Goal: Task Accomplishment & Management: Manage account settings

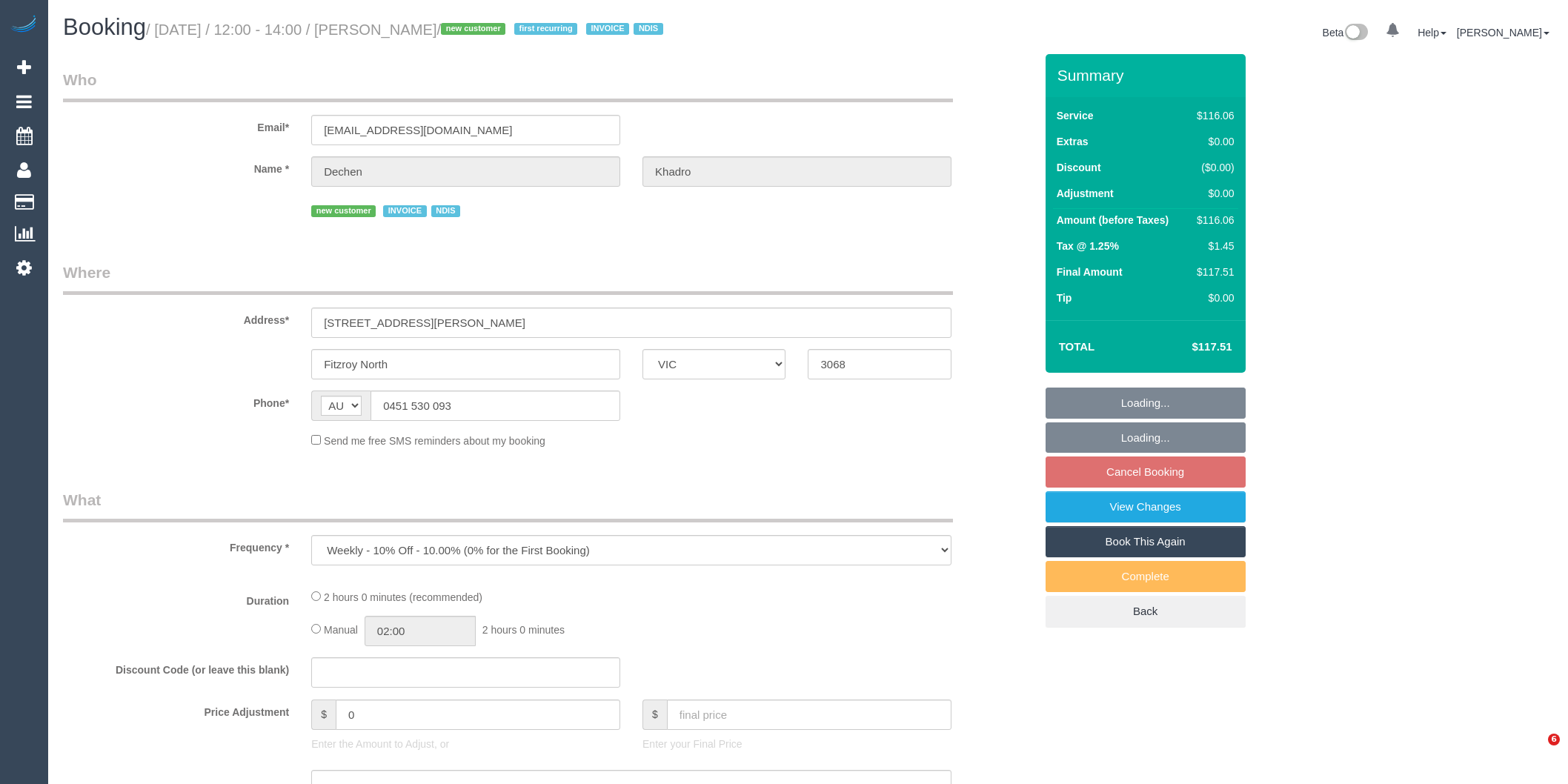
select select "VIC"
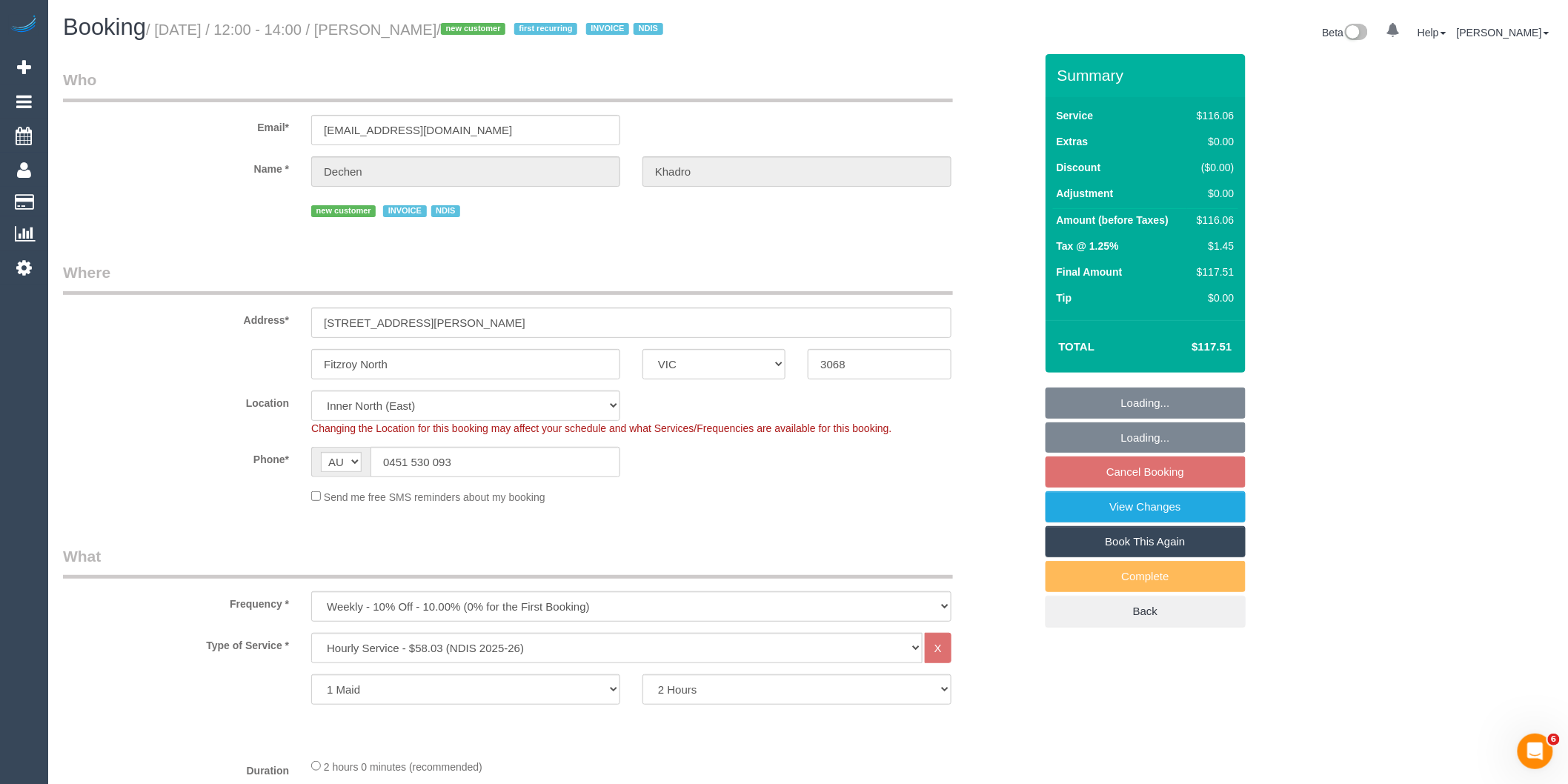
select select "object:618"
select select "number:27"
select select "number:14"
select select "number:19"
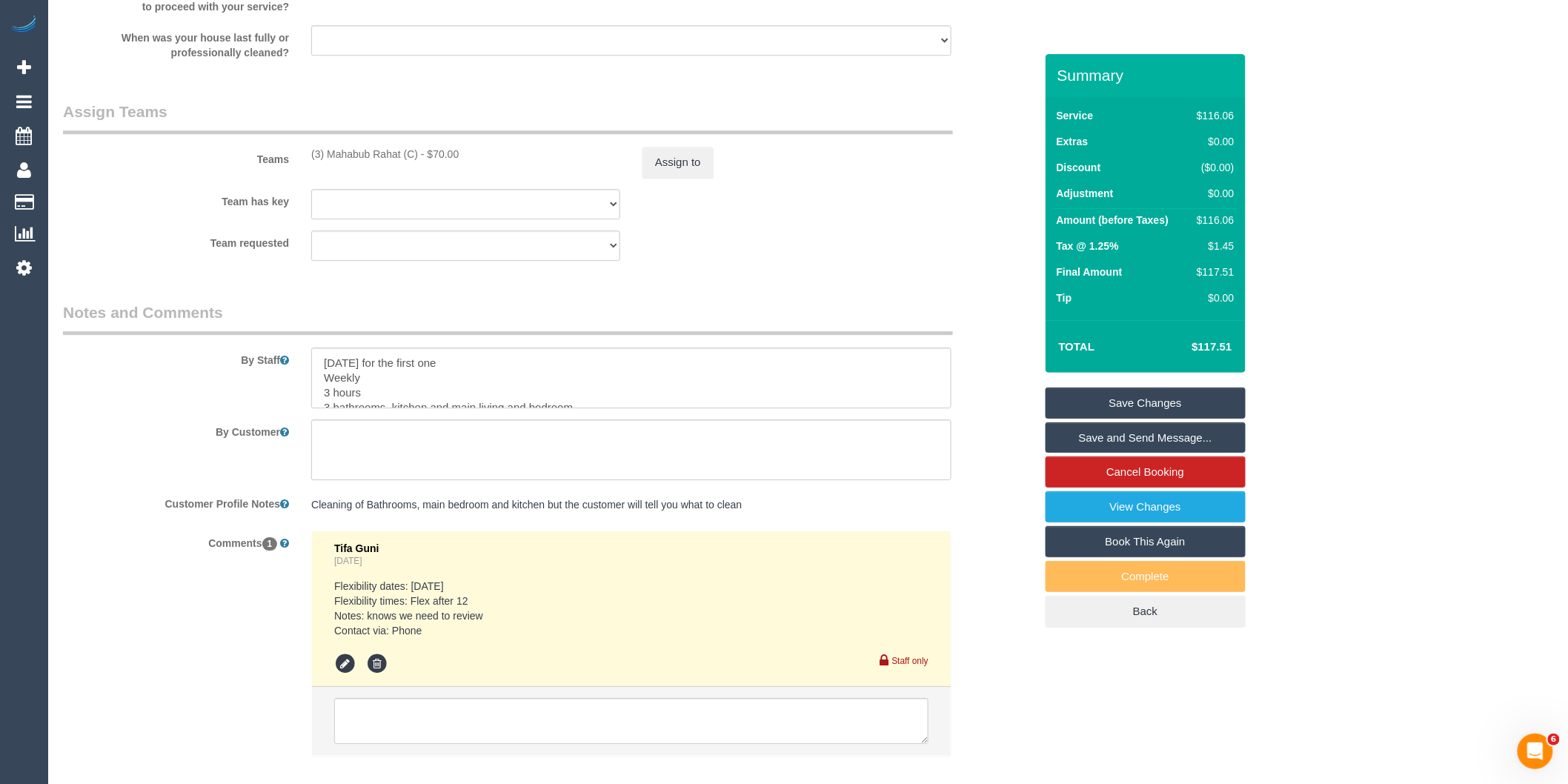
scroll to position [1739, 0]
click at [1094, 507] on link "View Changes" at bounding box center [1145, 506] width 200 height 31
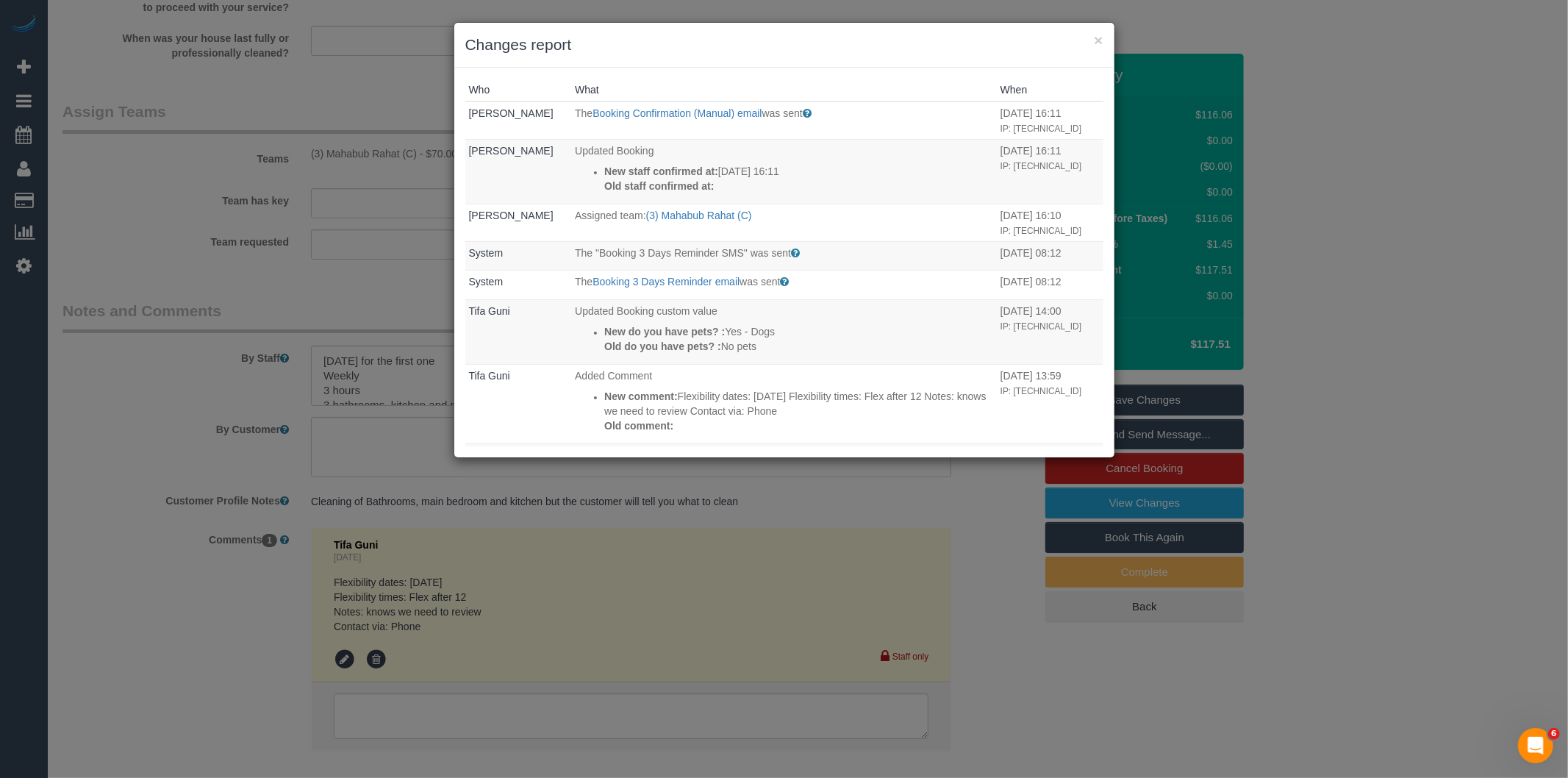
click at [769, 512] on div "× Changes report Who What When Steve Cranston The Booking Confirmation (Manual)…" at bounding box center [784, 389] width 1568 height 778
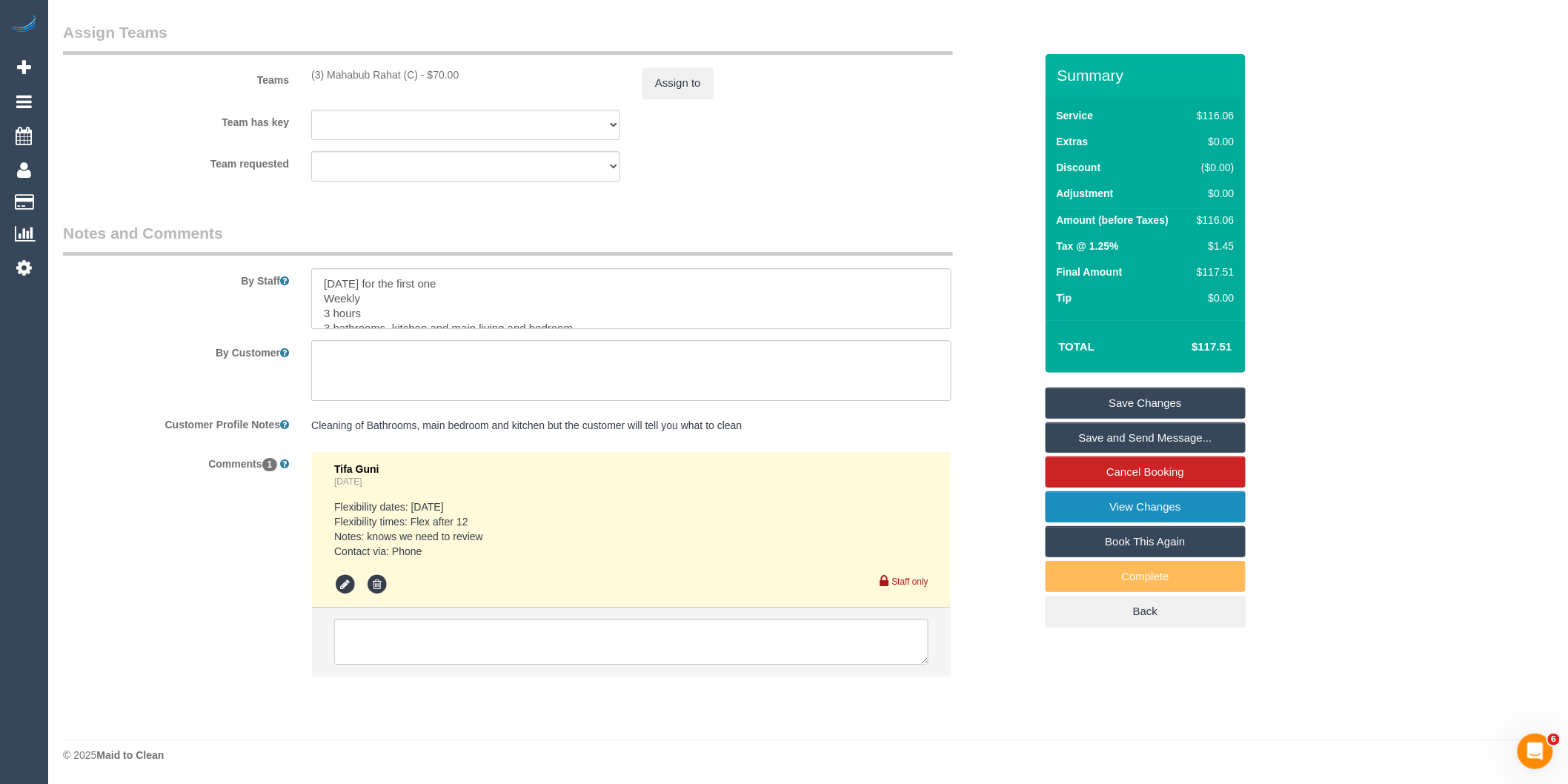
scroll to position [44, 0]
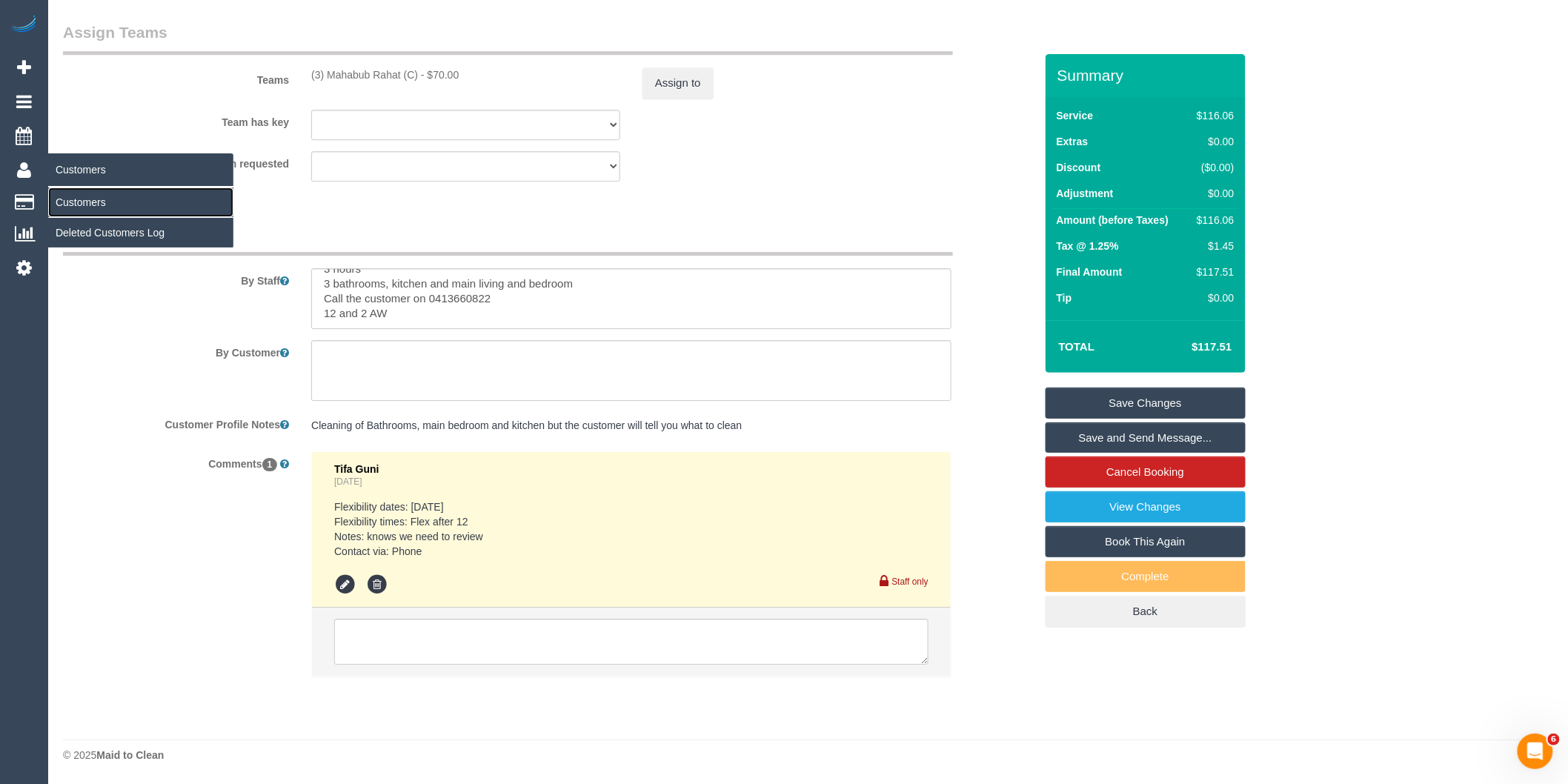
click at [85, 200] on link "Customers" at bounding box center [141, 202] width 186 height 30
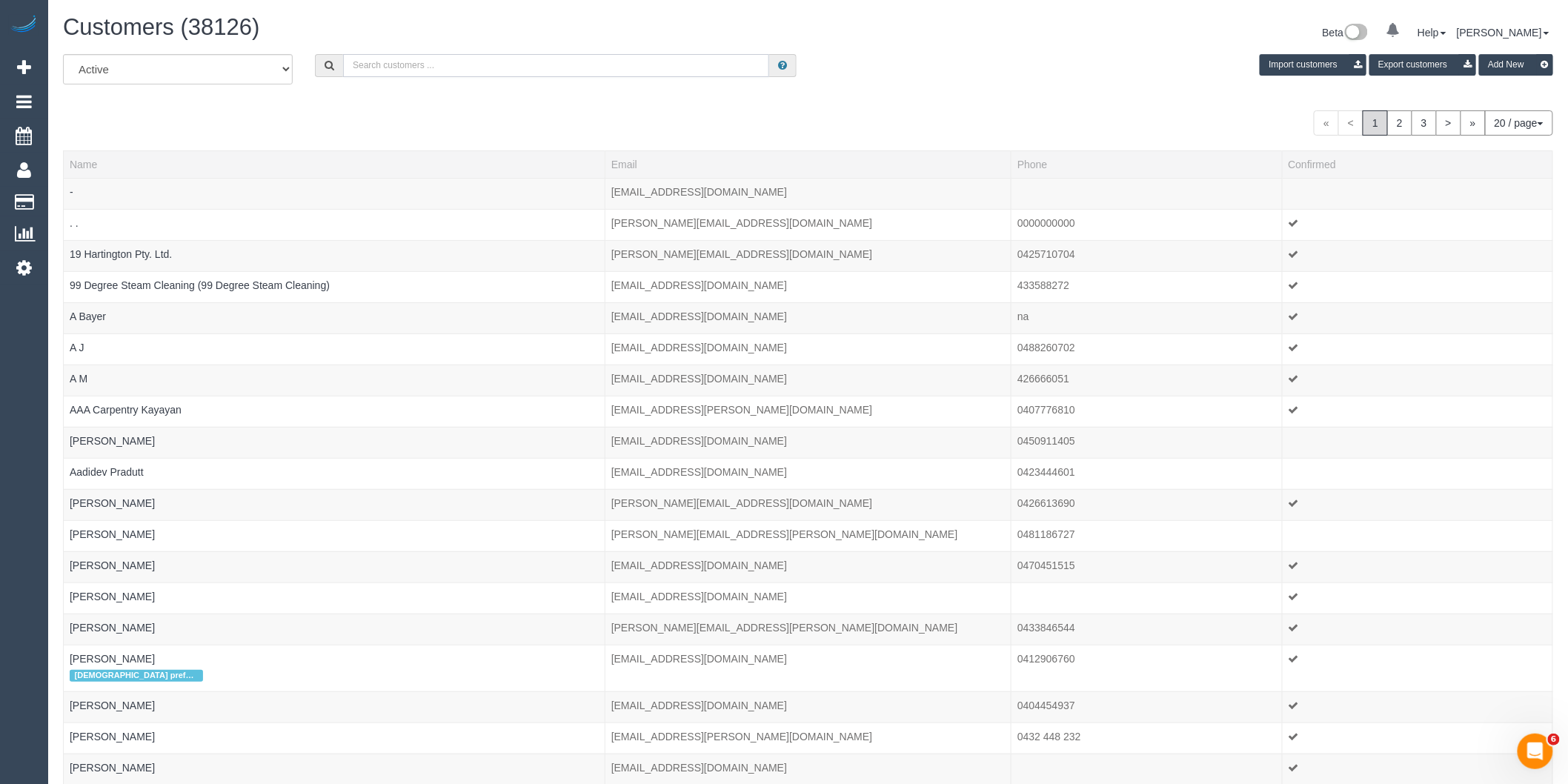
click at [449, 68] on input "text" at bounding box center [556, 65] width 426 height 23
paste input "[EMAIL_ADDRESS][DOMAIN_NAME]"
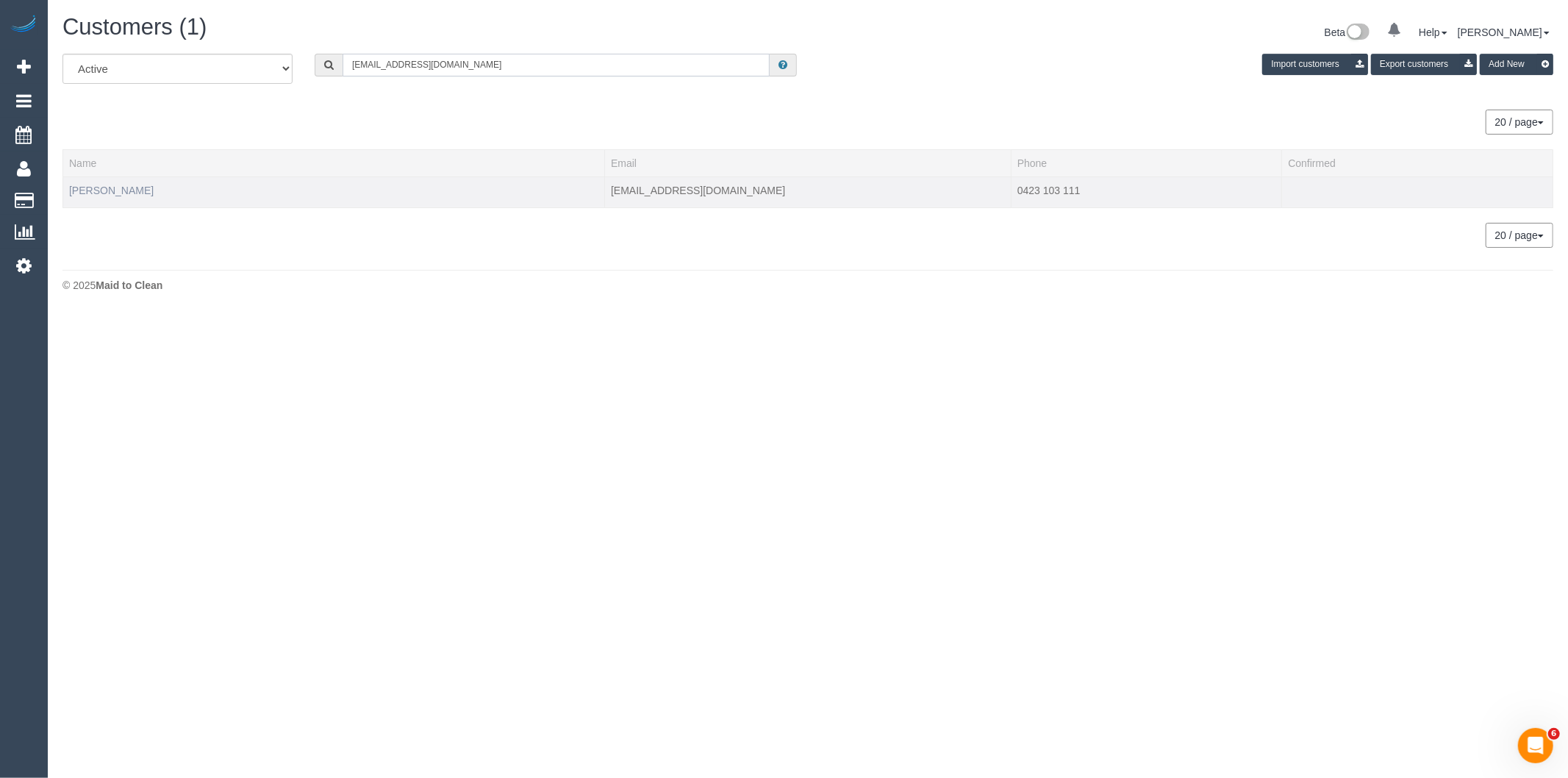
type input "[EMAIL_ADDRESS][DOMAIN_NAME]"
click at [96, 189] on link "Ashray Prasad" at bounding box center [111, 189] width 84 height 11
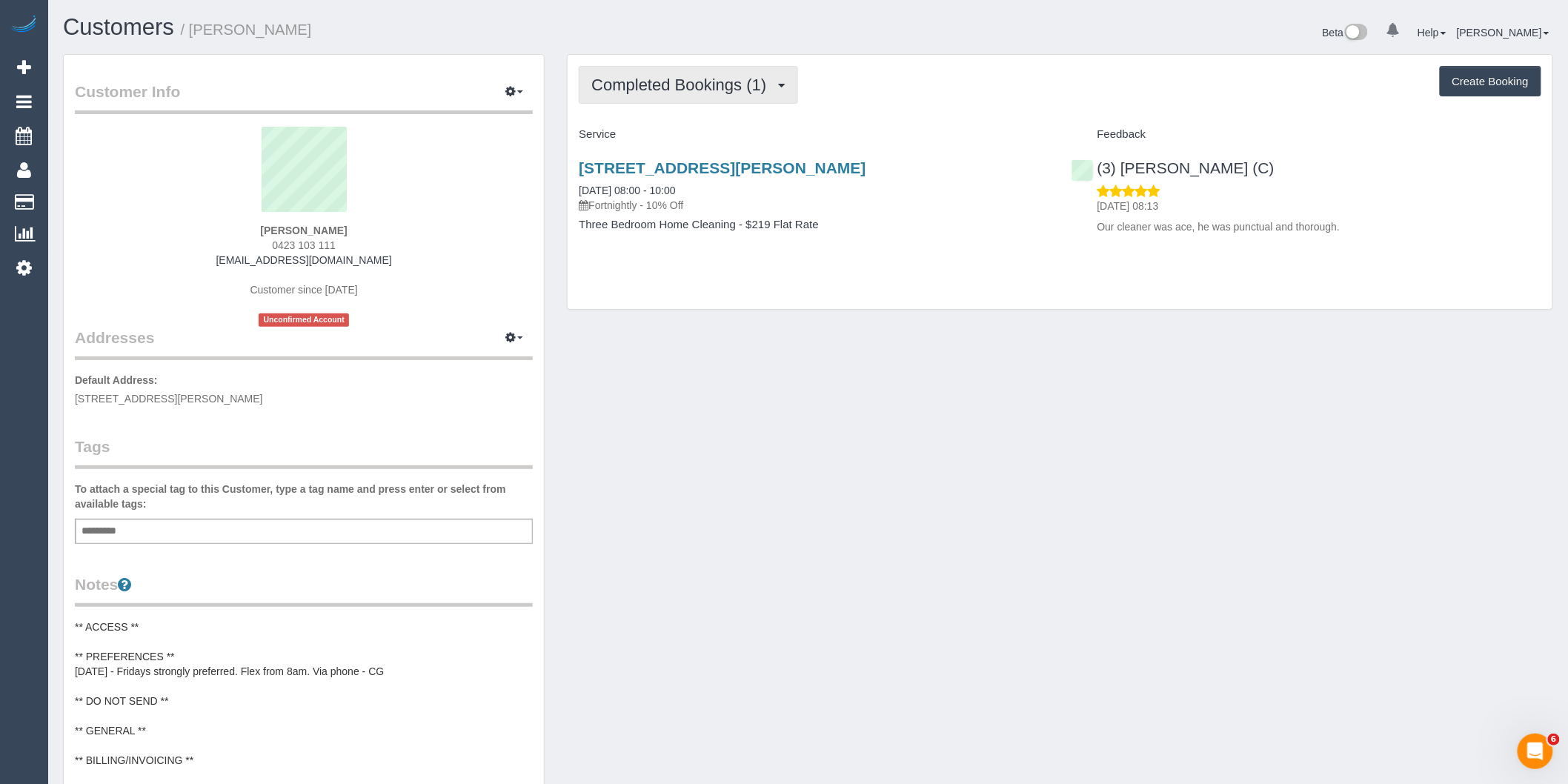
click at [698, 93] on span "Completed Bookings (1)" at bounding box center [683, 84] width 182 height 19
click at [697, 145] on link "Upcoming Bookings (12)" at bounding box center [657, 139] width 157 height 19
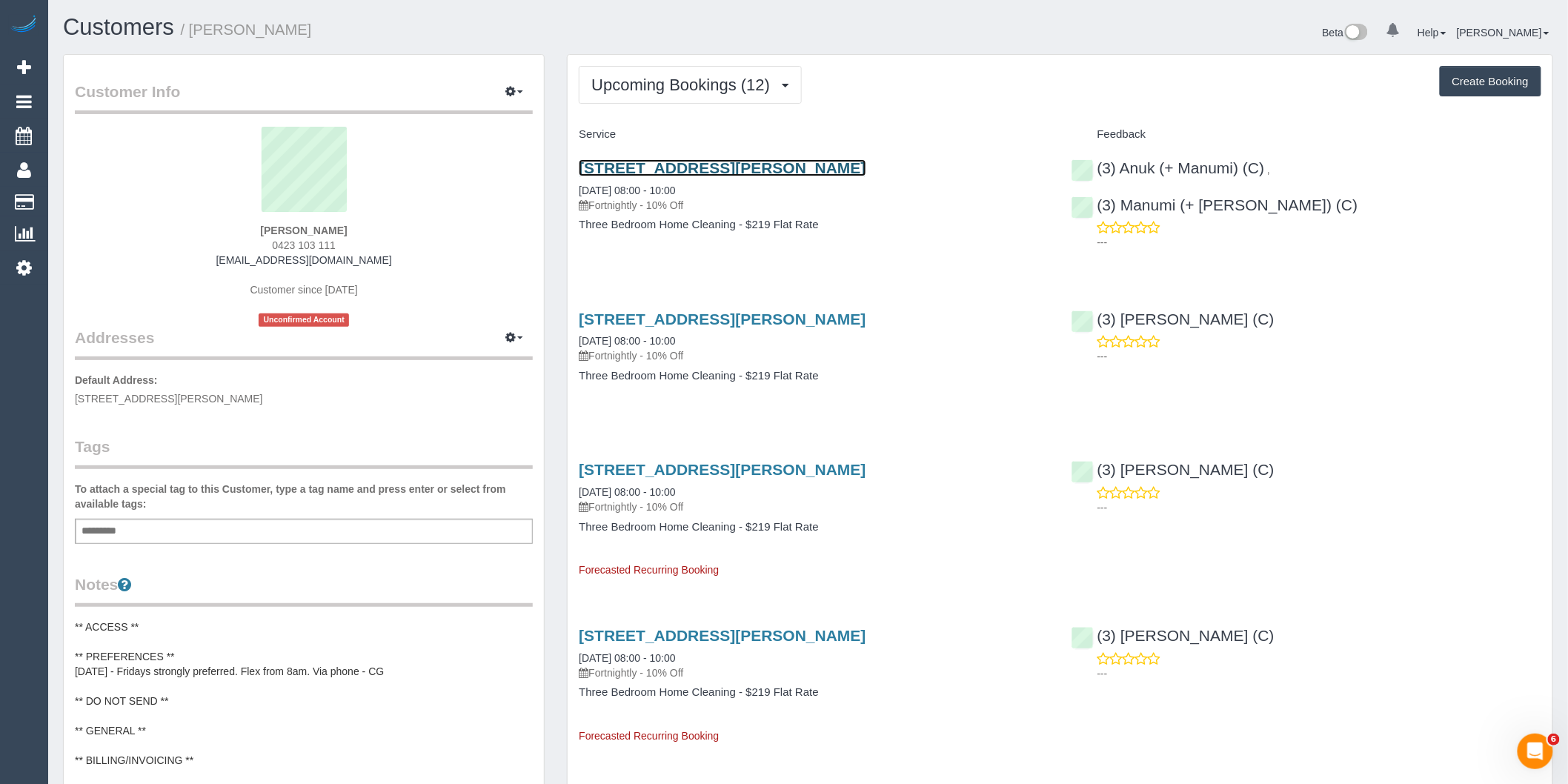
click at [685, 167] on link "1/126 Springfield Road, Blackburn, VIC 3130" at bounding box center [723, 167] width 287 height 17
click at [679, 80] on span "Upcoming Bookings (12)" at bounding box center [685, 84] width 186 height 19
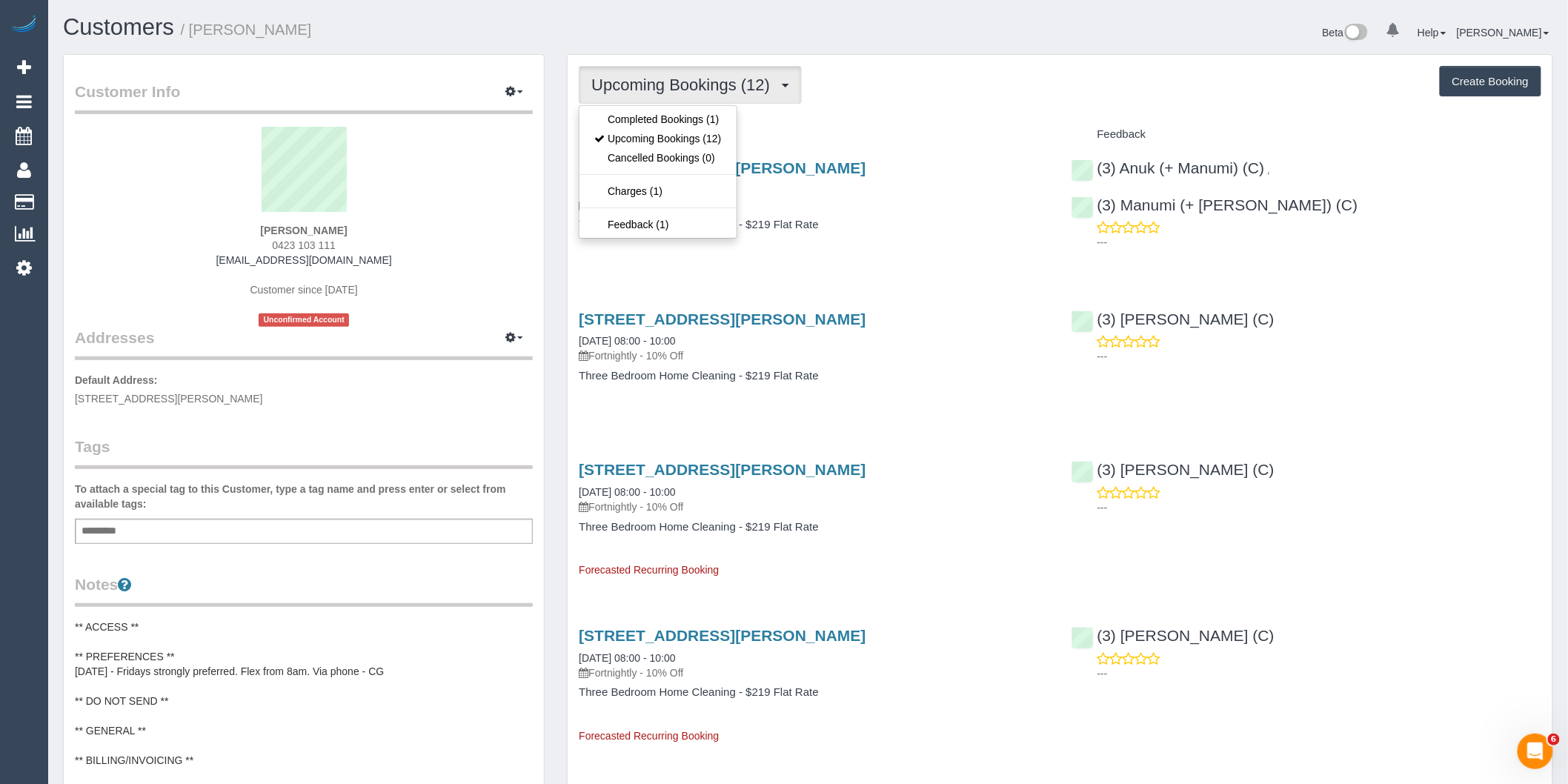
click at [839, 256] on div "1/126 Springfield Road, Blackburn, VIC 3130 18/10/2025 08:00 - 10:00 Fortnightl…" at bounding box center [814, 203] width 492 height 114
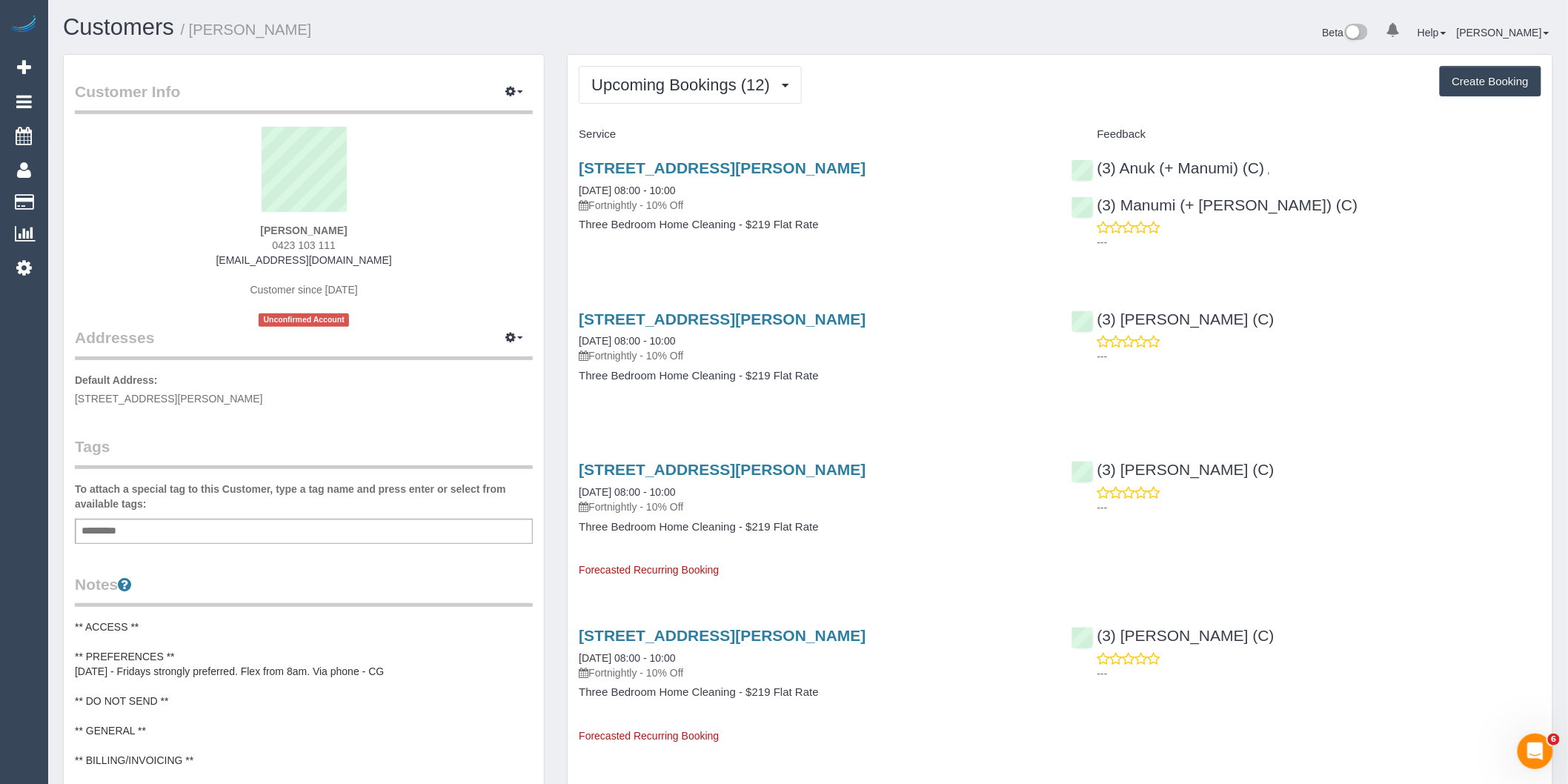
click at [684, 82] on span "Upcoming Bookings (12)" at bounding box center [685, 84] width 186 height 19
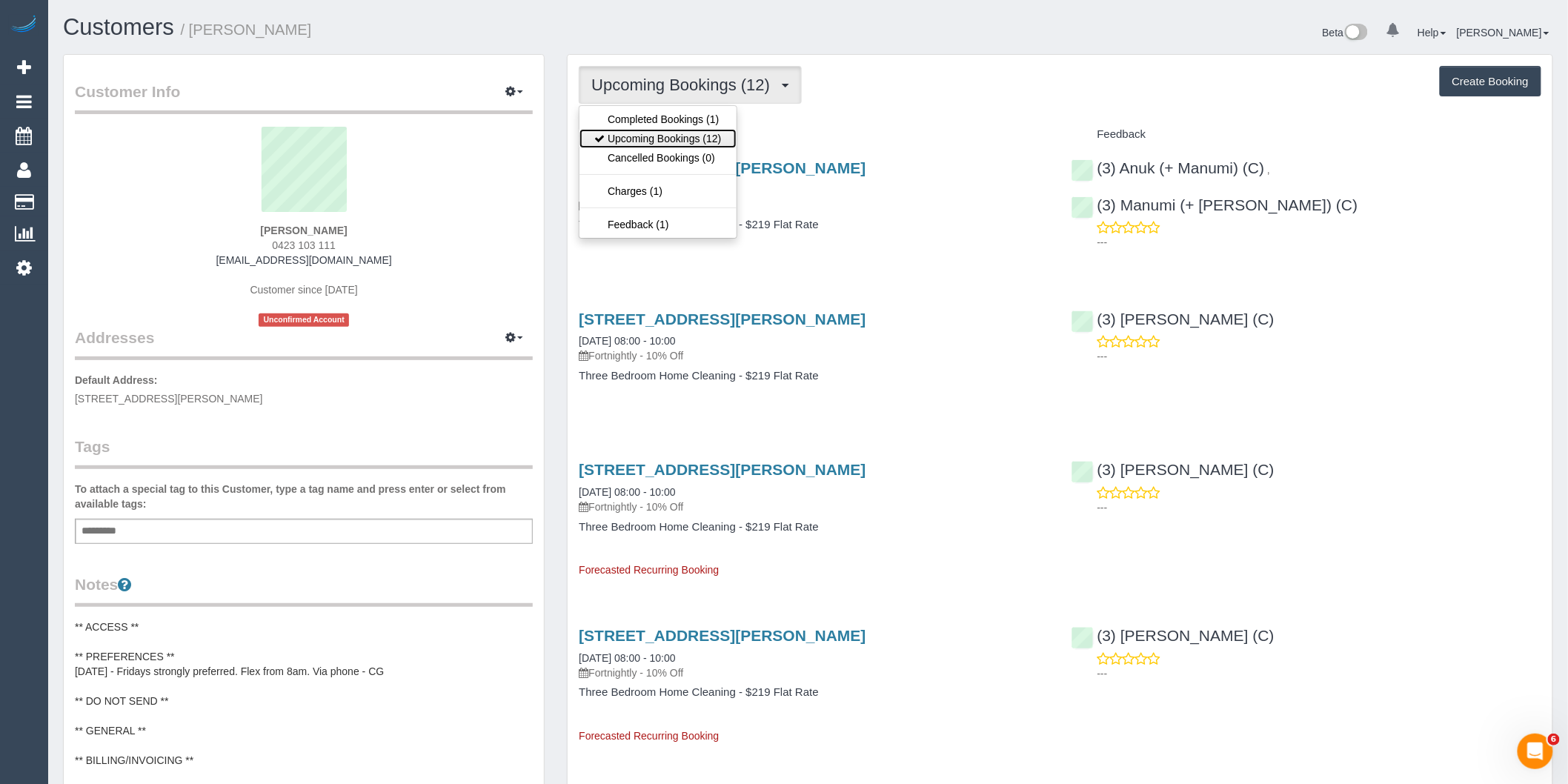
click at [670, 135] on link "Upcoming Bookings (12)" at bounding box center [657, 139] width 157 height 19
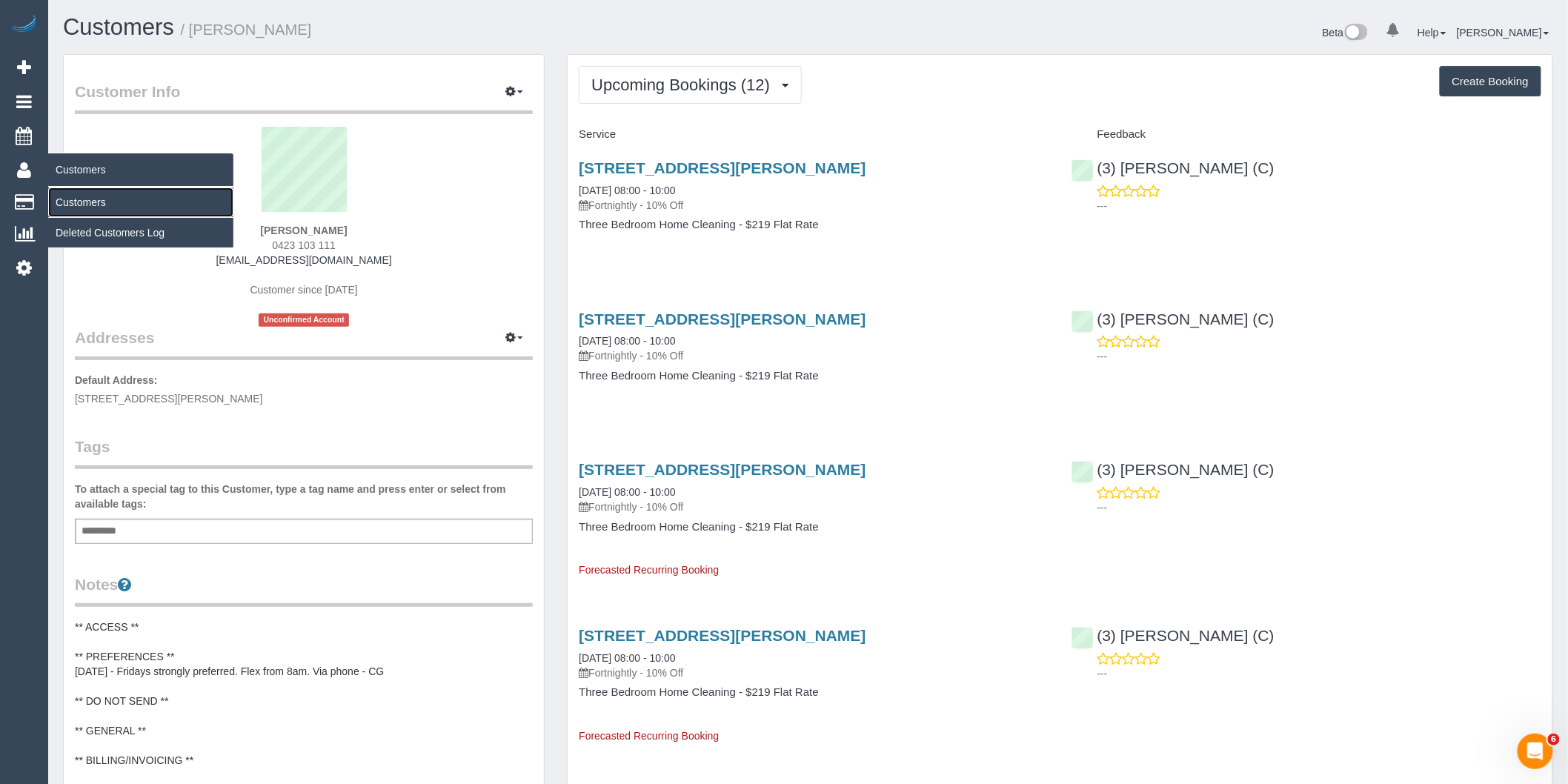
click at [96, 198] on link "Customers" at bounding box center [141, 202] width 186 height 30
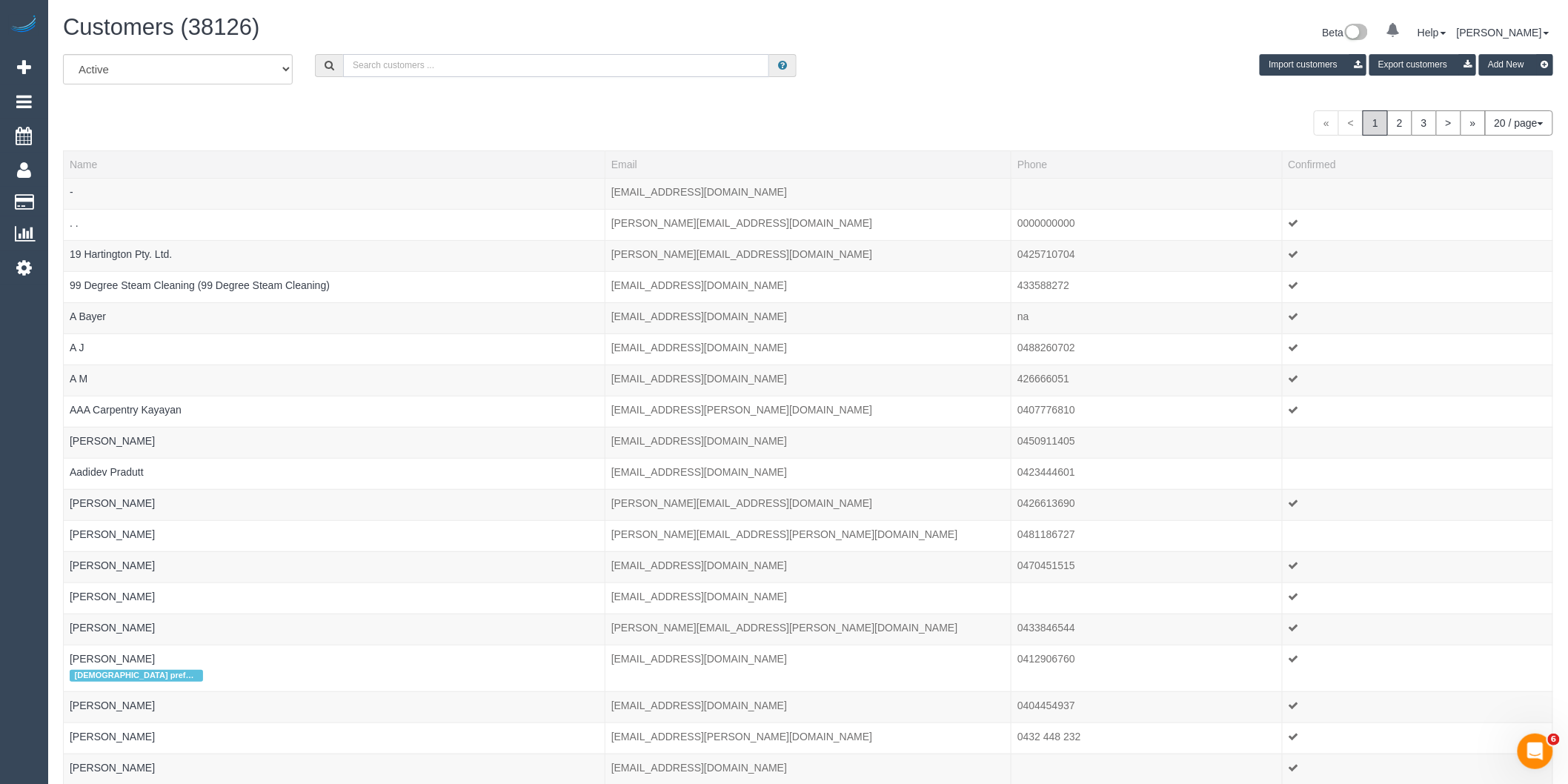
drag, startPoint x: 467, startPoint y: 71, endPoint x: 483, endPoint y: 66, distance: 16.8
click at [468, 71] on input "text" at bounding box center [556, 65] width 426 height 23
click at [493, 62] on input "text" at bounding box center [556, 65] width 426 height 23
paste input "ruechikuwa@icloud.com"
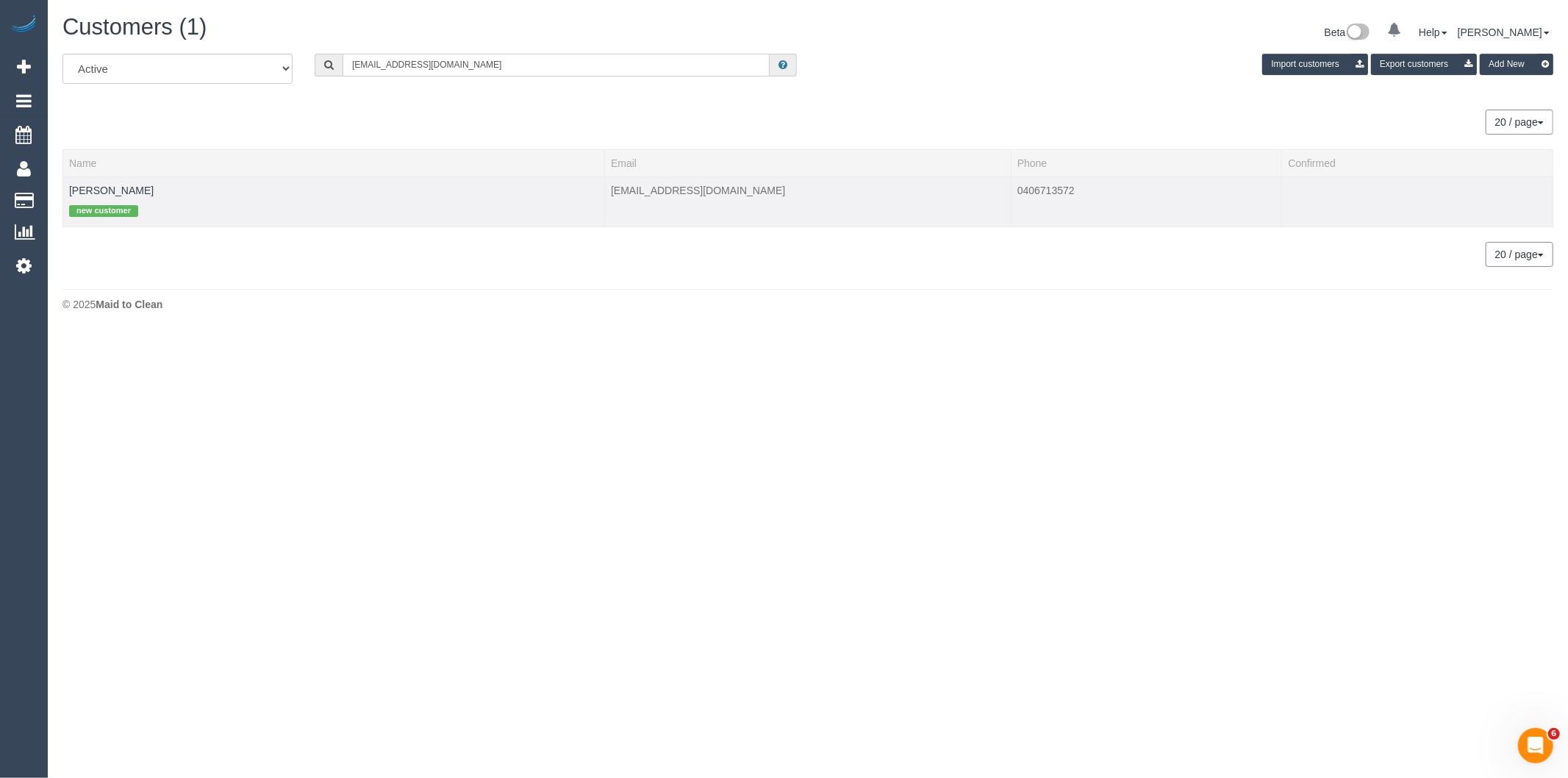
type input "ruechikuwa@icloud.com"
click at [131, 182] on td "Rufaro Chikuwa new customer" at bounding box center [334, 201] width 542 height 50
click at [112, 186] on link "Rufaro Chikuwa" at bounding box center [111, 189] width 84 height 11
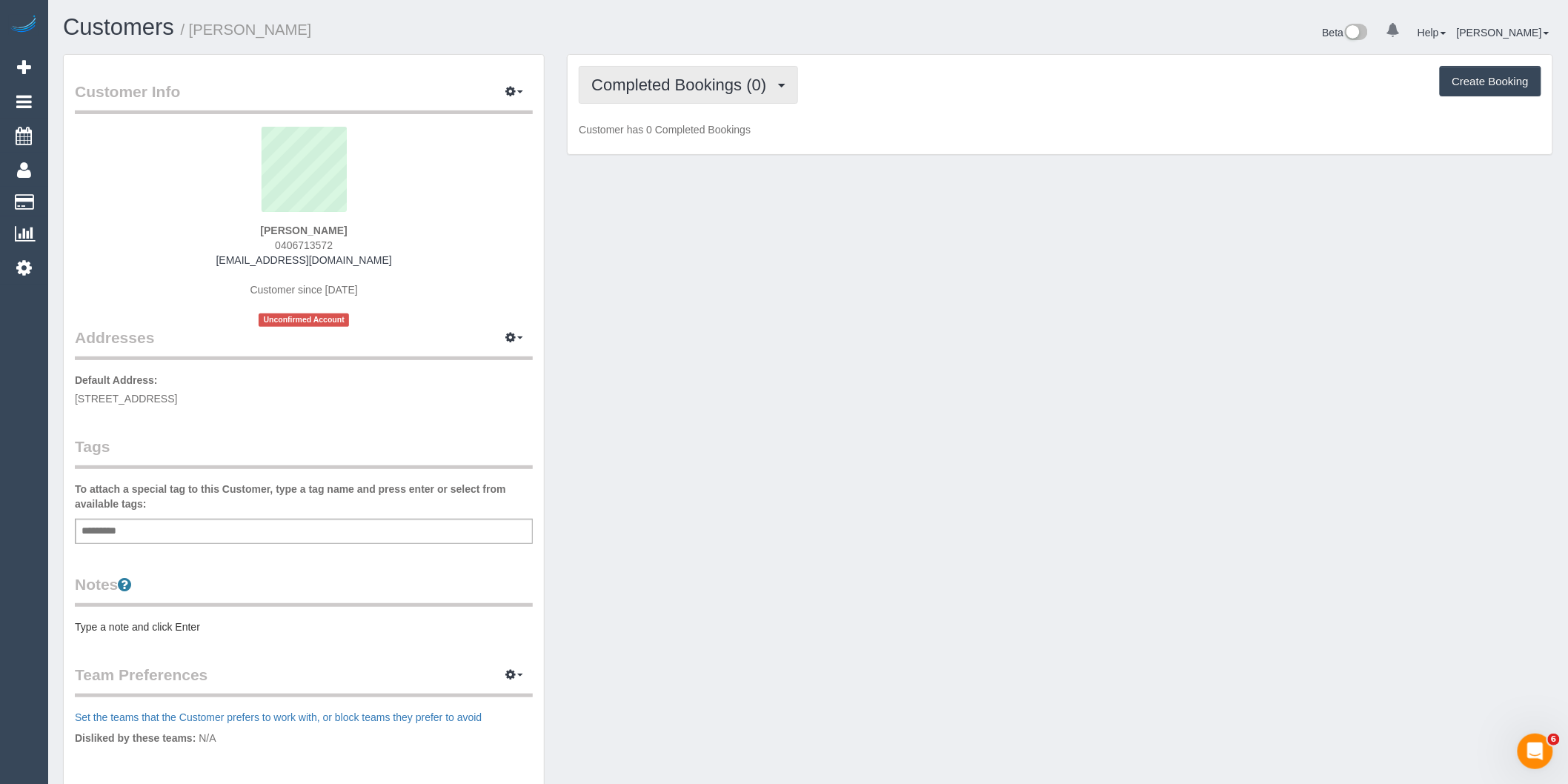
click at [642, 85] on span "Completed Bookings (0)" at bounding box center [683, 84] width 182 height 19
click at [654, 133] on link "Upcoming Bookings (1)" at bounding box center [656, 139] width 154 height 19
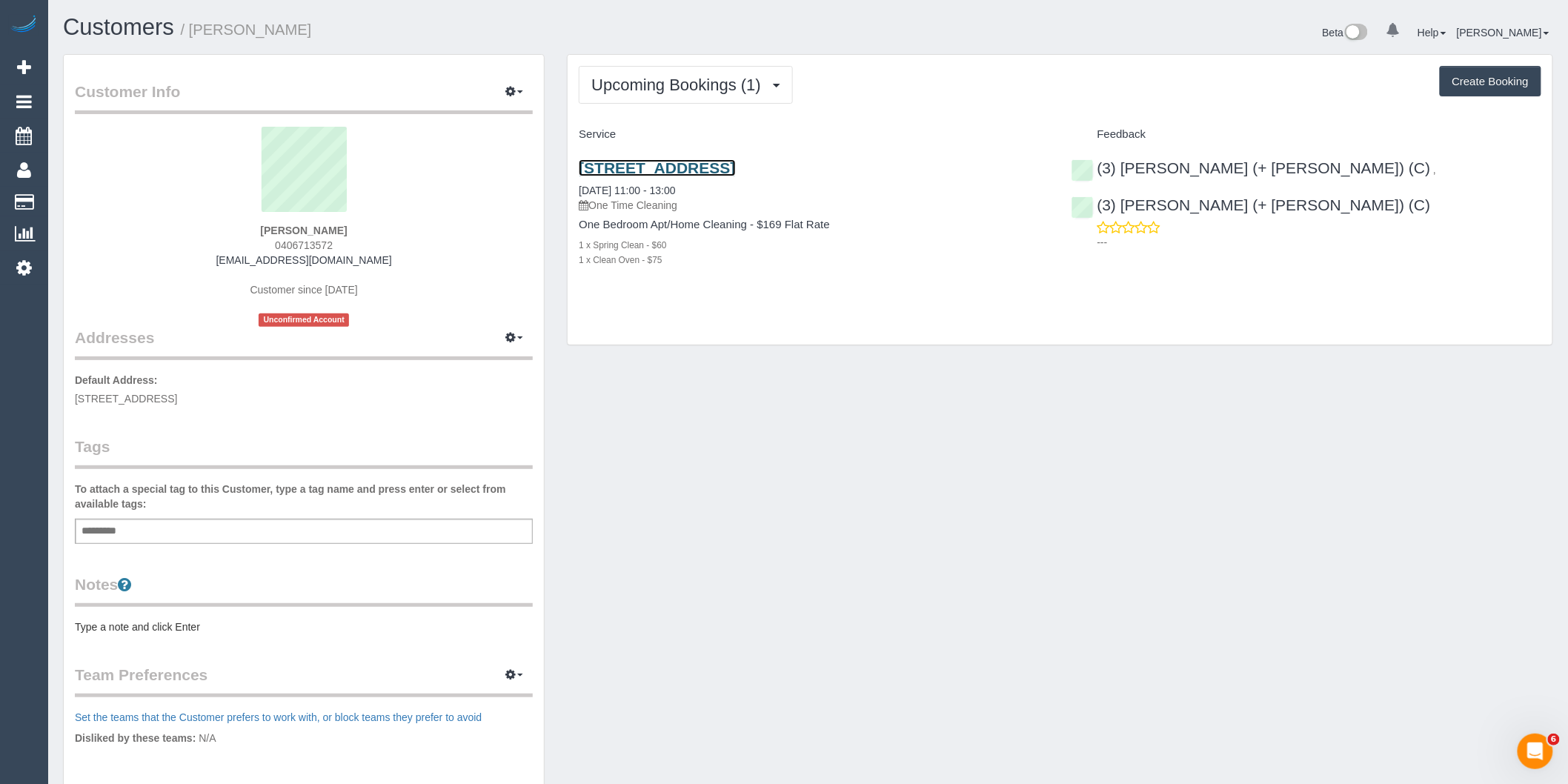
click at [735, 167] on link "32 Kokaribb Road, Carnegie, VIC 3163" at bounding box center [657, 167] width 157 height 17
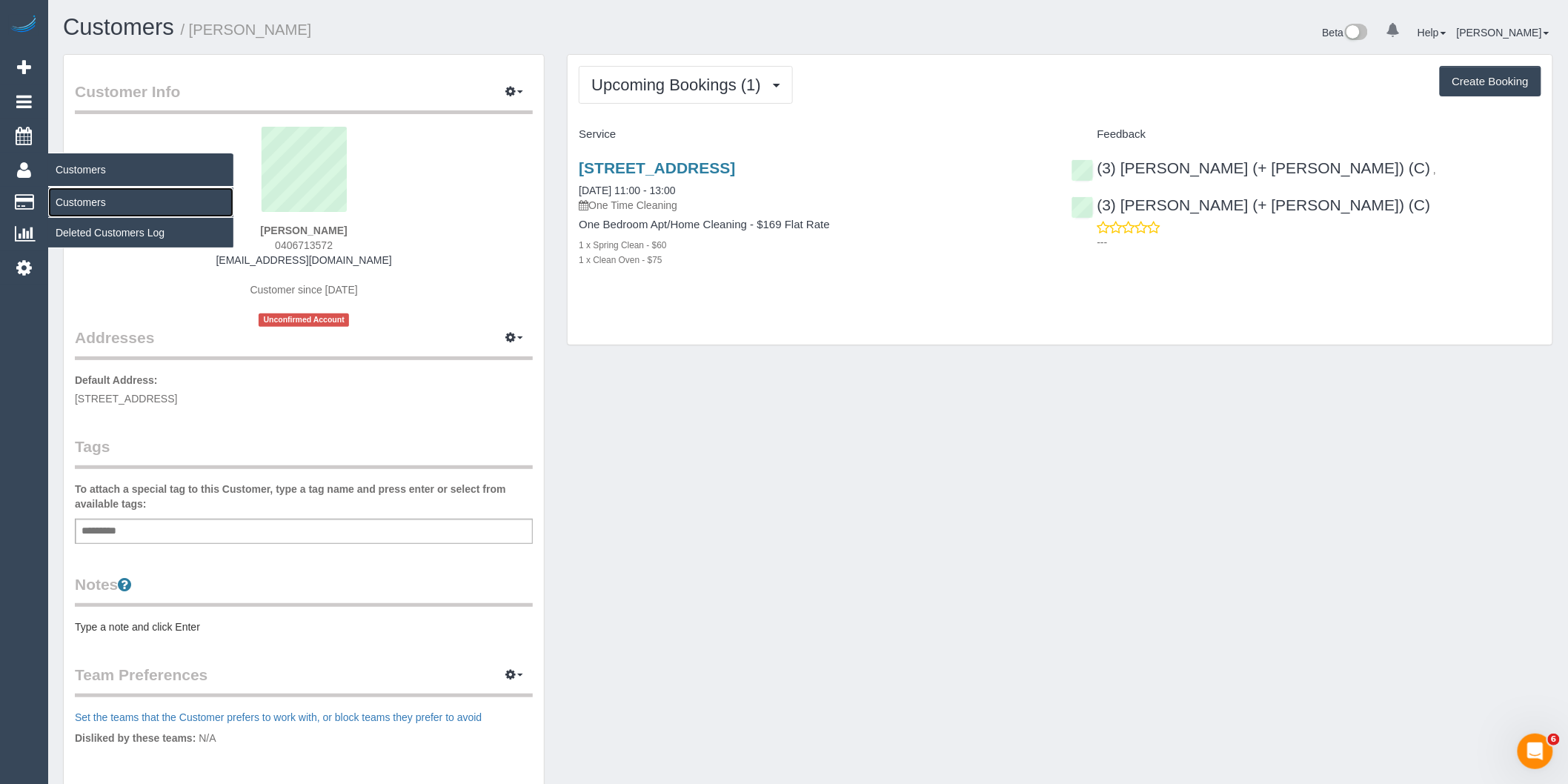
click at [91, 211] on link "Customers" at bounding box center [141, 202] width 186 height 30
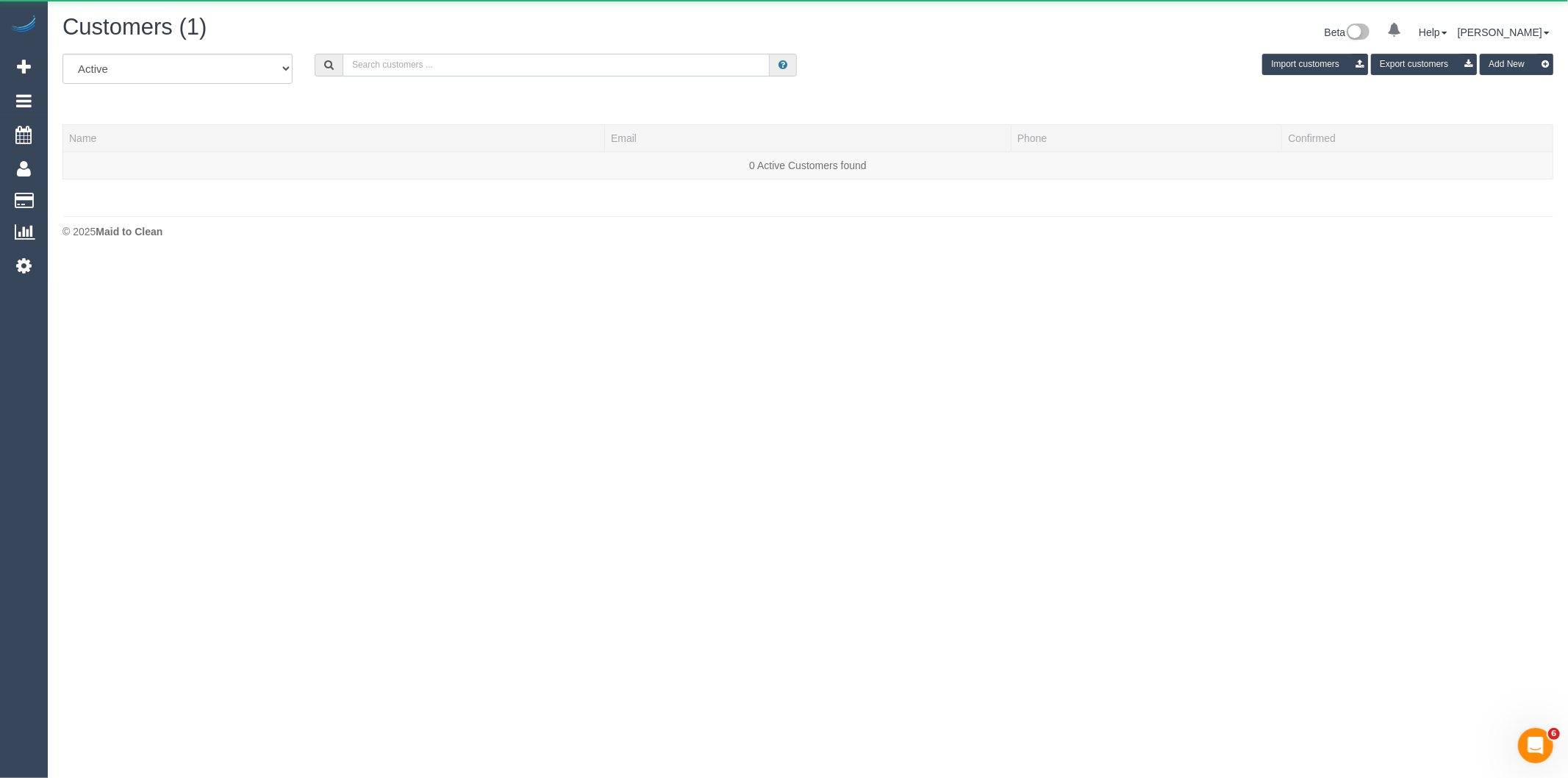
click at [424, 68] on input "text" at bounding box center [556, 65] width 427 height 23
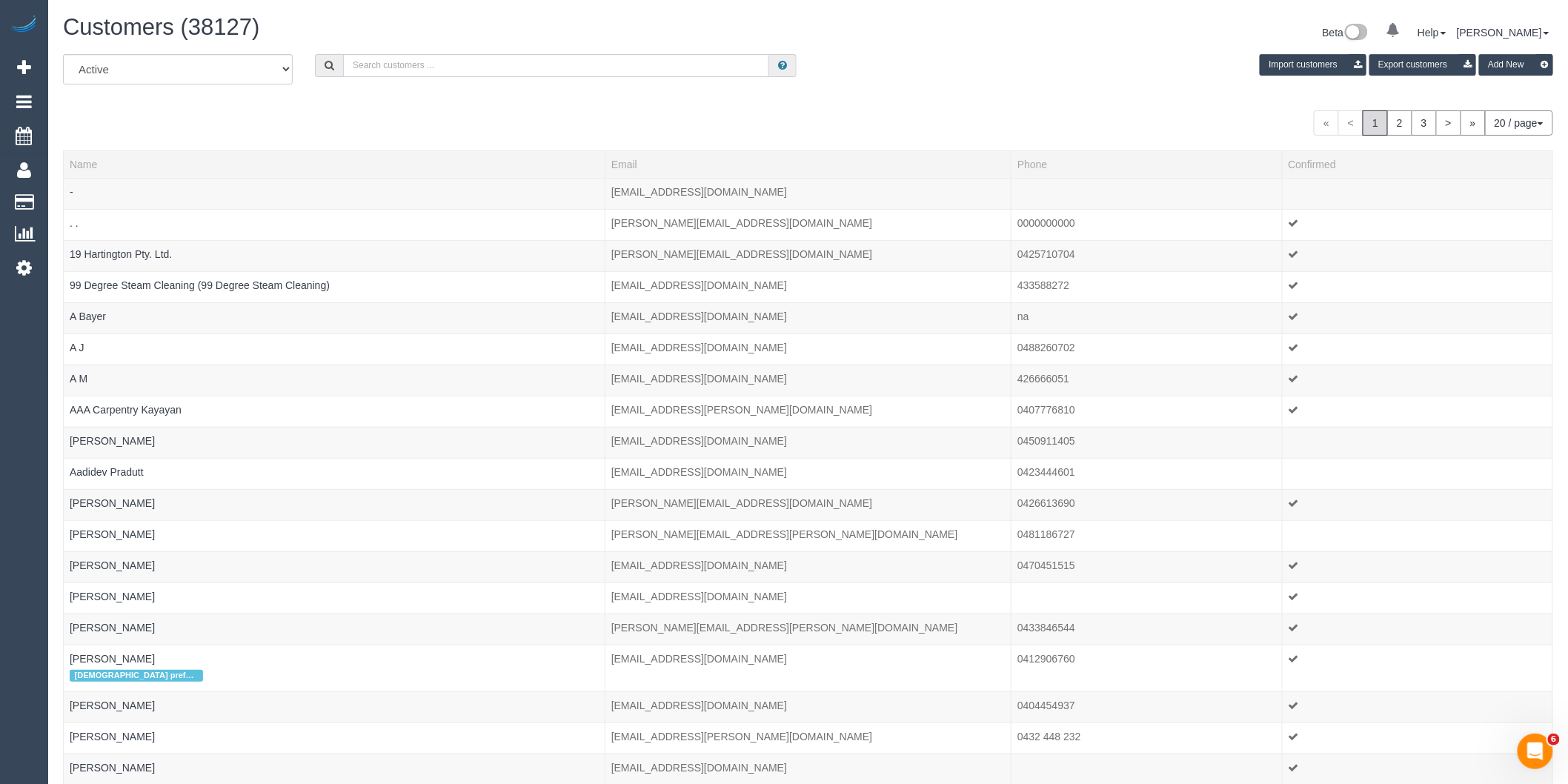
paste input "cheyenne.s.rufatt@gmail.com"
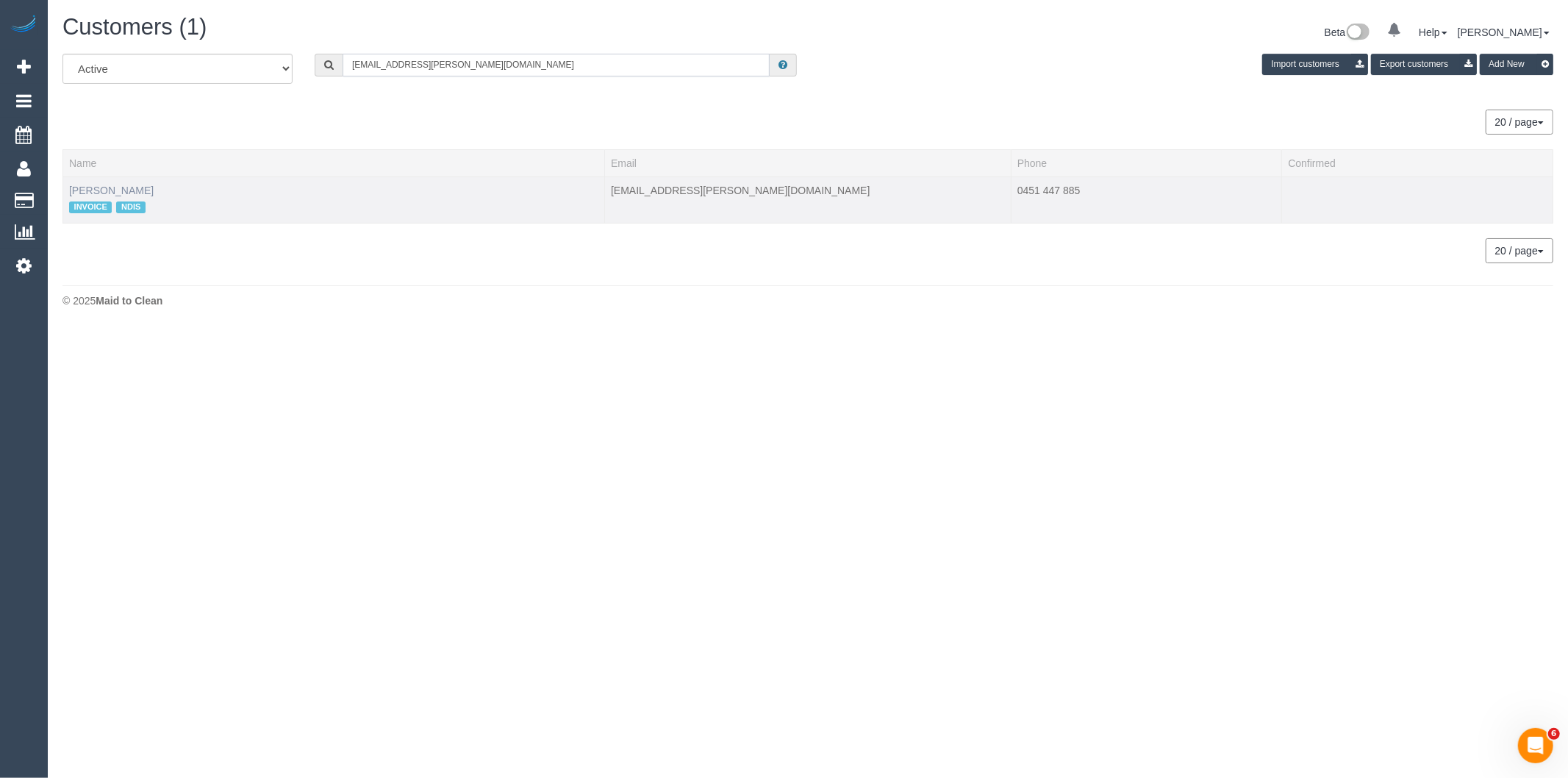
type input "cheyenne.s.rufatt@gmail.com"
click at [124, 191] on link "Omar Muhammad" at bounding box center [111, 189] width 84 height 11
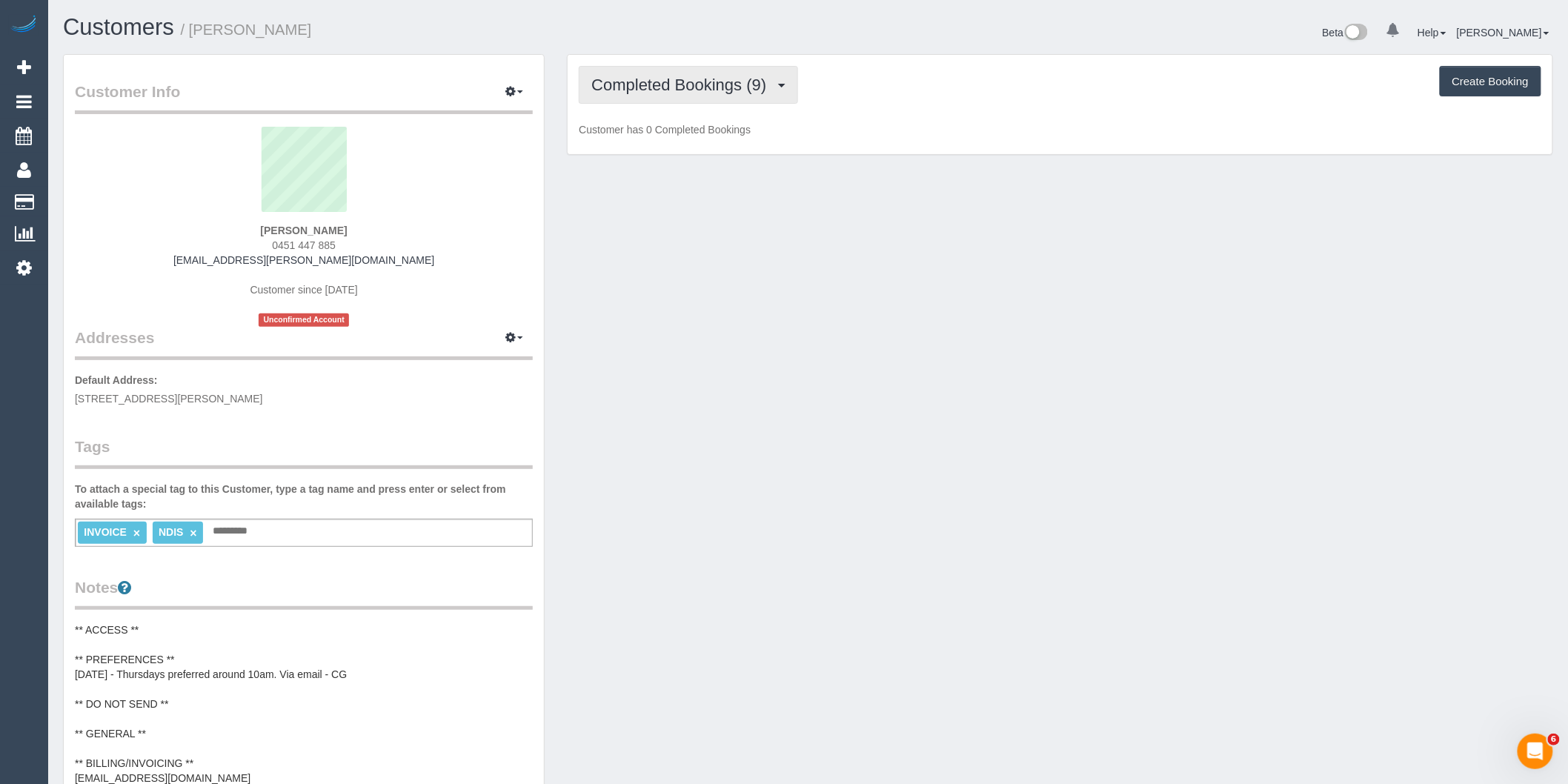
click at [653, 78] on span "Completed Bookings (9)" at bounding box center [683, 84] width 182 height 19
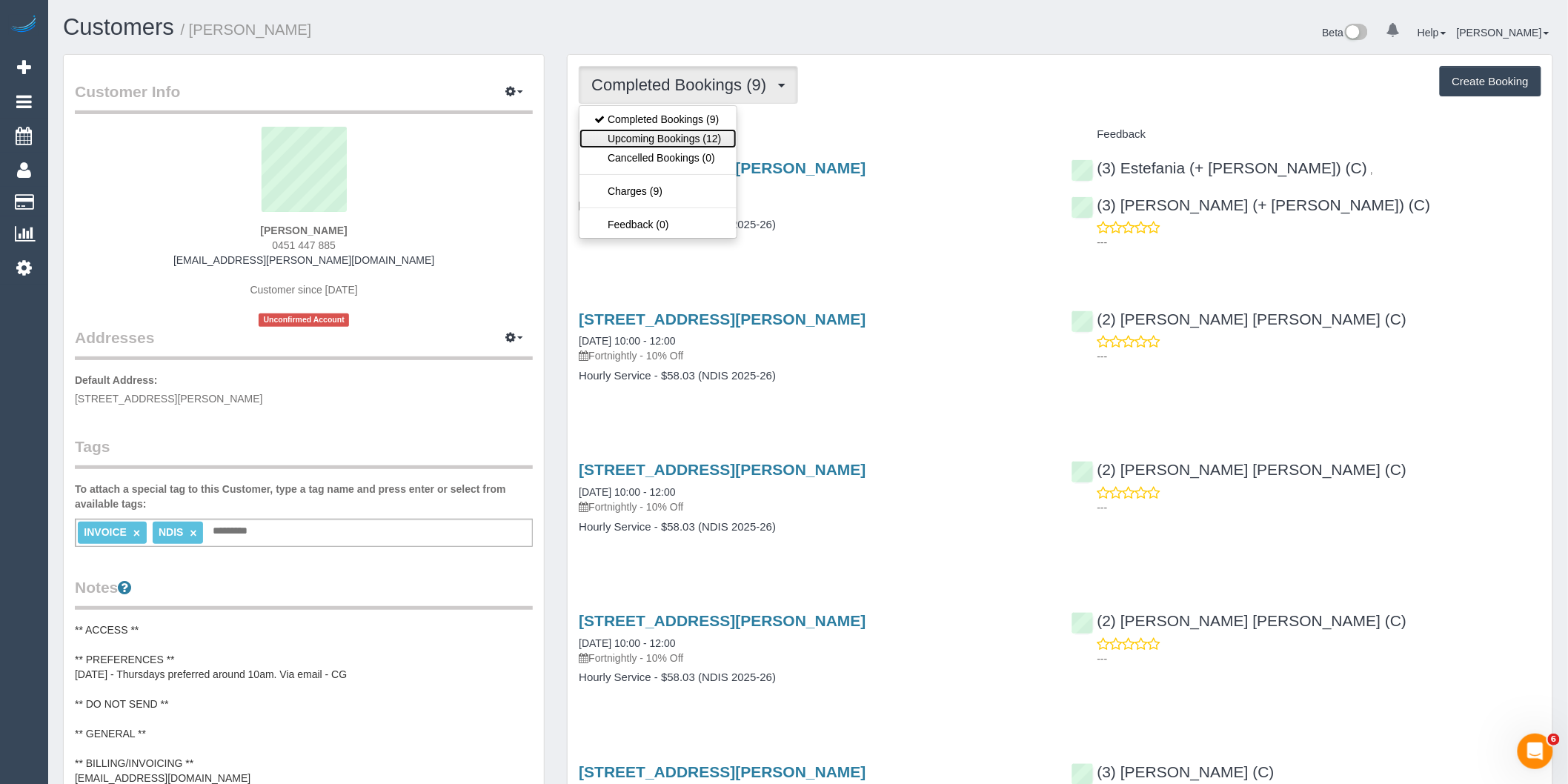
click at [687, 141] on link "Upcoming Bookings (12)" at bounding box center [657, 139] width 157 height 19
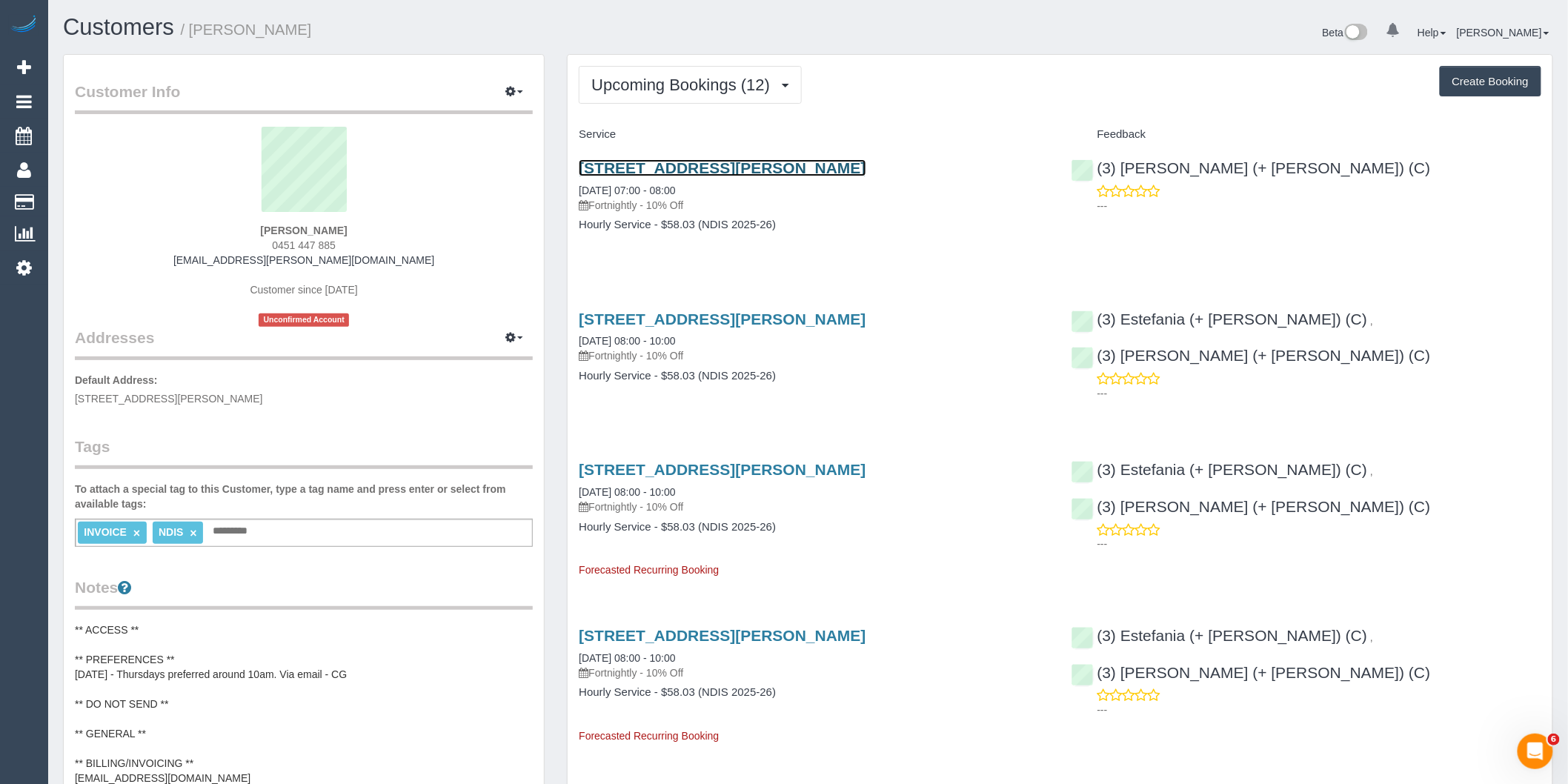
click at [794, 168] on link "1/50 Railway Parade, Pascoe Vale, VIC 3044" at bounding box center [723, 167] width 287 height 17
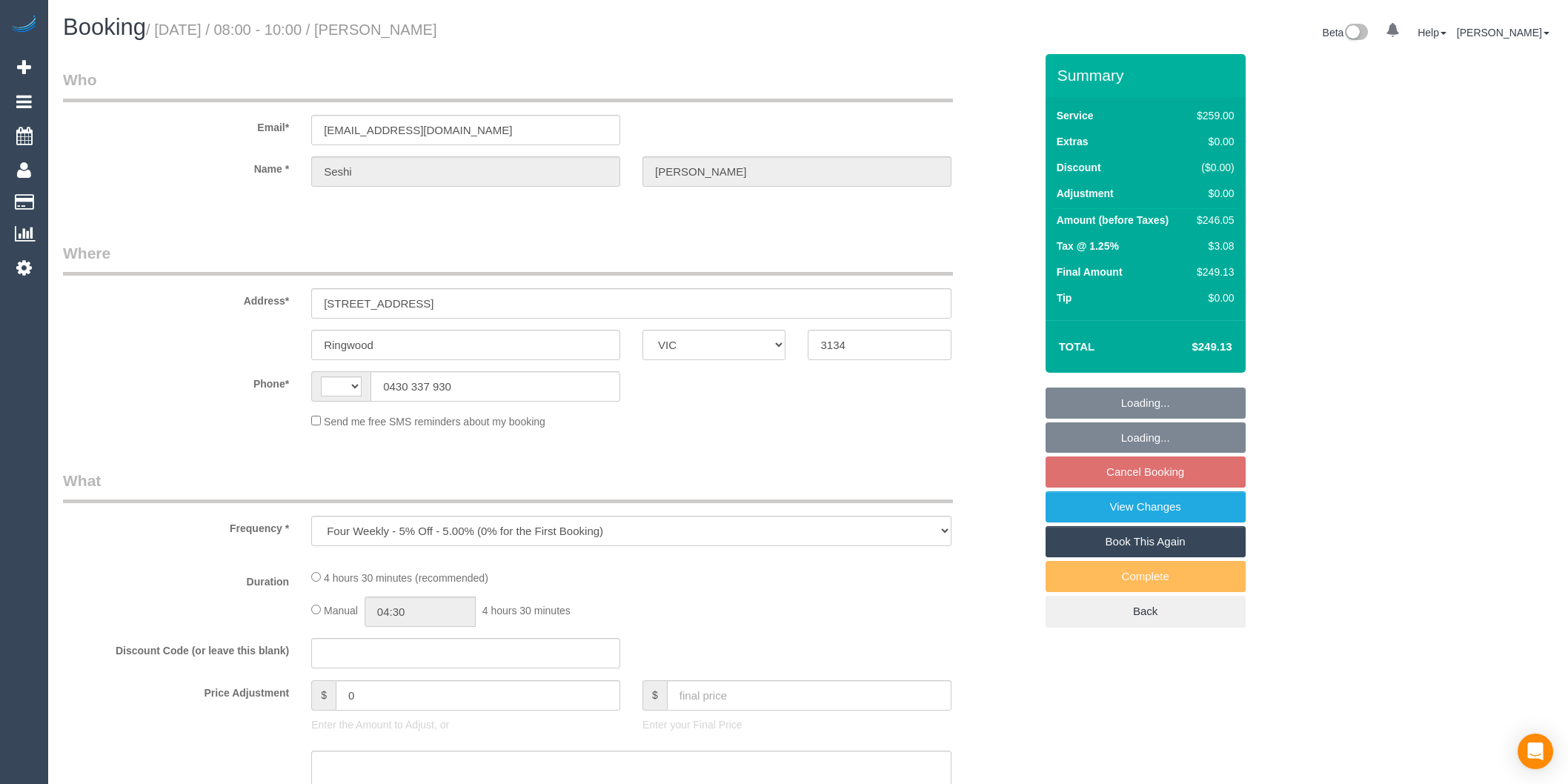
select select "VIC"
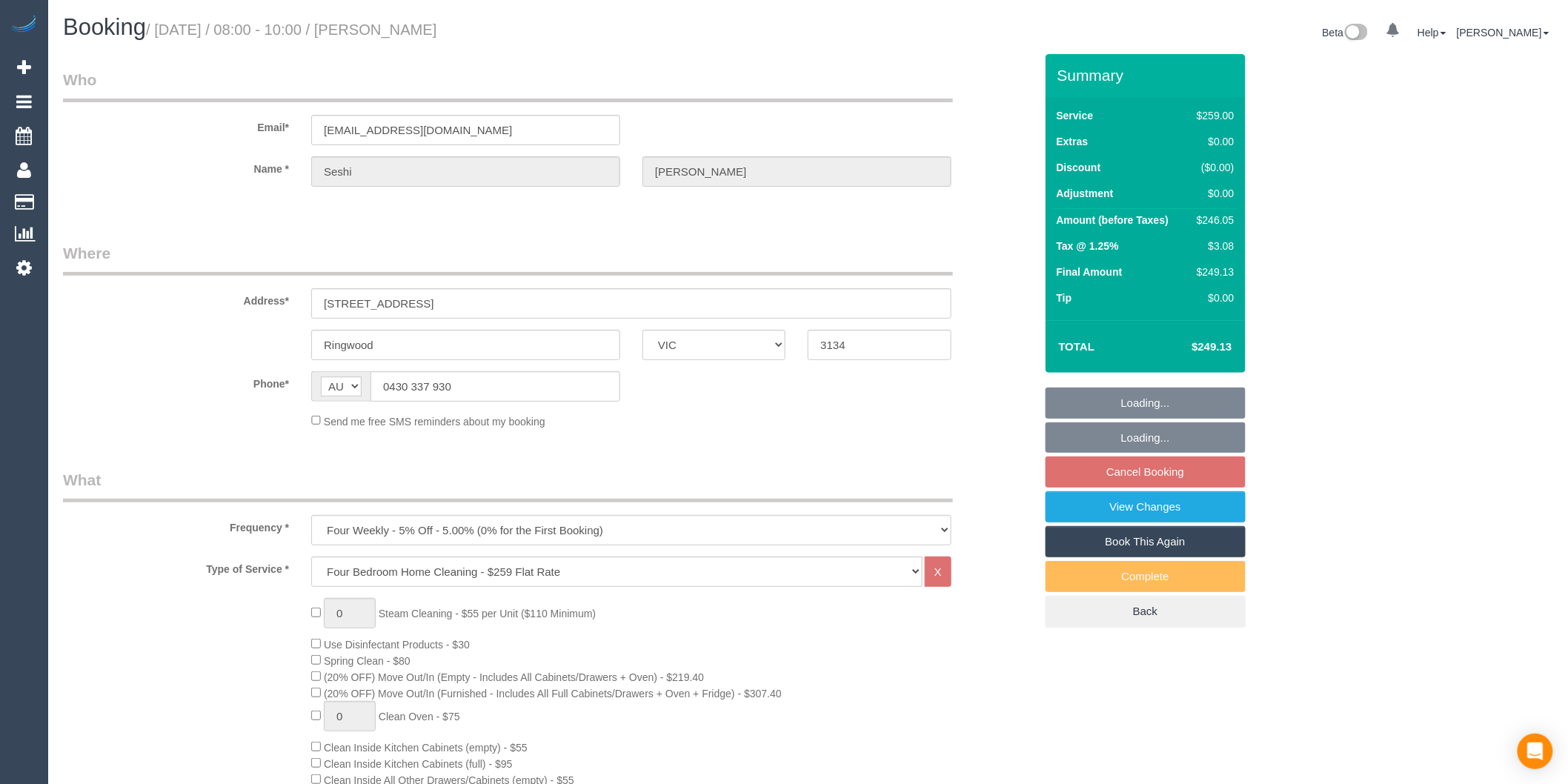
select select "string:AU"
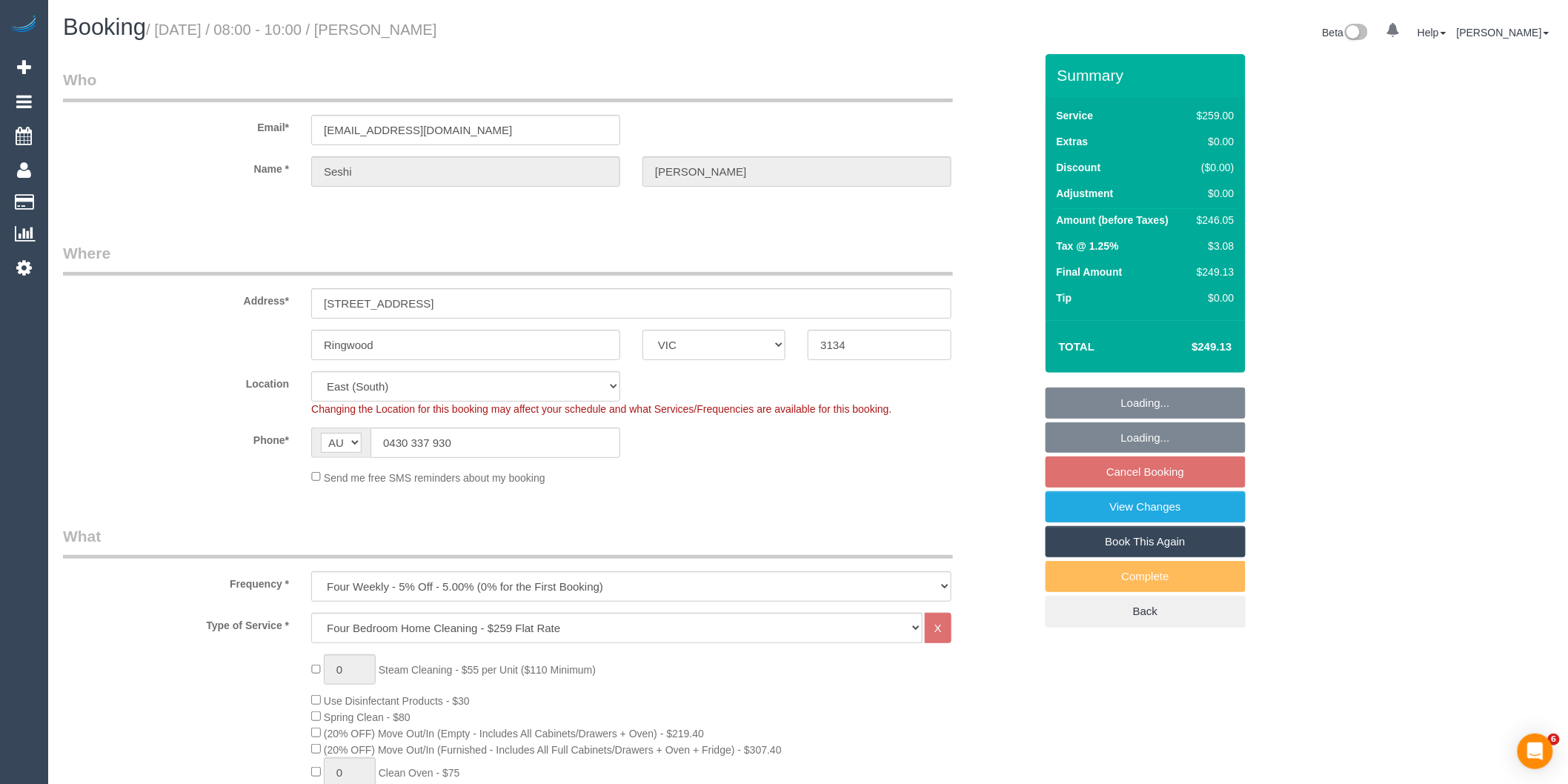
select select "string:stripe-pm_1NOacj2GScqysDRVCgKmUEQz"
select select "number:28"
select select "number:14"
select select "number:18"
select select "number:22"
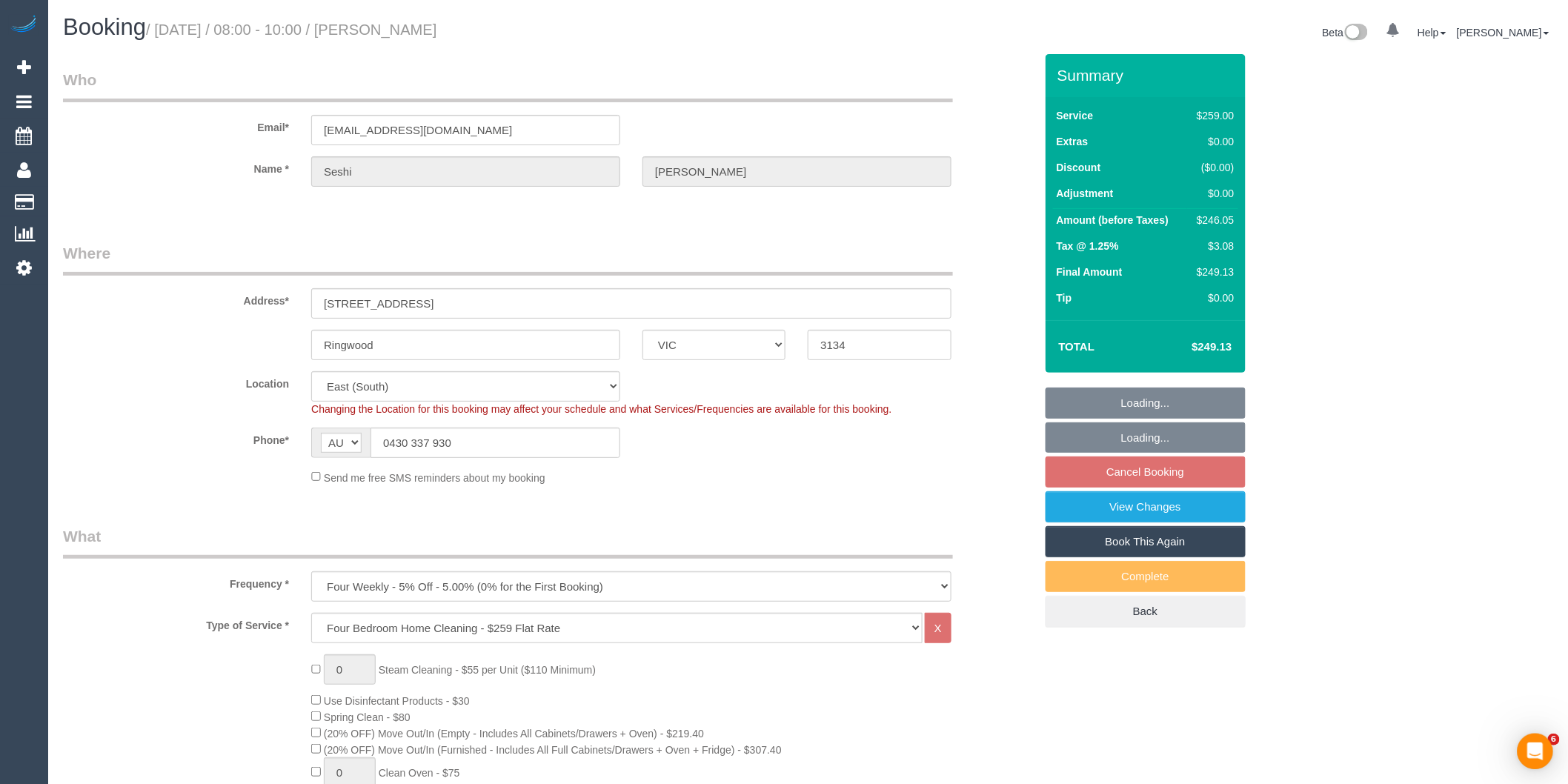
select select "number:34"
select select "number:13"
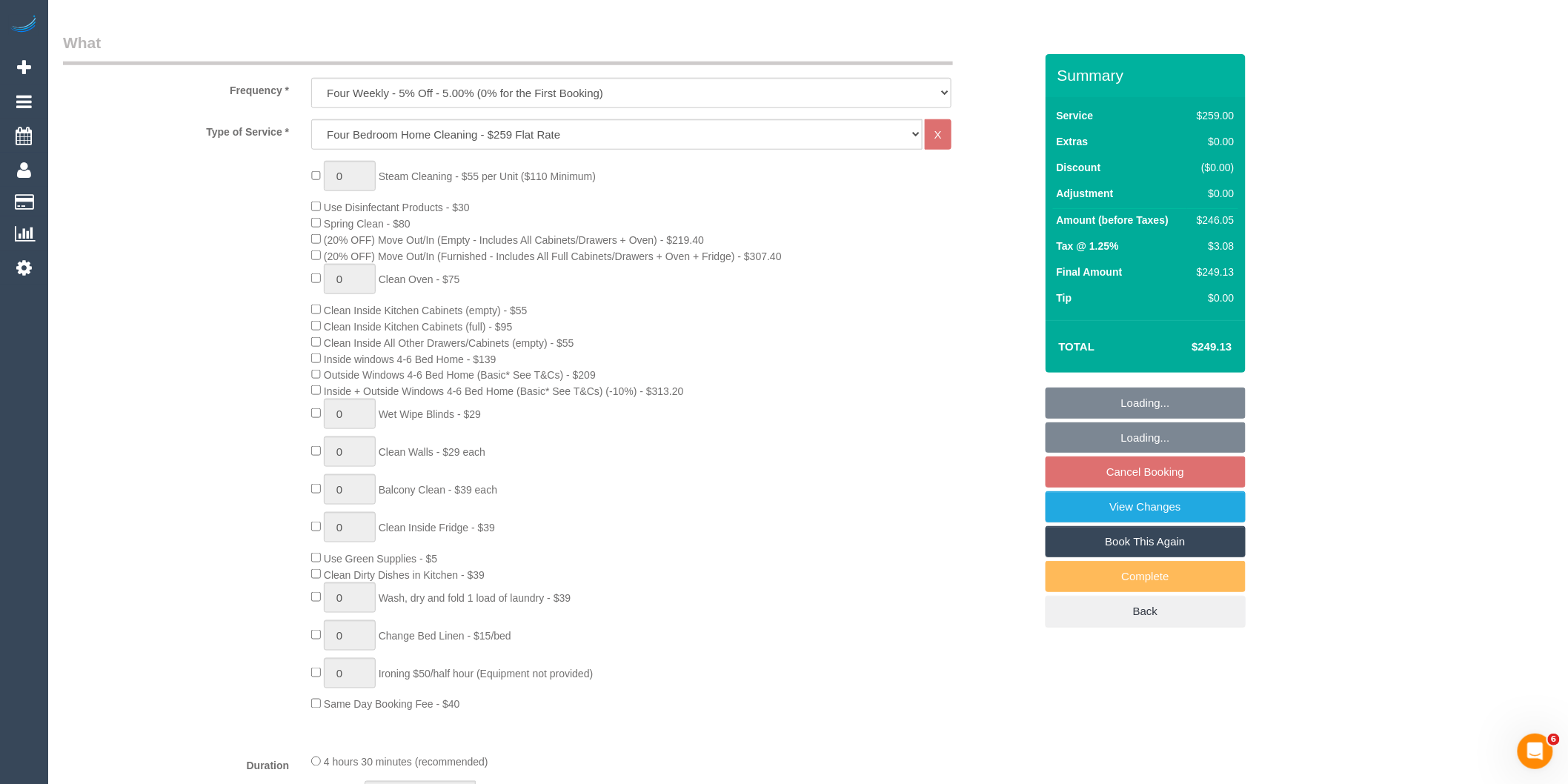
select select "object:1281"
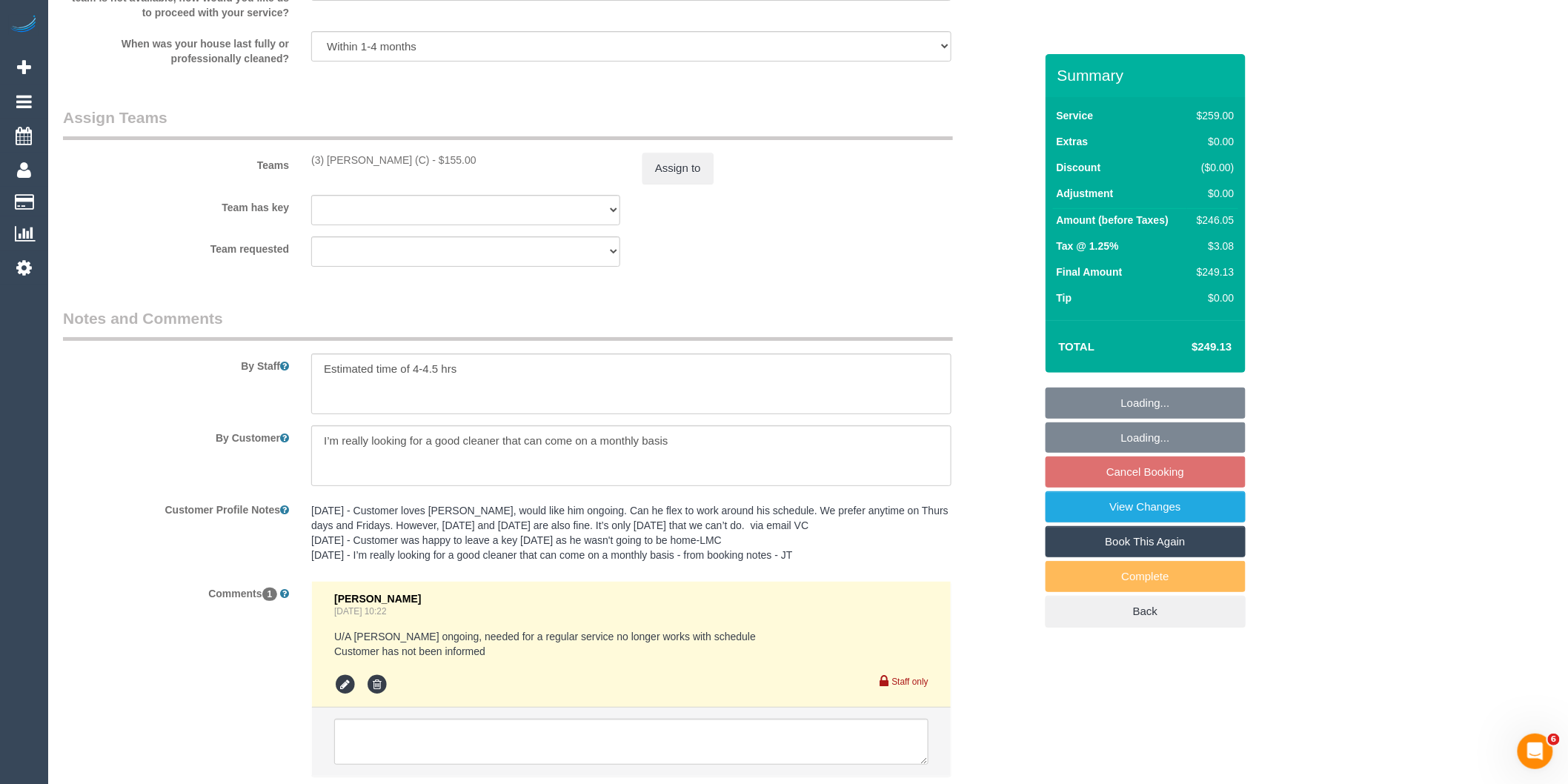
scroll to position [2341, 0]
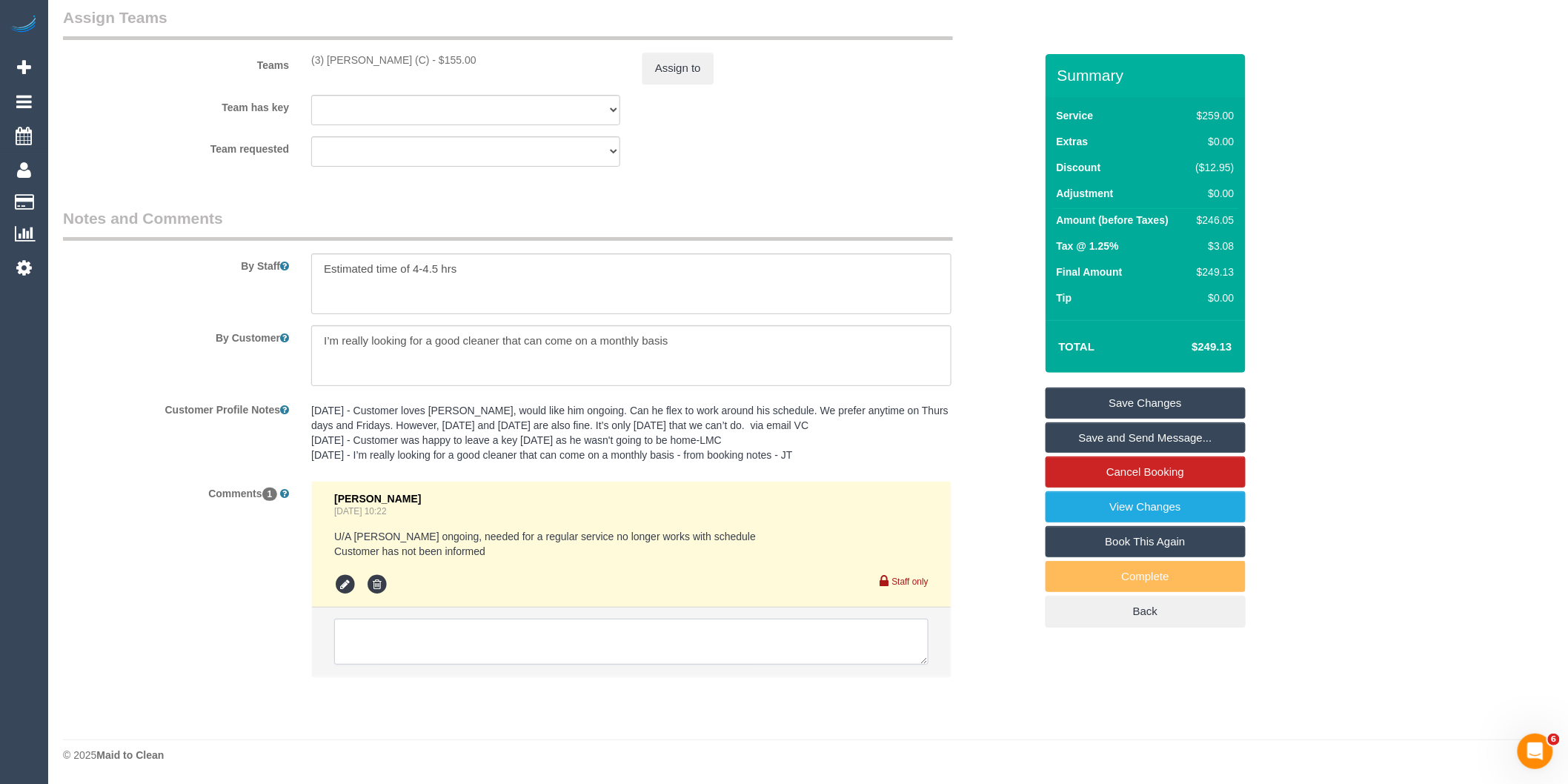
click at [496, 639] on textarea at bounding box center [631, 642] width 594 height 46
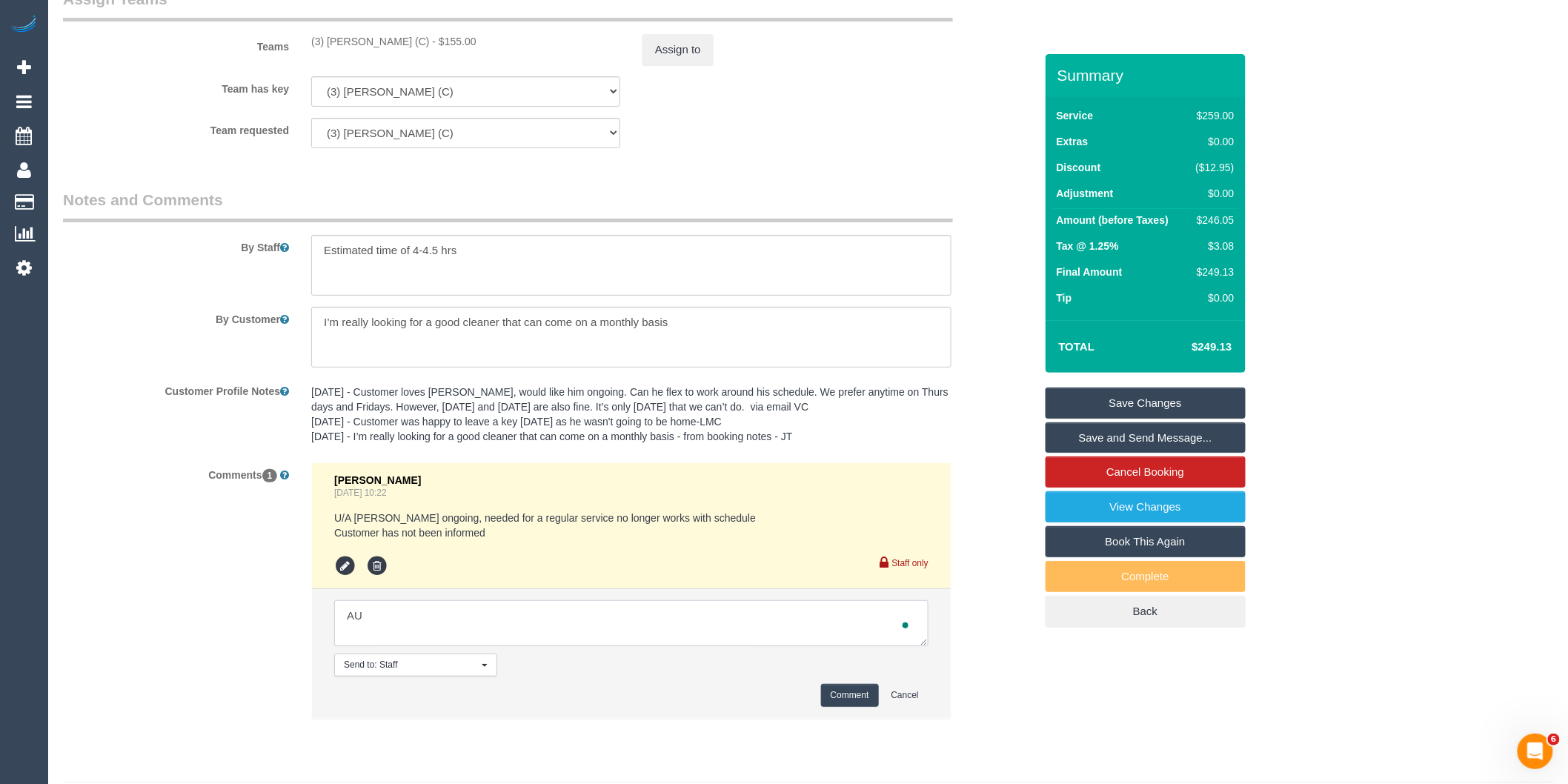
type textarea "A"
type textarea "UA Denuan, needed for reg - not informed"
click at [845, 706] on button "Comment" at bounding box center [850, 696] width 57 height 23
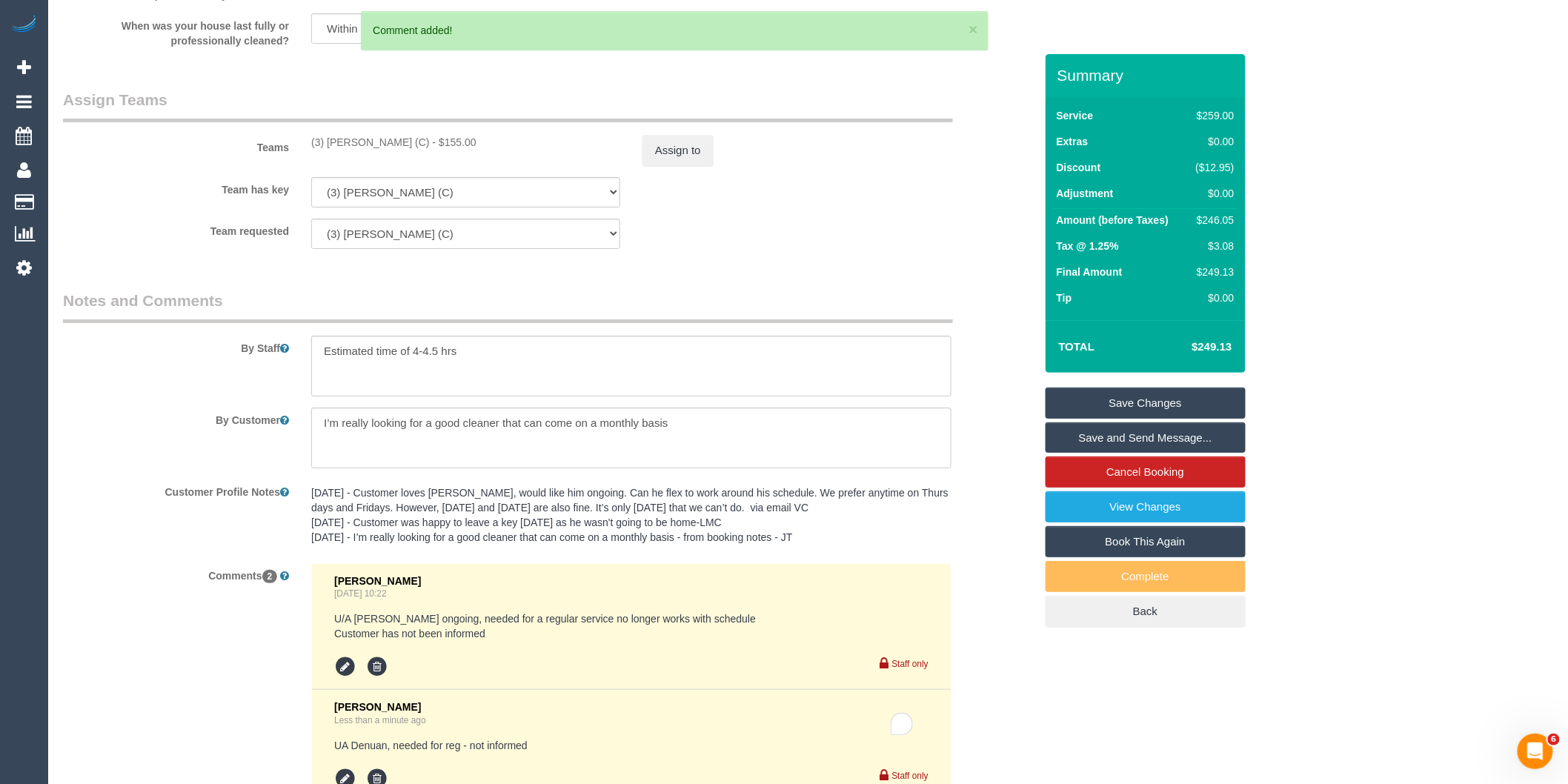
scroll to position [2093, 0]
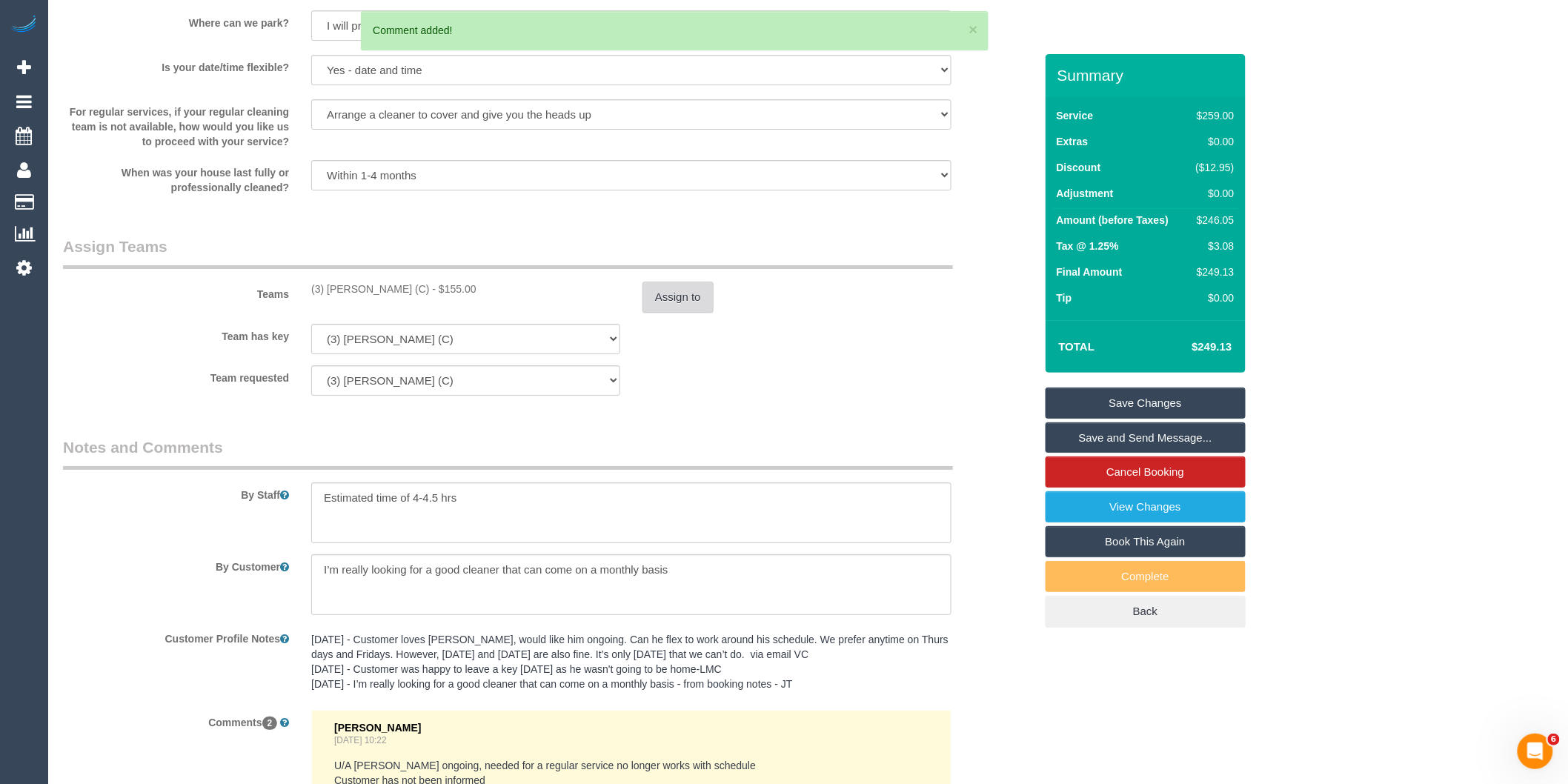
click at [680, 313] on button "Assign to" at bounding box center [678, 296] width 71 height 31
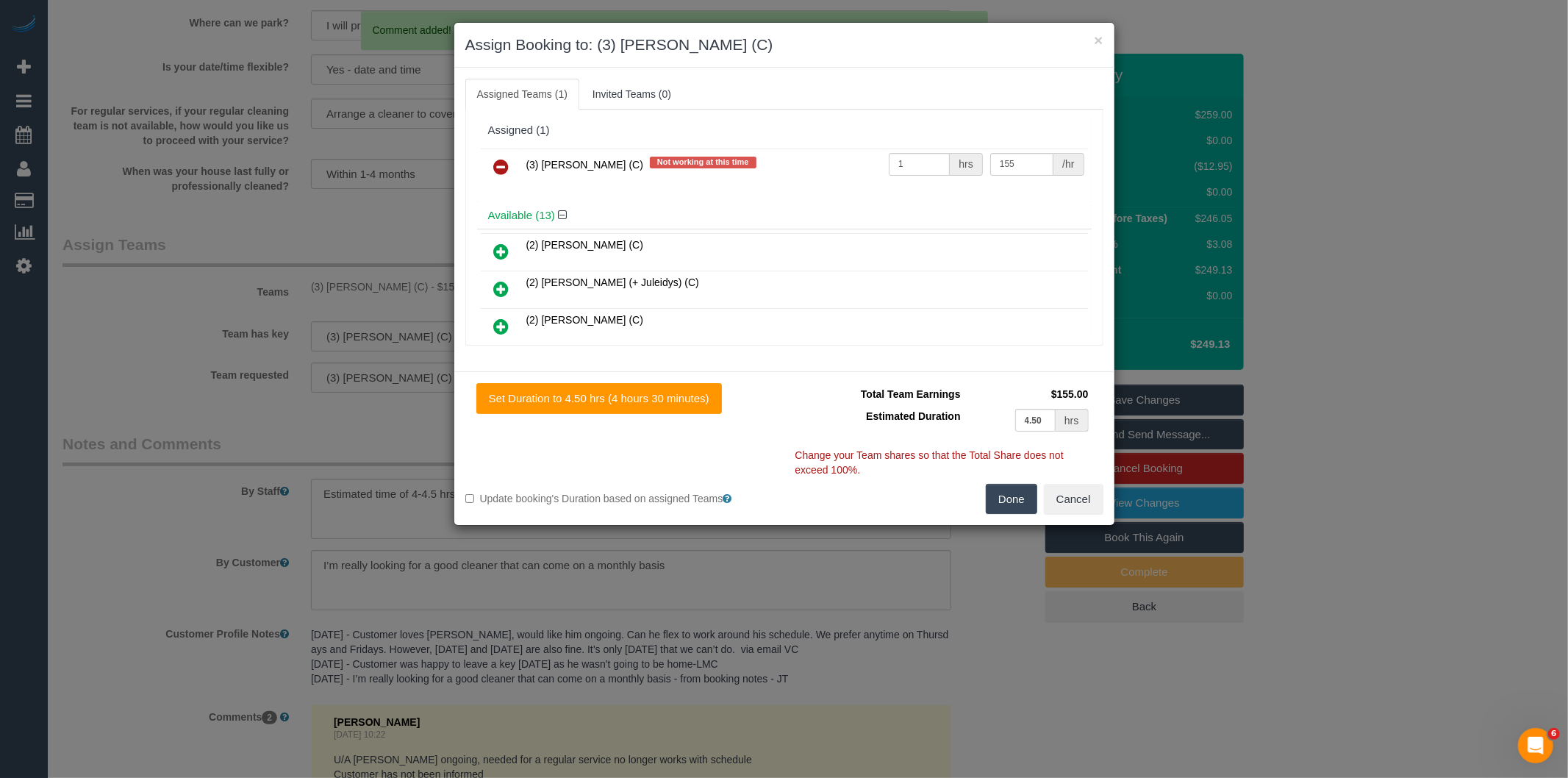
click at [501, 161] on icon at bounding box center [502, 167] width 16 height 18
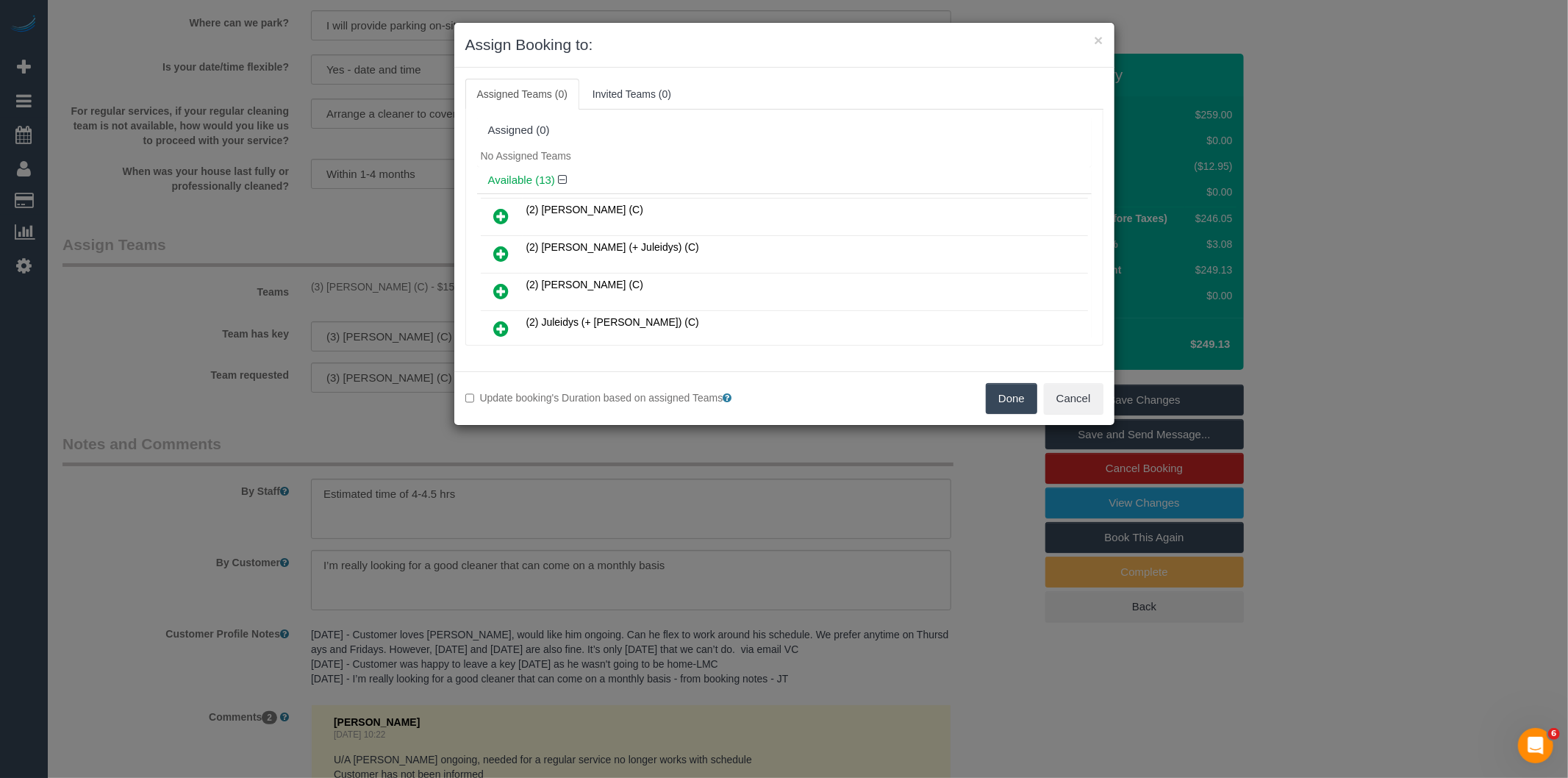
click at [1012, 399] on button "Done" at bounding box center [1011, 398] width 52 height 31
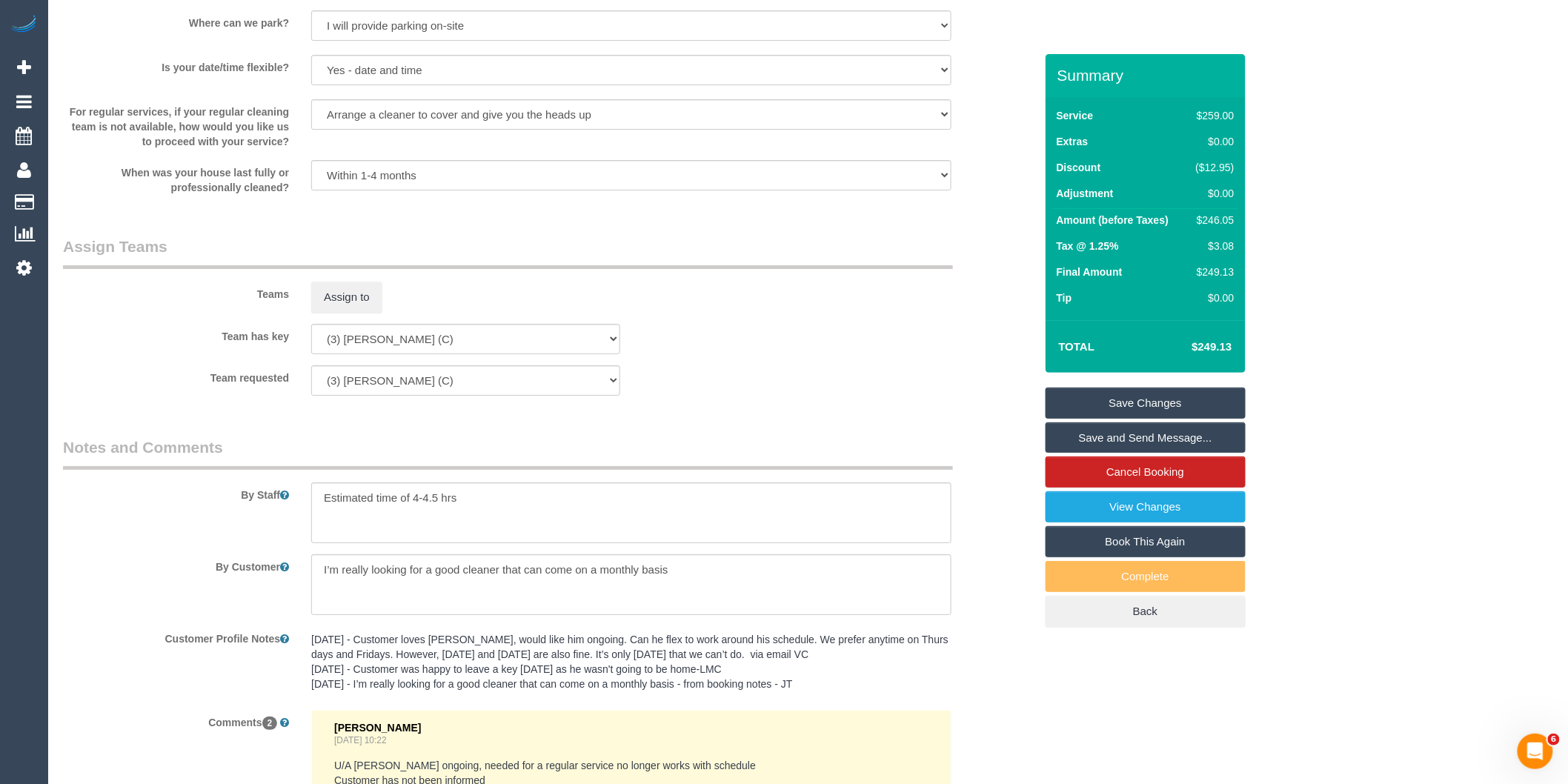
click at [1133, 399] on link "Save Changes" at bounding box center [1145, 402] width 200 height 31
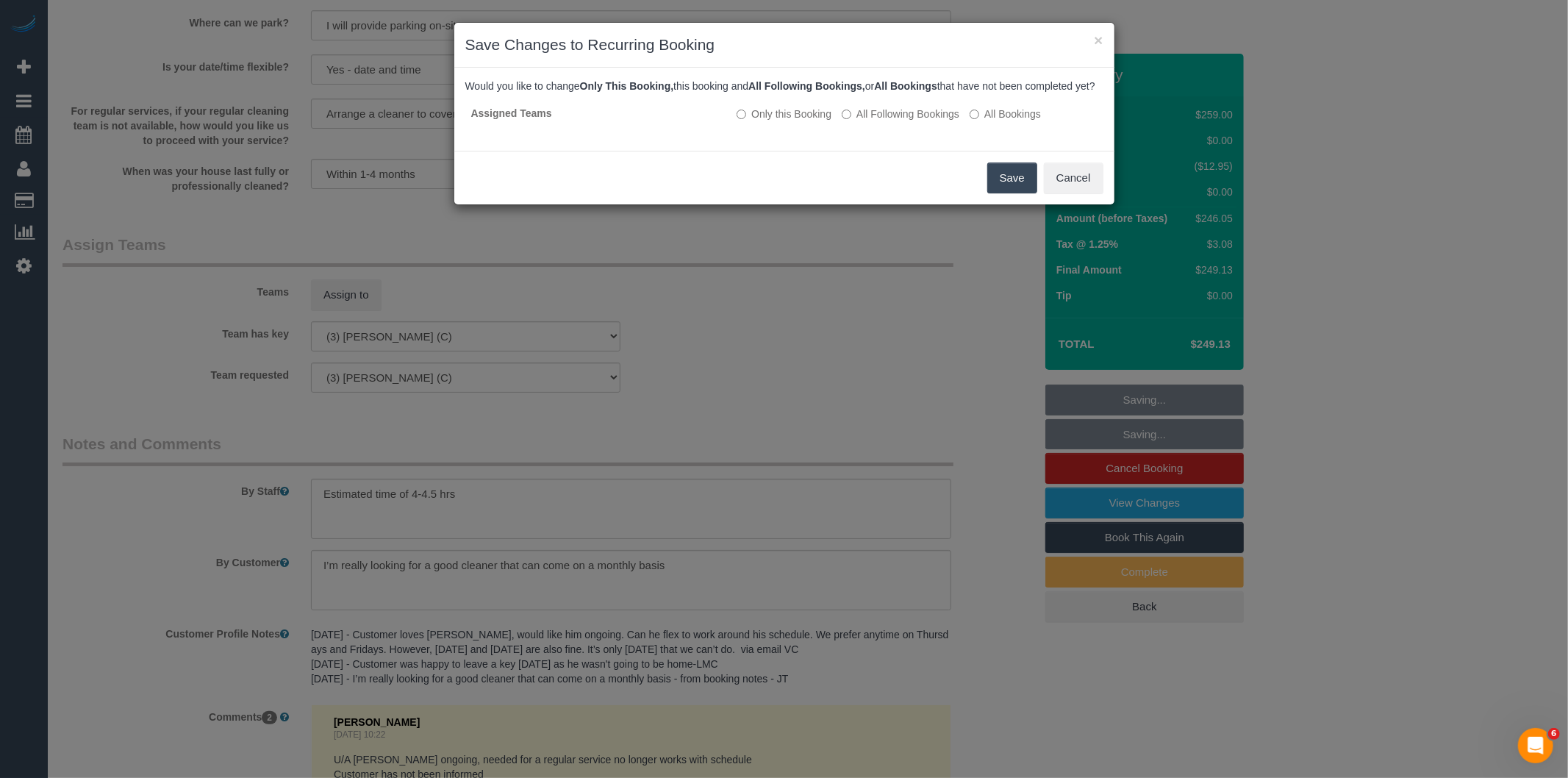
click at [1010, 189] on button "Save" at bounding box center [1011, 177] width 50 height 31
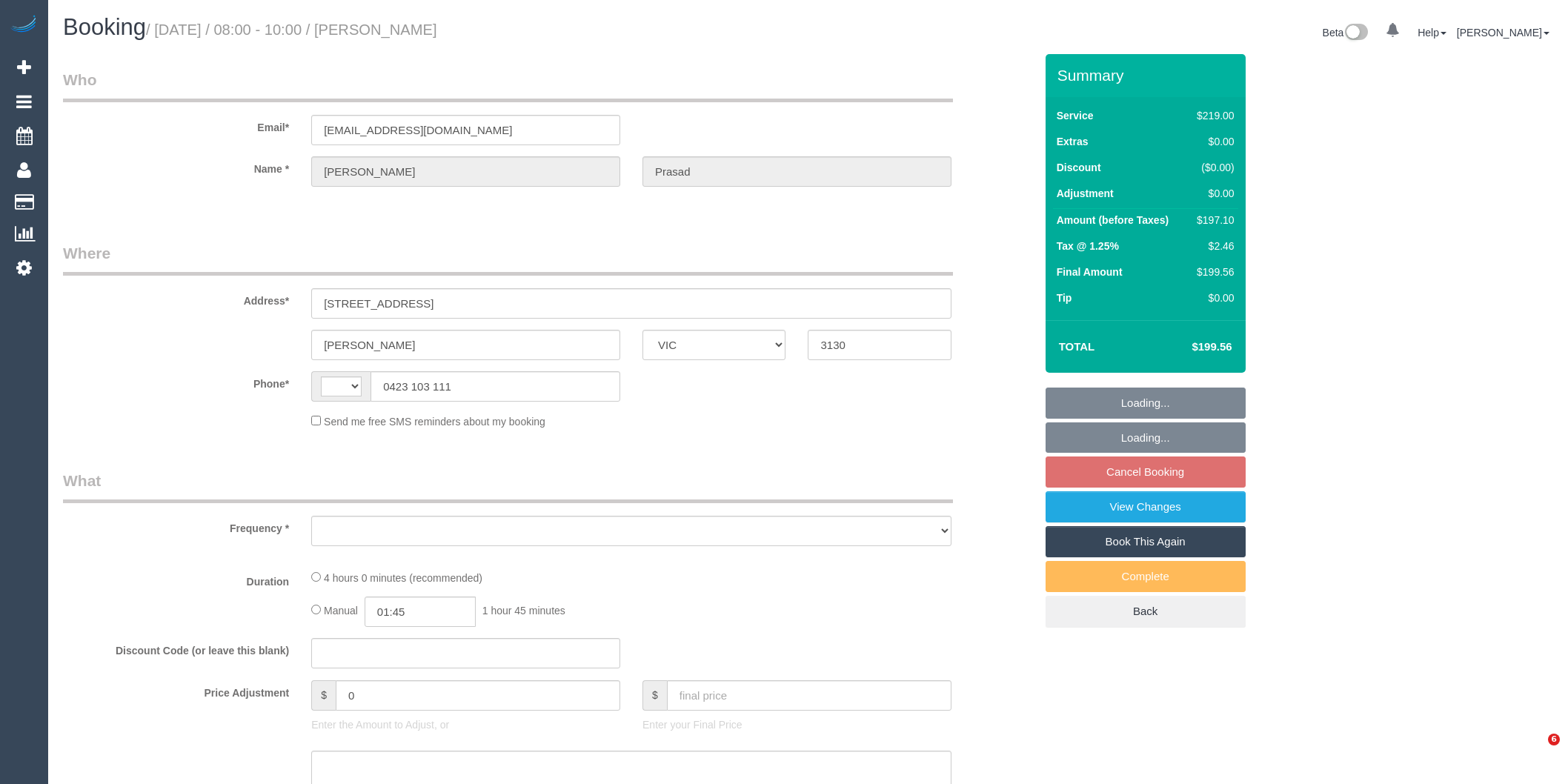
select select "VIC"
select select "string:stripe-pm_1S8u112GScqysDRV0BcbuxJS"
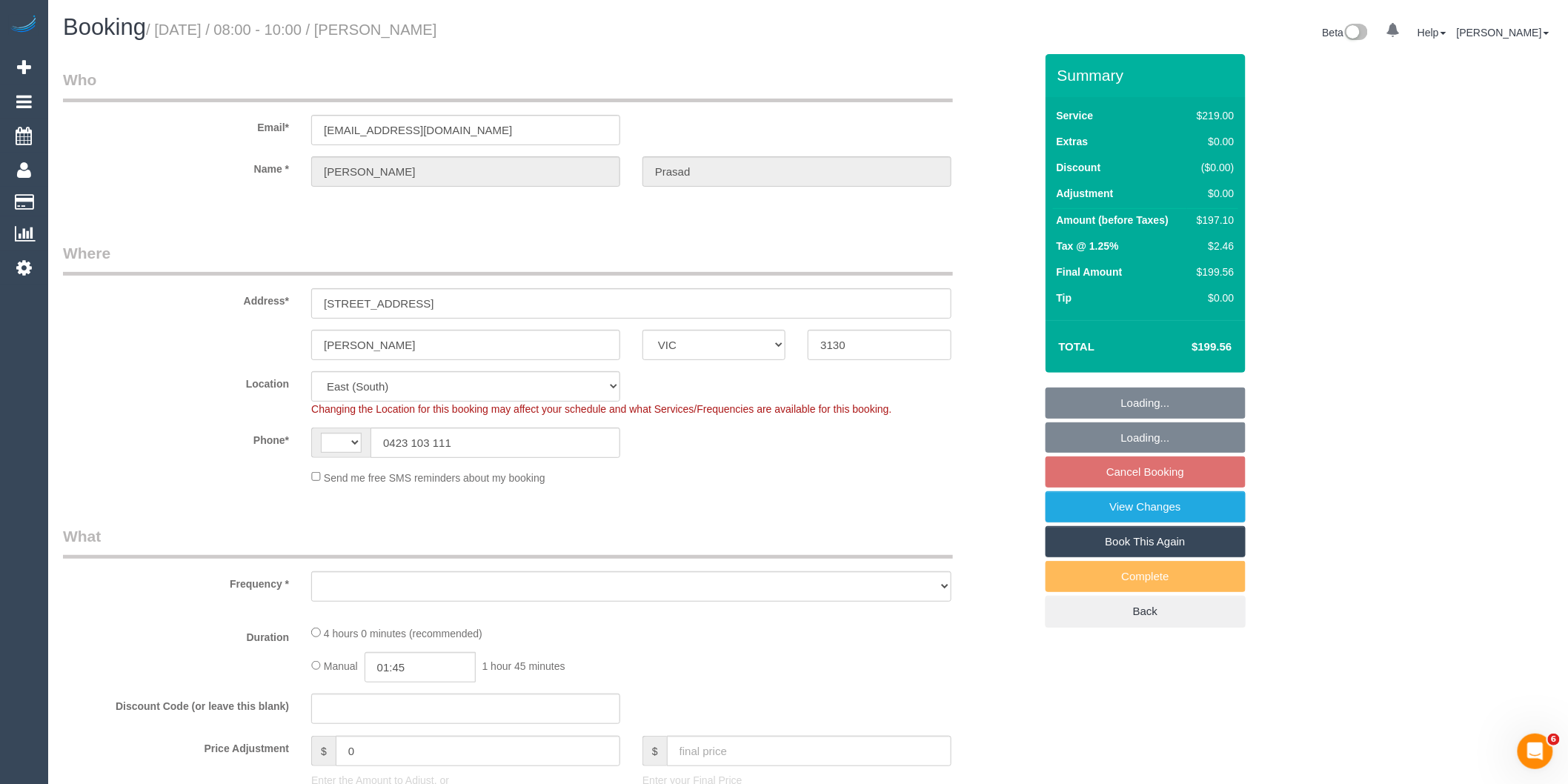
select select "string:AU"
select select "object:683"
select select "number:28"
select select "number:14"
select select "number:19"
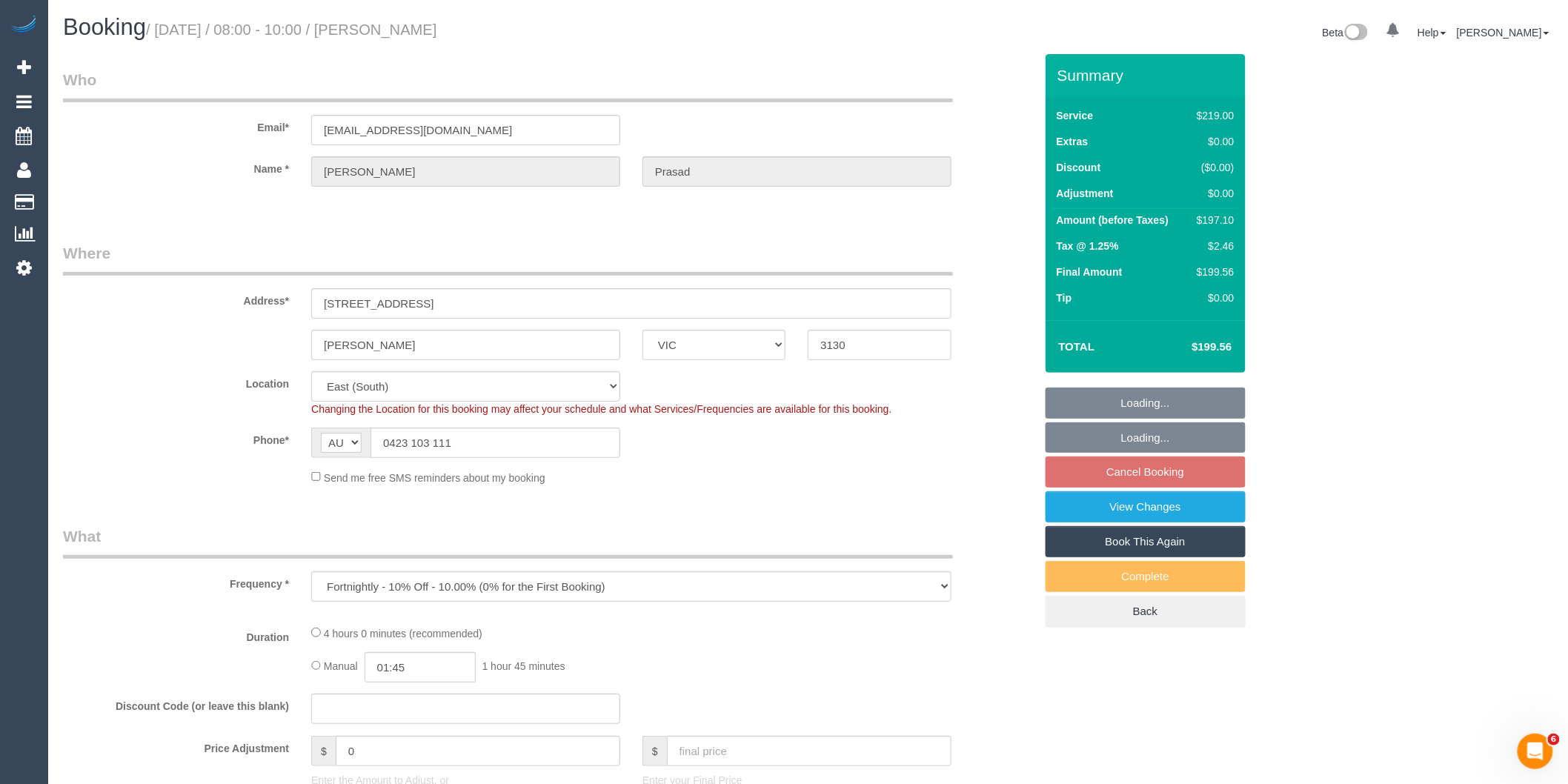
select select "number:36"
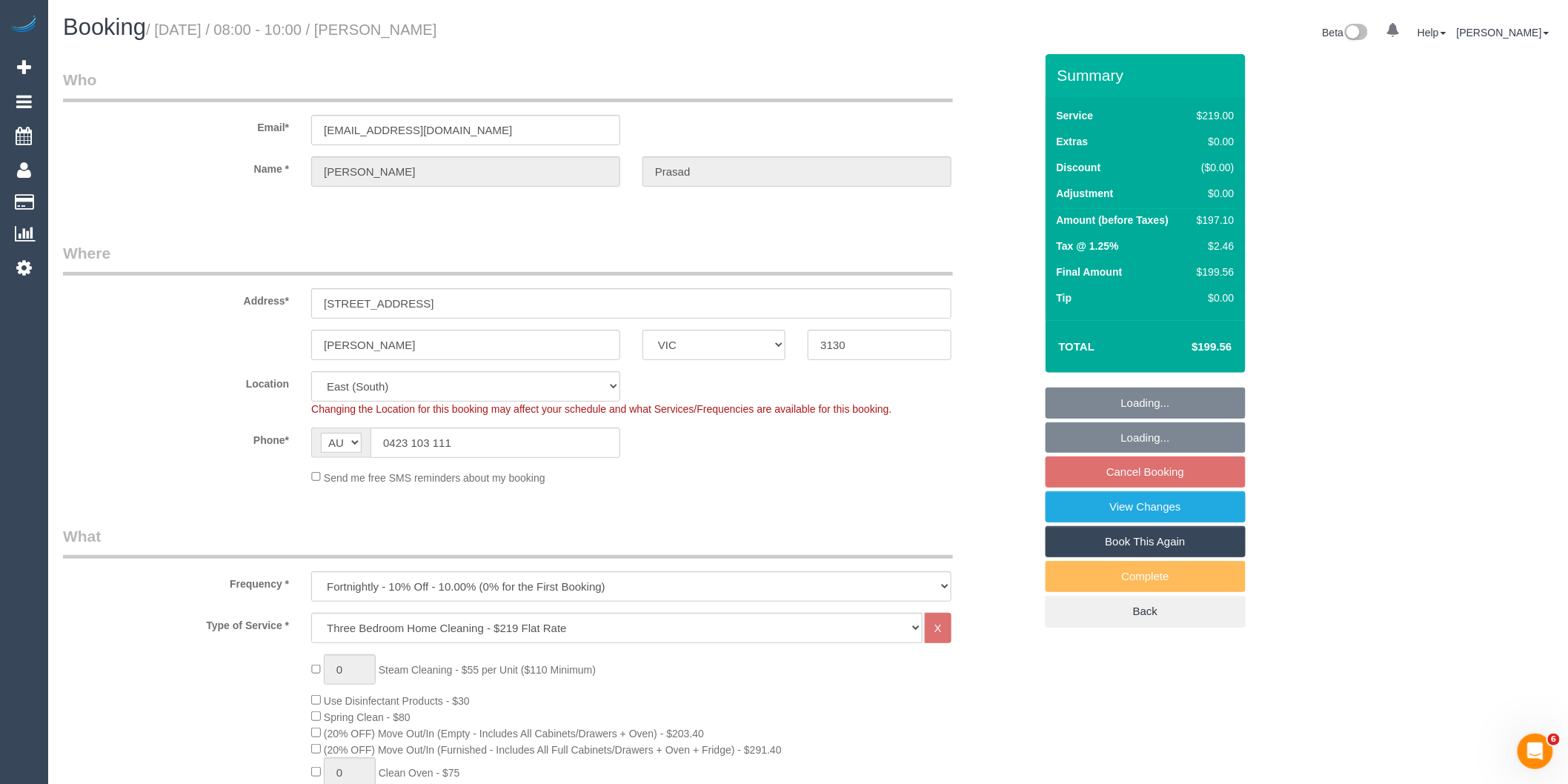
select select "spot2"
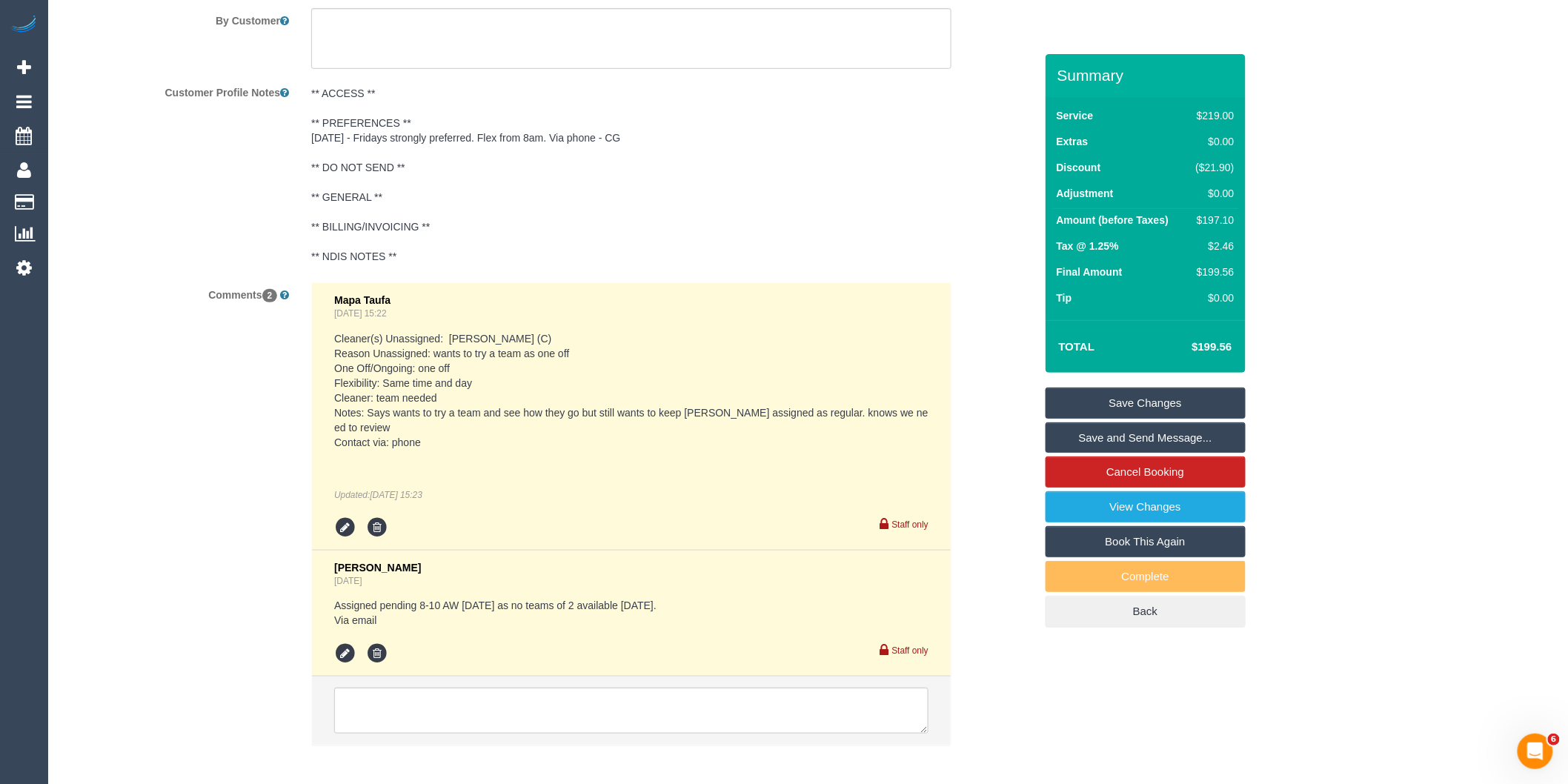
scroll to position [2669, 0]
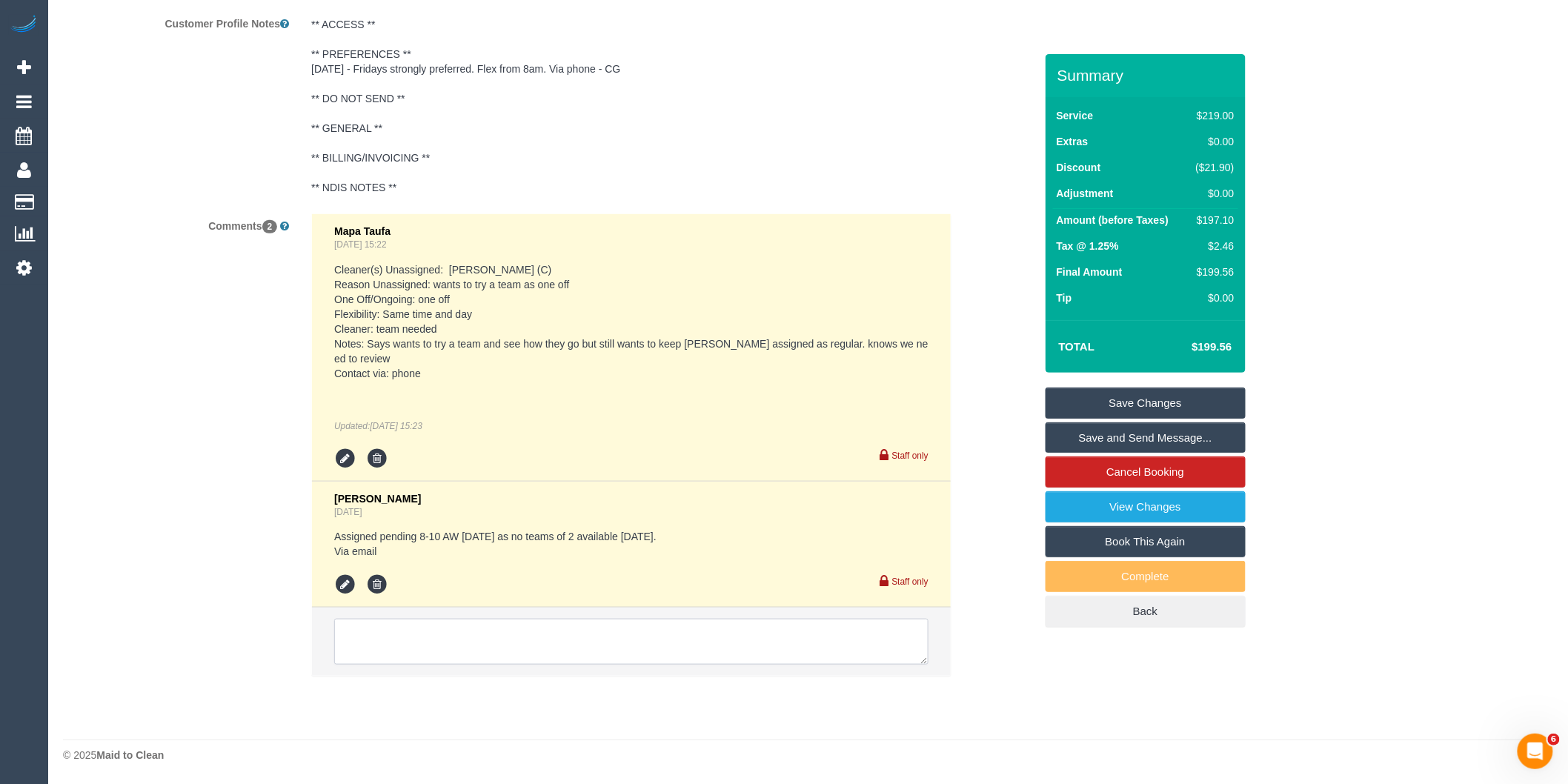
click at [500, 636] on textarea at bounding box center [631, 642] width 594 height 46
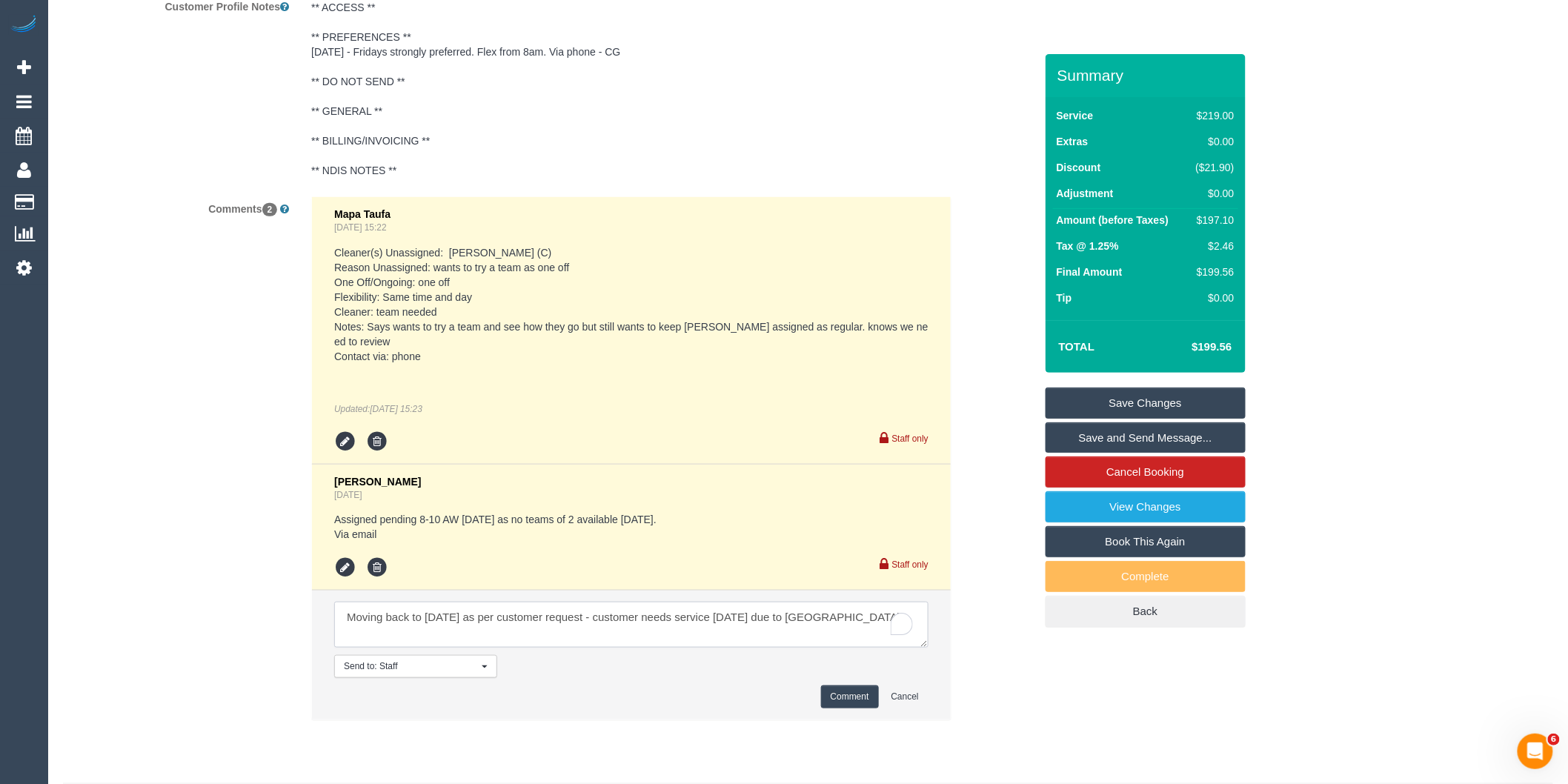
type textarea "Moving back to [DATE] as per customer request - customer needs service [DATE] d…"
click at [844, 708] on button "Comment" at bounding box center [850, 696] width 57 height 23
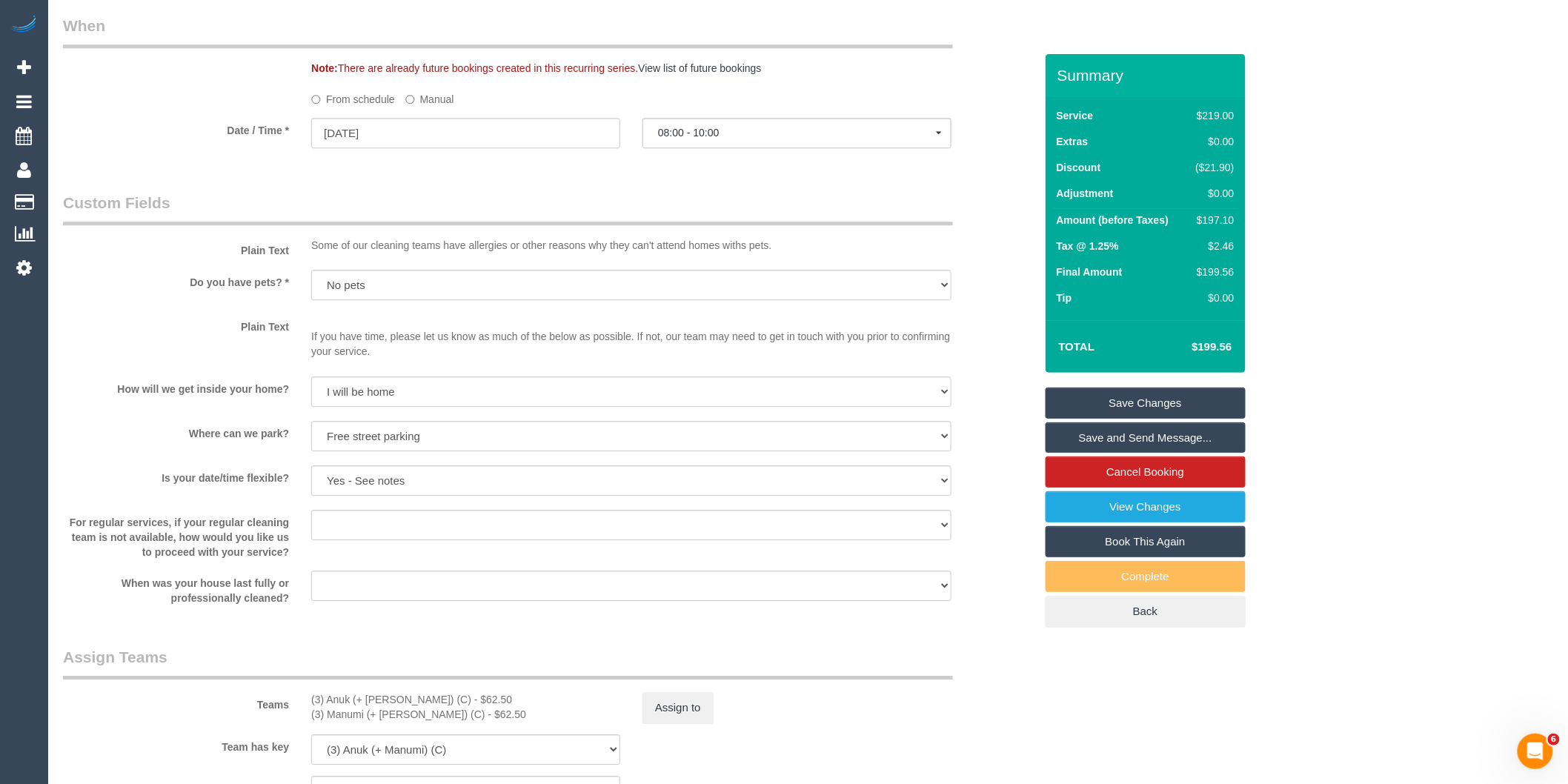
scroll to position [1764, 0]
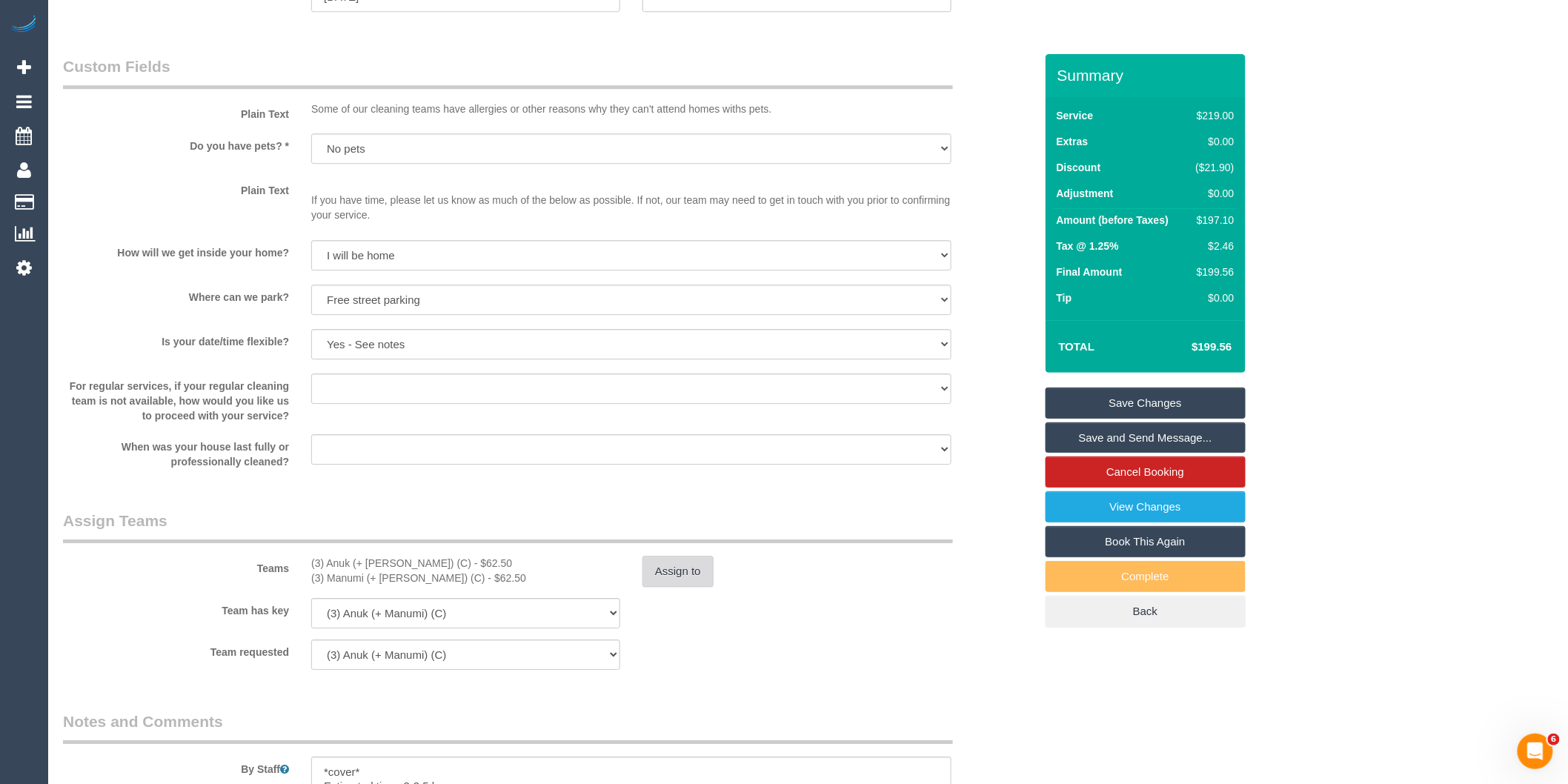
click at [669, 587] on button "Assign to" at bounding box center [678, 571] width 71 height 31
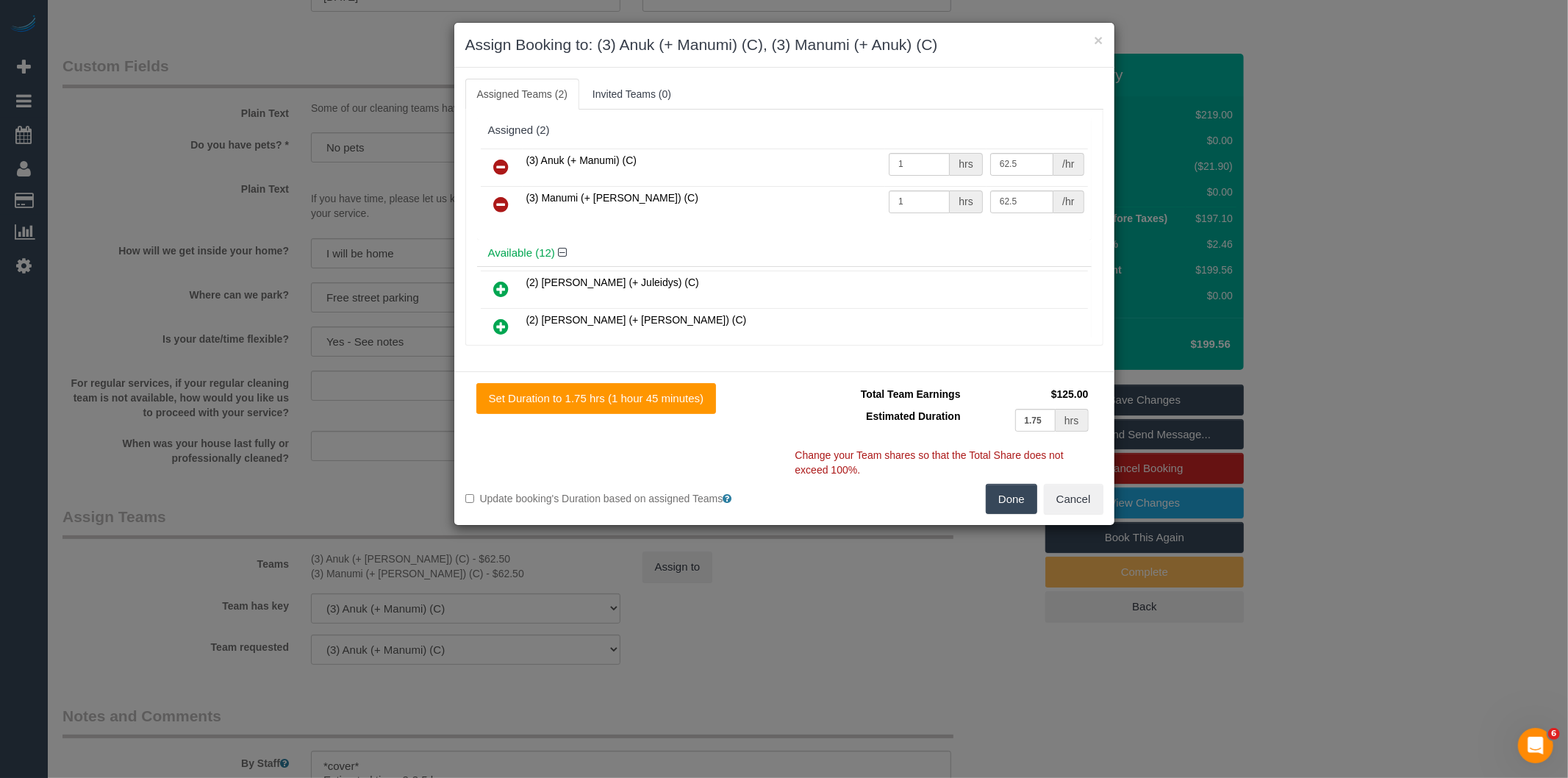
click at [494, 166] on icon at bounding box center [502, 167] width 16 height 18
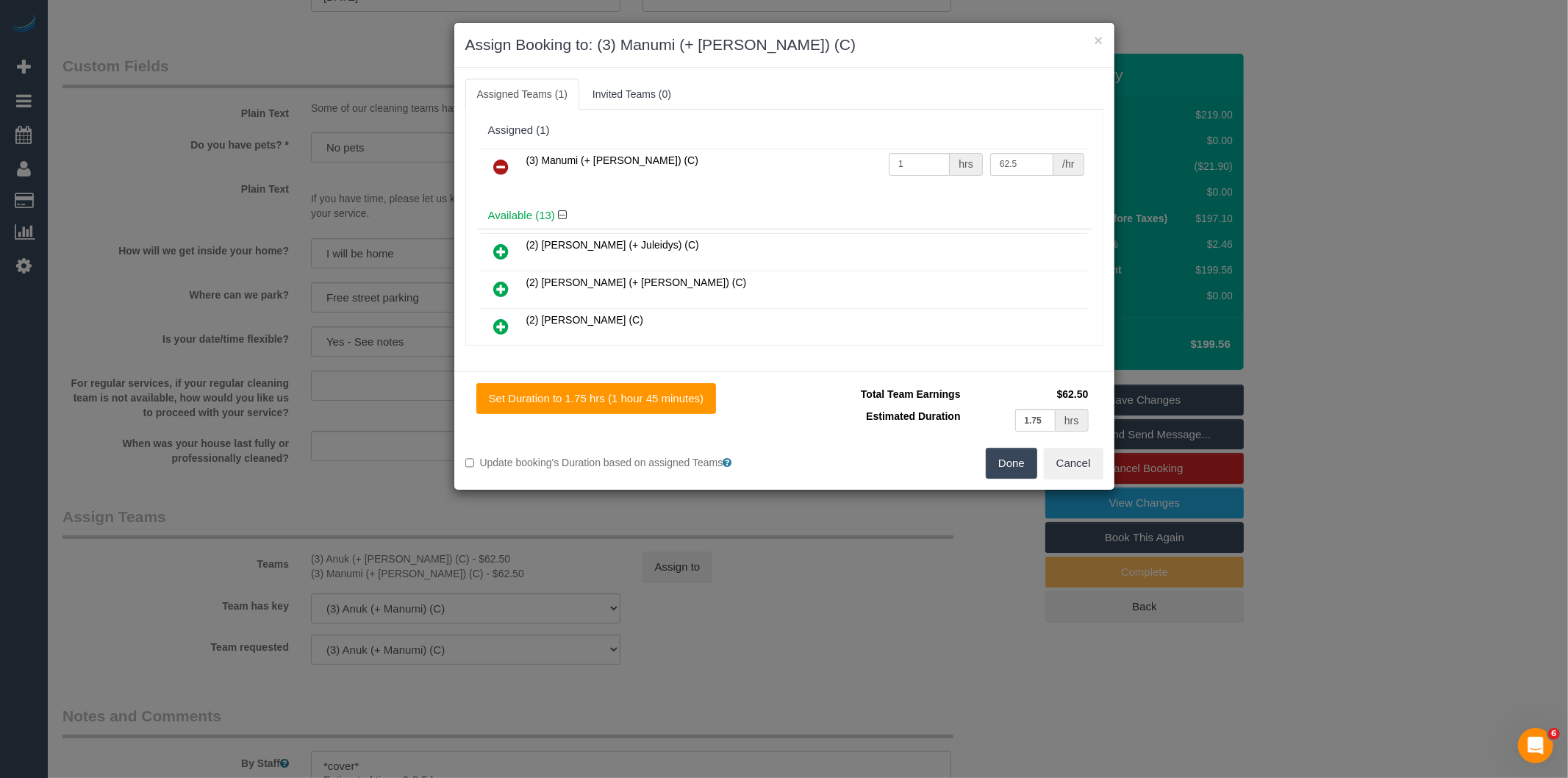
click at [494, 166] on icon at bounding box center [502, 167] width 16 height 18
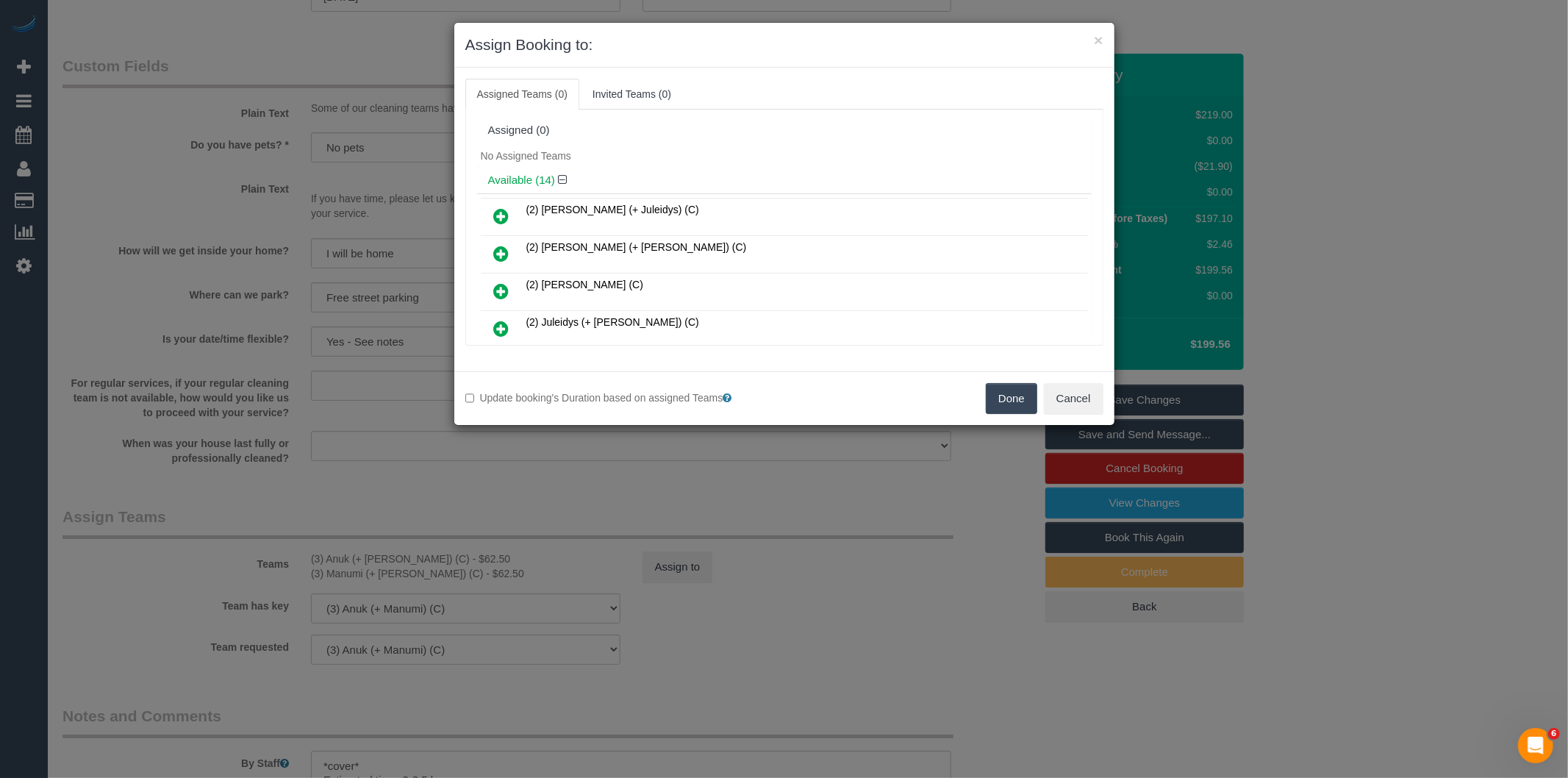
click at [1014, 397] on button "Done" at bounding box center [1011, 398] width 52 height 31
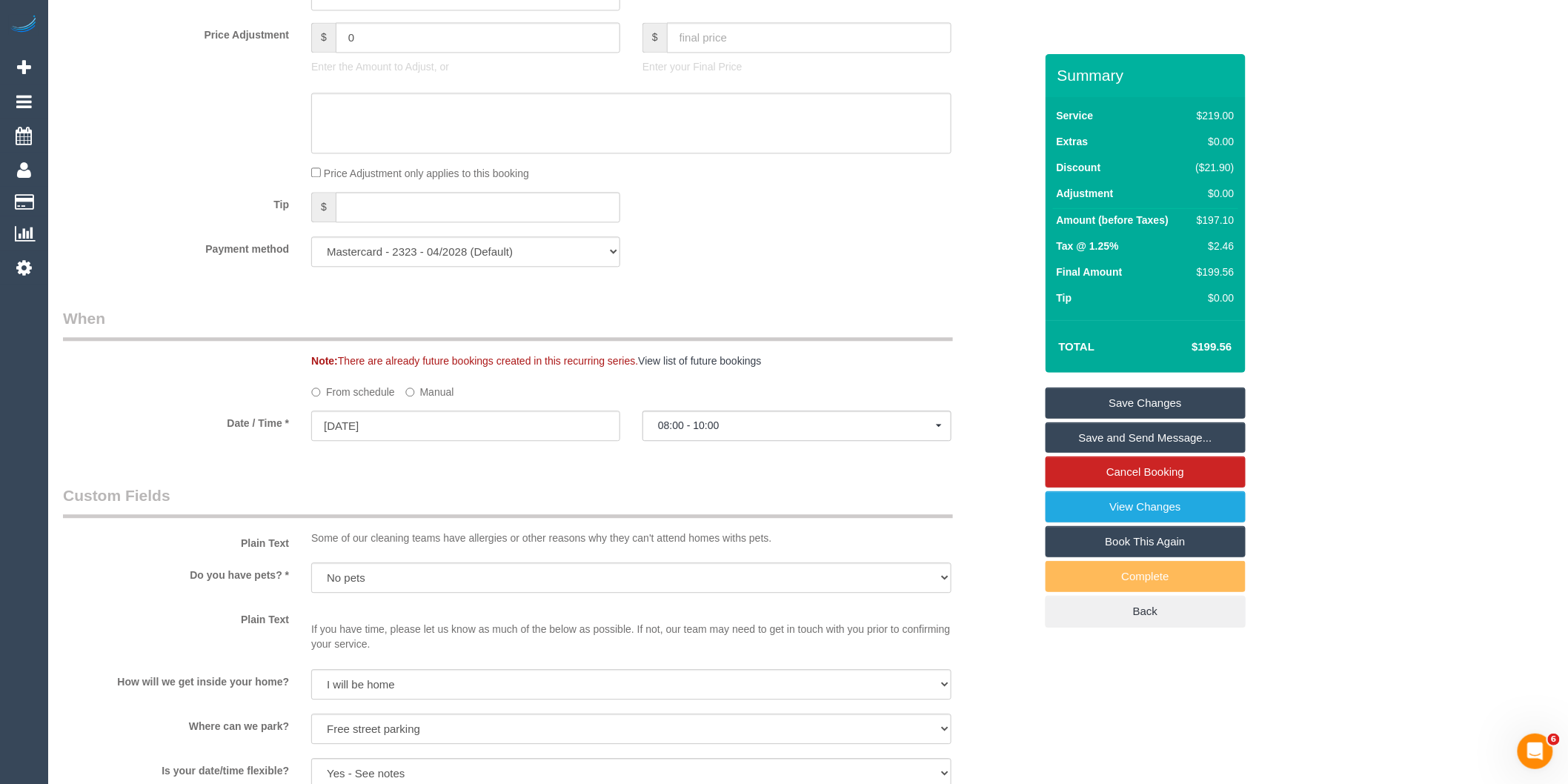
scroll to position [1481, 0]
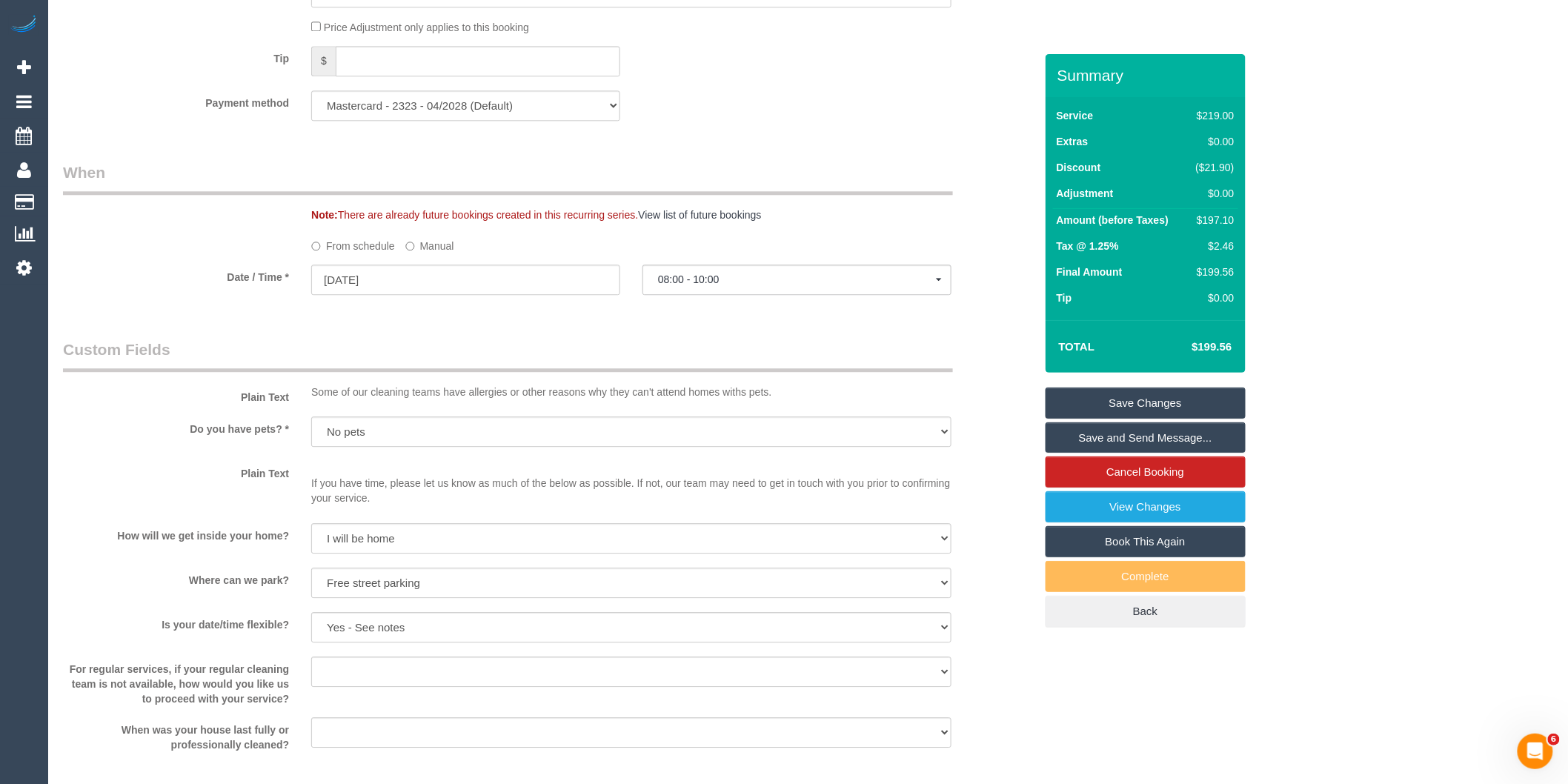
click at [415, 254] on label "Manual" at bounding box center [429, 243] width 49 height 20
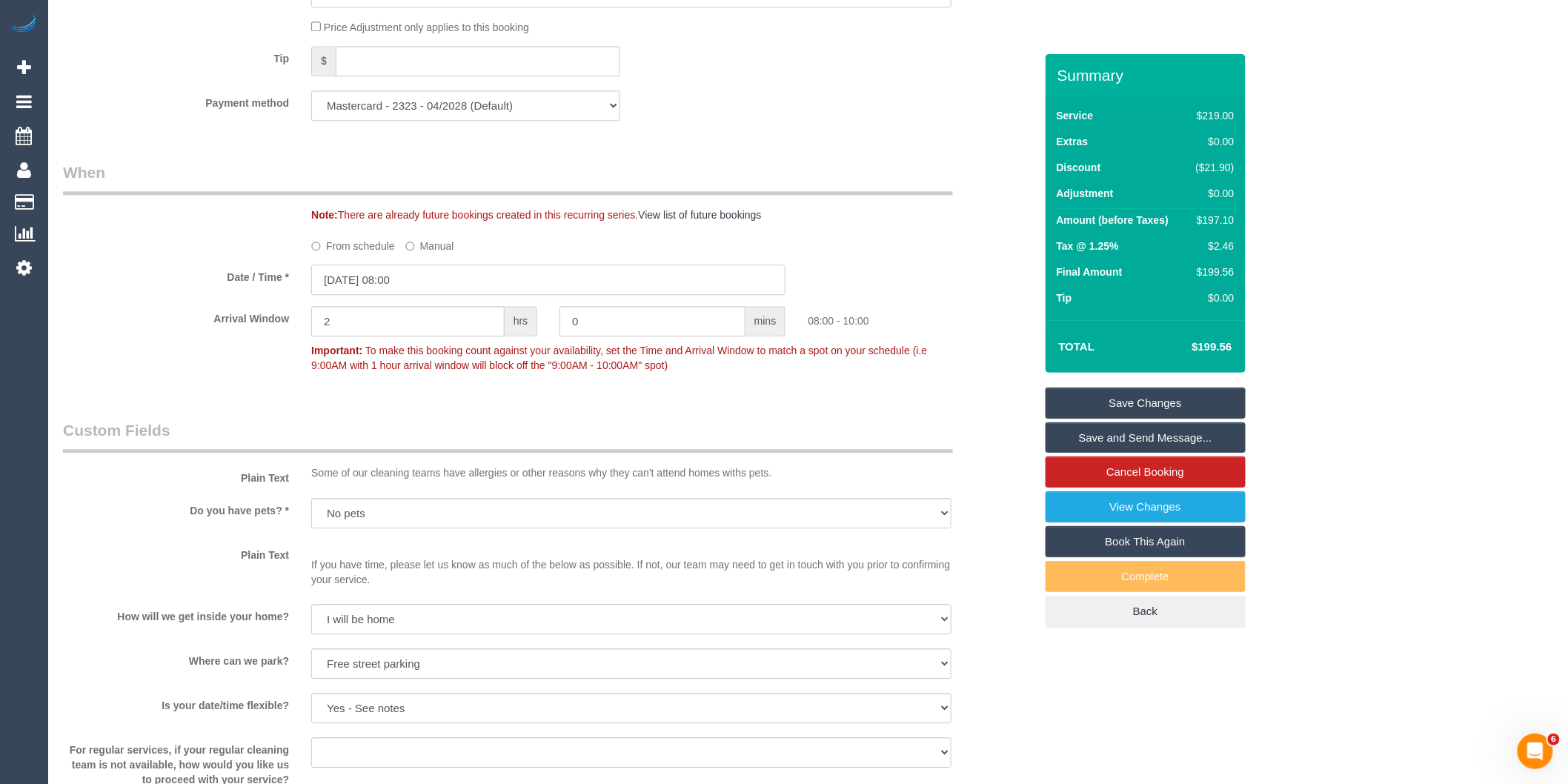
click at [431, 295] on input "[DATE] 08:00" at bounding box center [548, 279] width 474 height 30
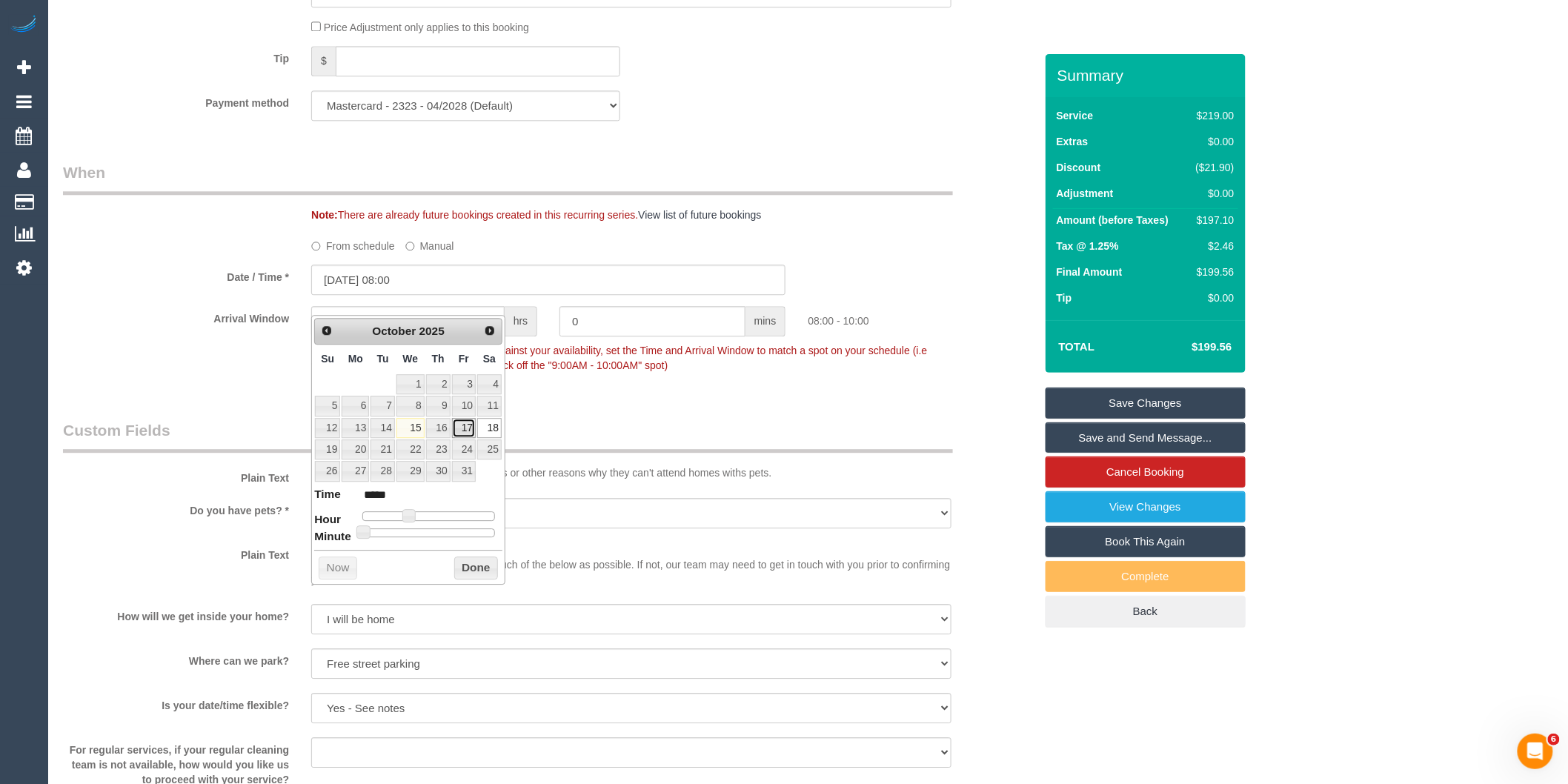
click at [462, 427] on link "17" at bounding box center [463, 428] width 24 height 20
type input "[DATE] 08:00"
click at [460, 565] on button "Done" at bounding box center [476, 567] width 43 height 24
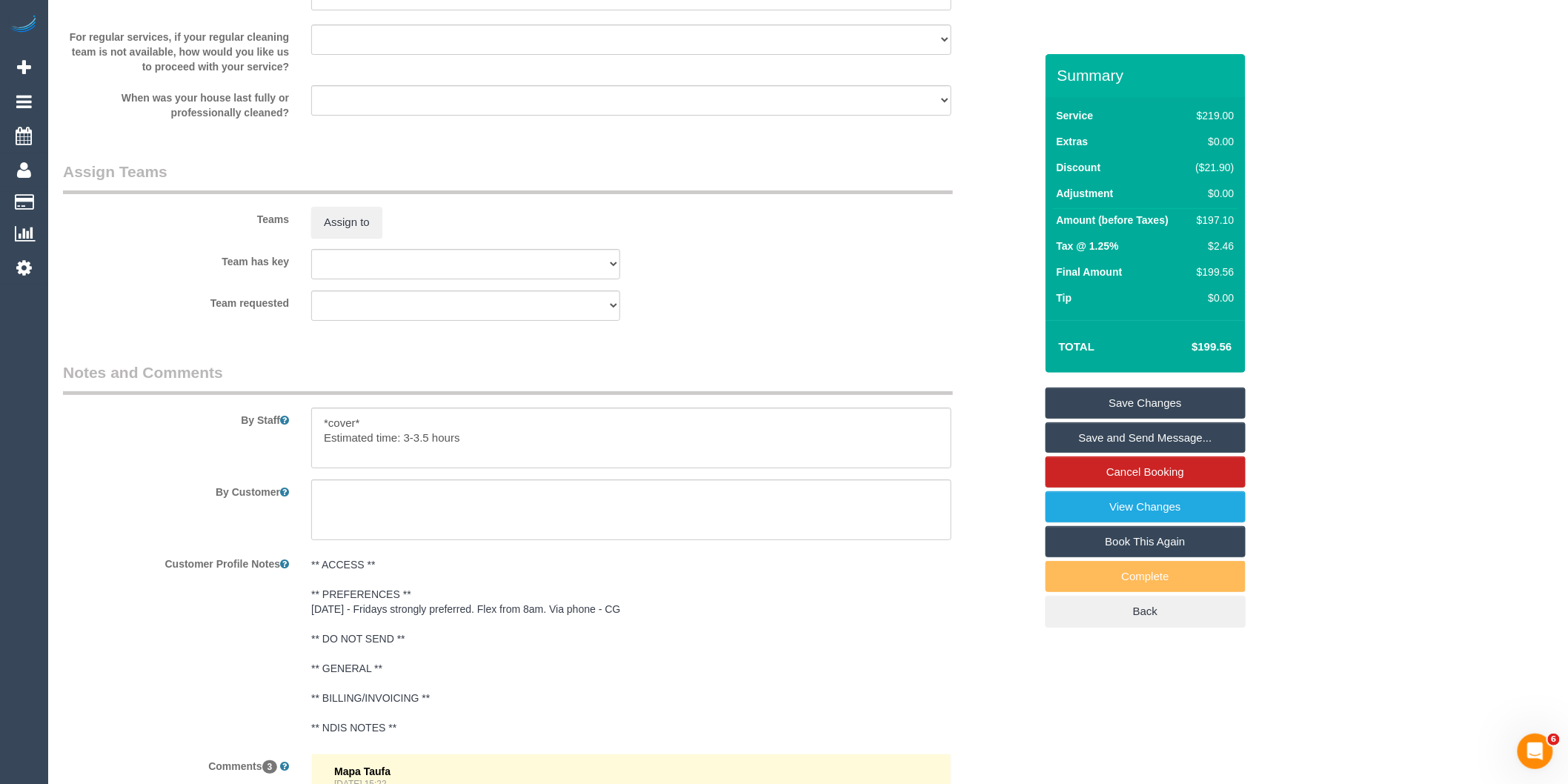
scroll to position [2368, 0]
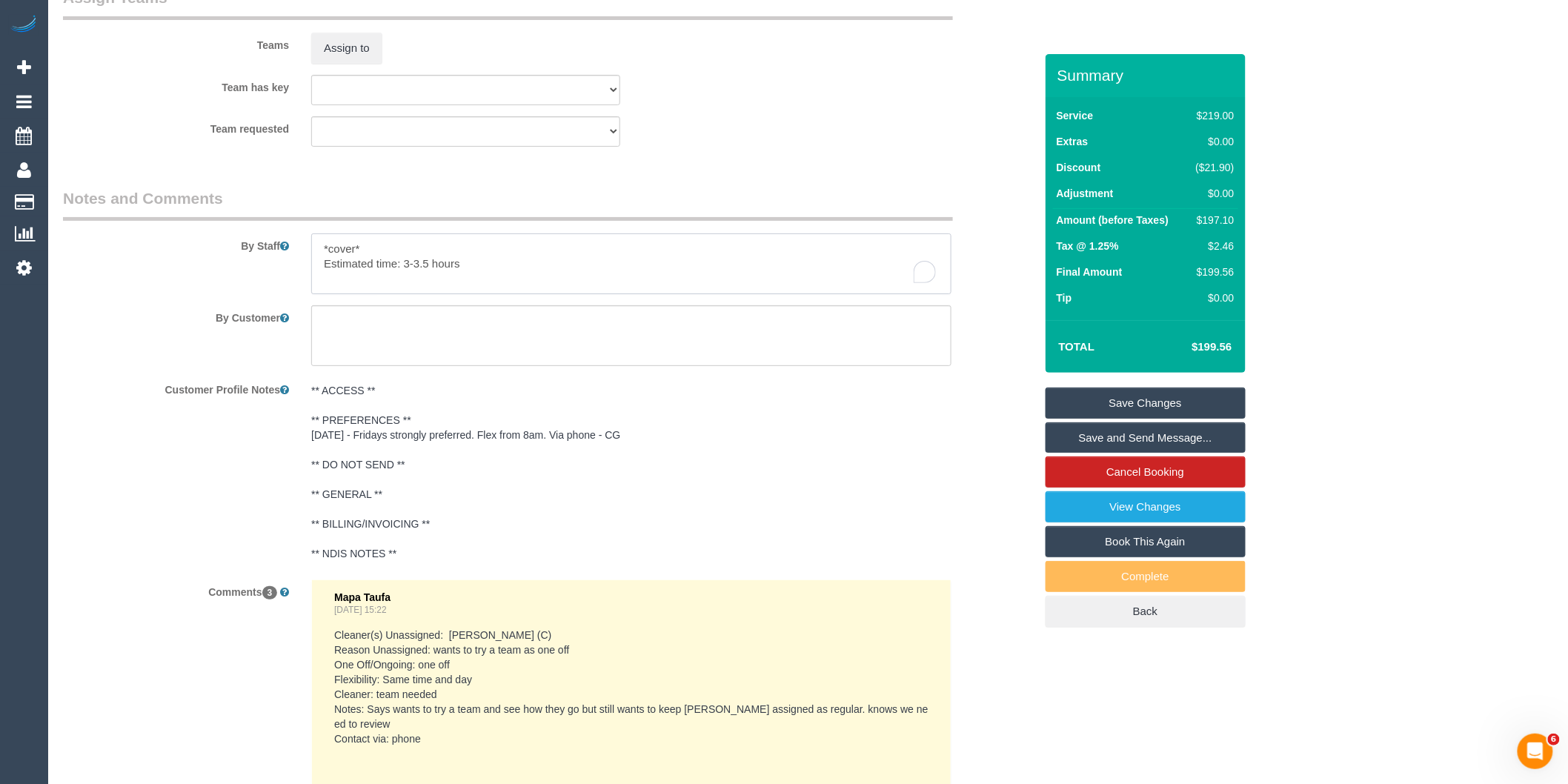
drag, startPoint x: 373, startPoint y: 262, endPoint x: 272, endPoint y: 272, distance: 101.5
click at [272, 272] on div "By Staff" at bounding box center [549, 240] width 994 height 107
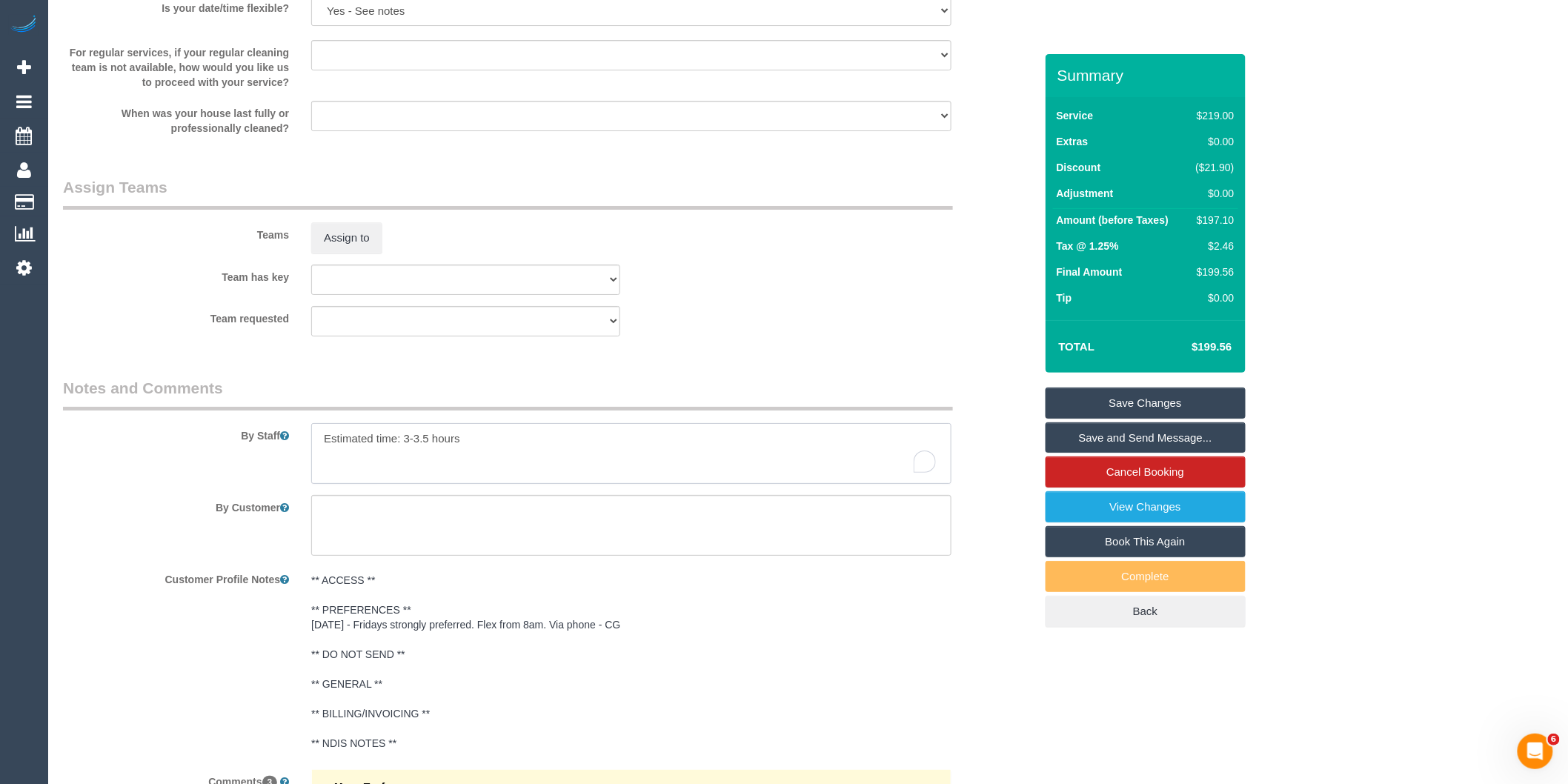
scroll to position [1875, 0]
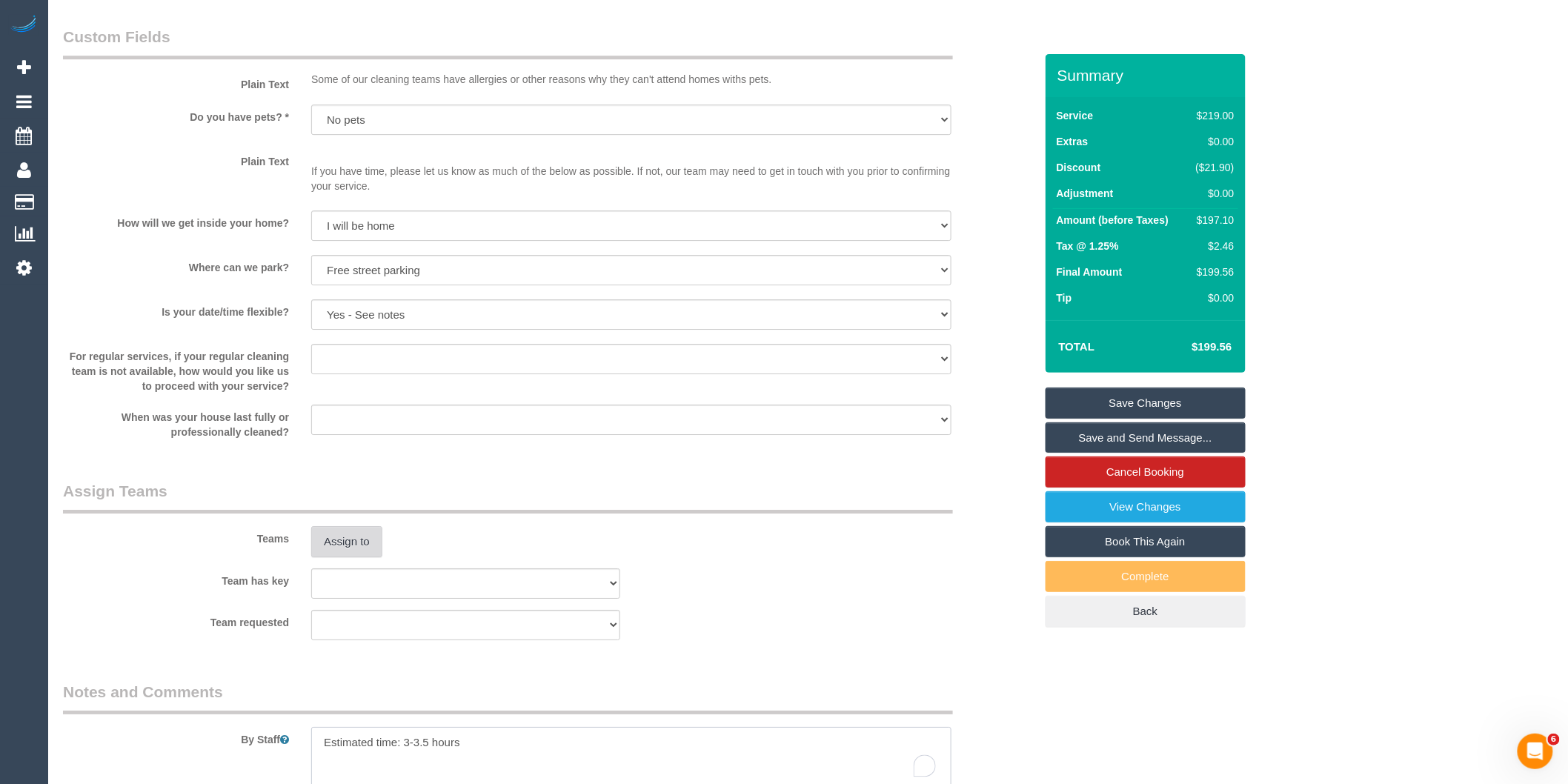
type textarea "Estimated time: 3-3.5 hours"
click at [359, 557] on button "Assign to" at bounding box center [347, 541] width 71 height 31
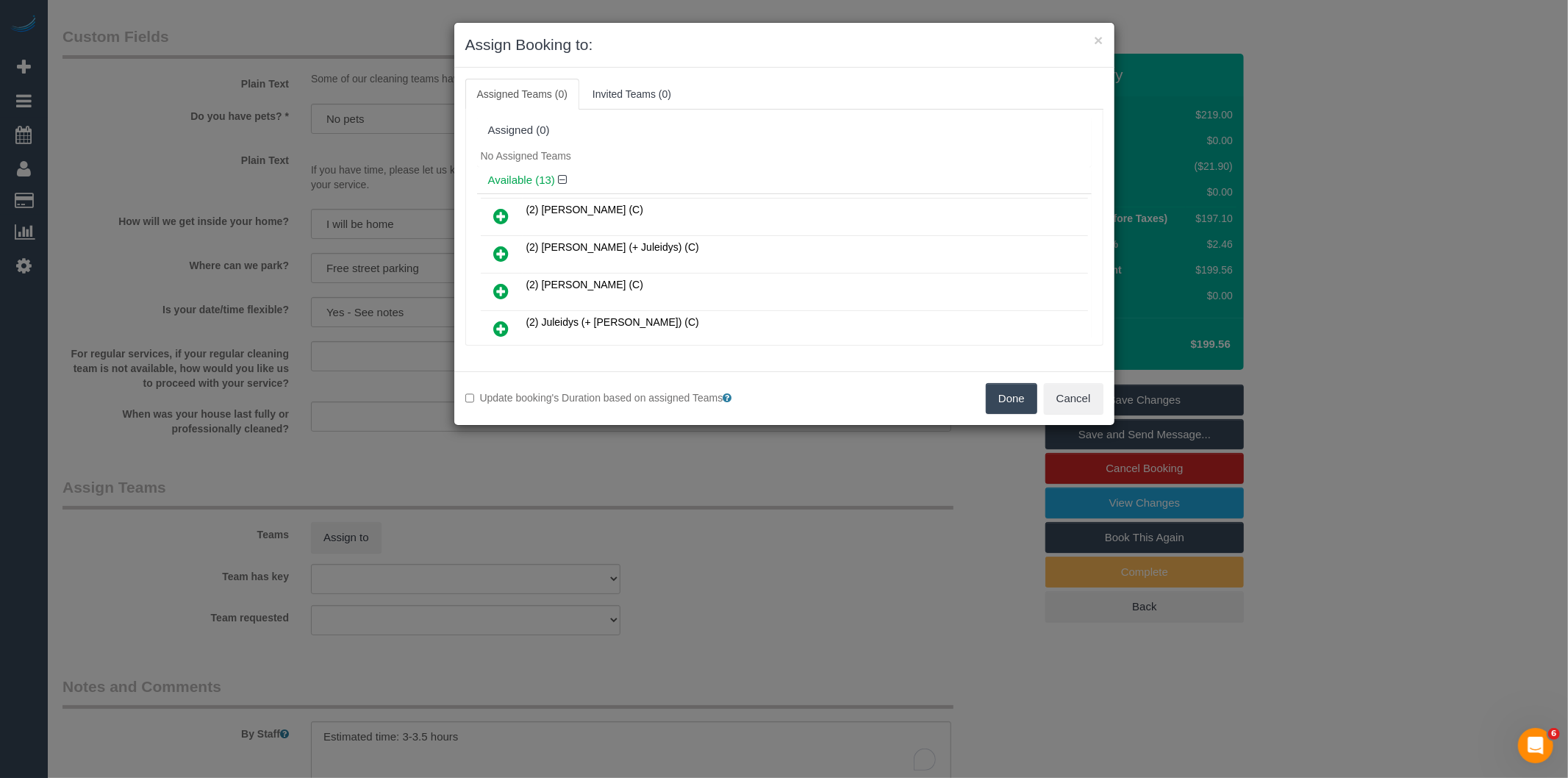
click at [871, 452] on div "× Assign Booking to: Assigned Teams (0) Invited Teams (0) Assigned (0) No Assig…" at bounding box center [784, 389] width 1568 height 778
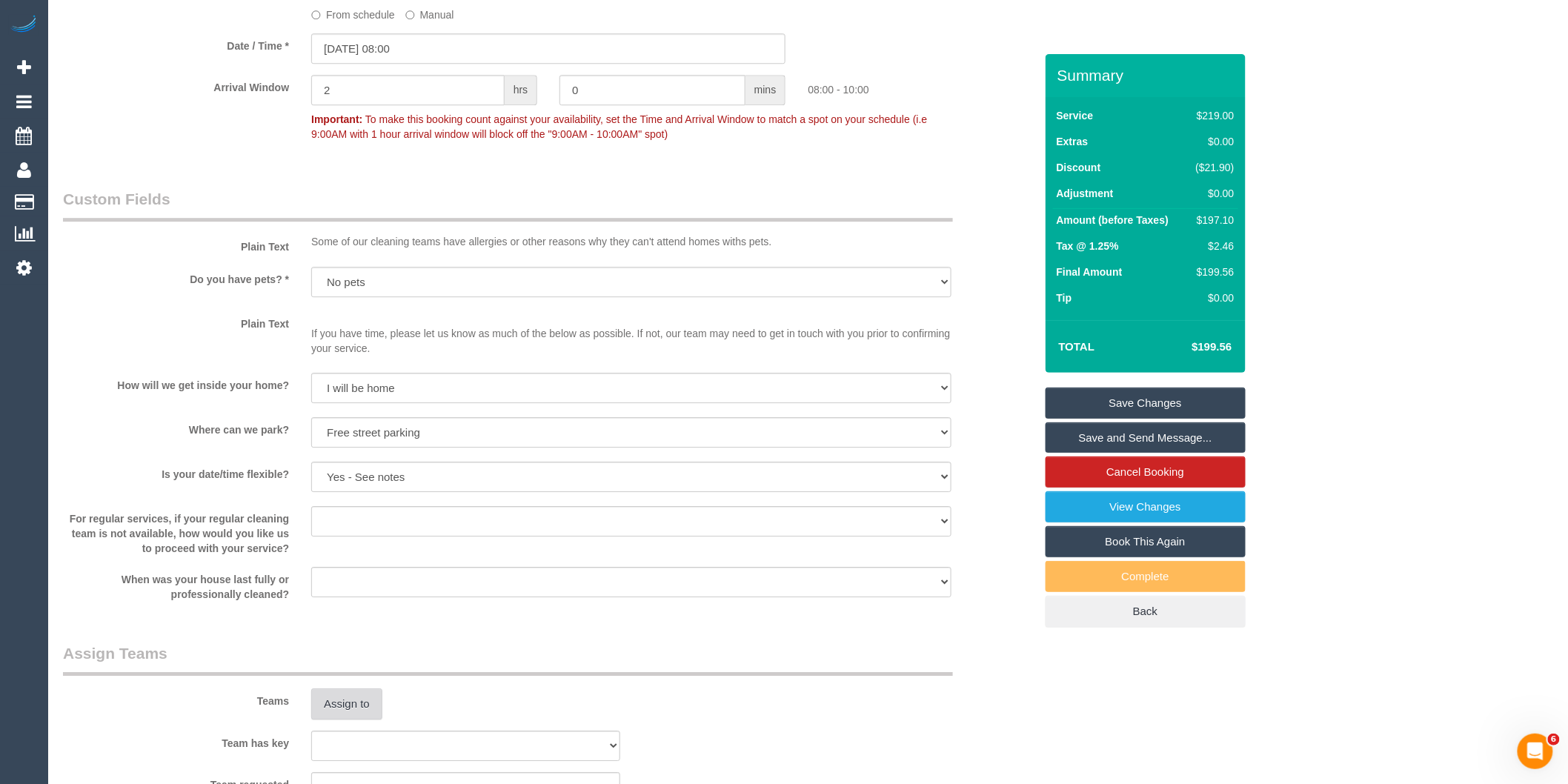
scroll to position [1975, 0]
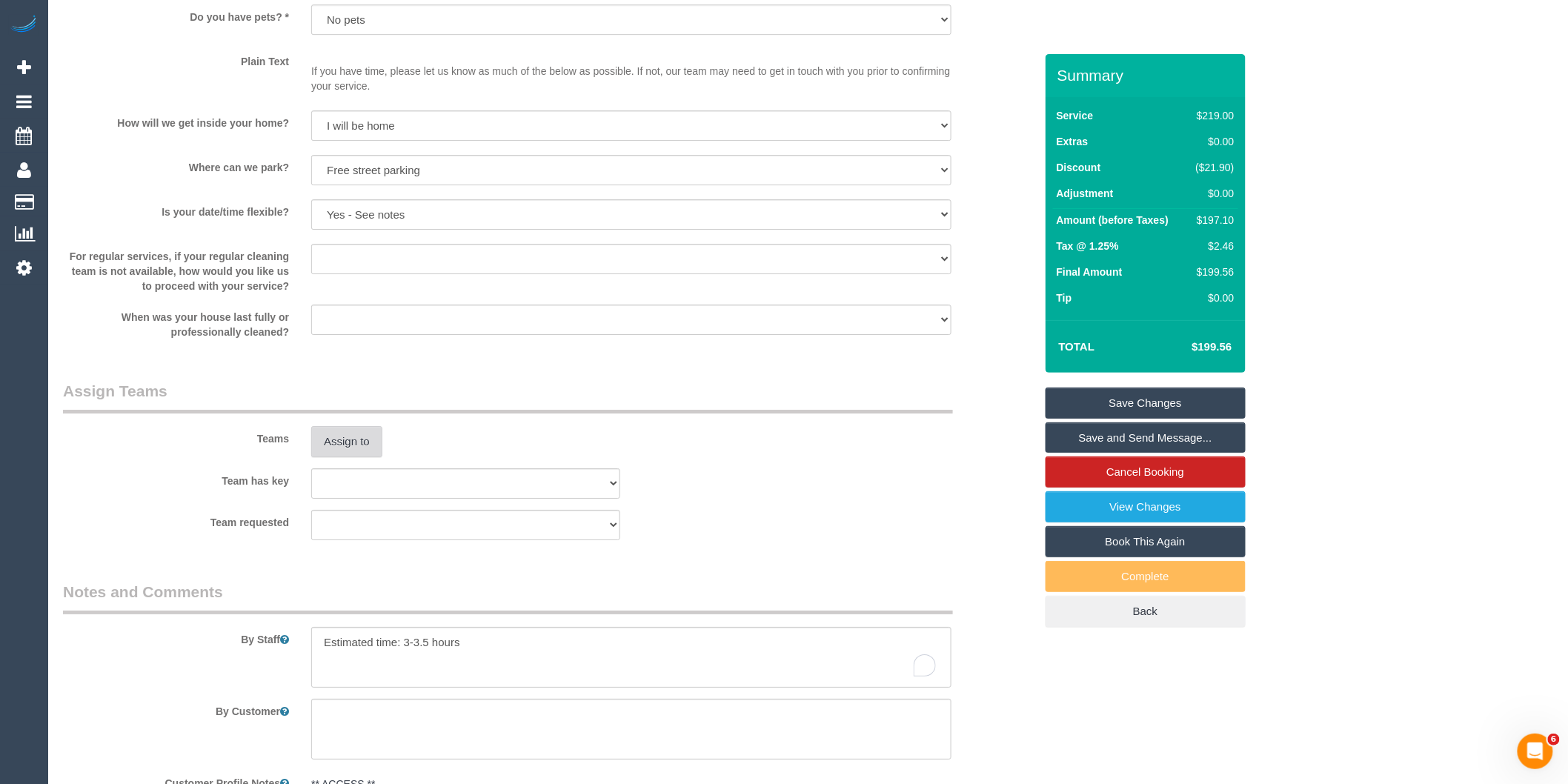
click at [341, 452] on button "Assign to" at bounding box center [347, 441] width 71 height 31
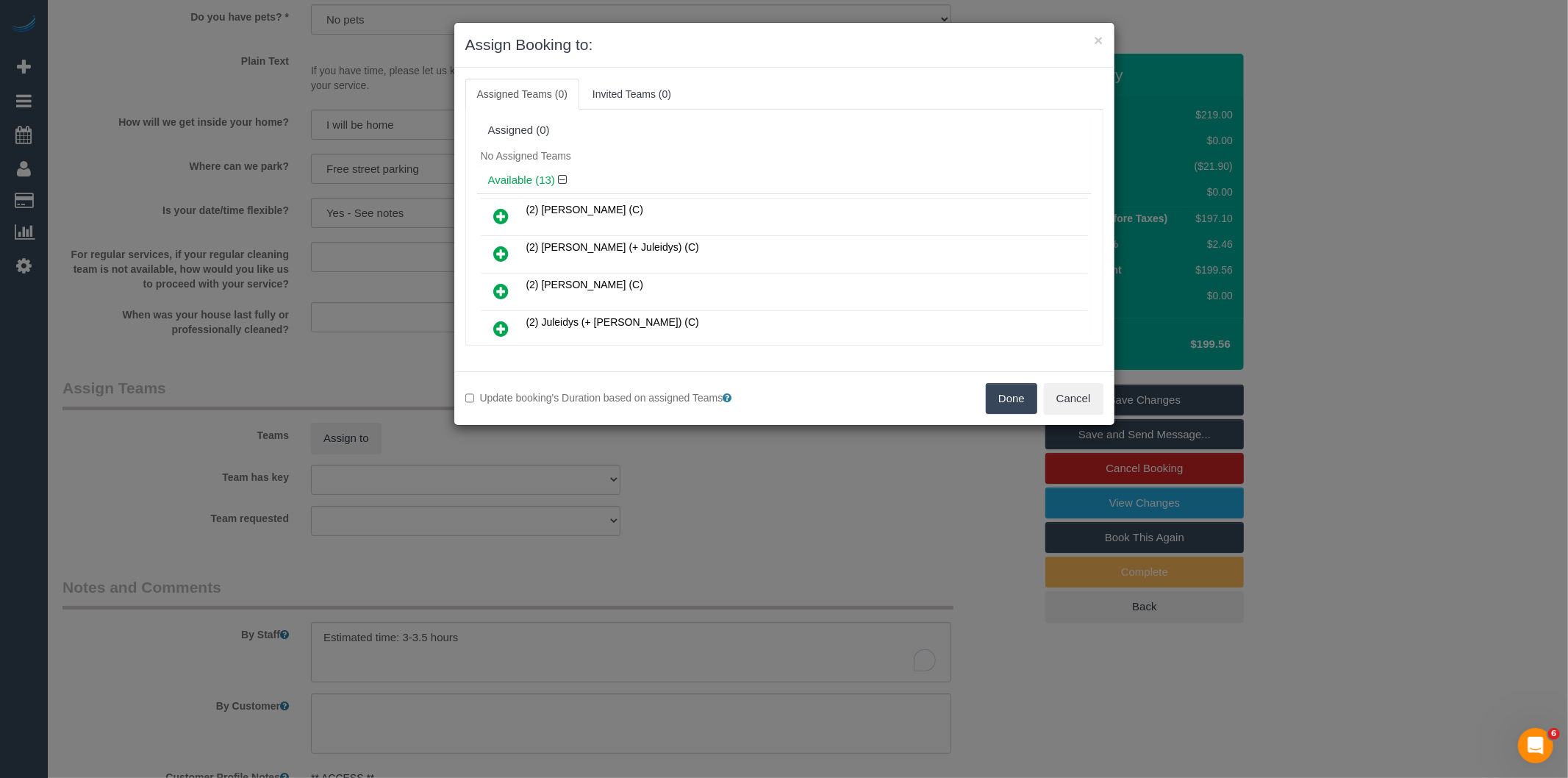
click at [802, 510] on div "× Assign Booking to: Assigned Teams (0) Invited Teams (0) Assigned (0) No Assig…" at bounding box center [784, 389] width 1568 height 778
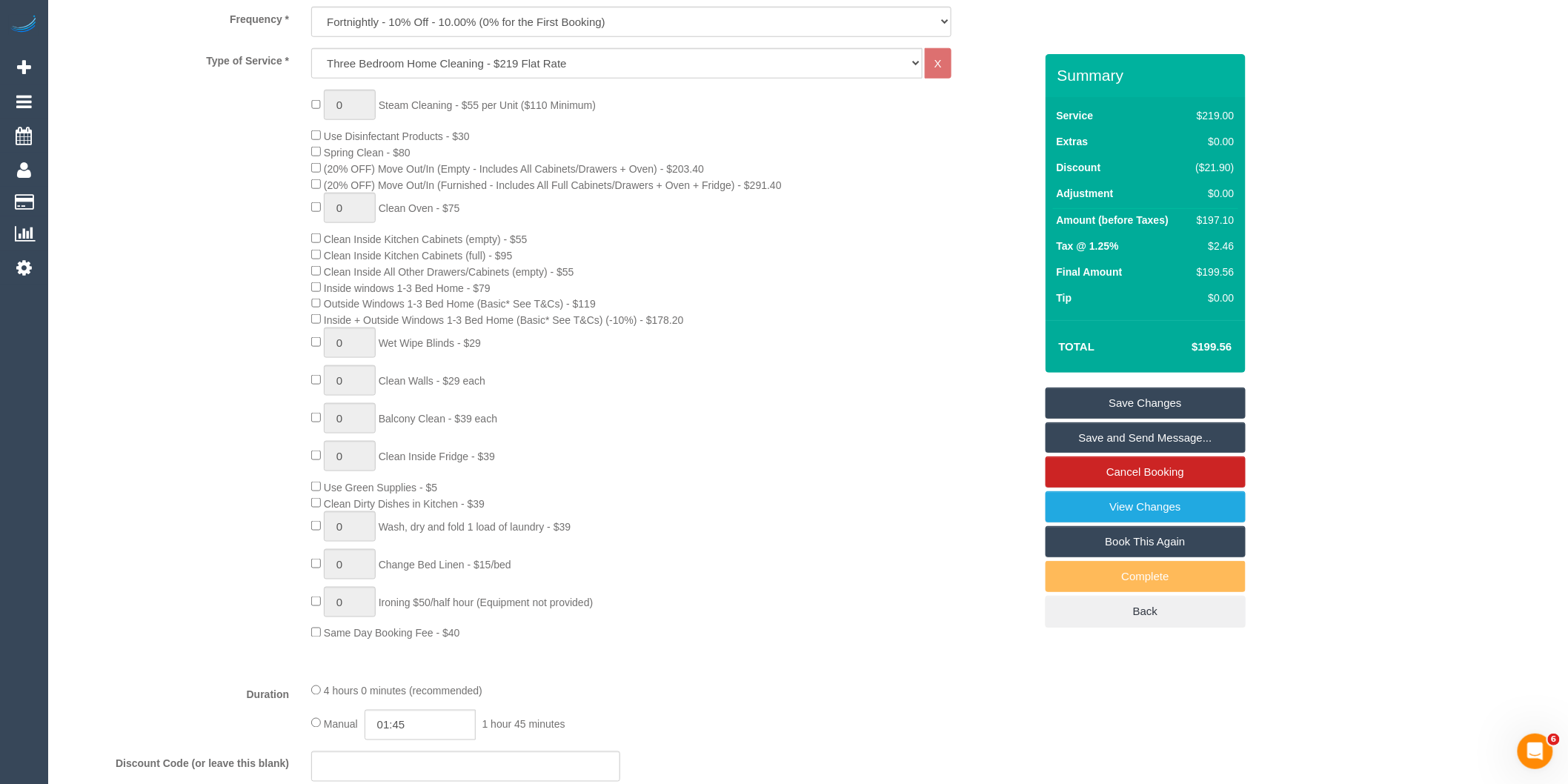
scroll to position [164, 0]
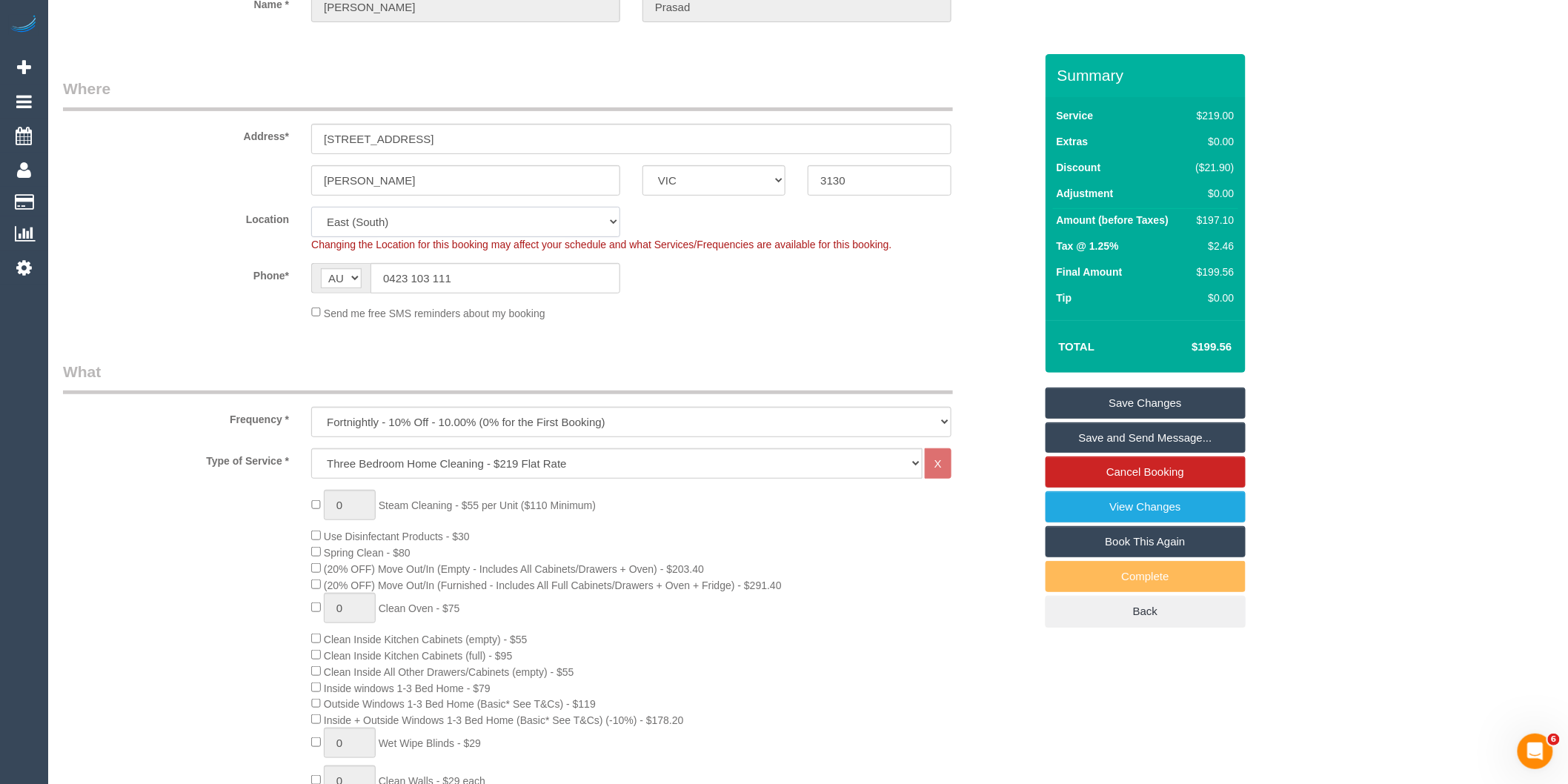
click at [417, 228] on select "Office City East (North) East (South) Inner East Inner North (East) Inner North…" at bounding box center [465, 222] width 309 height 30
select select "50"
click at [311, 207] on select "Office City East (North) East (South) Inner East Inner North (East) Inner North…" at bounding box center [465, 222] width 309 height 30
select select "object:7747"
click at [712, 294] on sui-booking-location "Location Office City East (North) East (South) Inner East Inner North (East) In…" at bounding box center [548, 263] width 972 height 114
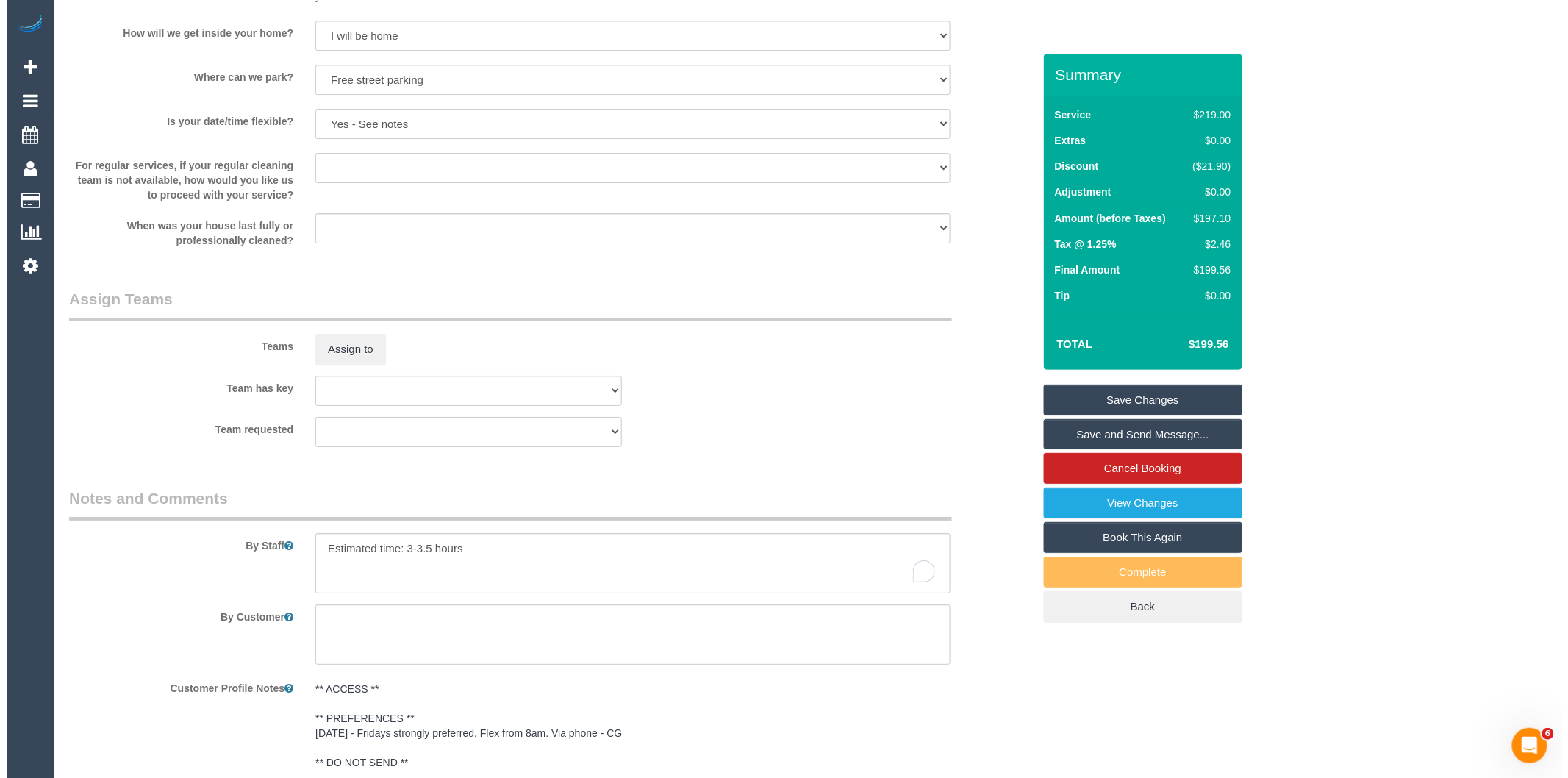
scroll to position [2041, 0]
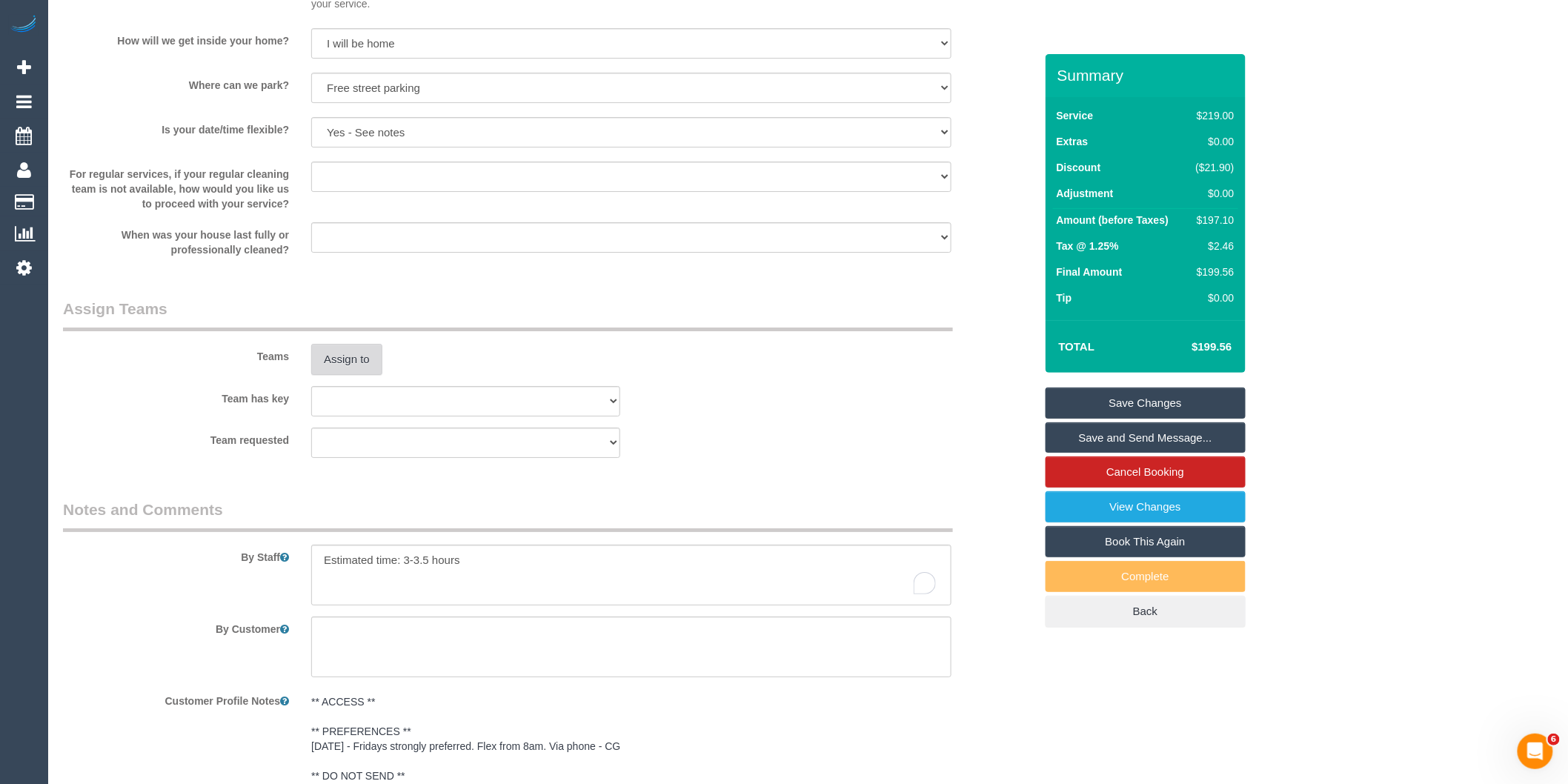
click at [346, 375] on button "Assign to" at bounding box center [347, 359] width 71 height 31
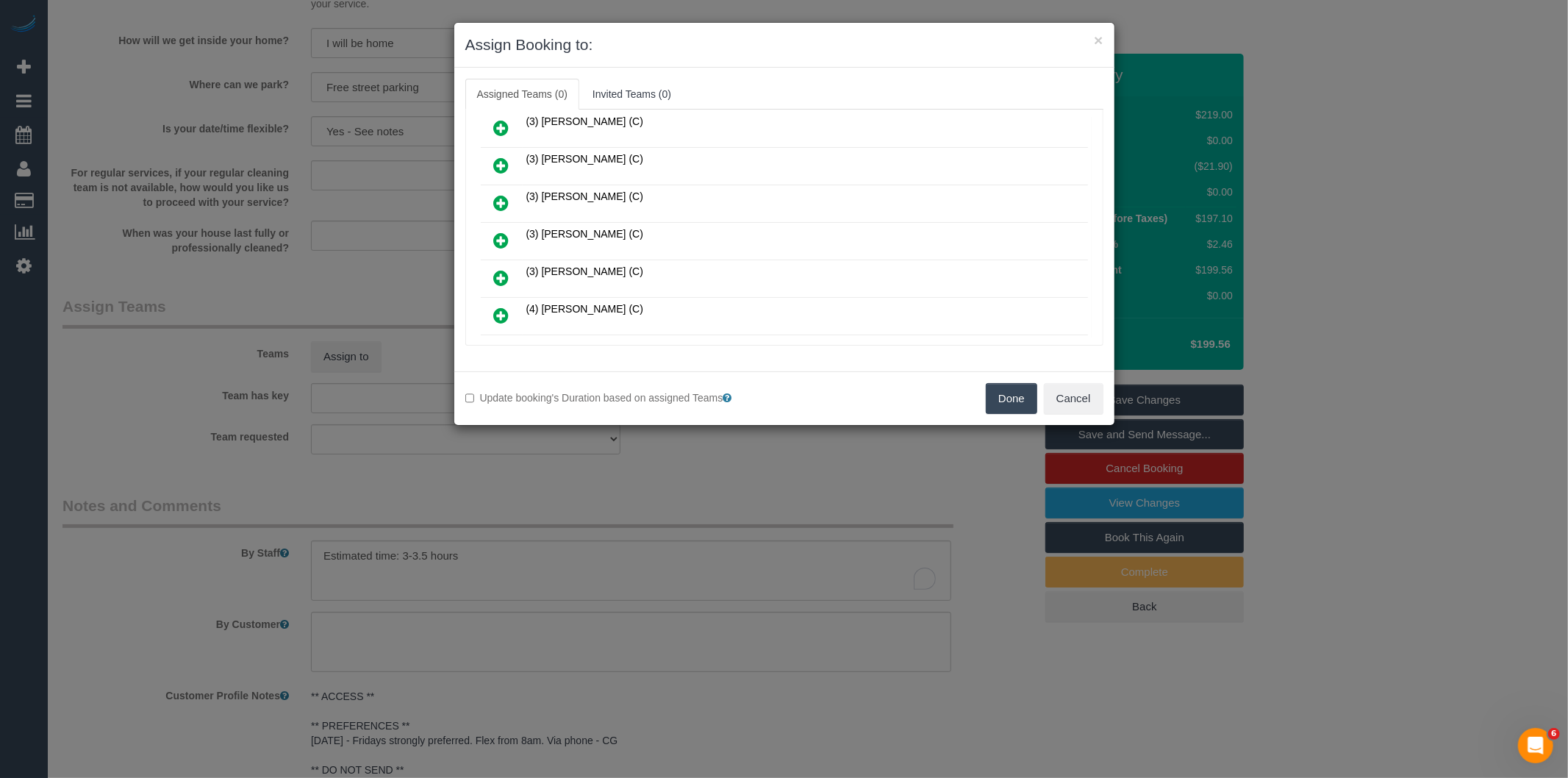
scroll to position [1548, 0]
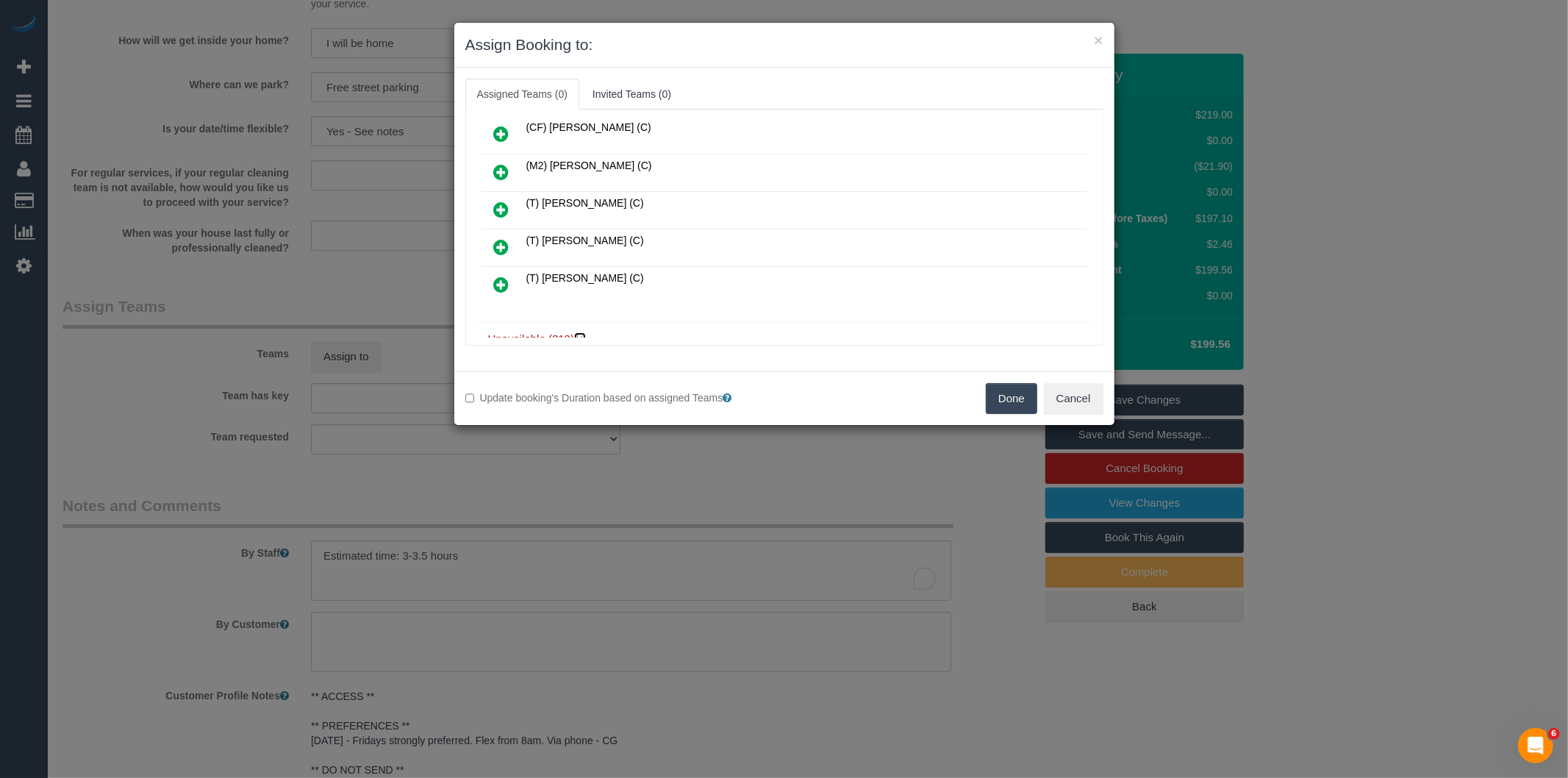
click at [585, 333] on icon at bounding box center [581, 339] width 9 height 11
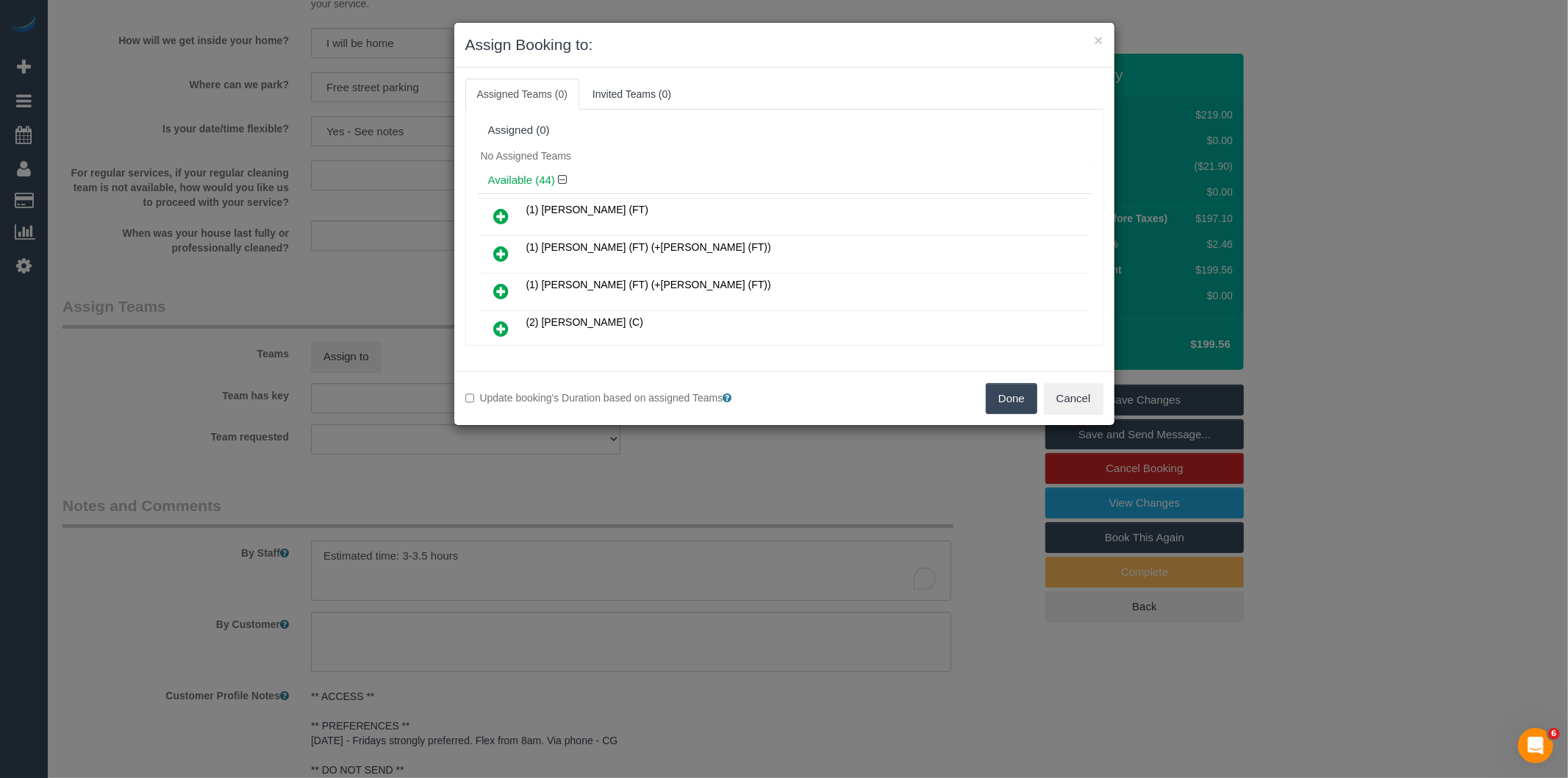
scroll to position [4224, 0]
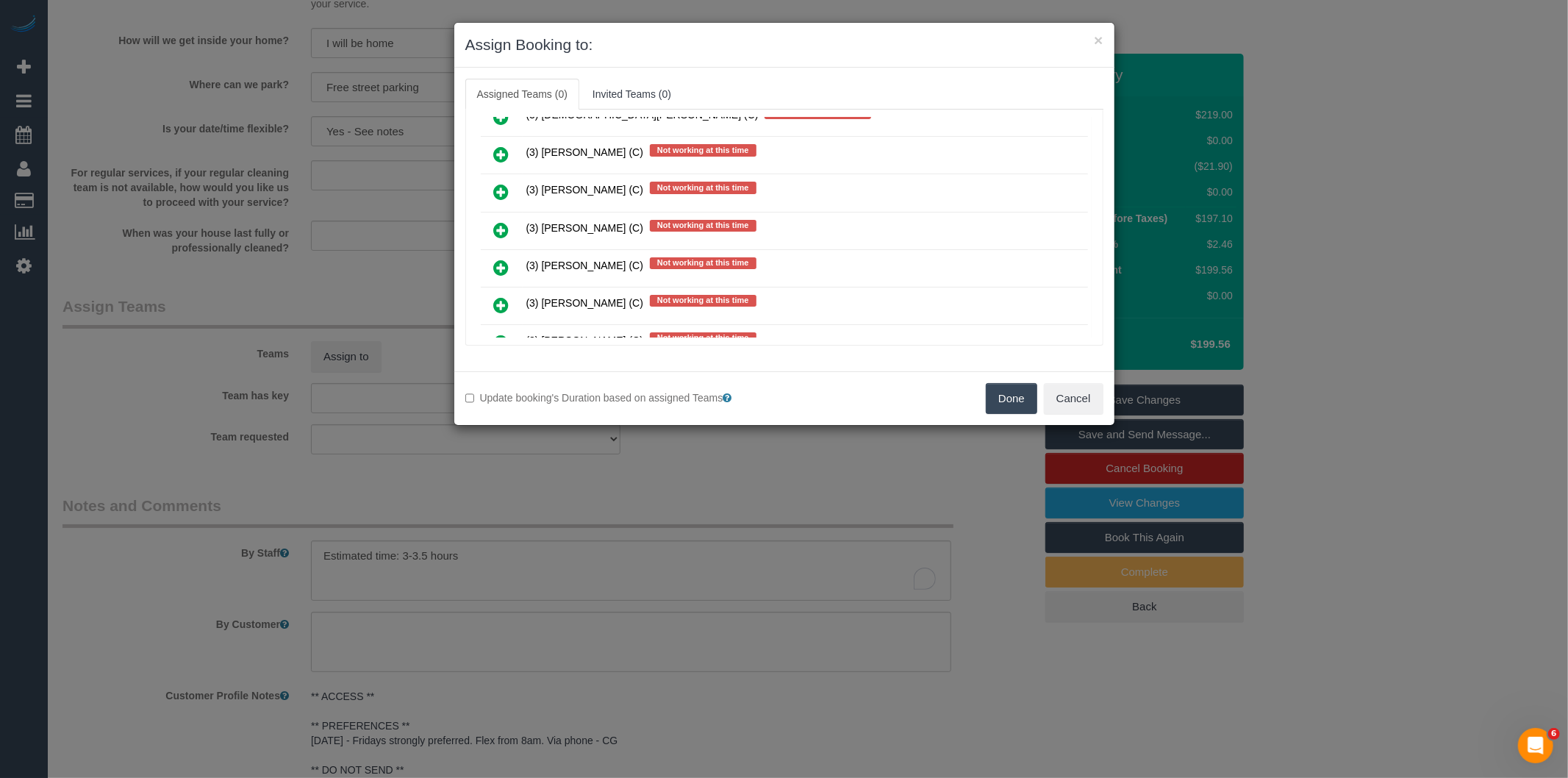
click at [502, 296] on icon at bounding box center [502, 305] width 16 height 18
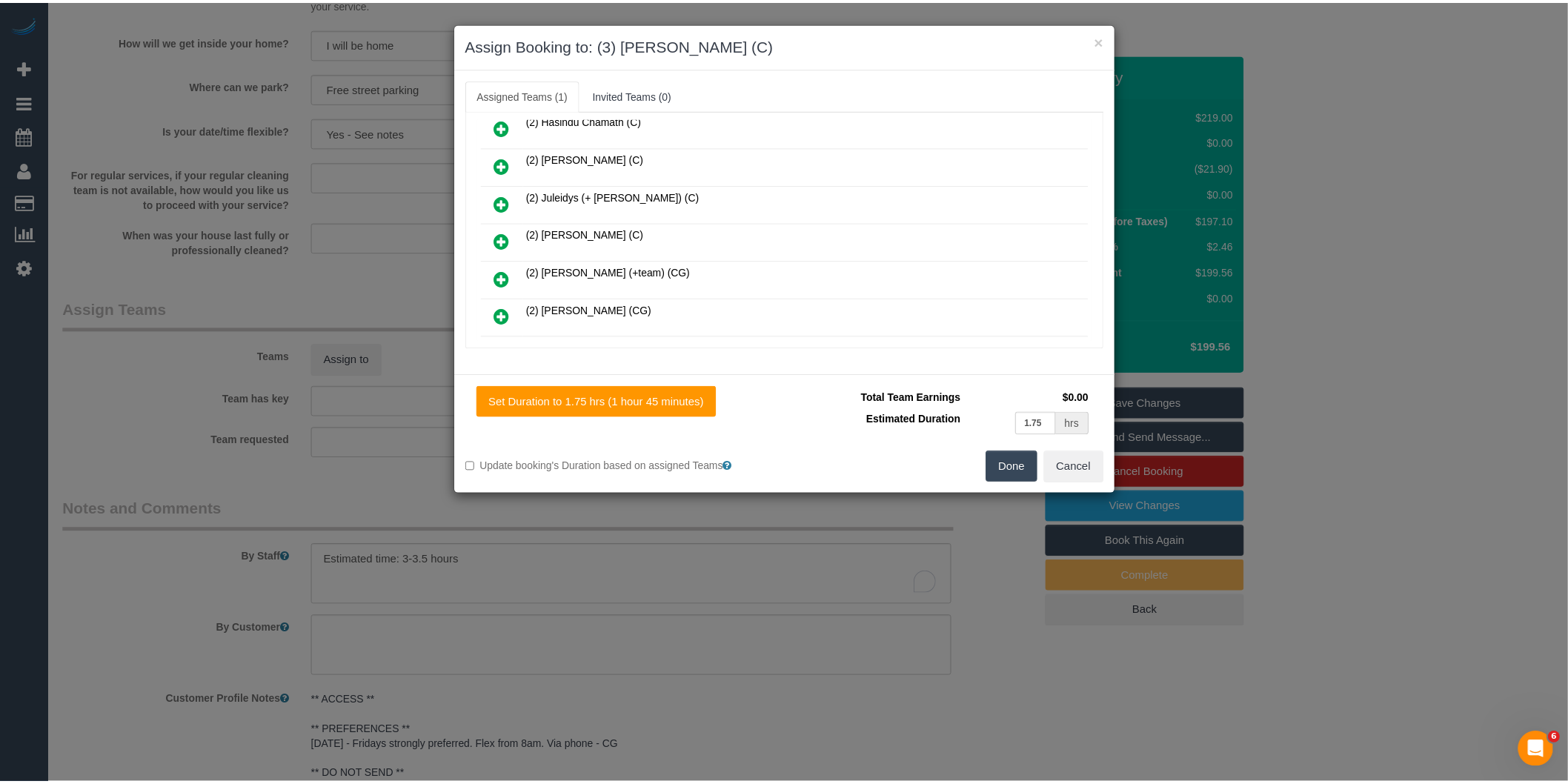
scroll to position [0, 0]
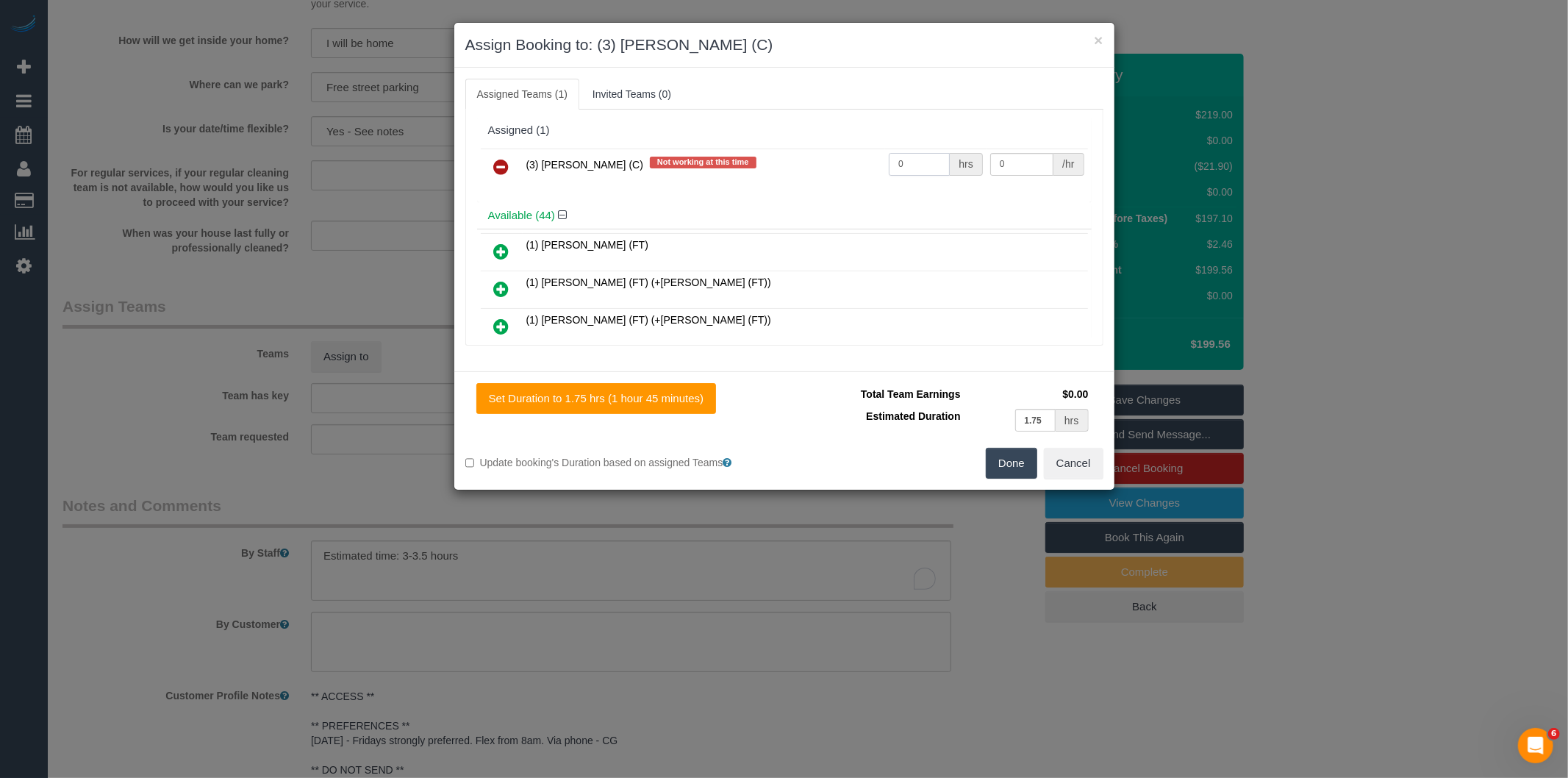
drag, startPoint x: 916, startPoint y: 157, endPoint x: 796, endPoint y: 166, distance: 120.3
click at [806, 168] on tr "(3) Denuwan Lamahewa (C) Not working at this time 0 hrs 0 /hr" at bounding box center [784, 167] width 607 height 38
type input "1"
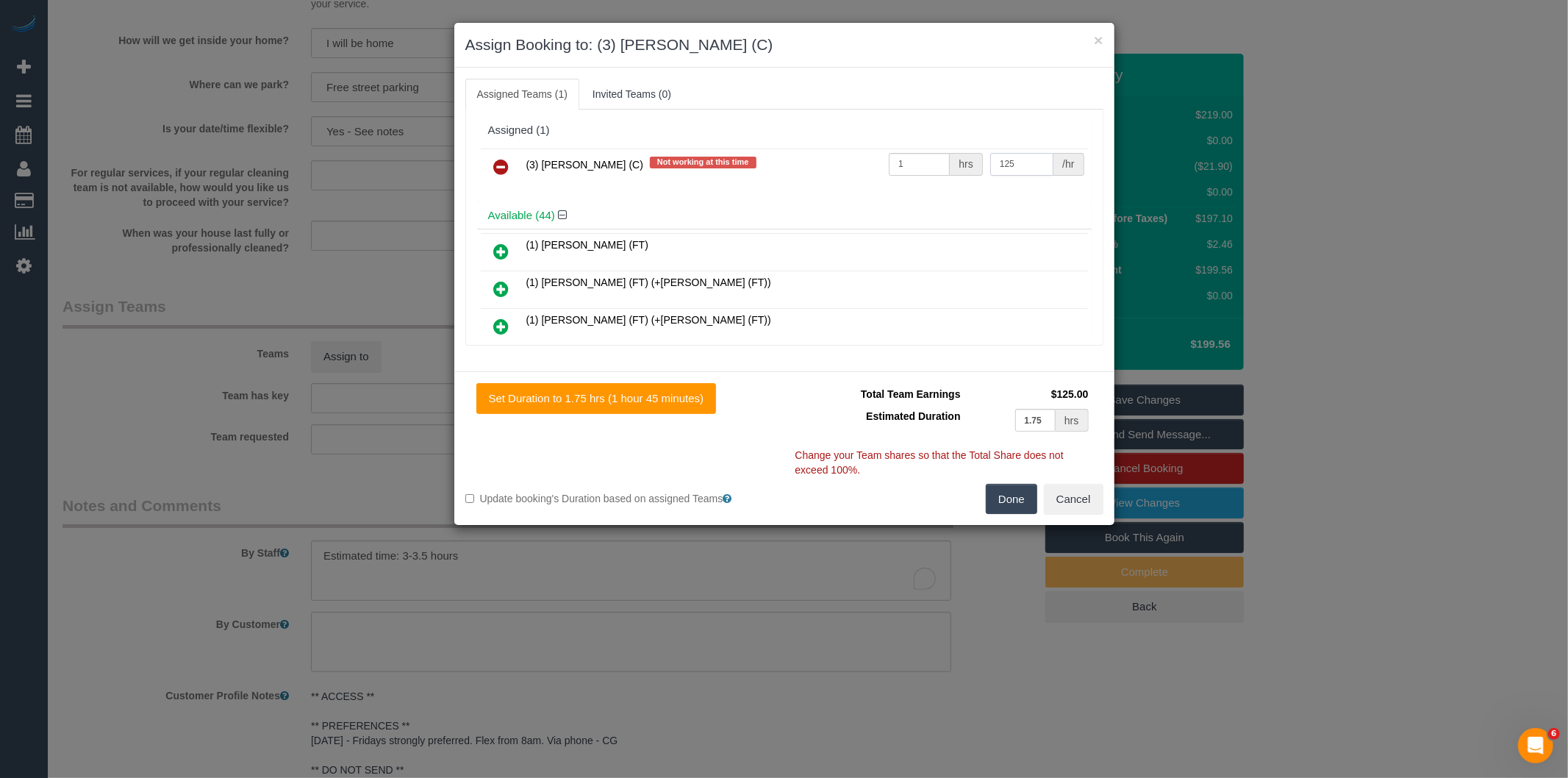
type input "125"
click at [1013, 495] on button "Done" at bounding box center [1011, 498] width 52 height 31
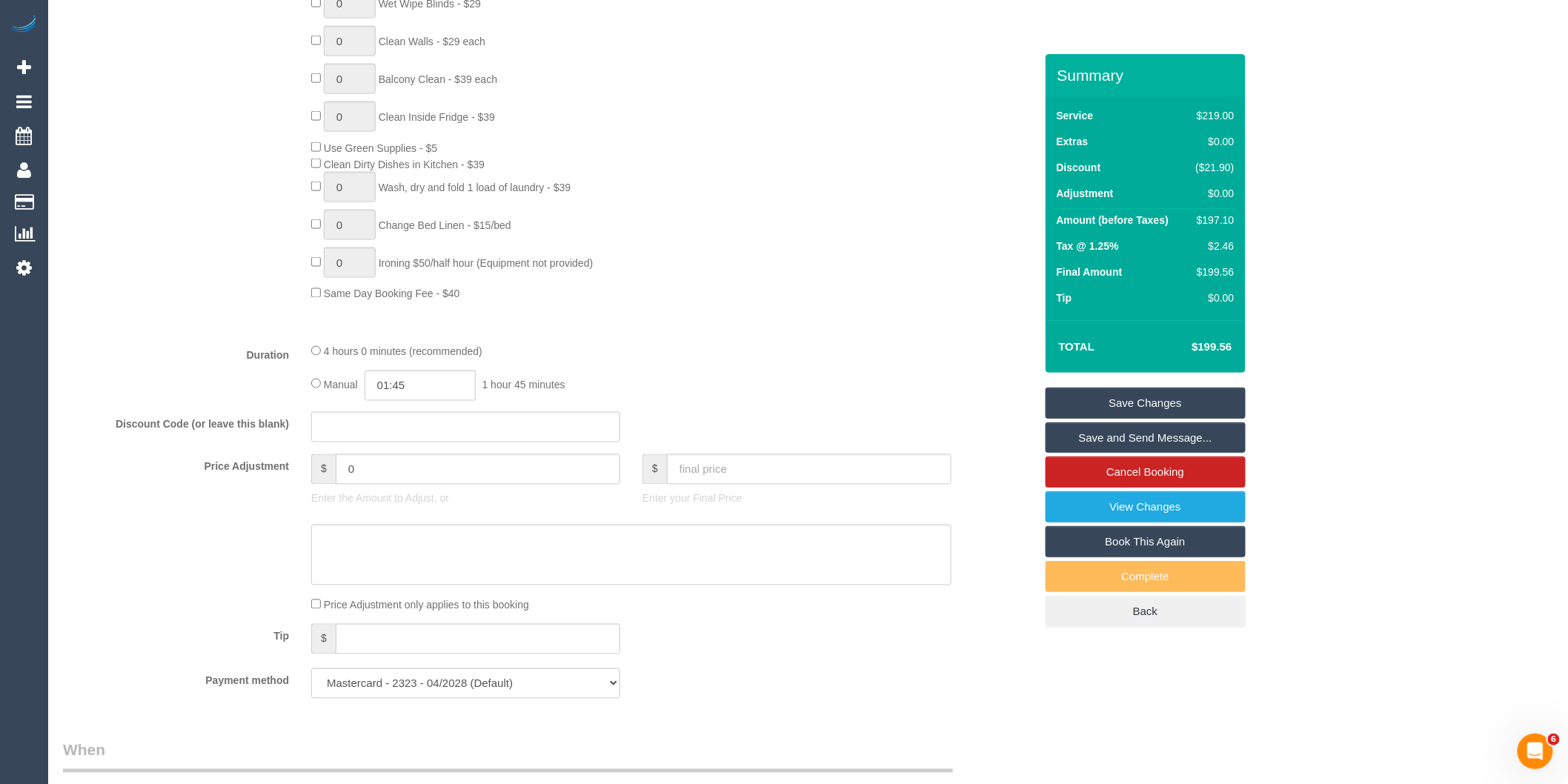
scroll to position [741, 0]
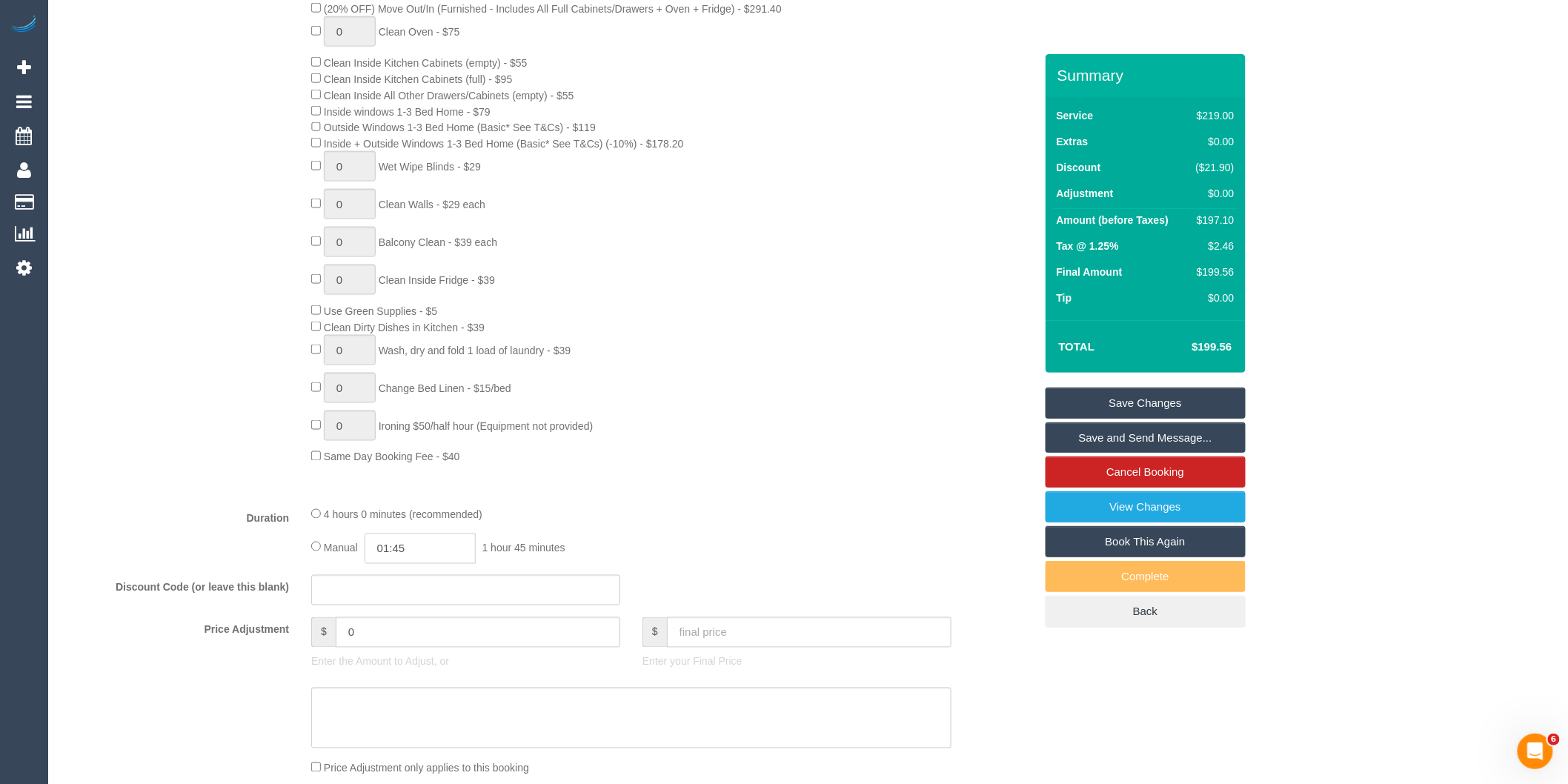
click at [428, 564] on input "01:45" at bounding box center [420, 548] width 111 height 30
type input "03:30"
click at [399, 628] on li "03:30" at bounding box center [404, 629] width 66 height 19
click at [800, 522] on div "4 hours 0 minutes (recommended)" at bounding box center [631, 514] width 640 height 16
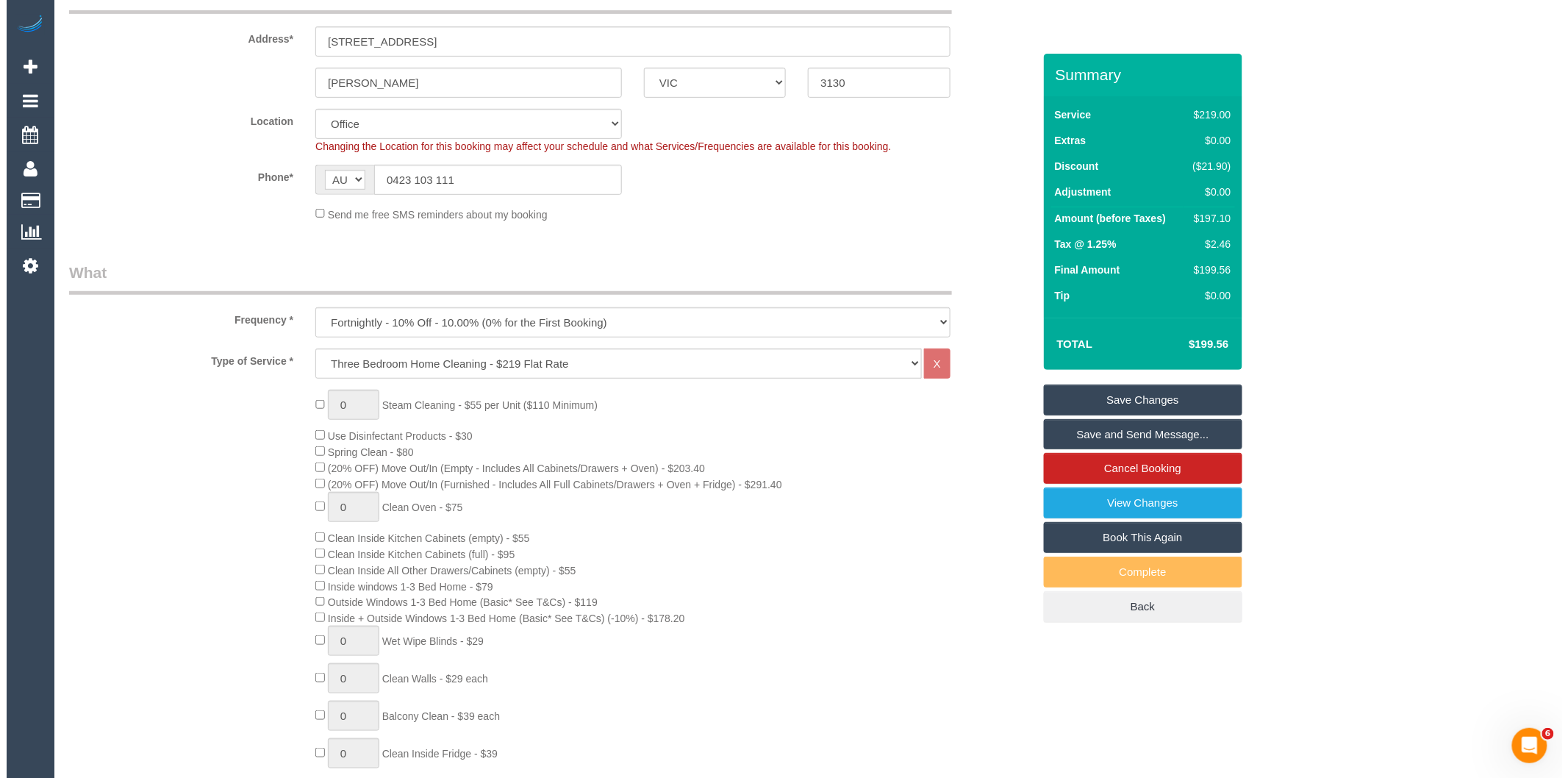
scroll to position [0, 0]
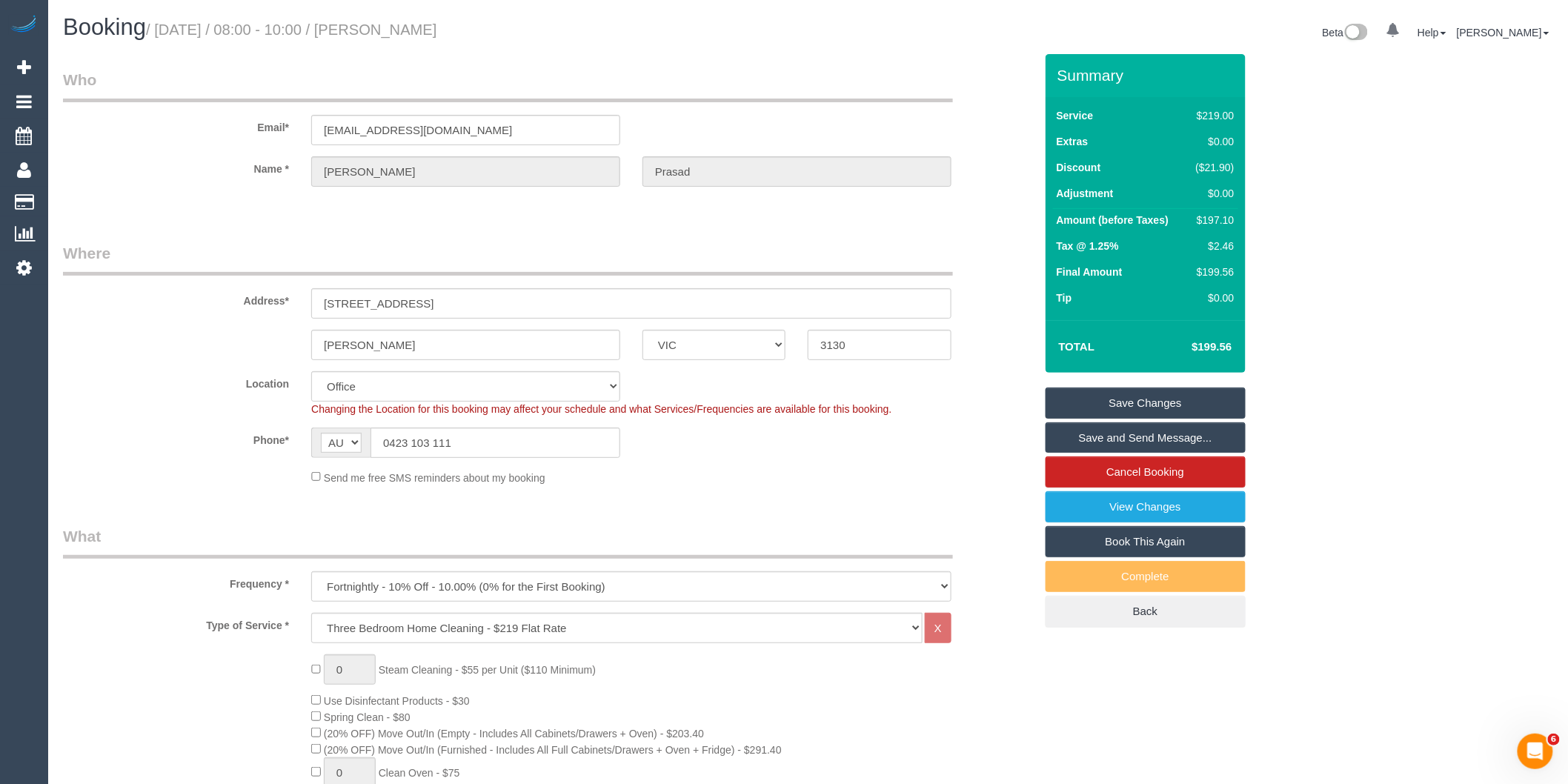
click at [1072, 446] on link "Save and Send Message..." at bounding box center [1145, 438] width 200 height 31
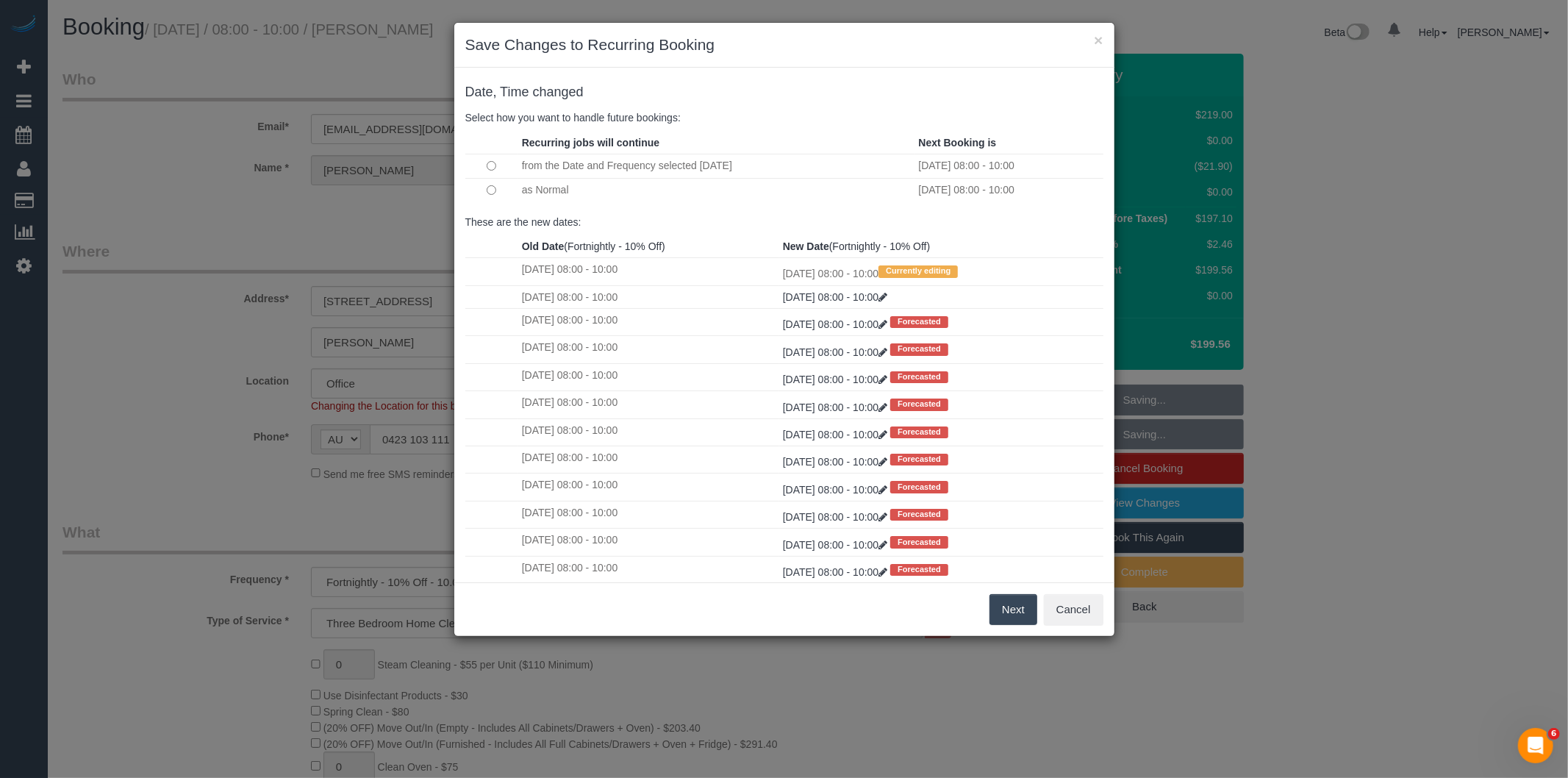
click at [1020, 617] on button "Next" at bounding box center [1013, 609] width 47 height 31
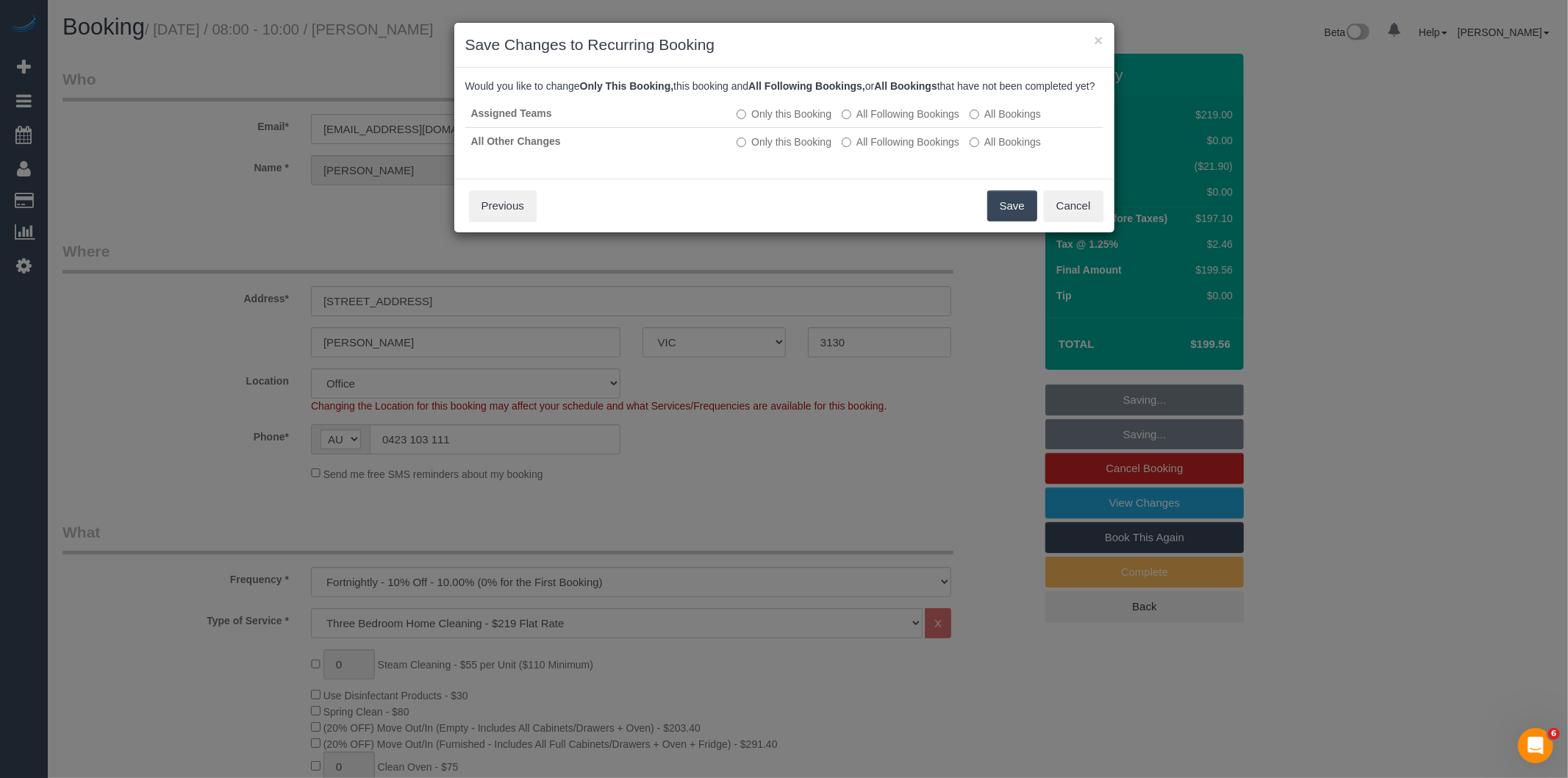
click at [994, 215] on button "Save" at bounding box center [1011, 205] width 50 height 31
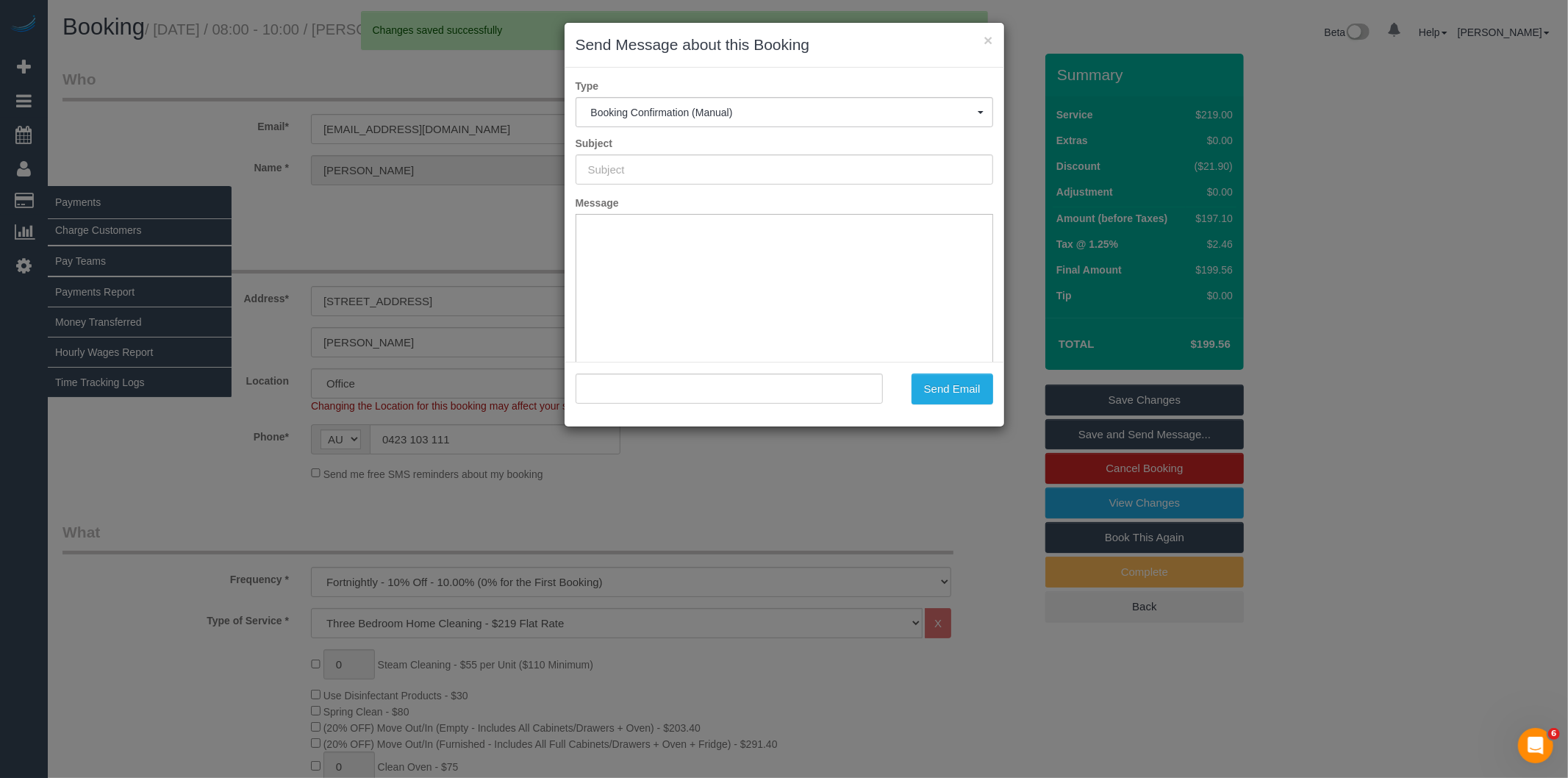
type input "Booking Confirmed"
type input ""Ashray Prasad" <aandp.prasad@gmail.com>"
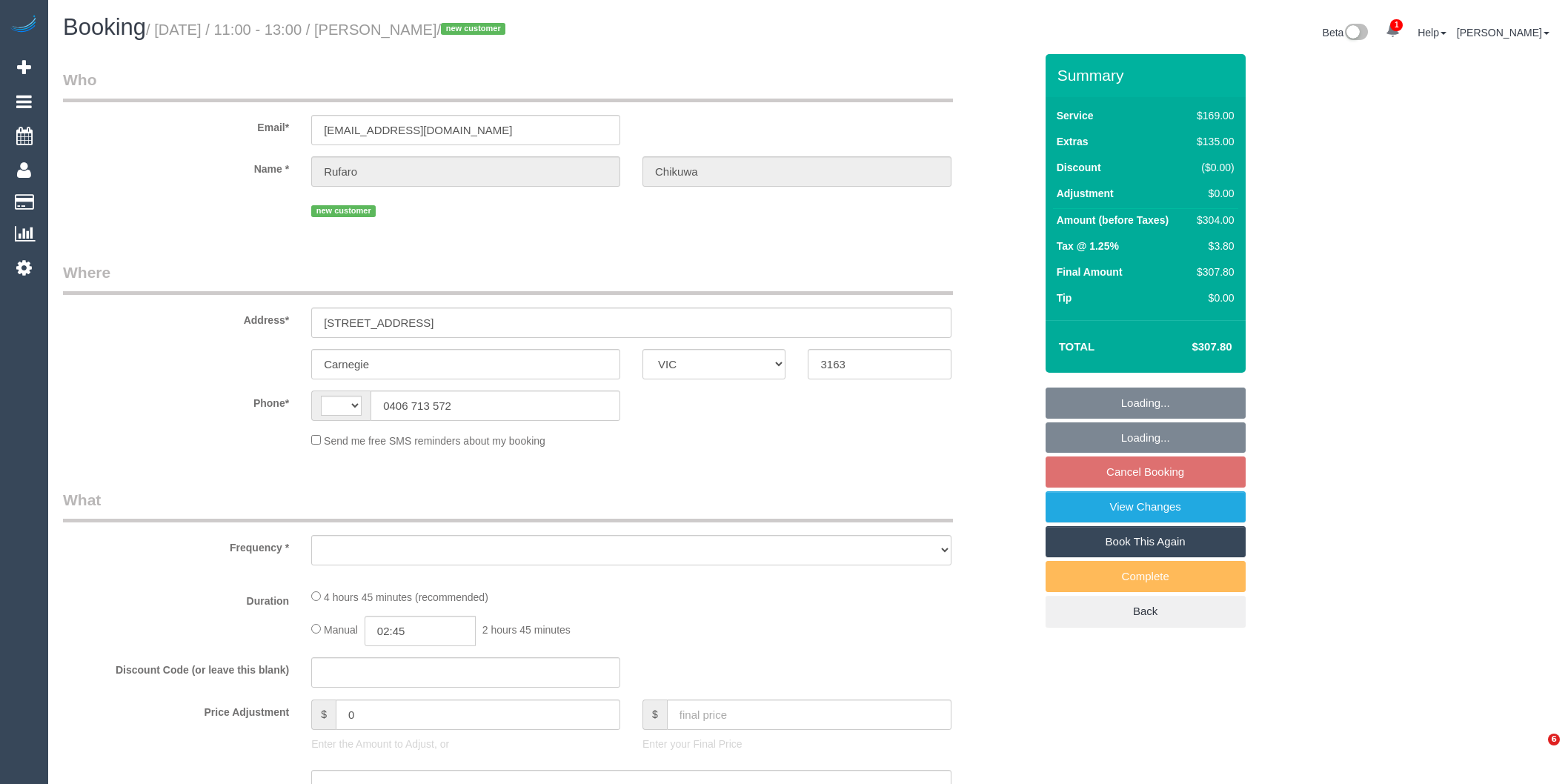
select select "VIC"
select select "string:stripe-pm_1SFV342GScqysDRVNCjHDrbG"
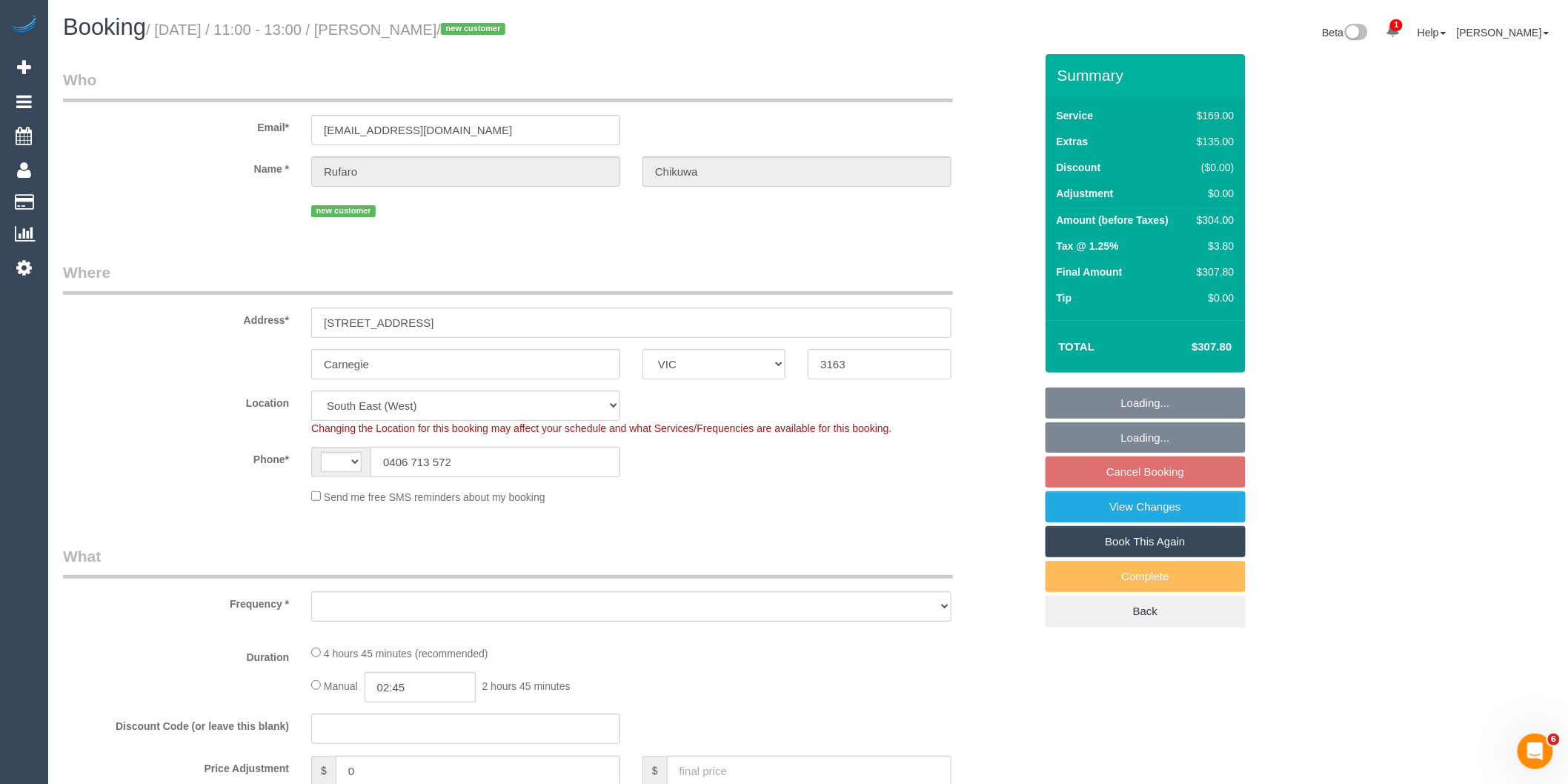
select select "string:AU"
select select "object:840"
select select "number:28"
select select "number:14"
select select "number:20"
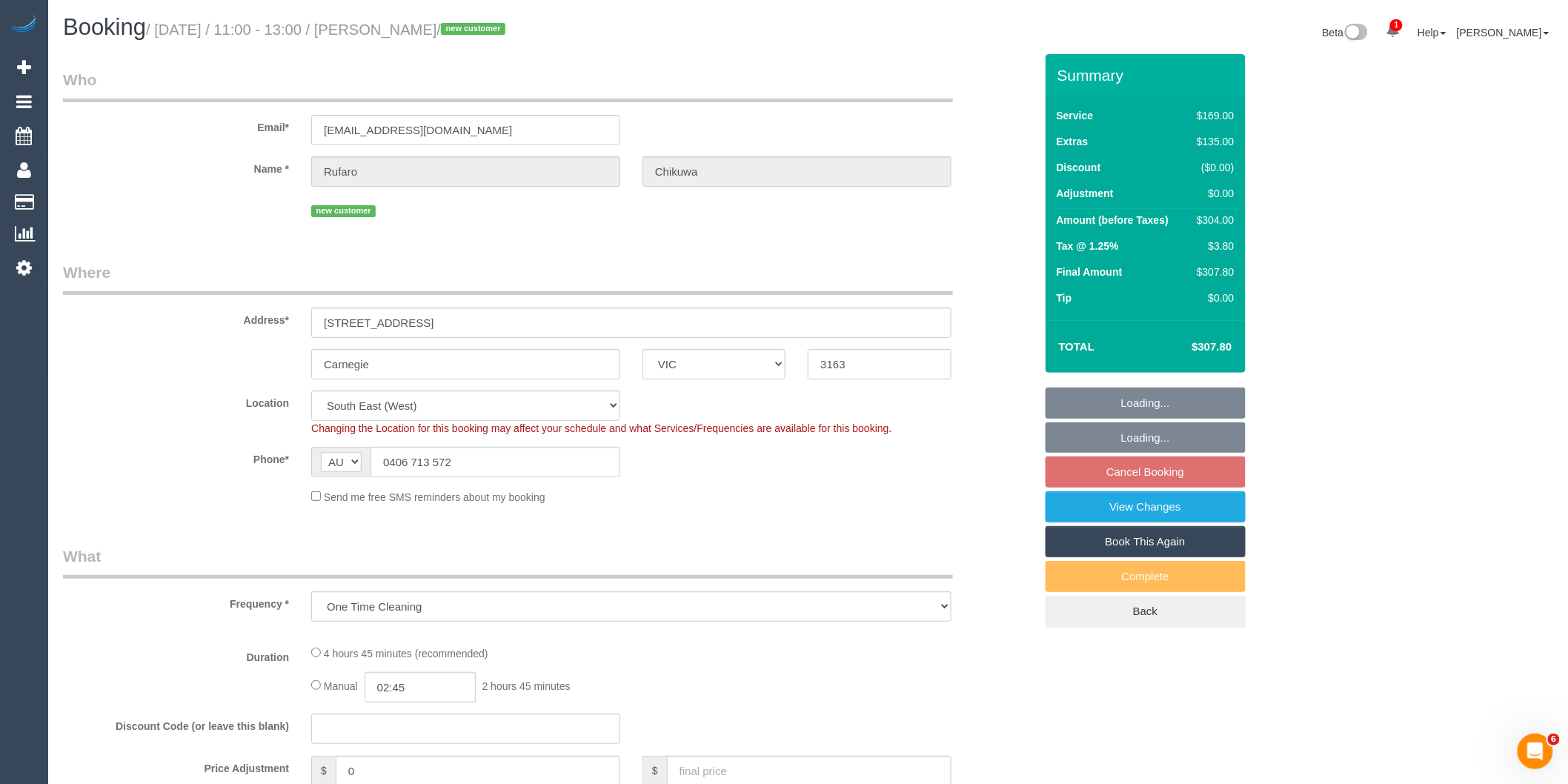
select select "number:24"
select select "number:35"
select select "number:13"
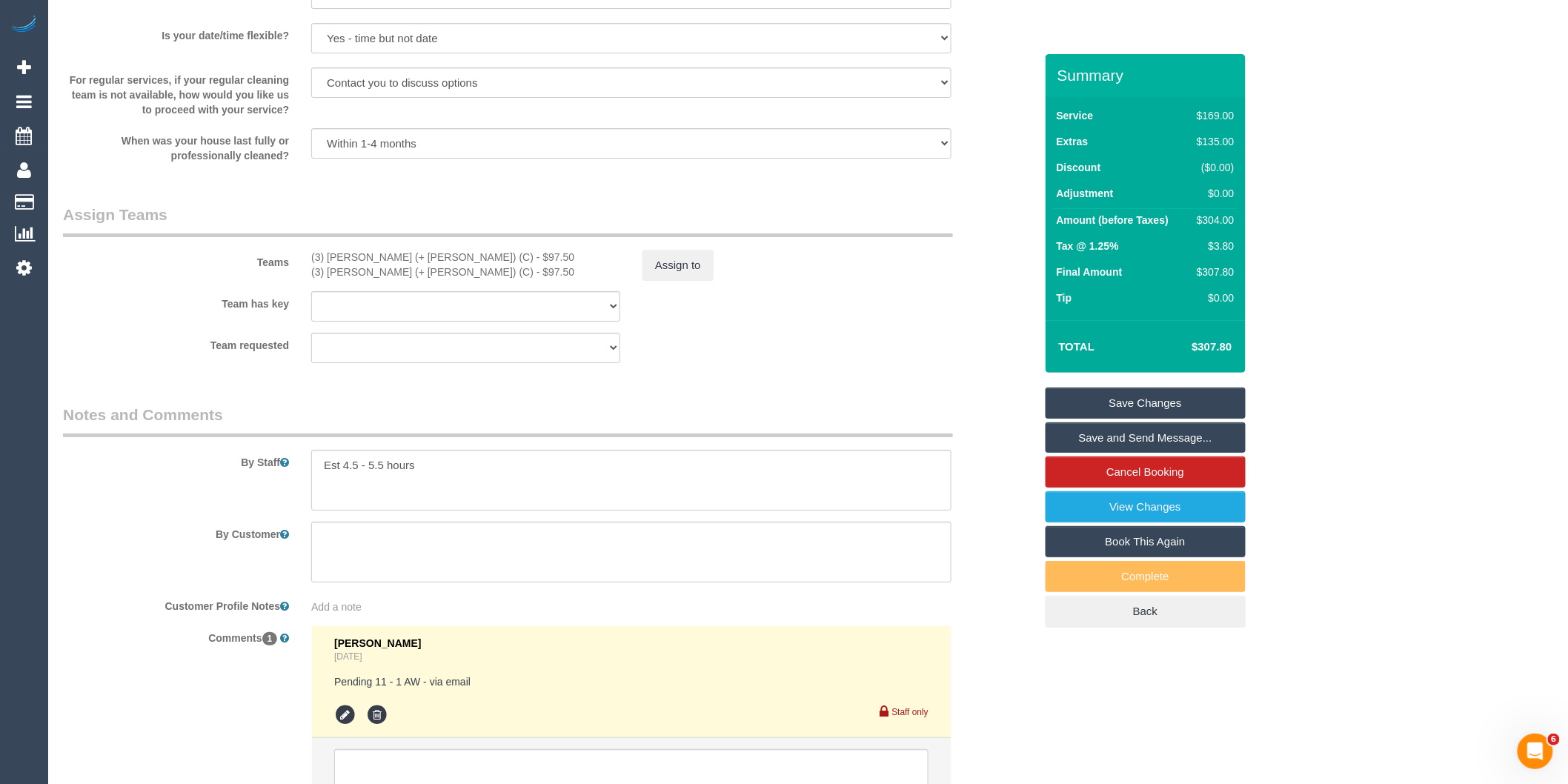
scroll to position [2294, 0]
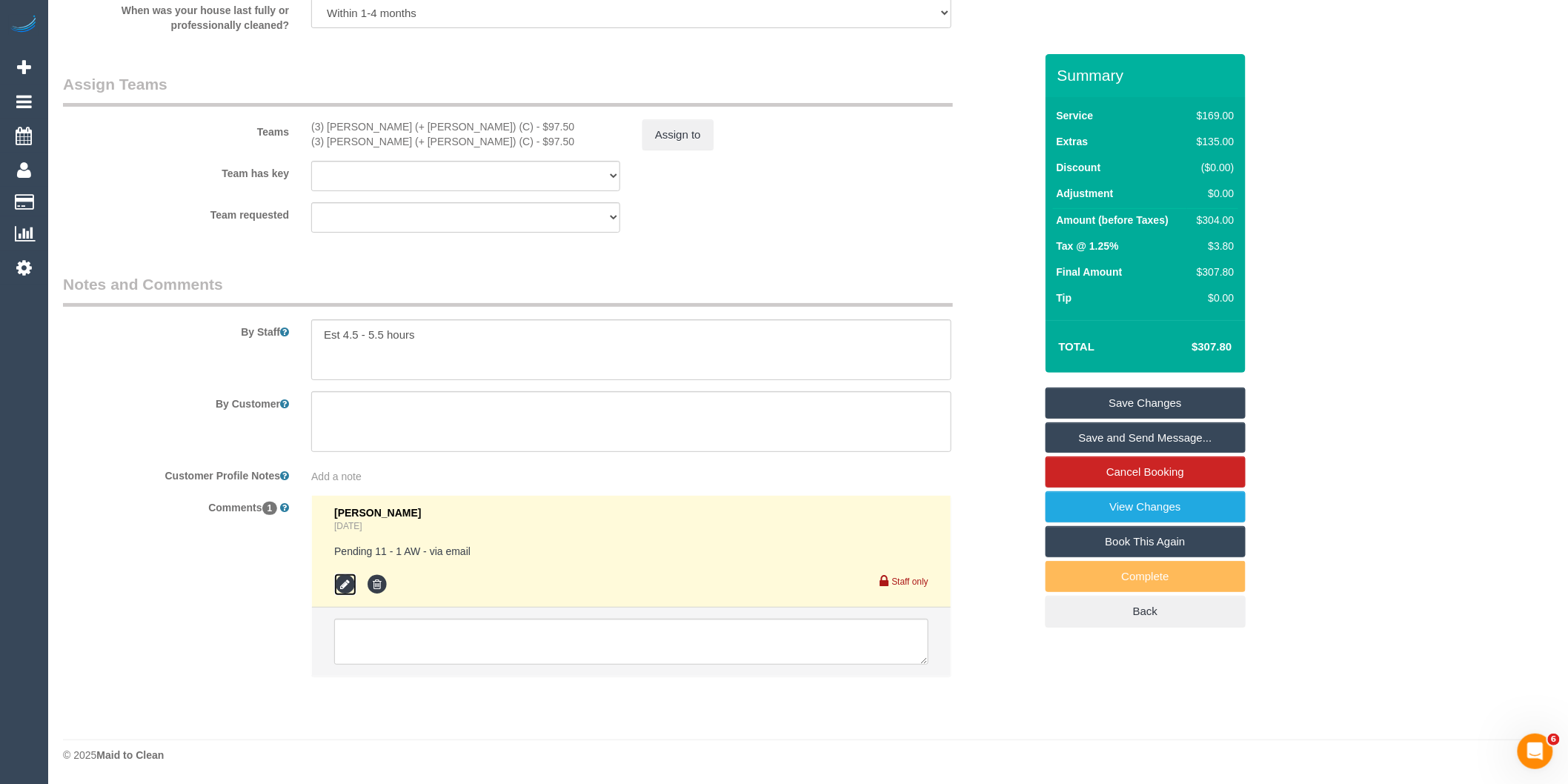
click at [344, 582] on icon at bounding box center [345, 584] width 22 height 22
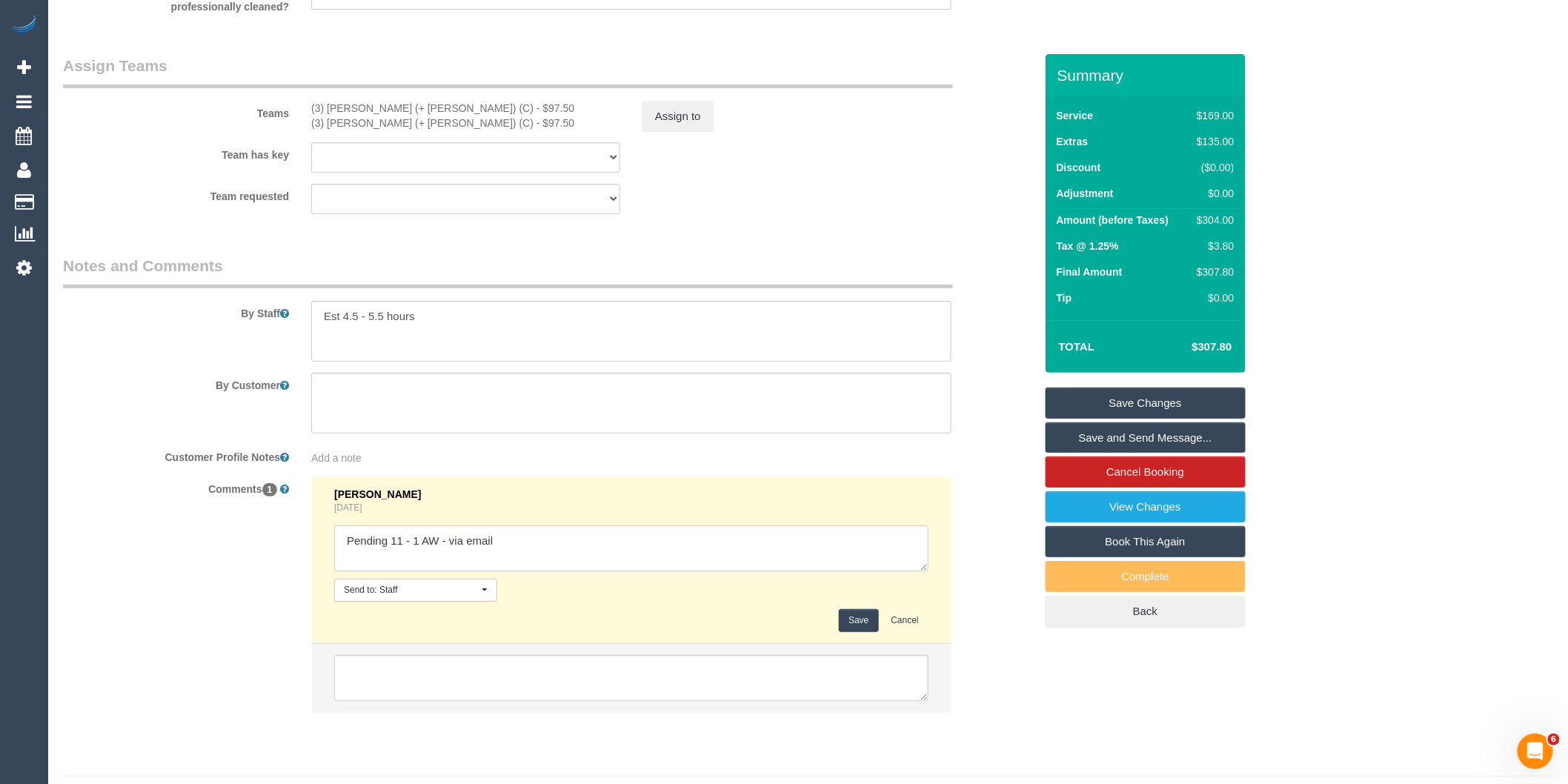
click at [539, 560] on textarea at bounding box center [631, 548] width 594 height 46
type textarea "Pending 11 - 1 AW - via email // no good. requested to reschedule to 1/11 Via e…"
click at [700, 132] on button "Assign to" at bounding box center [678, 116] width 71 height 31
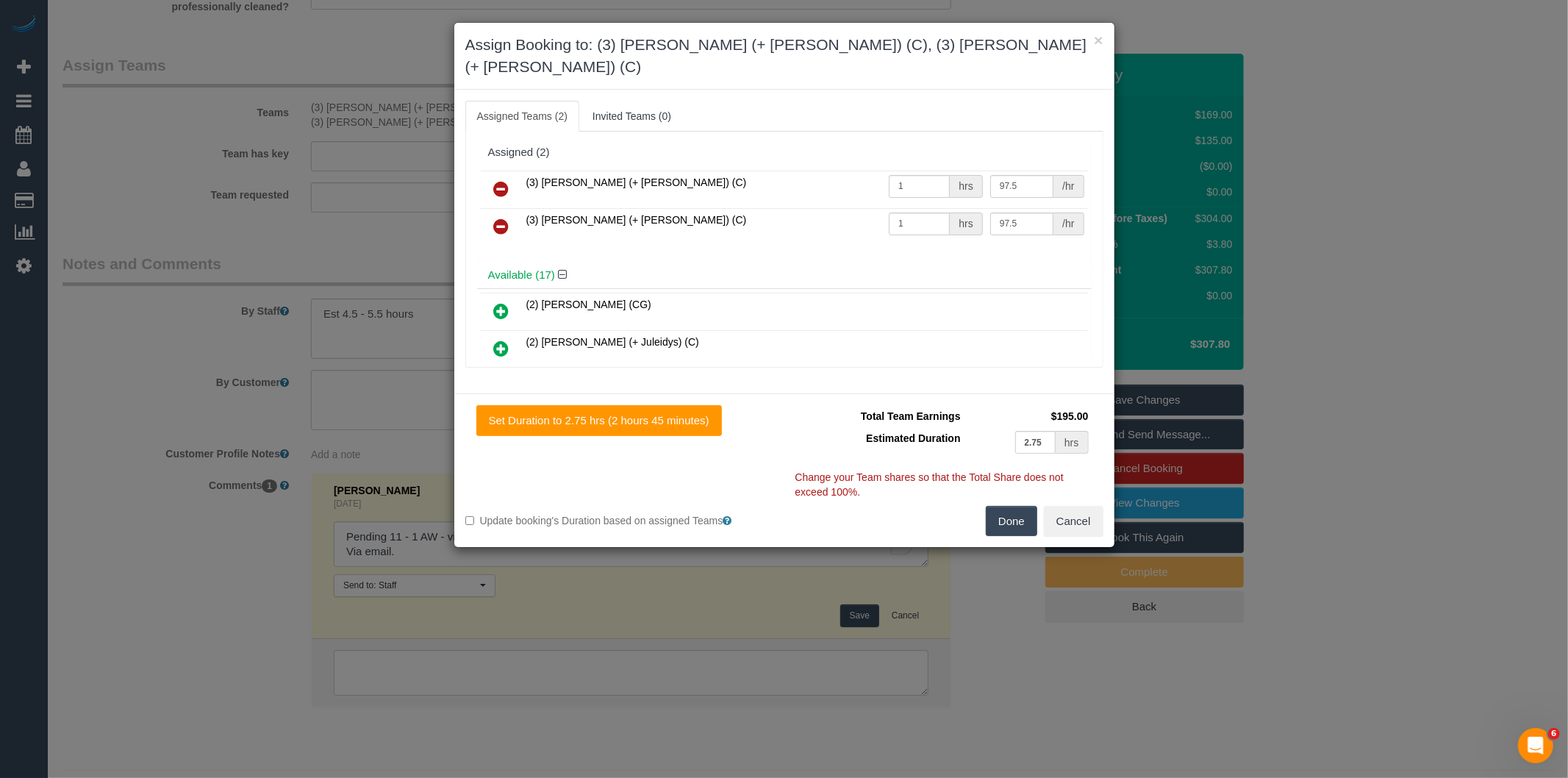
click at [500, 180] on icon at bounding box center [502, 189] width 16 height 18
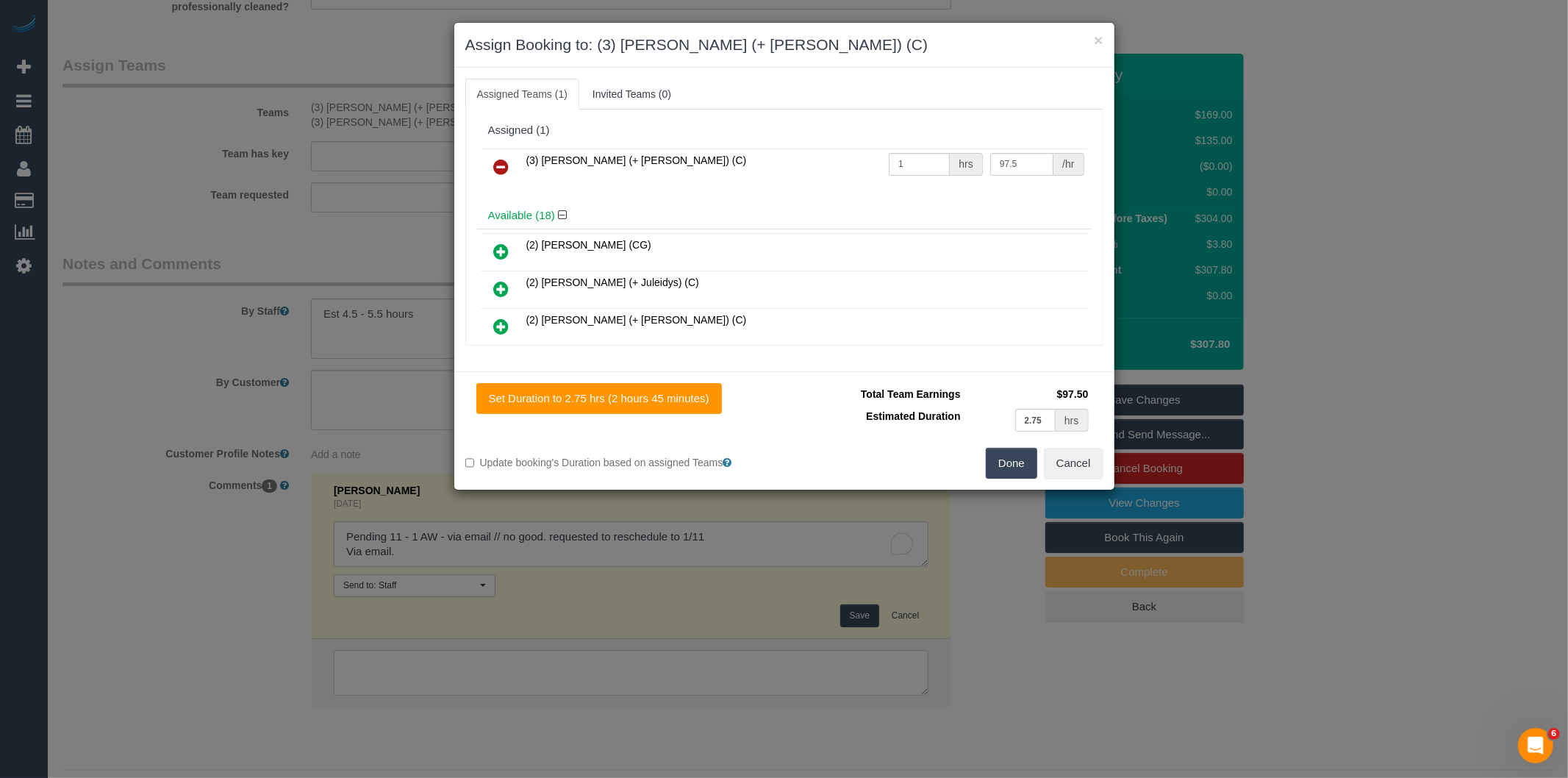
click at [501, 161] on icon at bounding box center [502, 167] width 16 height 18
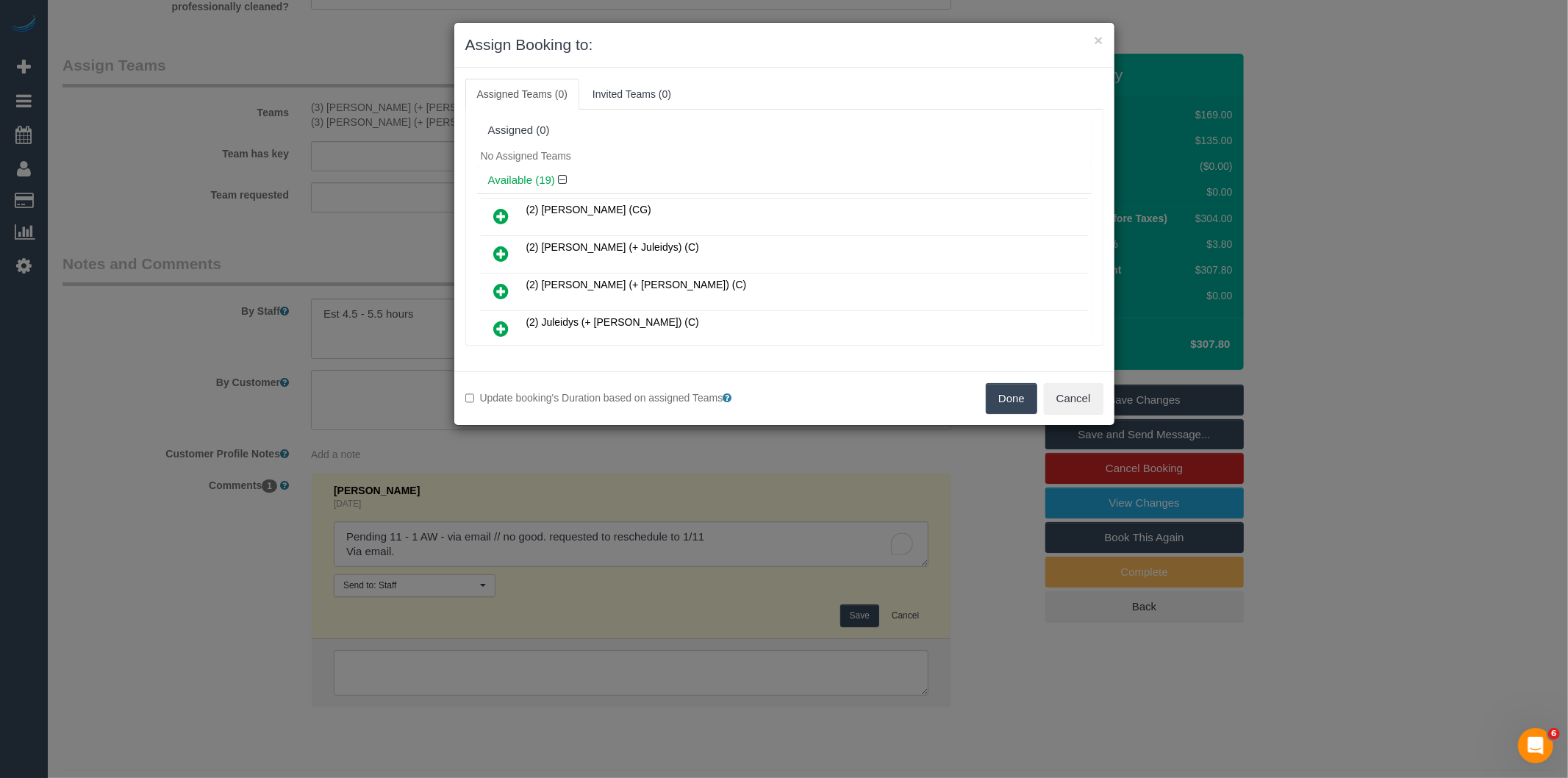
click at [996, 397] on button "Done" at bounding box center [1011, 398] width 52 height 31
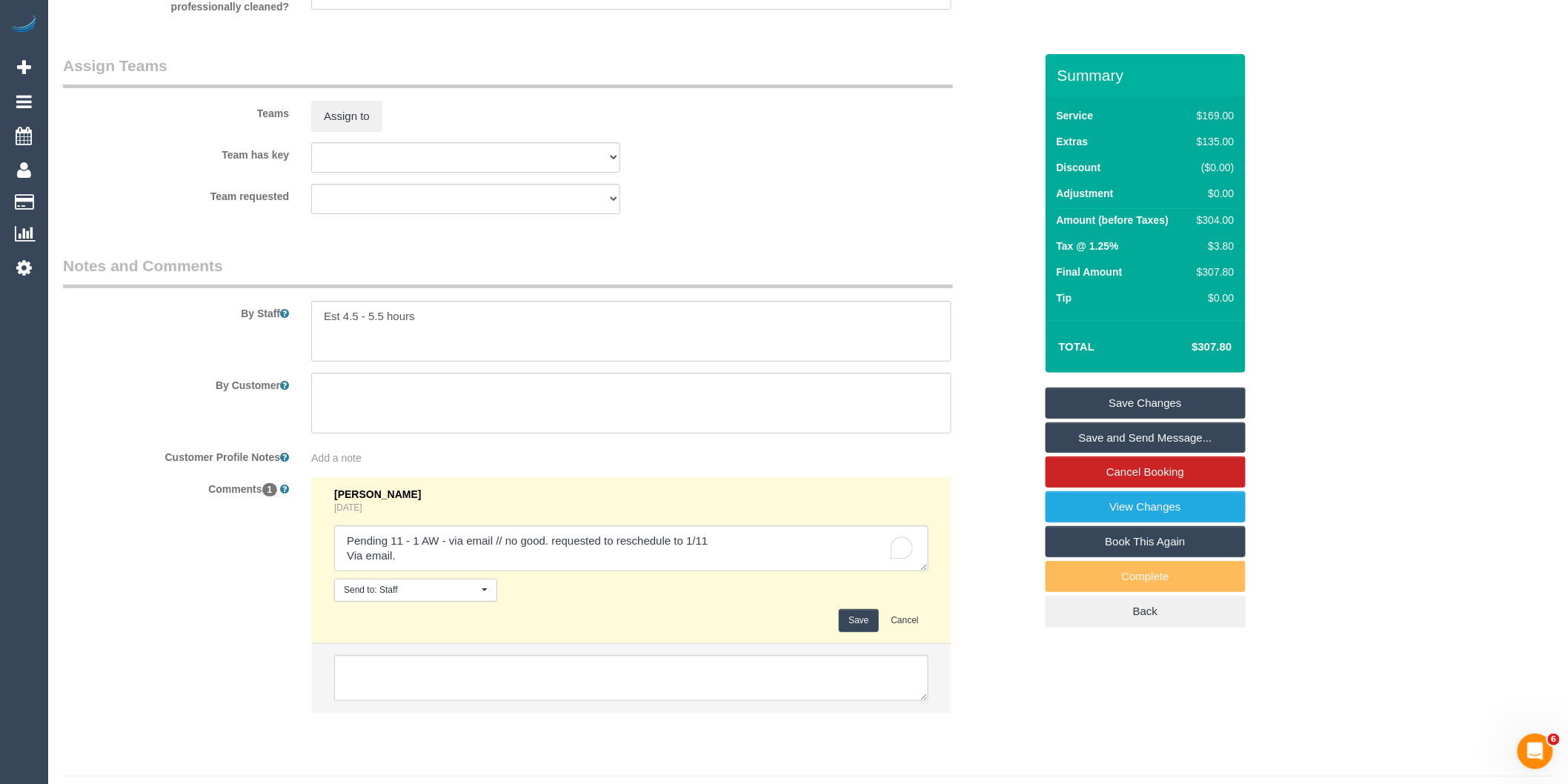
click at [858, 632] on button "Save" at bounding box center [859, 620] width 39 height 23
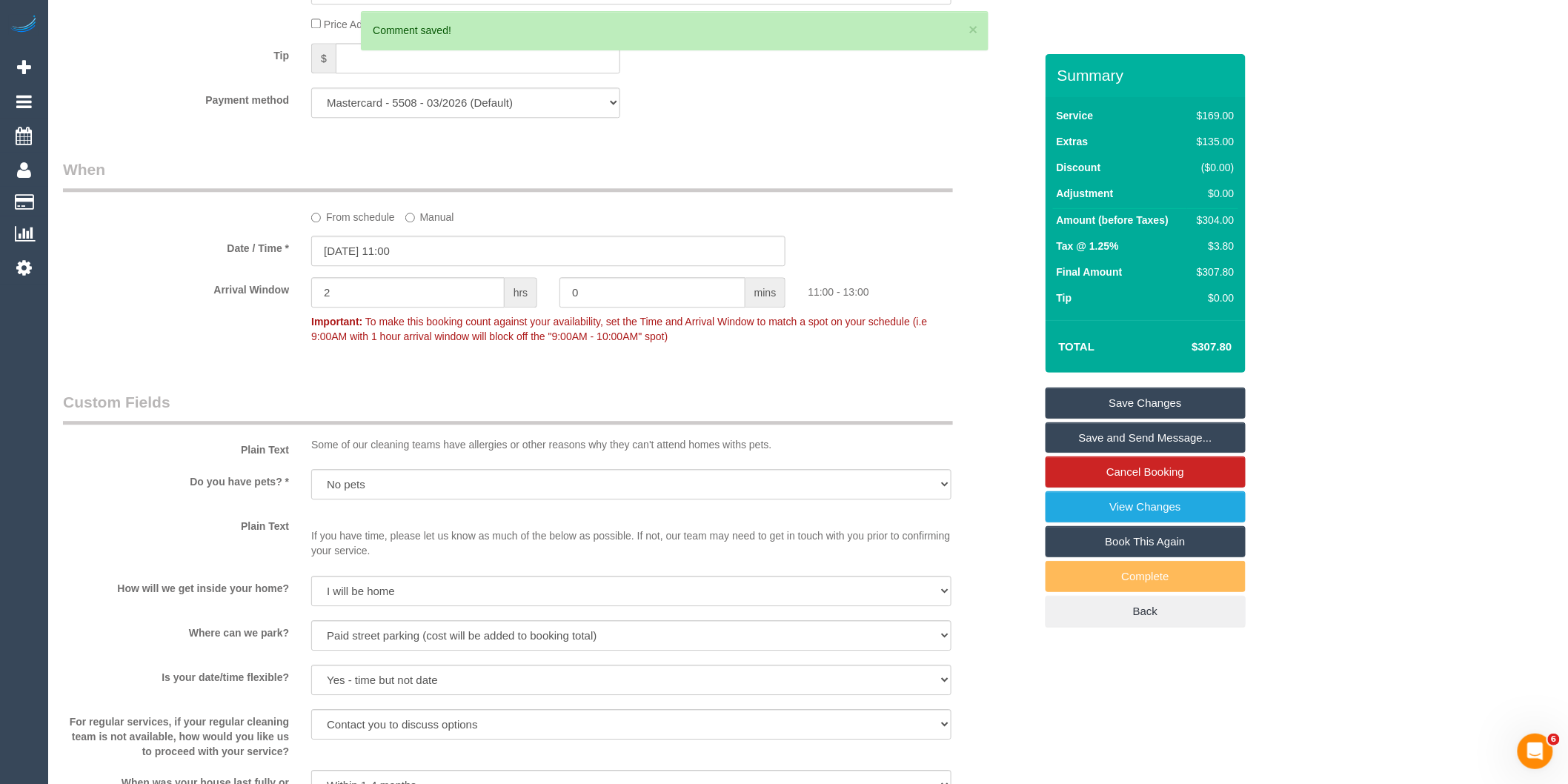
scroll to position [1389, 0]
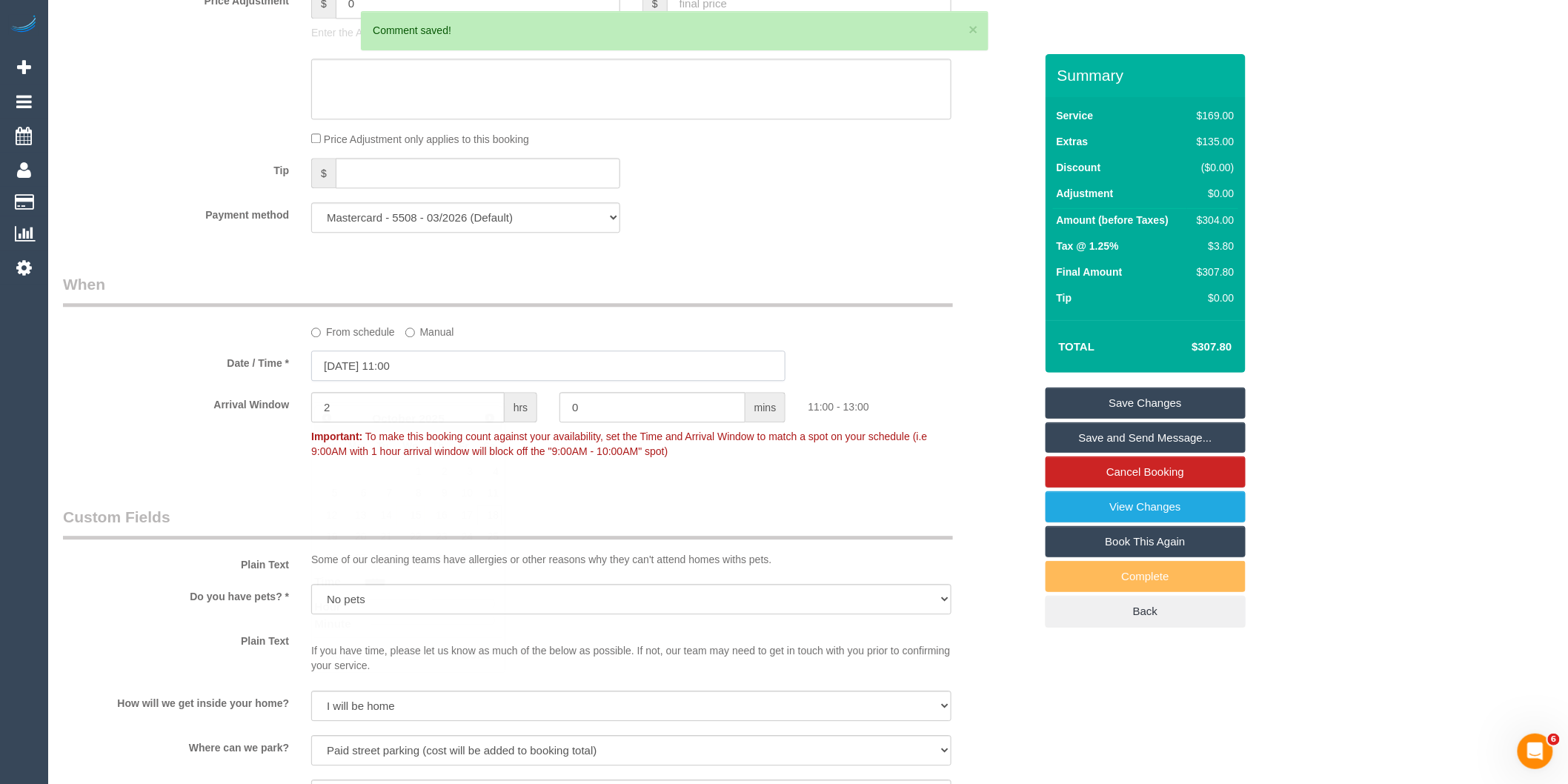
click at [428, 381] on input "18/10/2025 11:00" at bounding box center [548, 365] width 474 height 30
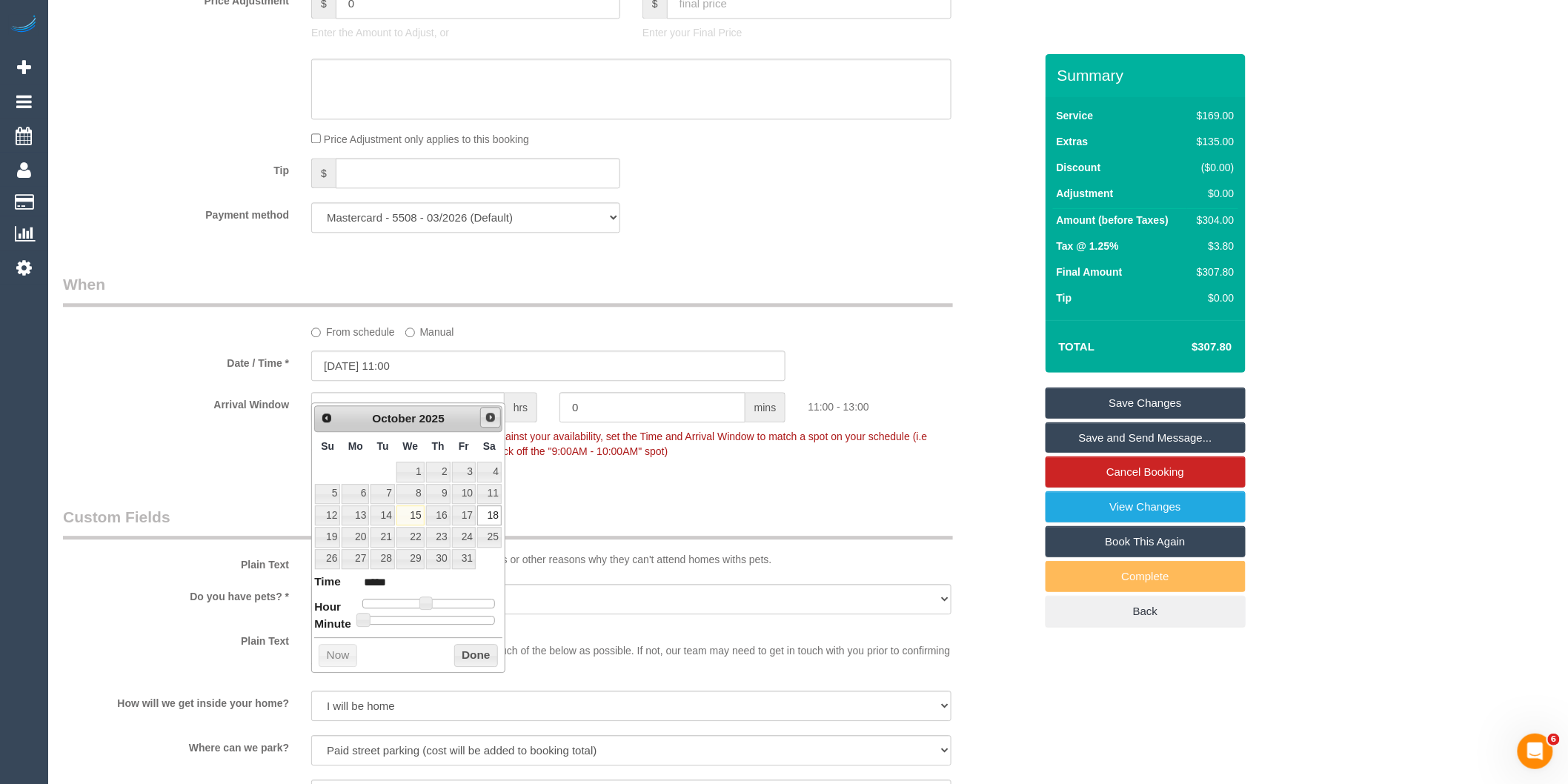
click at [497, 418] on link "Next" at bounding box center [490, 416] width 20 height 20
click at [491, 465] on link "1" at bounding box center [490, 471] width 25 height 20
type input "01/11/2025 10:00"
type input "*****"
click at [419, 627] on span at bounding box center [420, 624] width 13 height 13
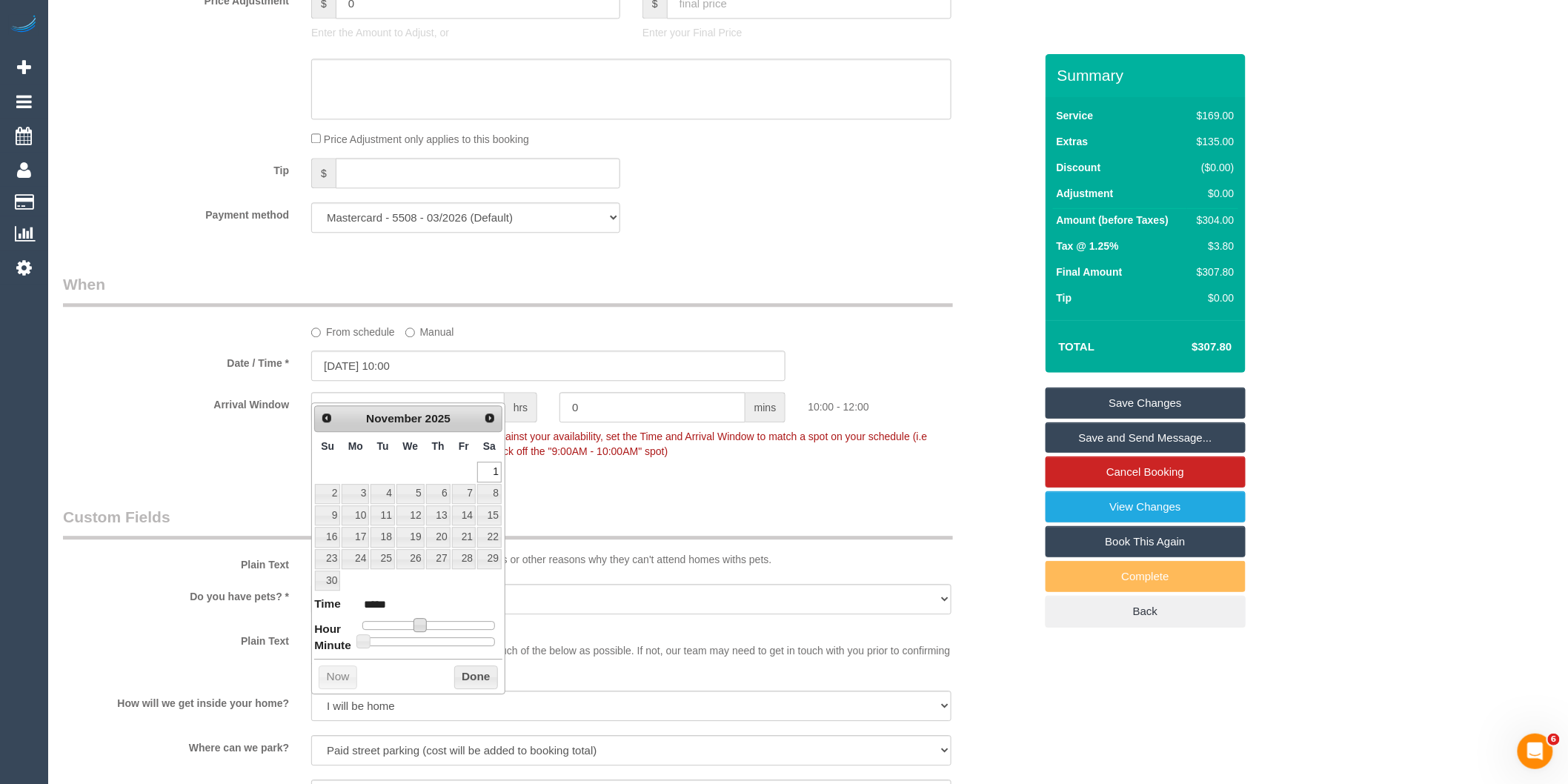
click at [456, 670] on button "Done" at bounding box center [476, 677] width 43 height 24
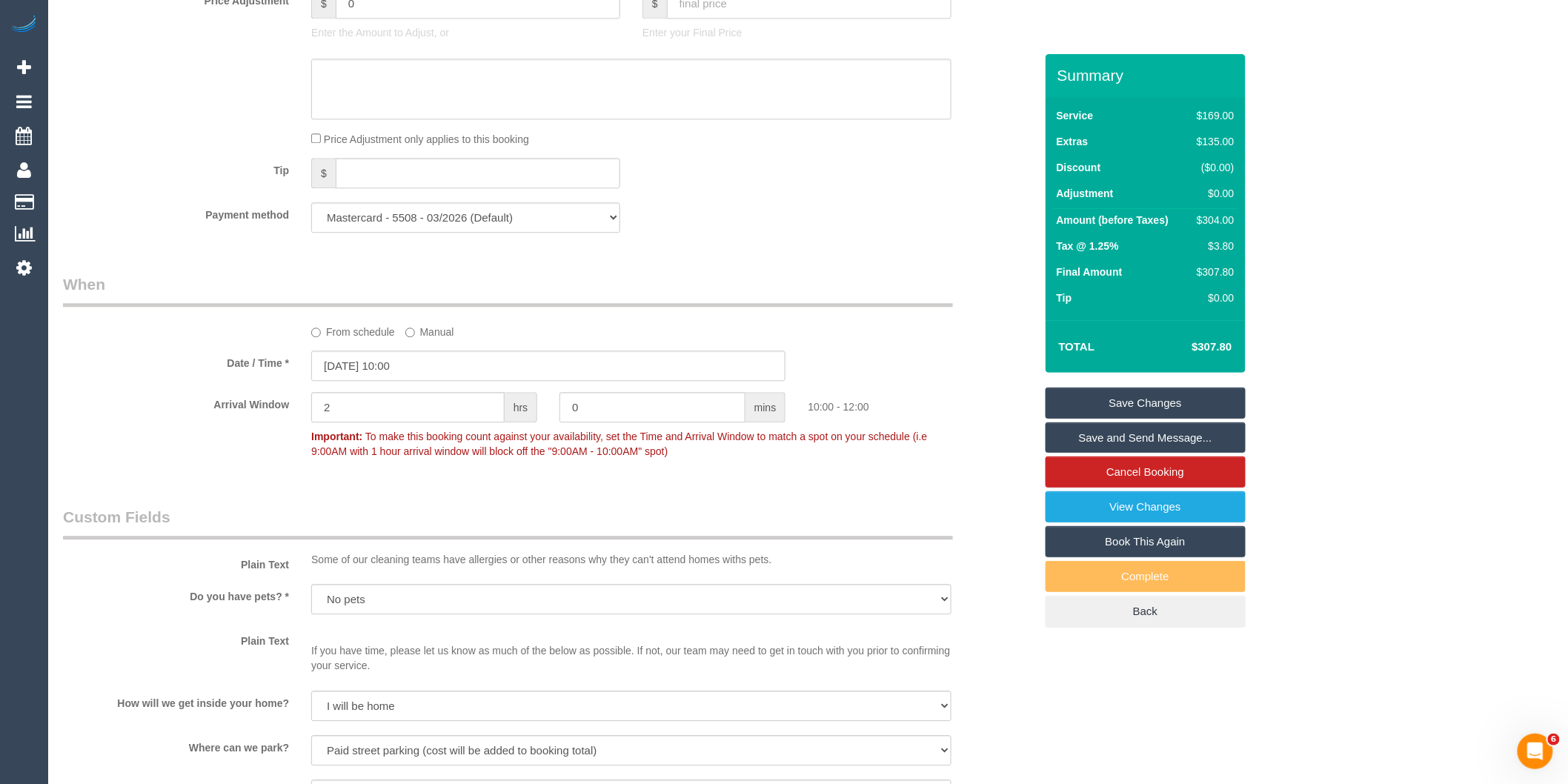
click at [1166, 400] on link "Save Changes" at bounding box center [1145, 402] width 200 height 31
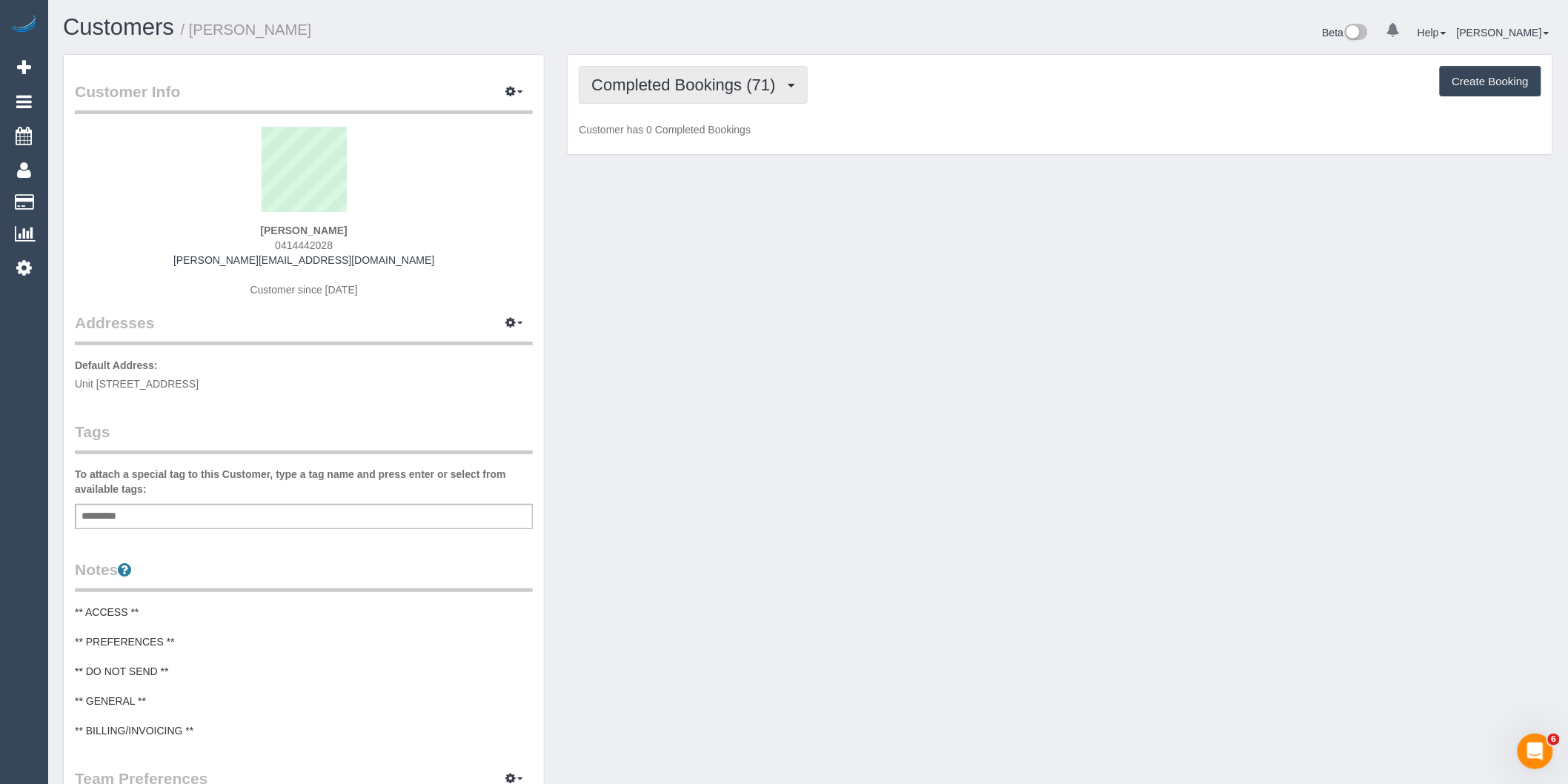
click at [753, 91] on span "Completed Bookings (71)" at bounding box center [687, 84] width 191 height 19
click at [716, 134] on link "Upcoming Bookings (11)" at bounding box center [659, 139] width 160 height 19
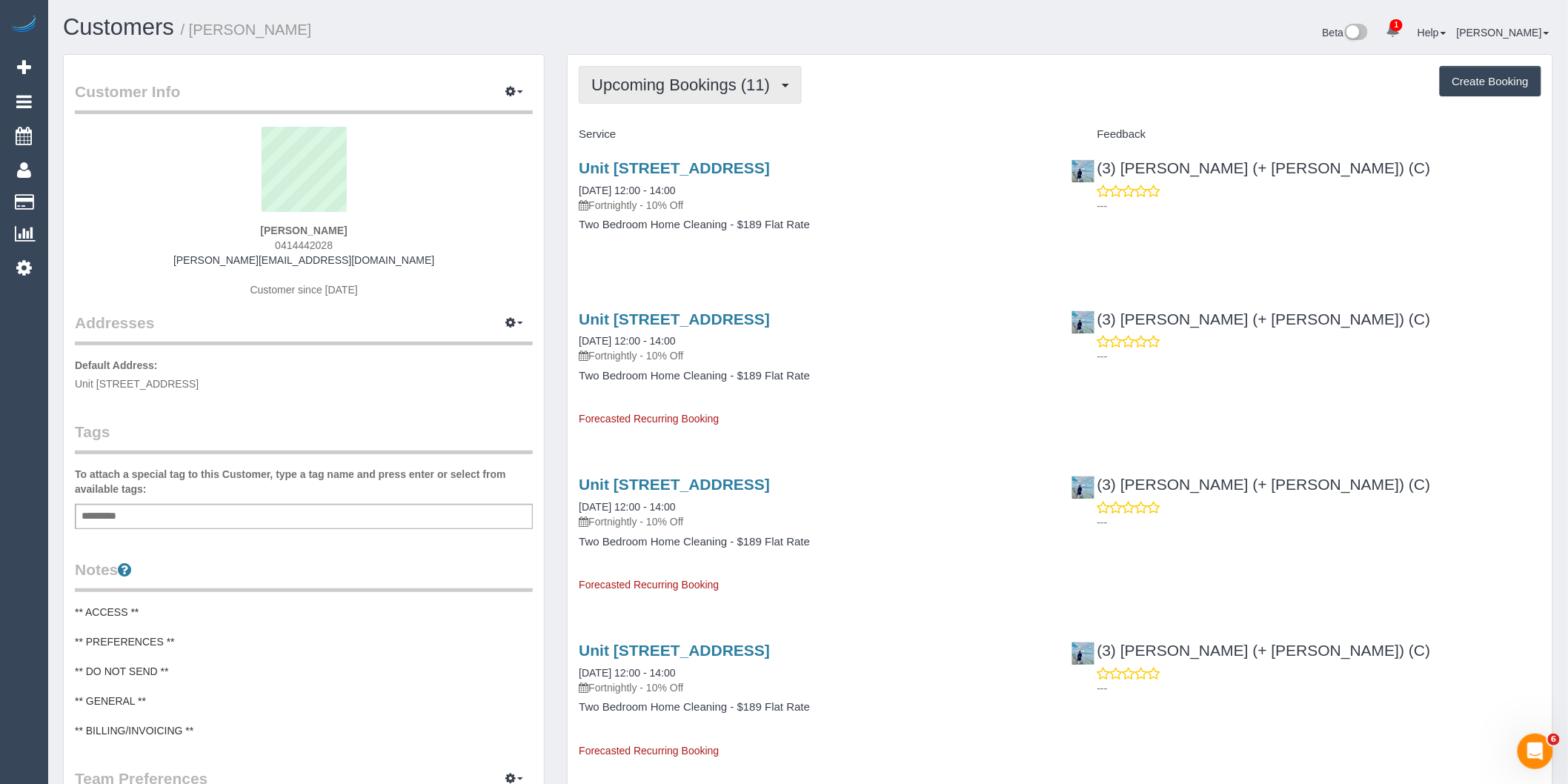
click at [688, 78] on span "Upcoming Bookings (11)" at bounding box center [685, 84] width 186 height 19
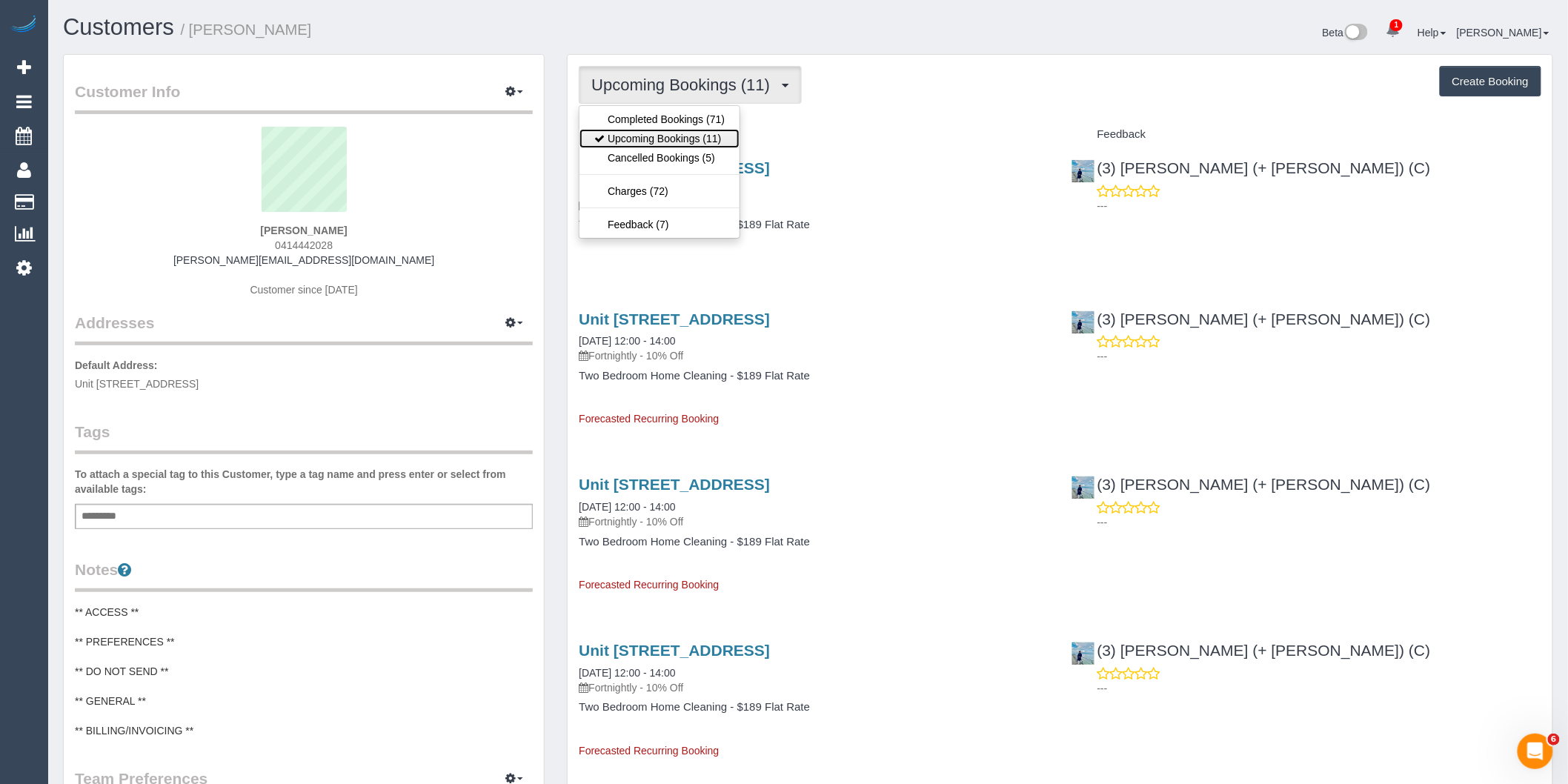
click at [692, 135] on link "Upcoming Bookings (11)" at bounding box center [659, 139] width 160 height 19
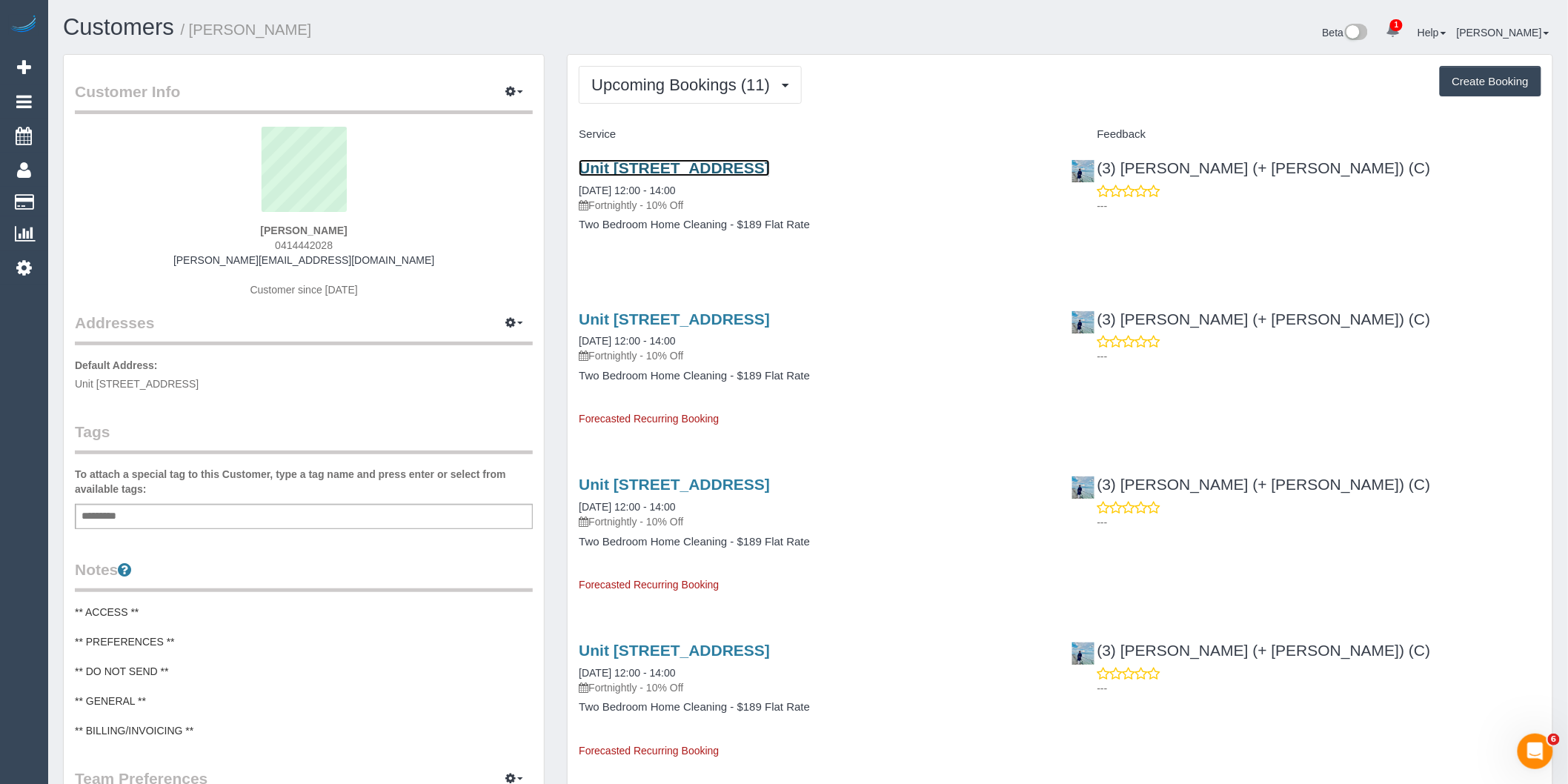
click at [770, 171] on link "Unit [STREET_ADDRESS]" at bounding box center [675, 167] width 191 height 17
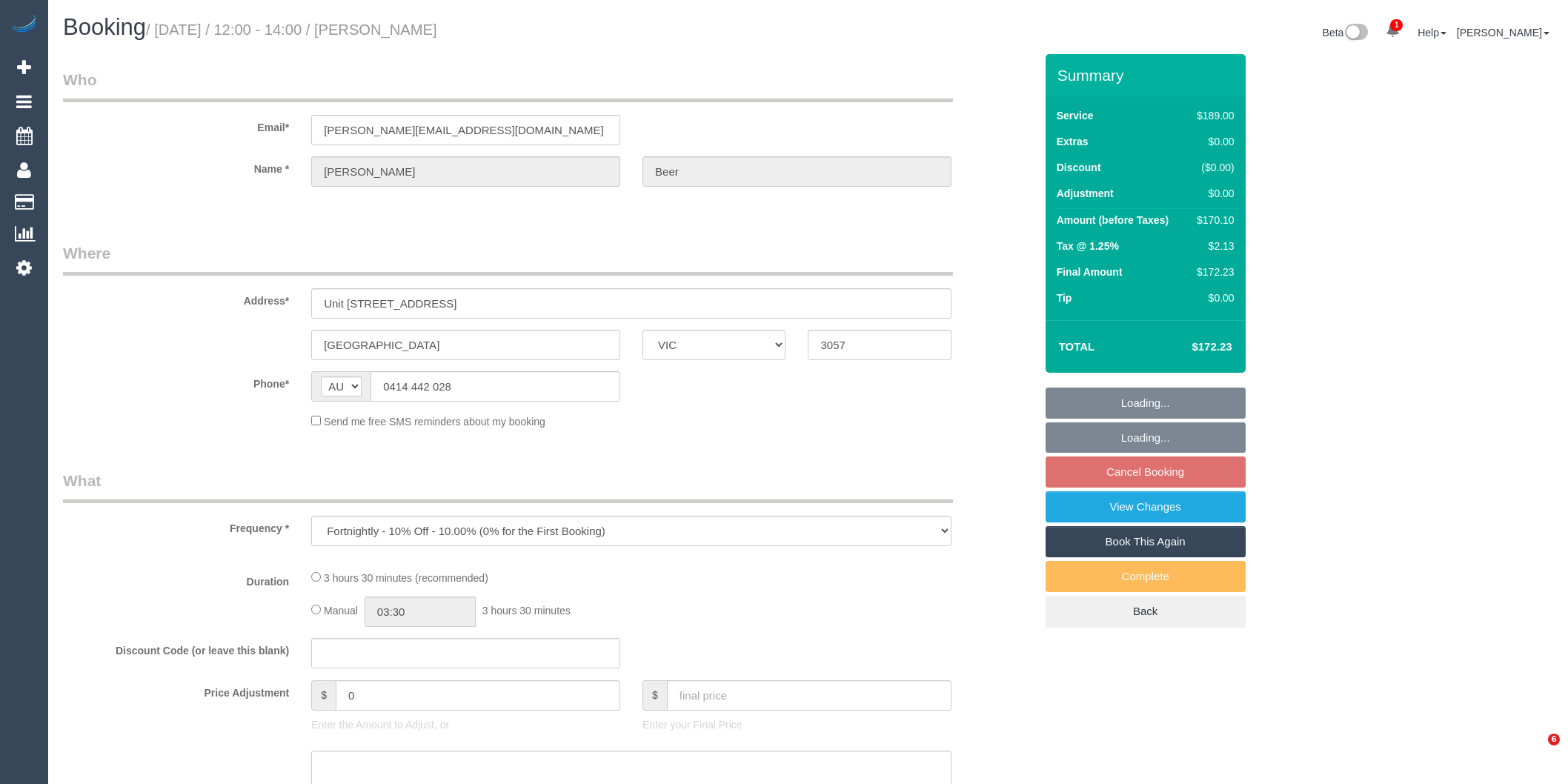
select select "VIC"
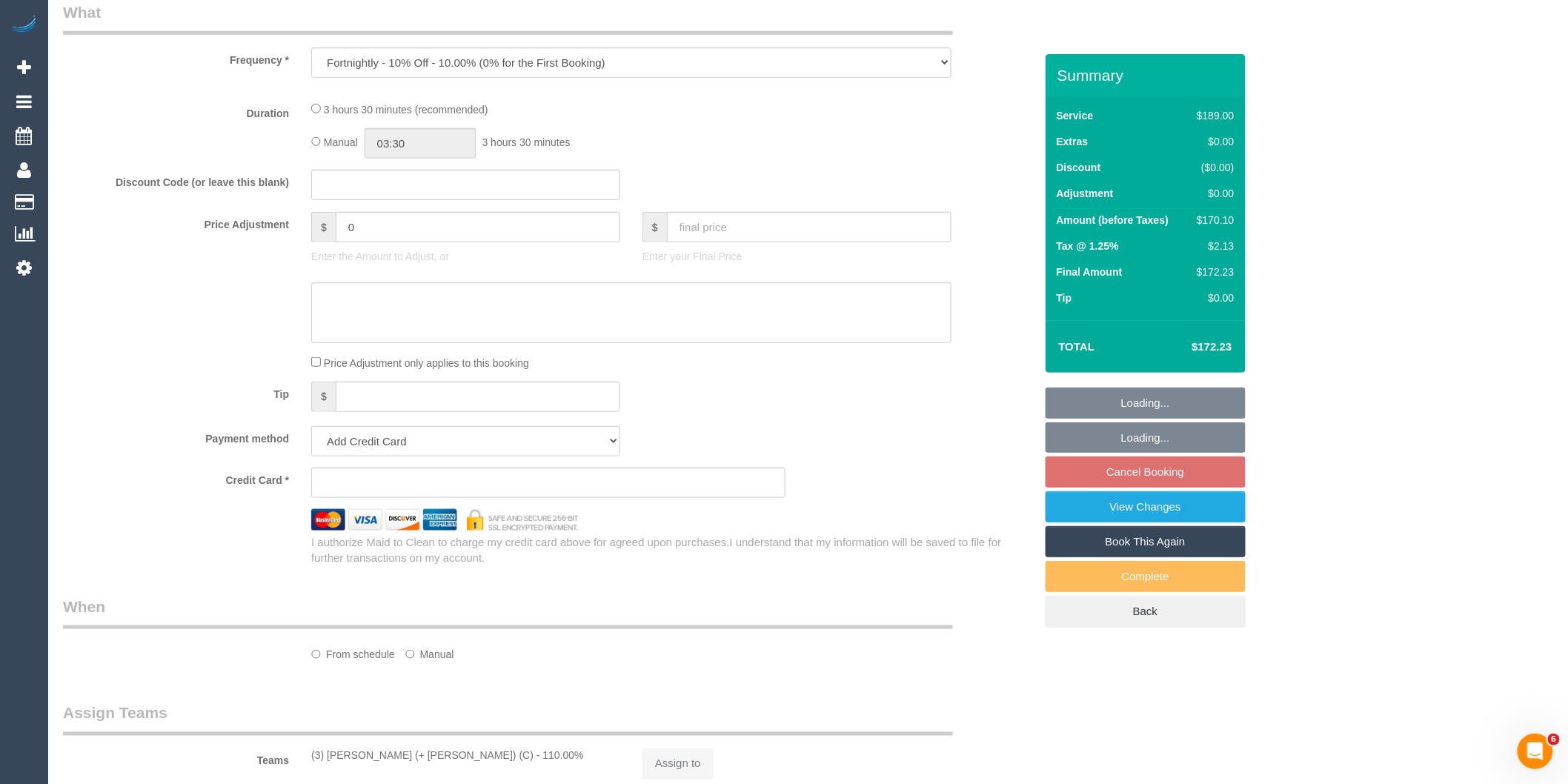
scroll to position [493, 0]
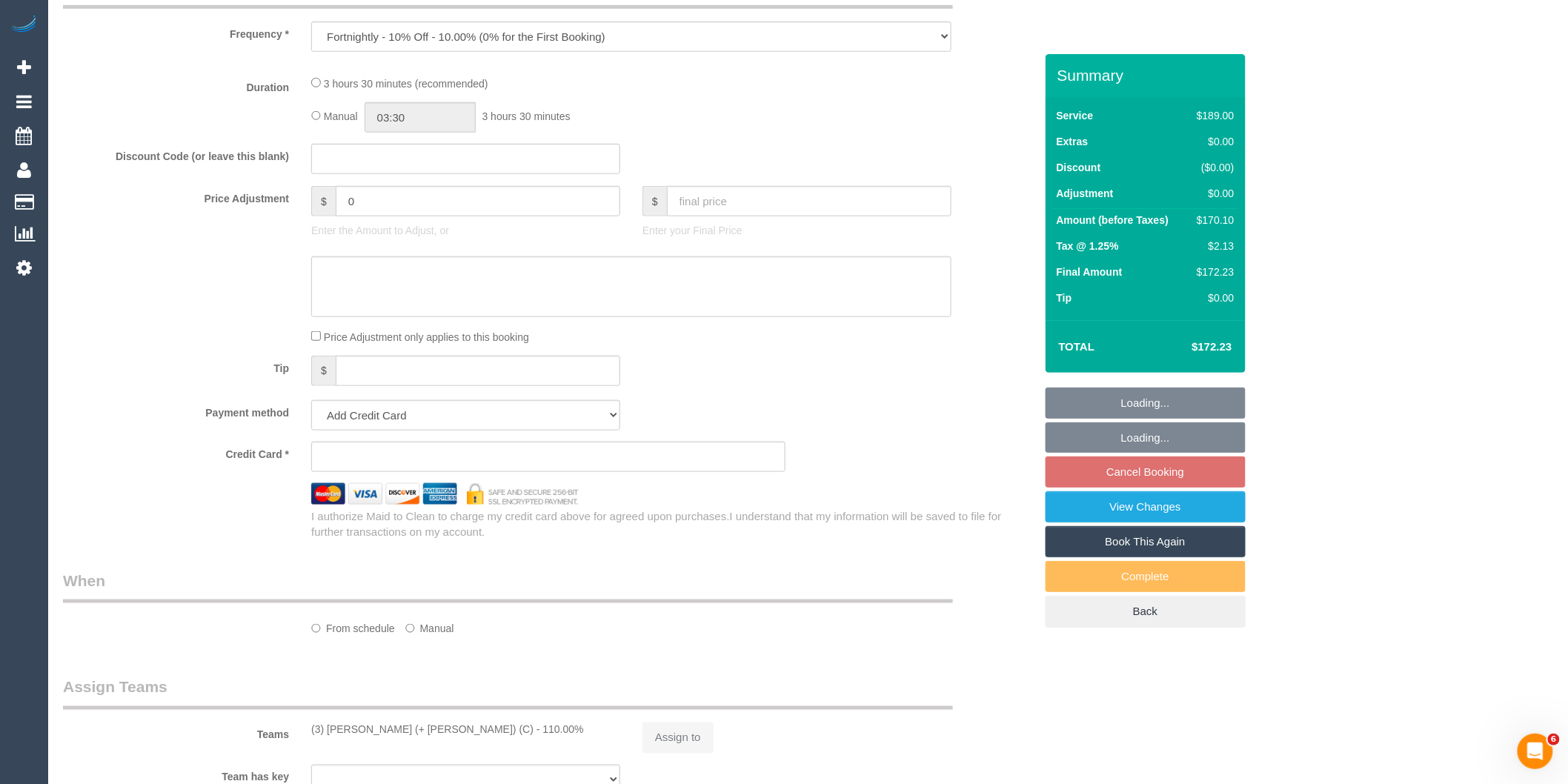
select select "number:28"
select select "number:14"
select select "number:21"
select select "number:22"
select select "number:34"
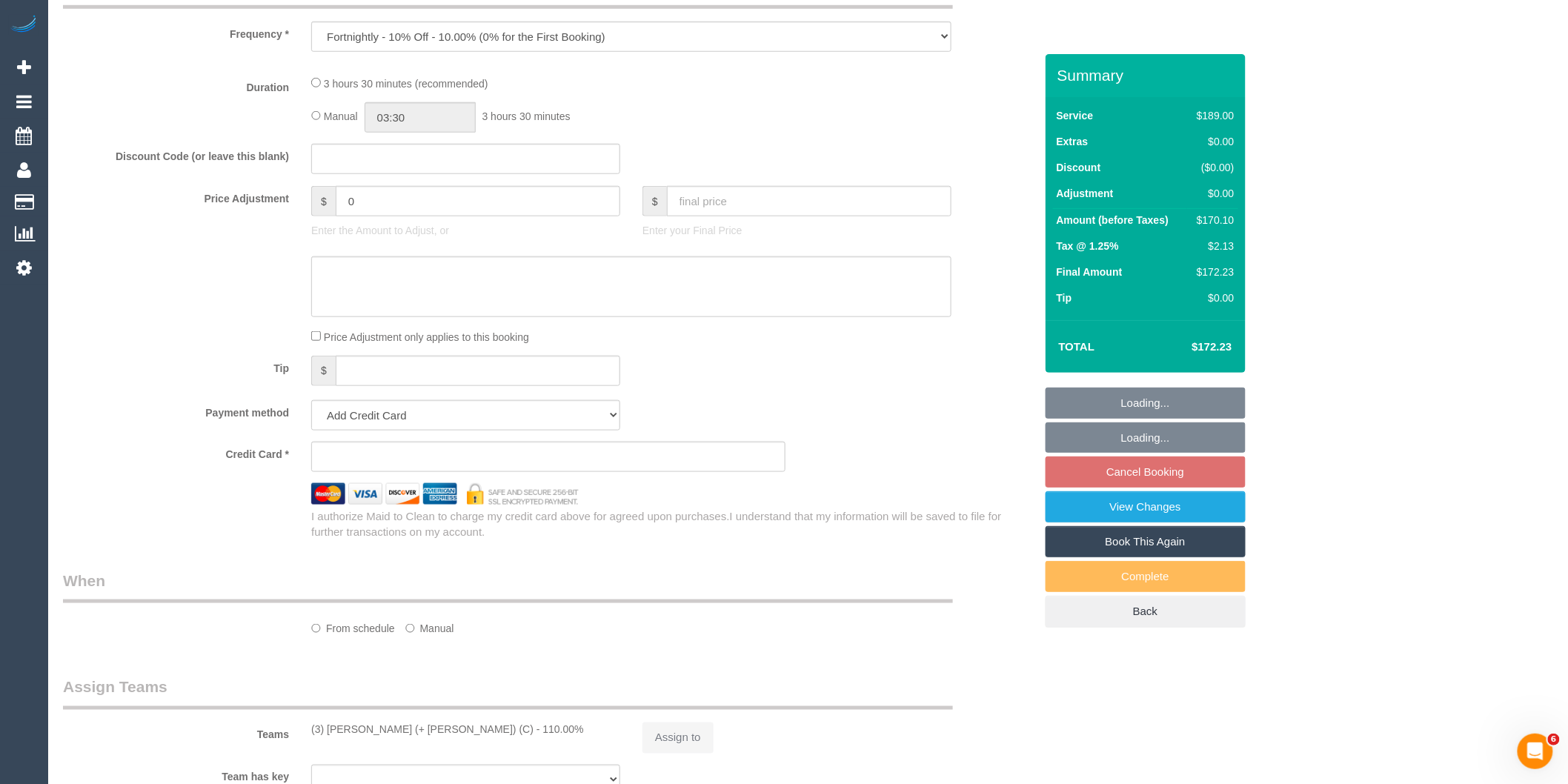
select select "number:26"
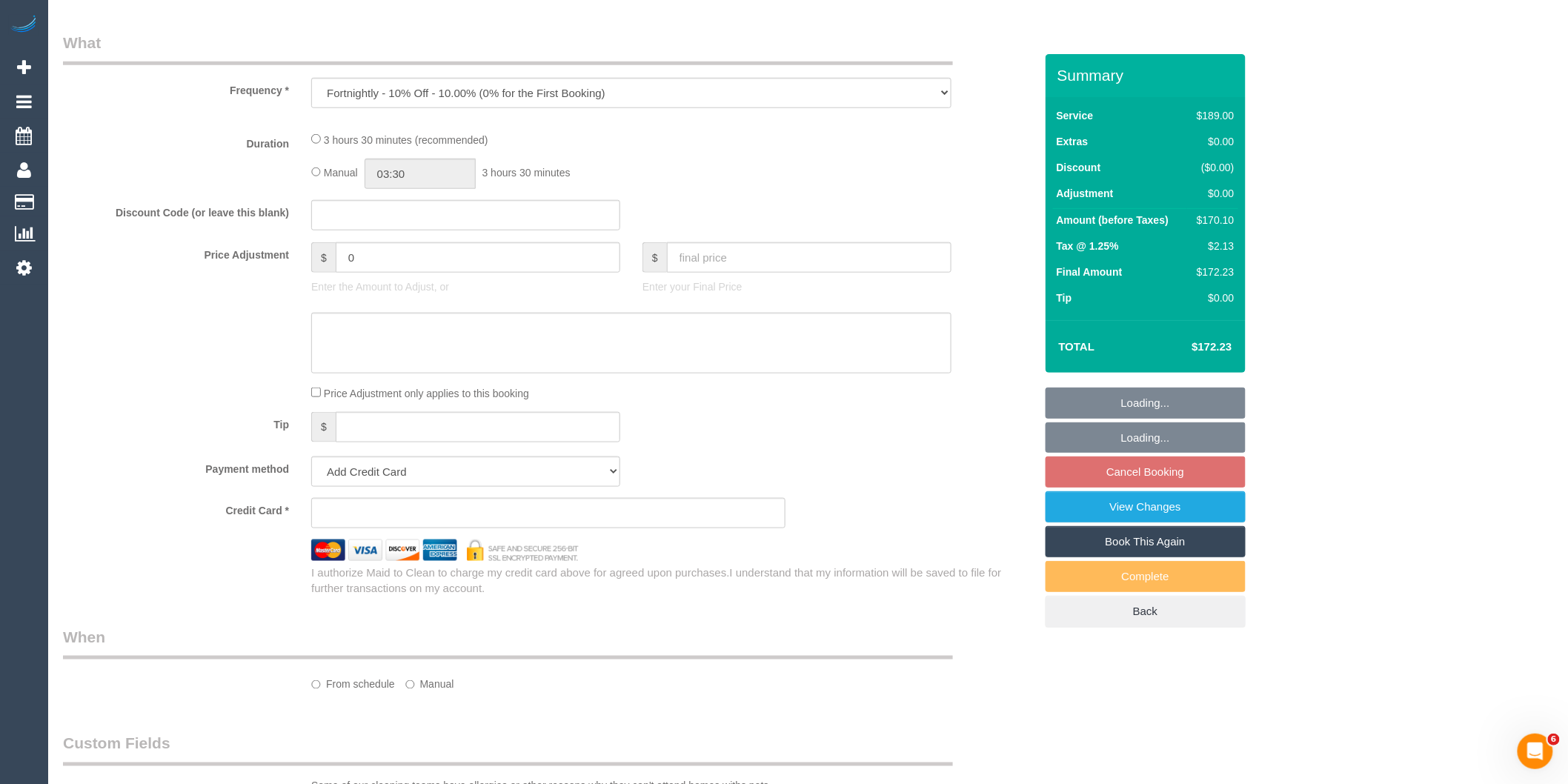
select select "object:690"
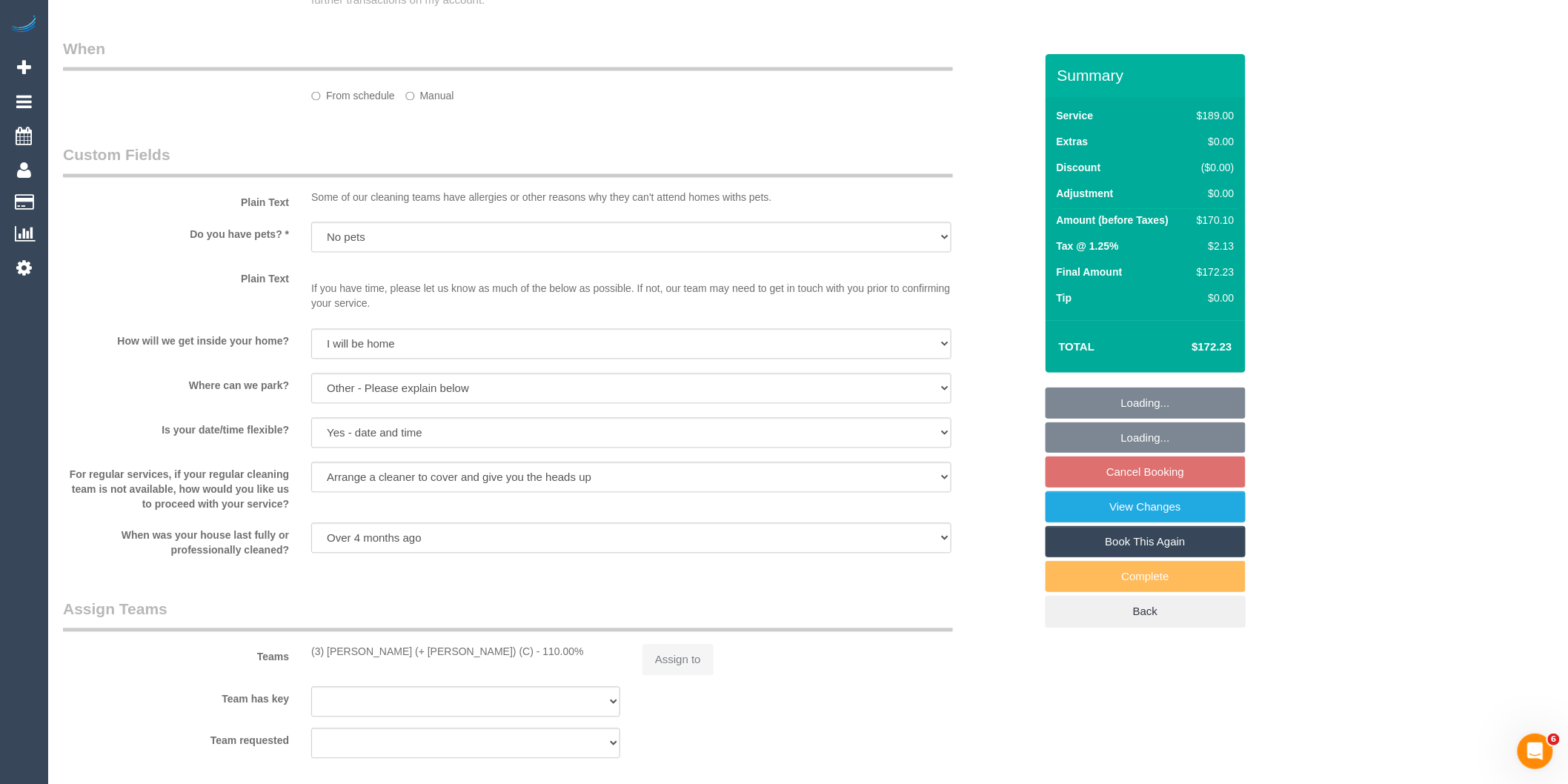
select select "string:stripe-pm_1Pk3Dt2GScqysDRVFUWuIt2M"
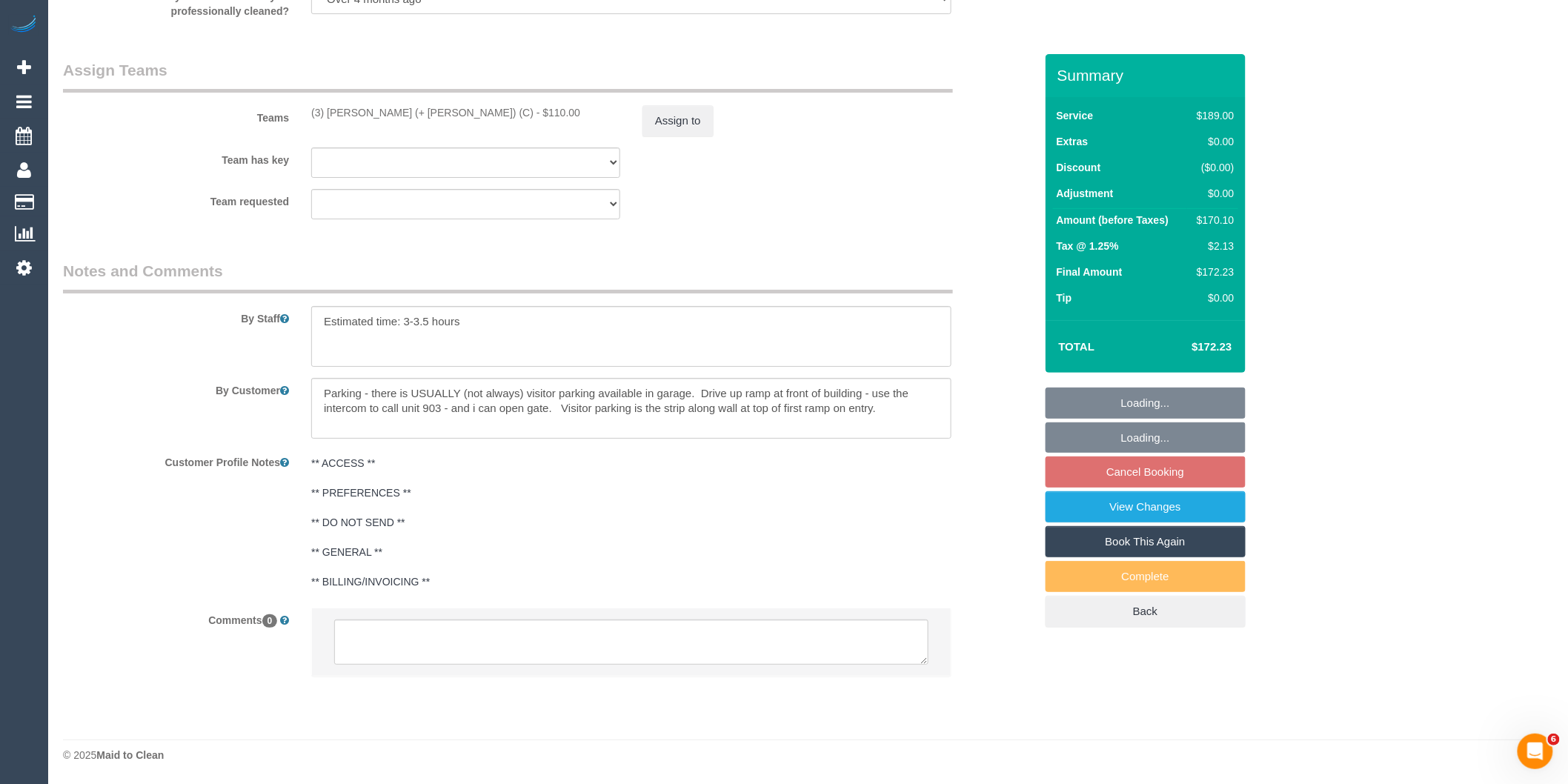
select select "spot6"
click at [446, 645] on textarea at bounding box center [631, 642] width 594 height 46
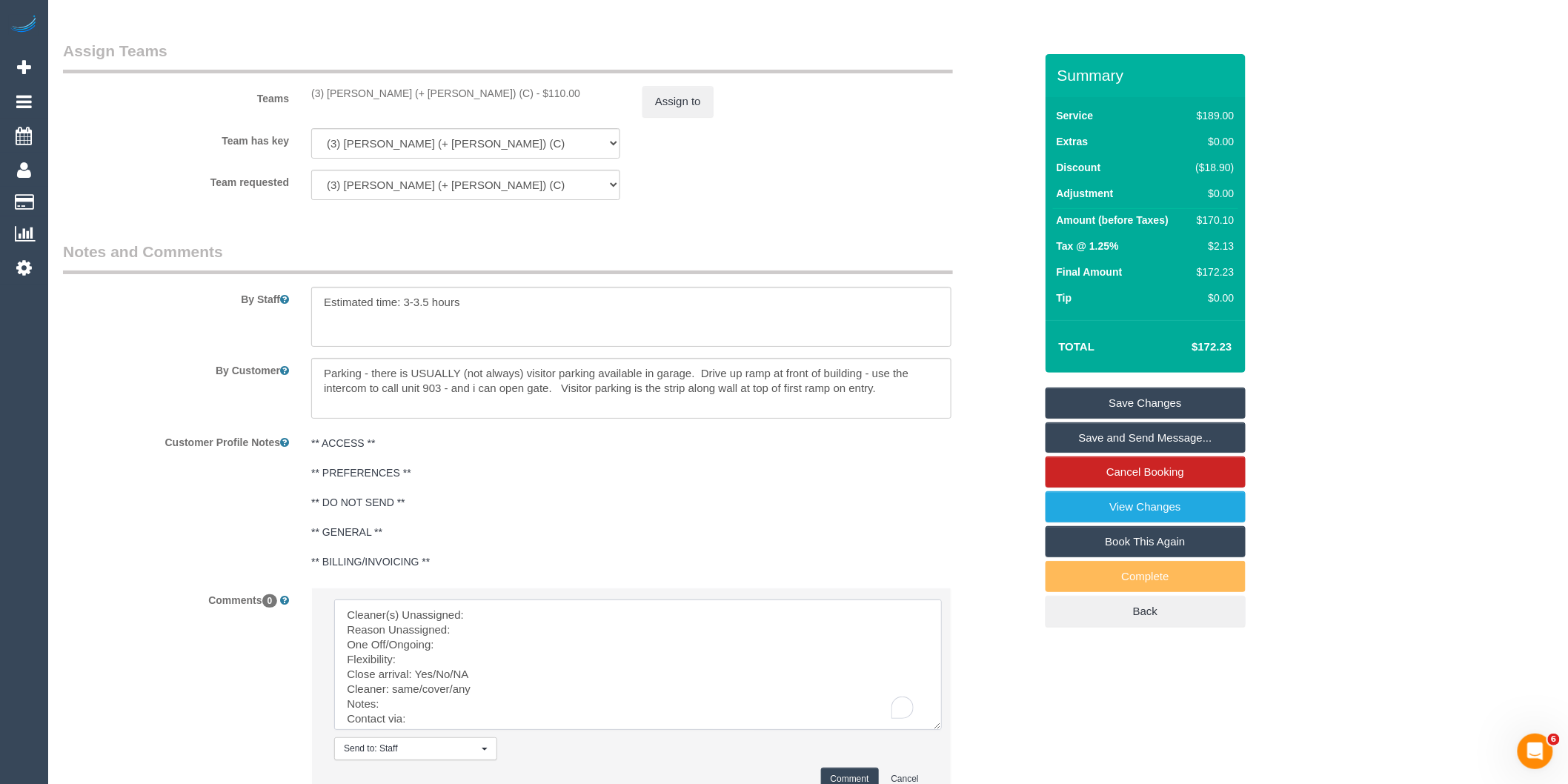
drag, startPoint x: 921, startPoint y: 662, endPoint x: 939, endPoint y: 774, distance: 113.4
click at [939, 729] on textarea "To enrich screen reader interactions, please activate Accessibility in Grammarl…" at bounding box center [638, 664] width 608 height 130
click at [482, 636] on textarea "To enrich screen reader interactions, please activate Accessibility in Grammarl…" at bounding box center [640, 678] width 612 height 158
click at [469, 647] on textarea "To enrich screen reader interactions, please activate Accessibility in Grammarl…" at bounding box center [640, 678] width 612 height 158
drag, startPoint x: 558, startPoint y: 631, endPoint x: 499, endPoint y: 613, distance: 61.7
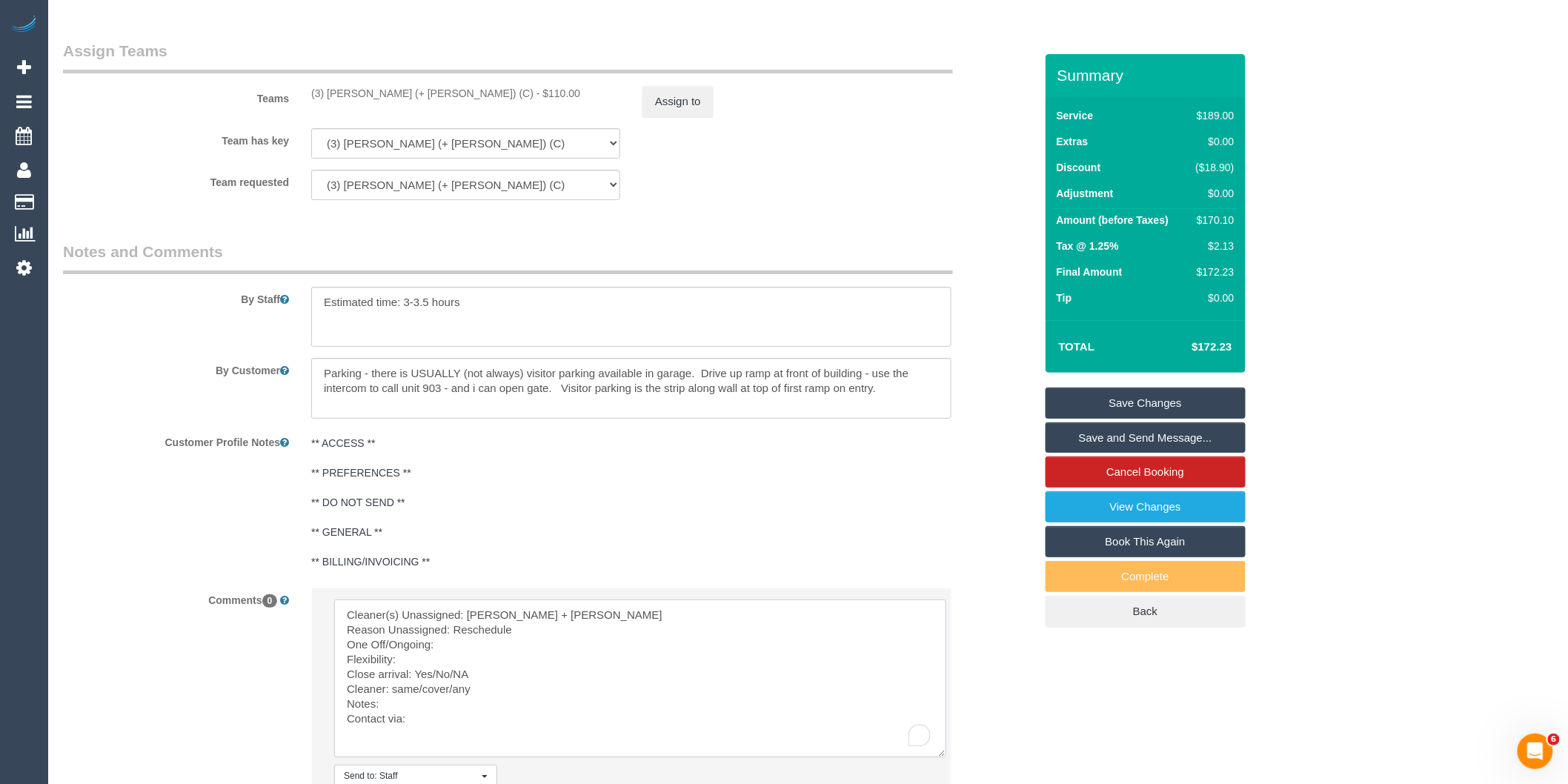
click at [492, 628] on textarea "To enrich screen reader interactions, please activate Accessibility in Grammarl…" at bounding box center [640, 678] width 612 height 158
click at [446, 658] on textarea "To enrich screen reader interactions, please activate Accessibility in Grammarl…" at bounding box center [640, 678] width 612 height 158
click at [409, 681] on textarea "To enrich screen reader interactions, please activate Accessibility in Grammarl…" at bounding box center [640, 678] width 612 height 158
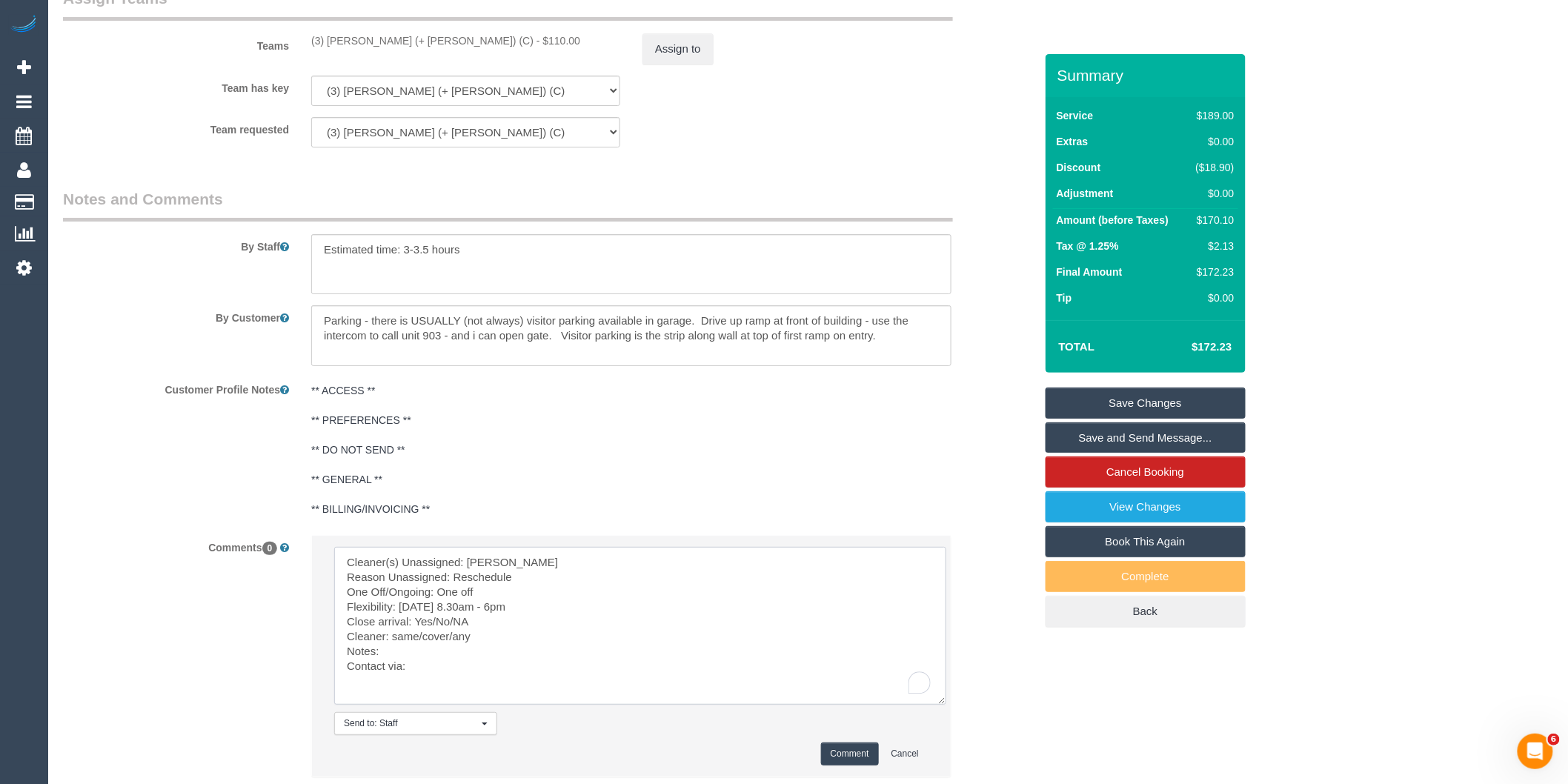
scroll to position [2290, 0]
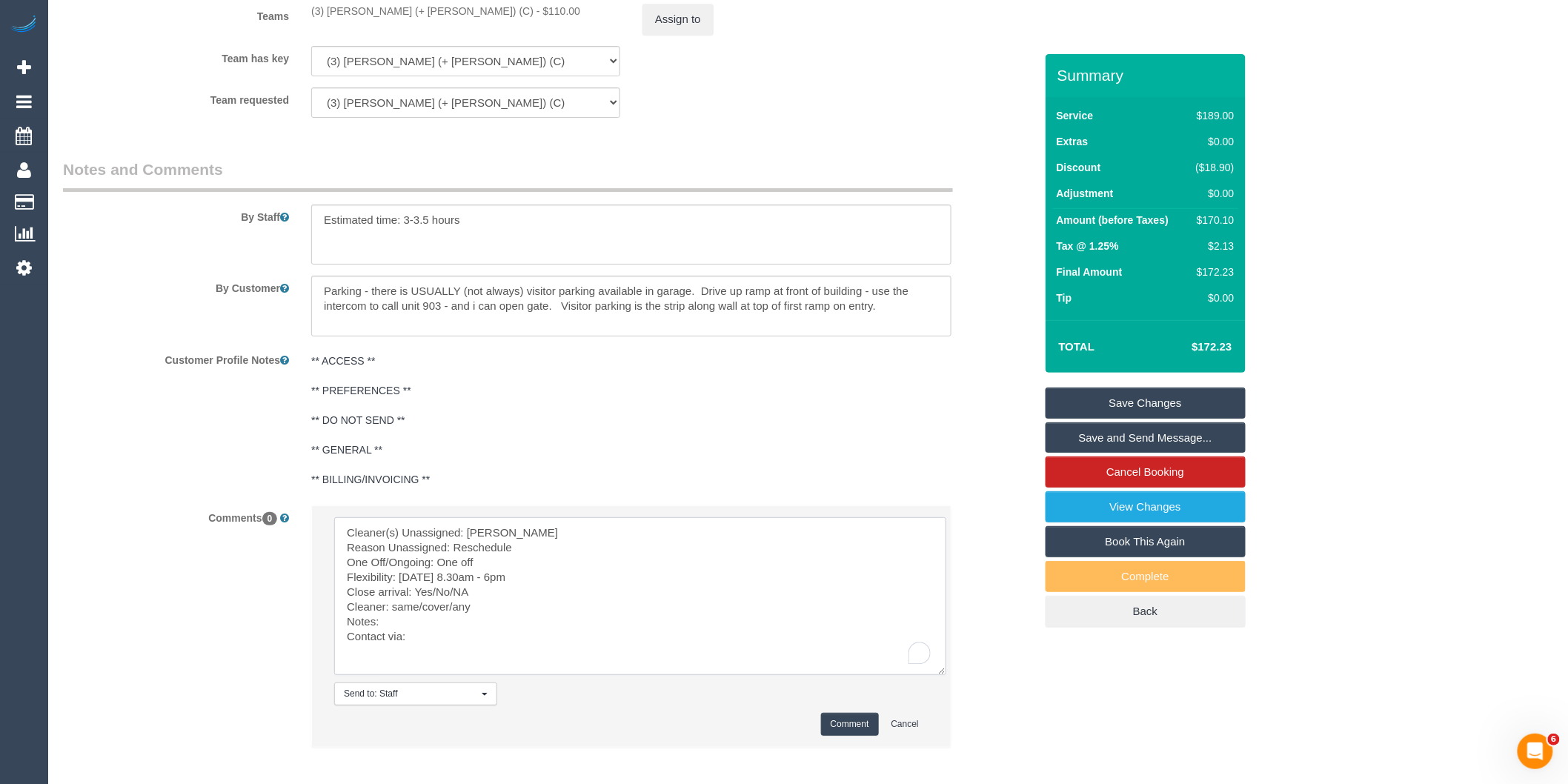
drag, startPoint x: 475, startPoint y: 613, endPoint x: 415, endPoint y: 605, distance: 60.5
click at [415, 605] on textarea "To enrich screen reader interactions, please activate Accessibility in Grammarl…" at bounding box center [640, 596] width 612 height 158
drag, startPoint x: 476, startPoint y: 630, endPoint x: 369, endPoint y: 529, distance: 147.1
click at [391, 624] on textarea "To enrich screen reader interactions, please activate Accessibility in Grammarl…" at bounding box center [640, 596] width 612 height 158
click at [461, 648] on textarea "To enrich screen reader interactions, please activate Accessibility in Grammarl…" at bounding box center [640, 596] width 612 height 158
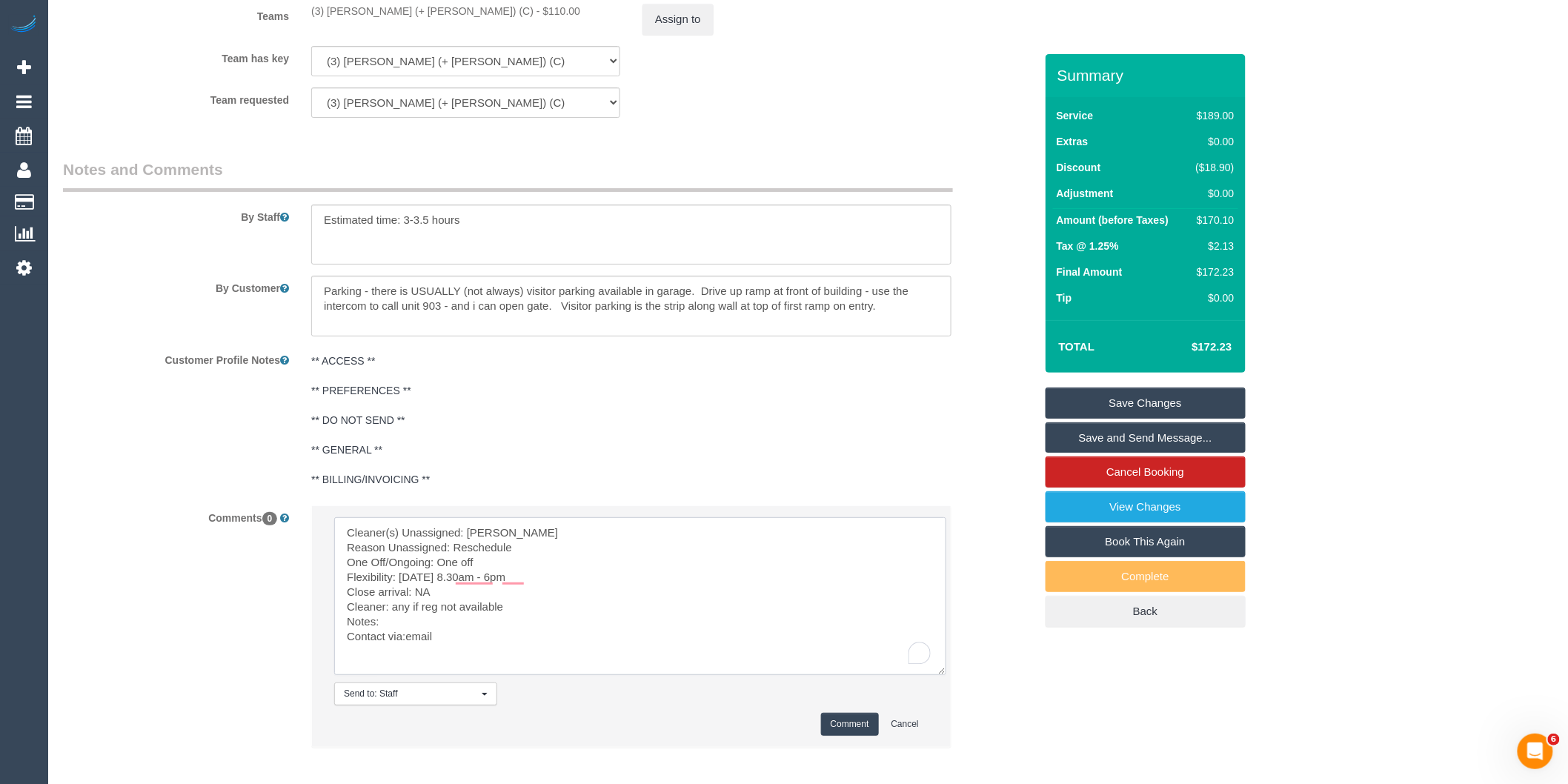
type textarea "Cleaner(s) Unassigned: [PERSON_NAME] Reason Unassigned: Reschedule One Off/Ongo…"
click at [853, 735] on button "Comment" at bounding box center [850, 724] width 57 height 23
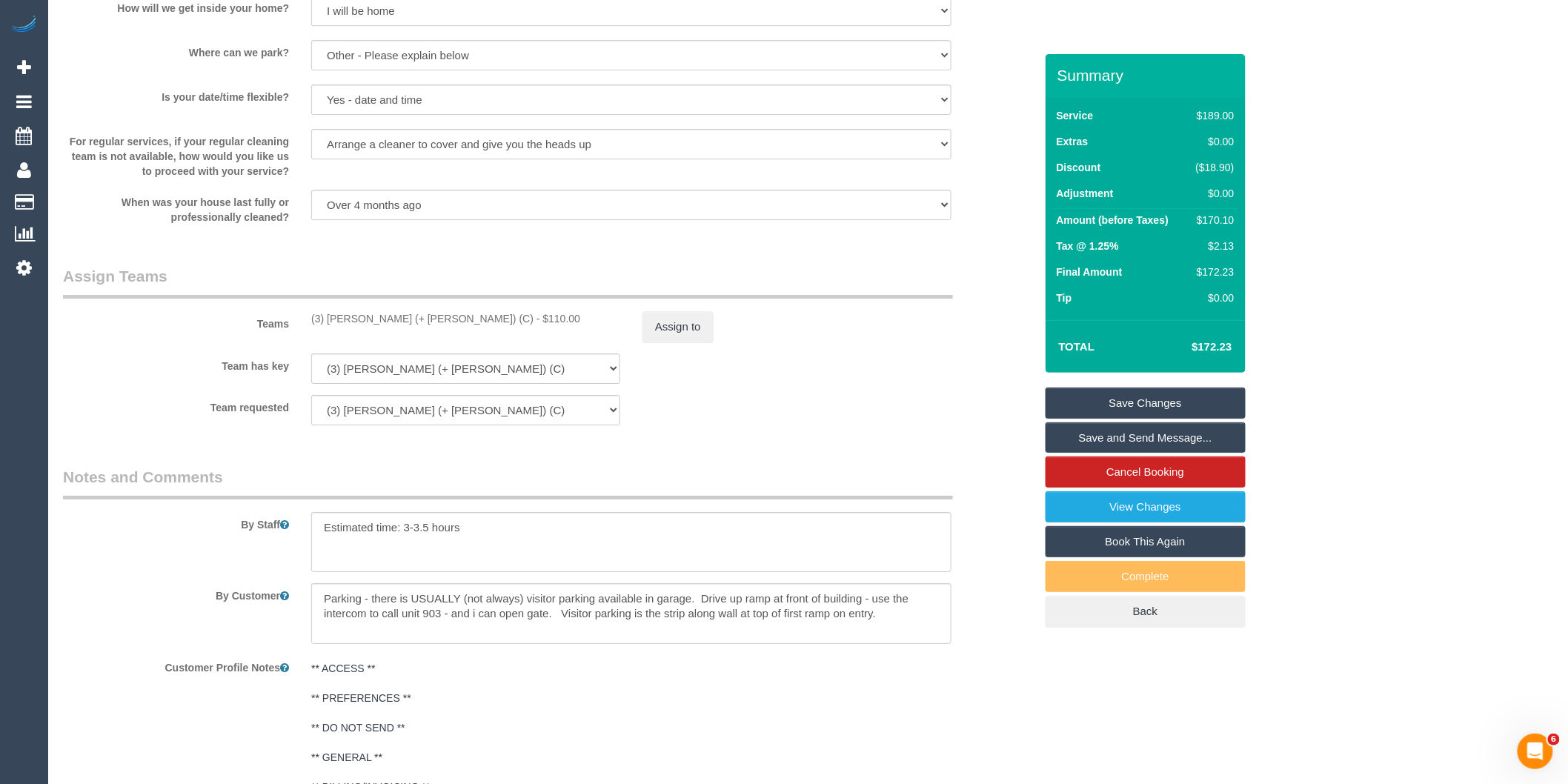
scroll to position [1960, 0]
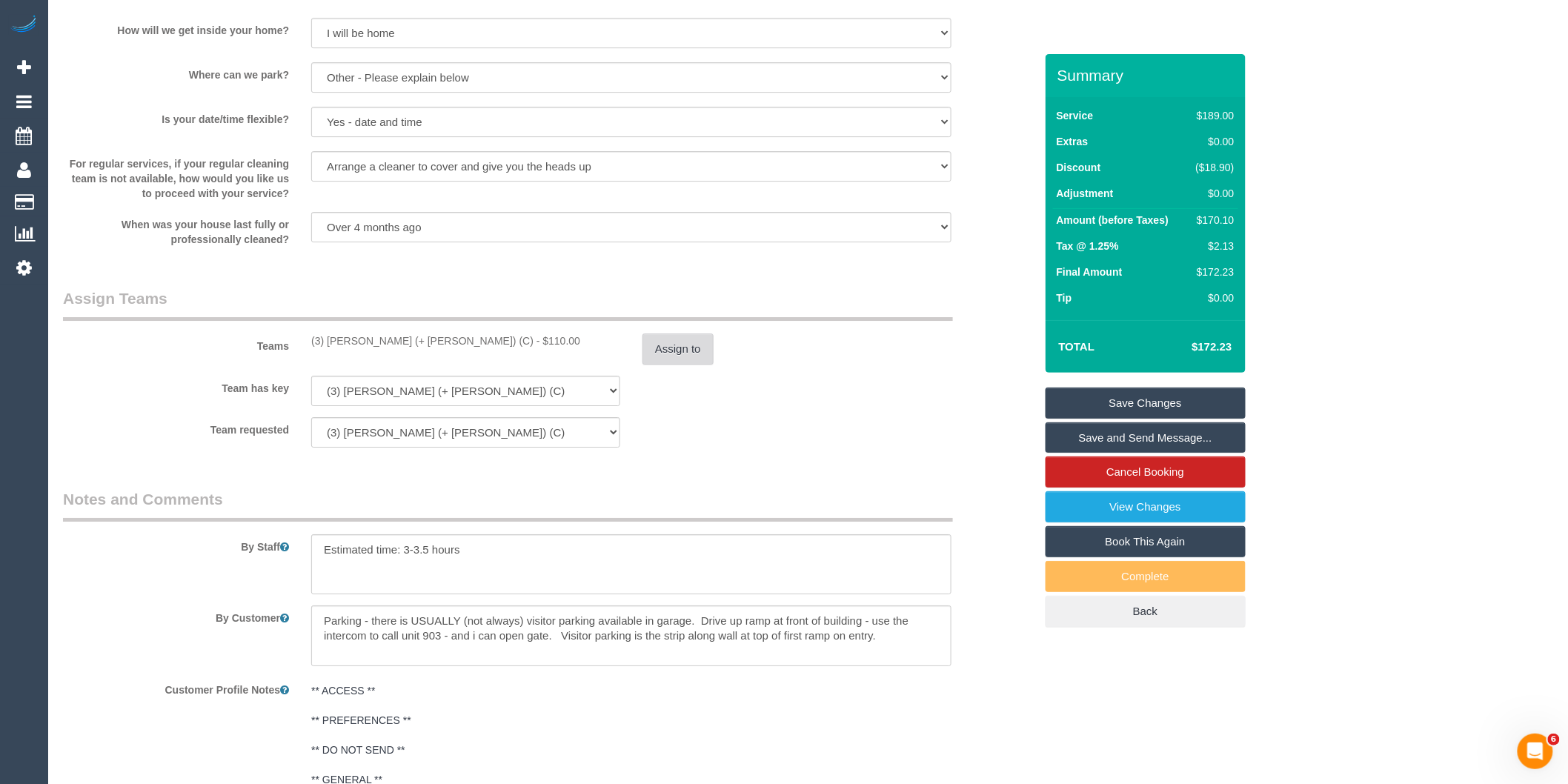
click at [694, 364] on button "Assign to" at bounding box center [678, 348] width 71 height 31
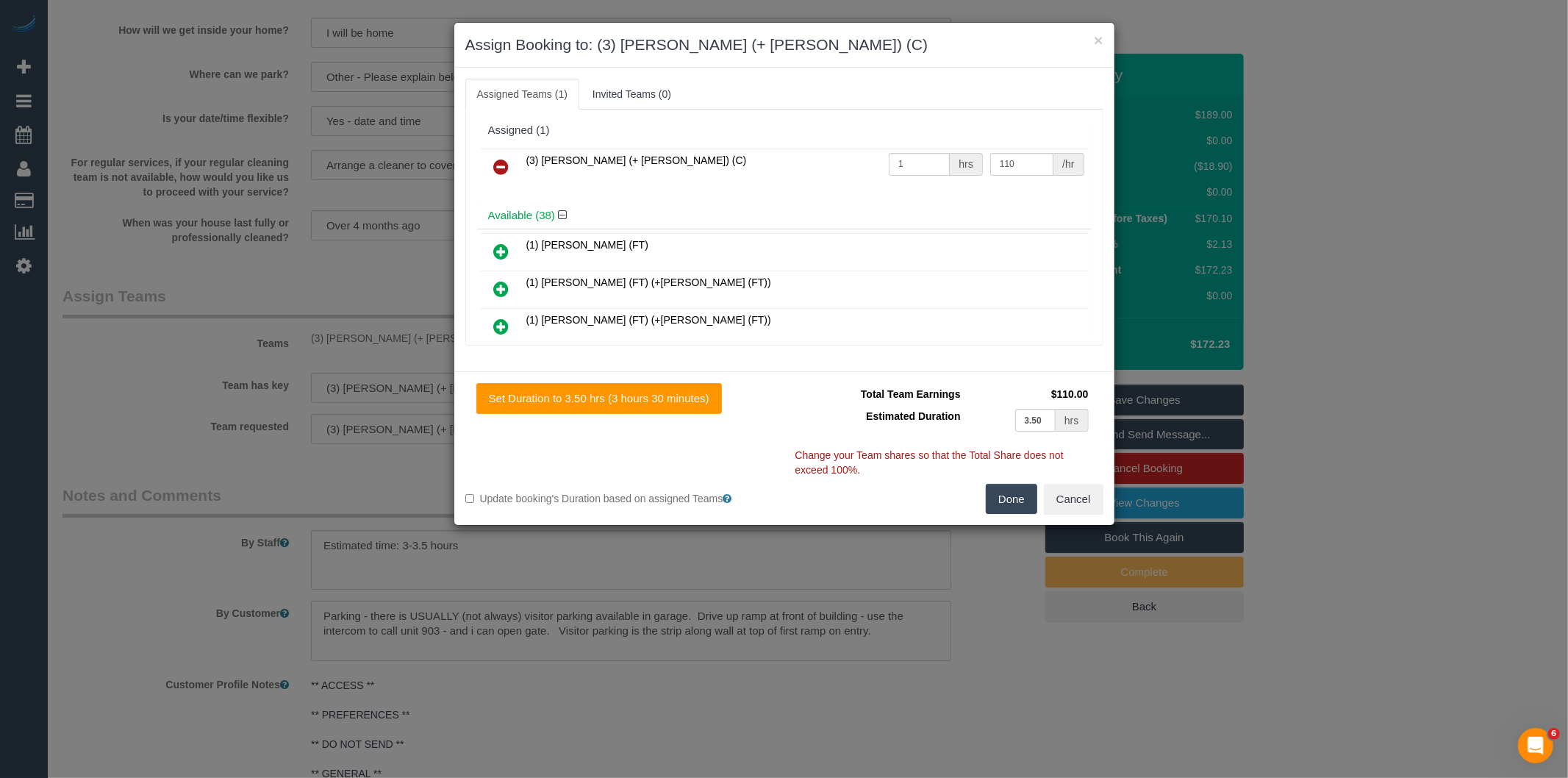
click at [509, 166] on link at bounding box center [501, 168] width 34 height 30
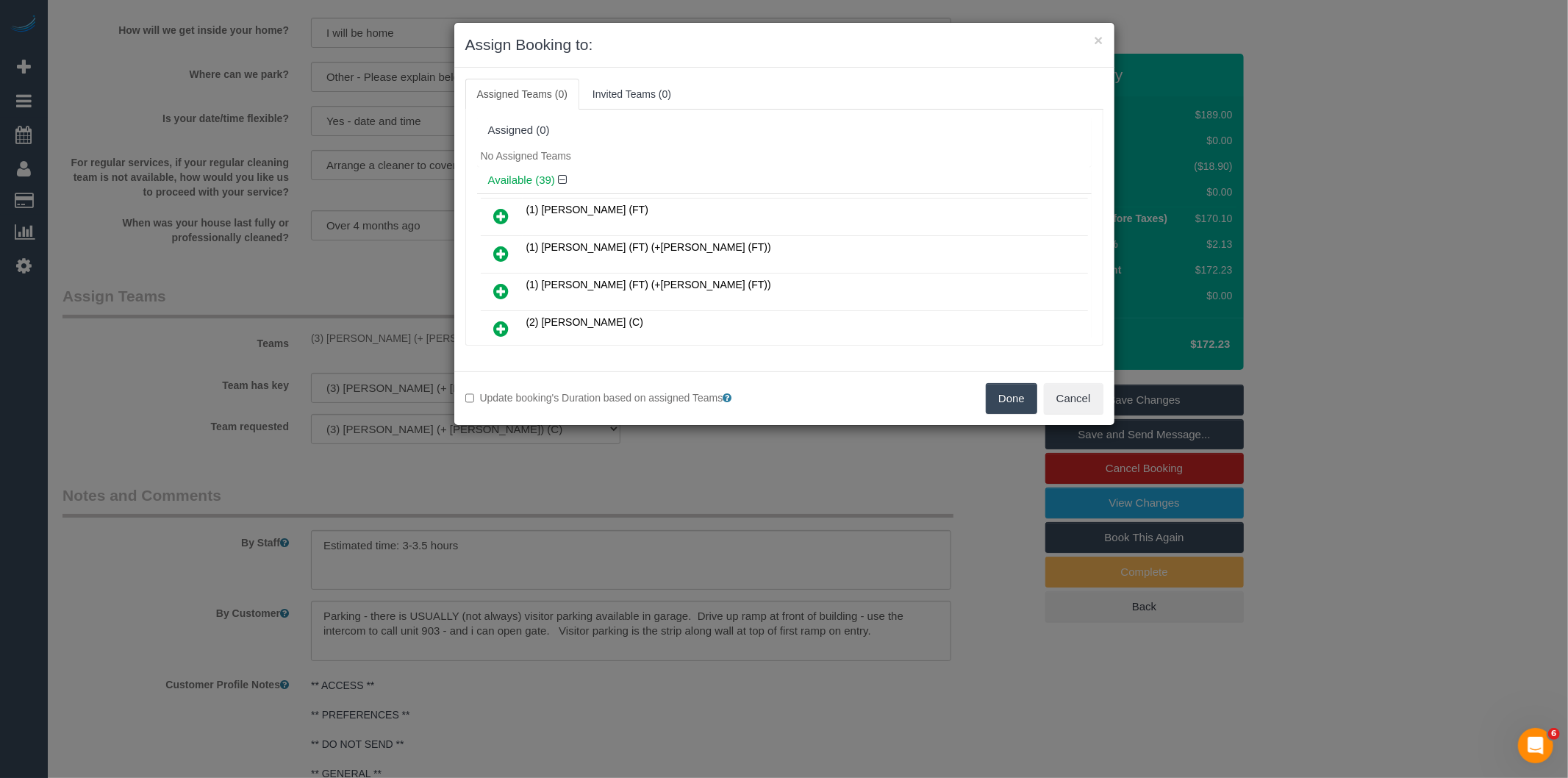
click at [1009, 394] on button "Done" at bounding box center [1011, 398] width 52 height 31
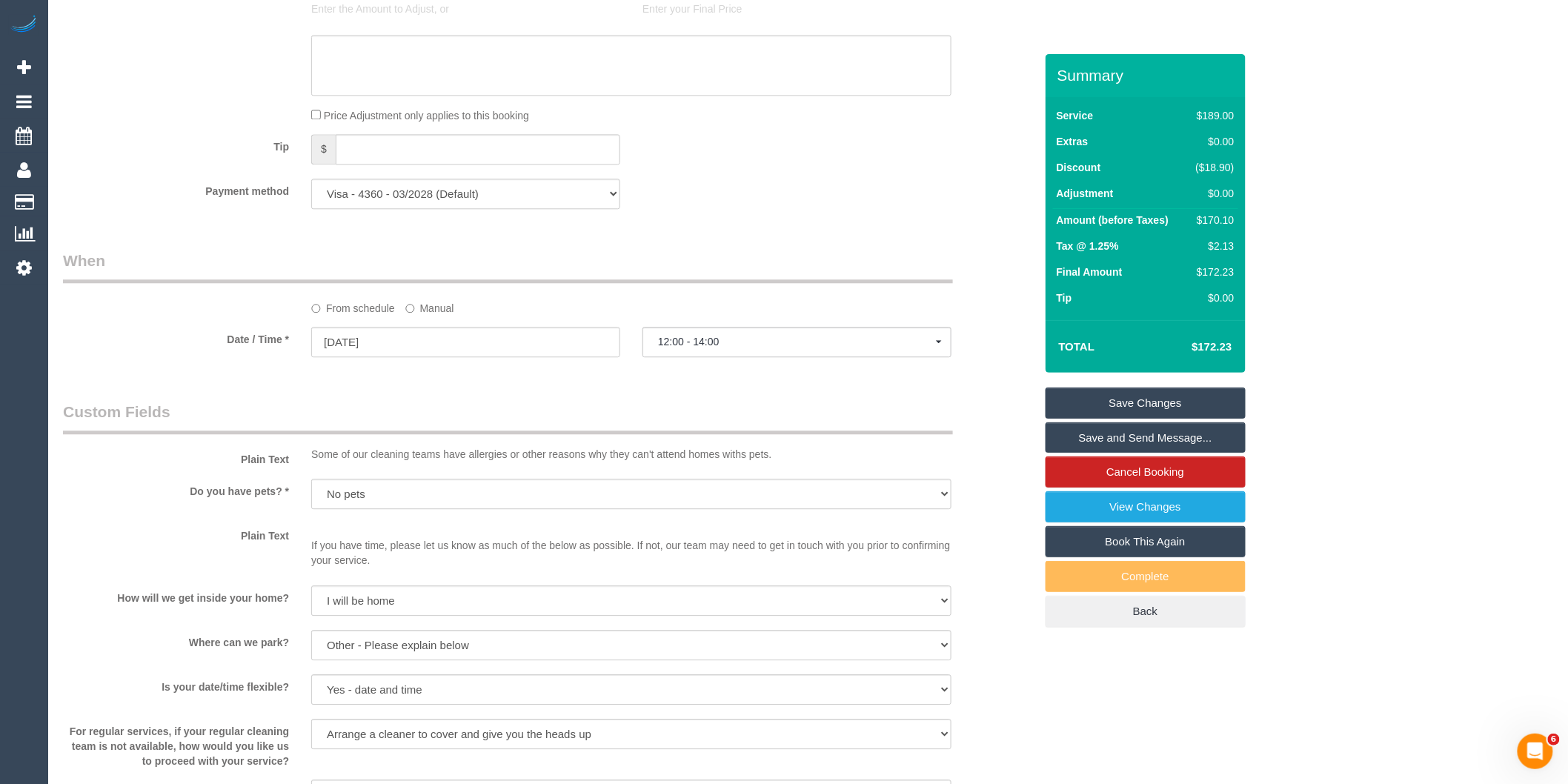
scroll to position [1385, 0]
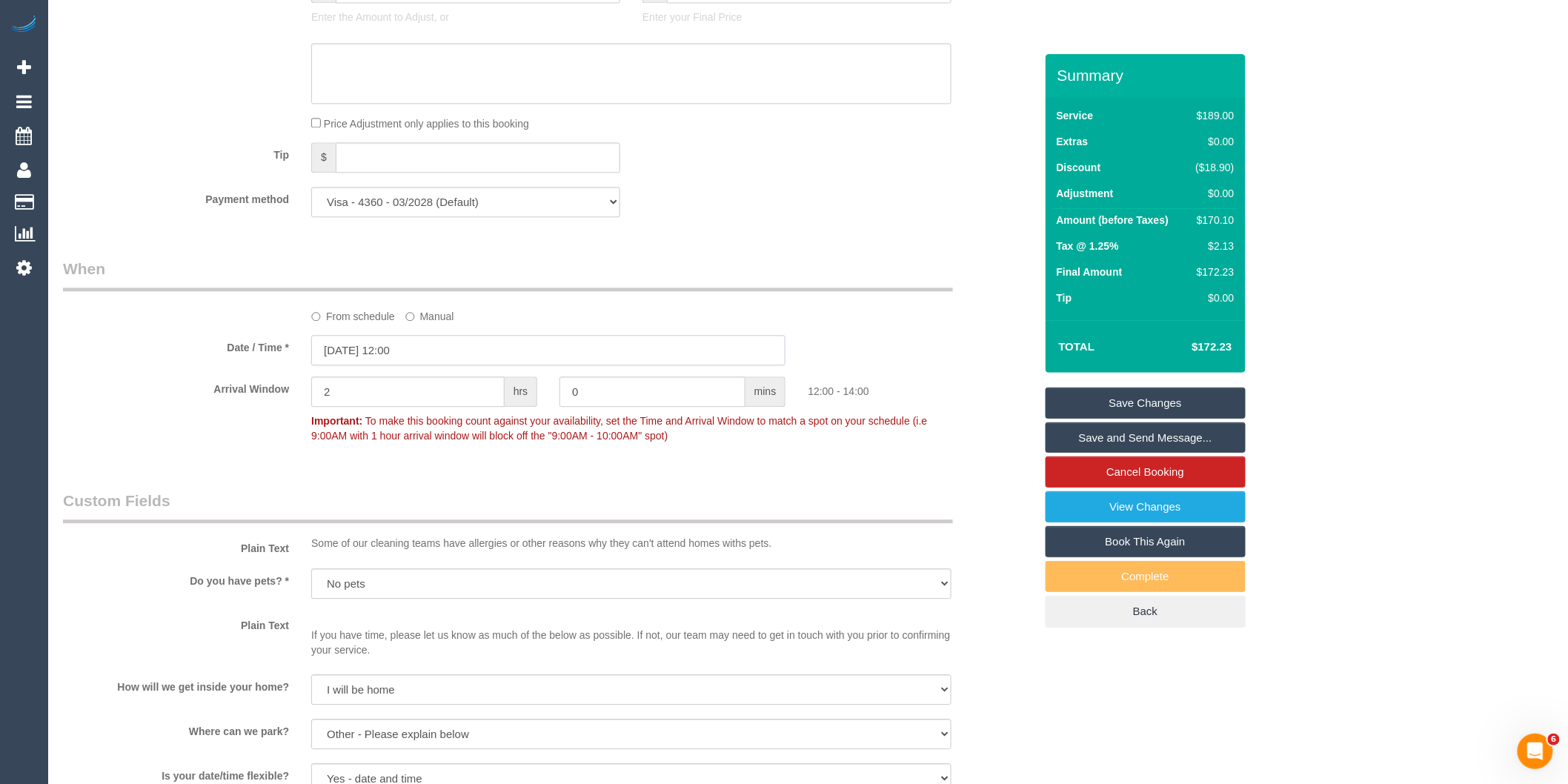
click at [432, 365] on input "[DATE] 12:00" at bounding box center [548, 350] width 474 height 30
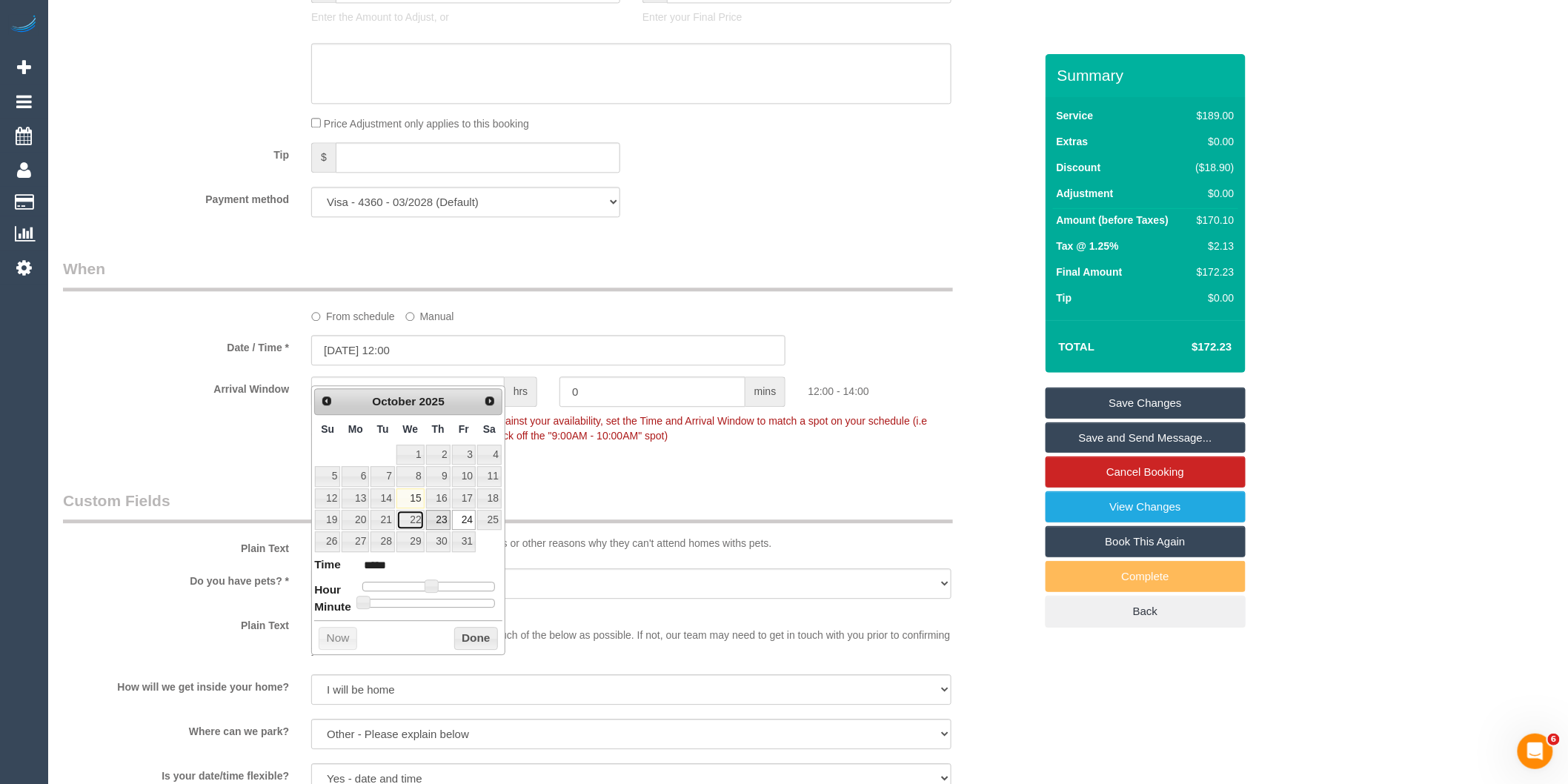
click at [419, 515] on link "22" at bounding box center [410, 520] width 28 height 20
type input "[DATE] 12:00"
click at [478, 638] on button "Done" at bounding box center [476, 638] width 43 height 24
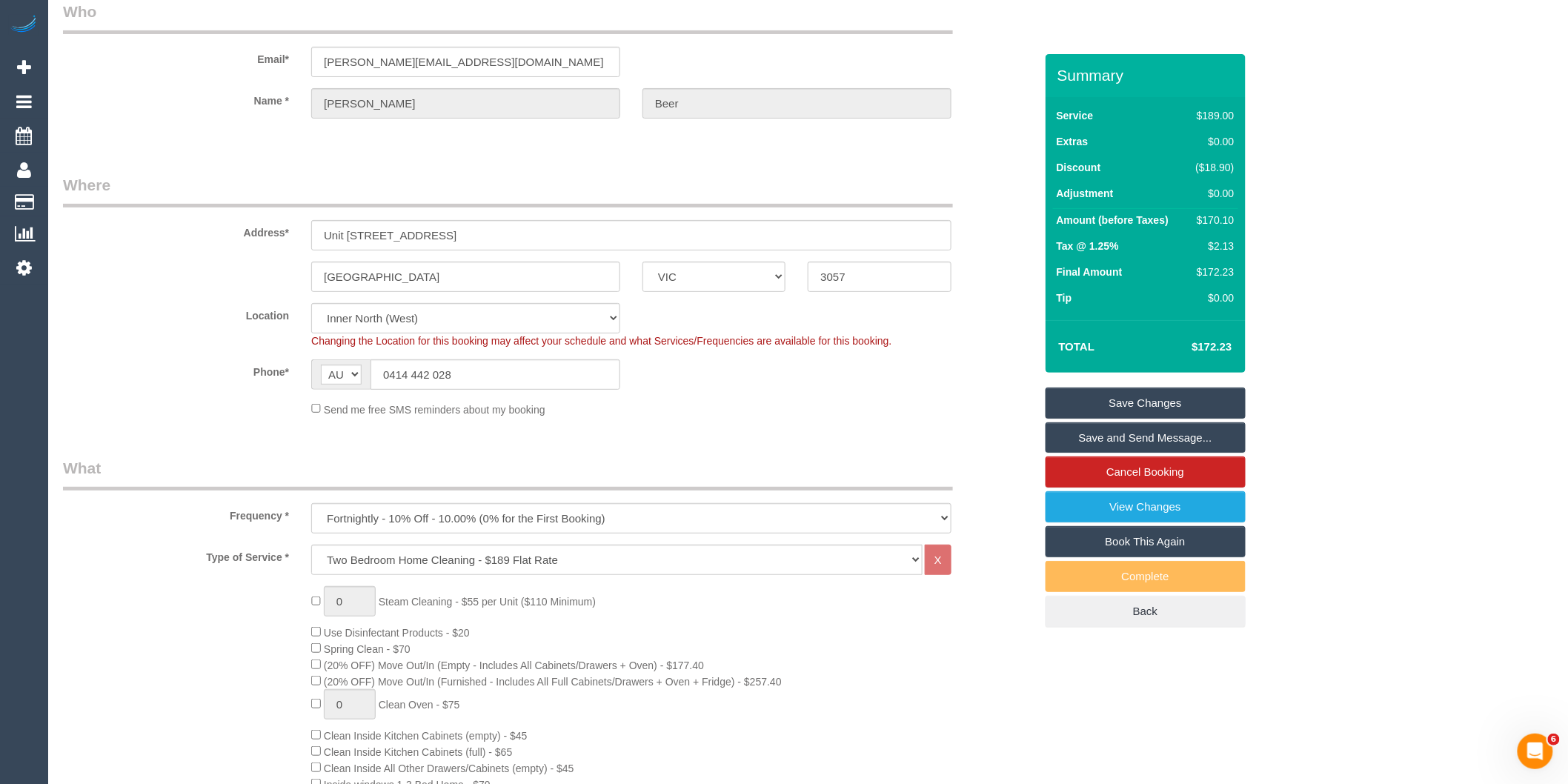
scroll to position [0, 0]
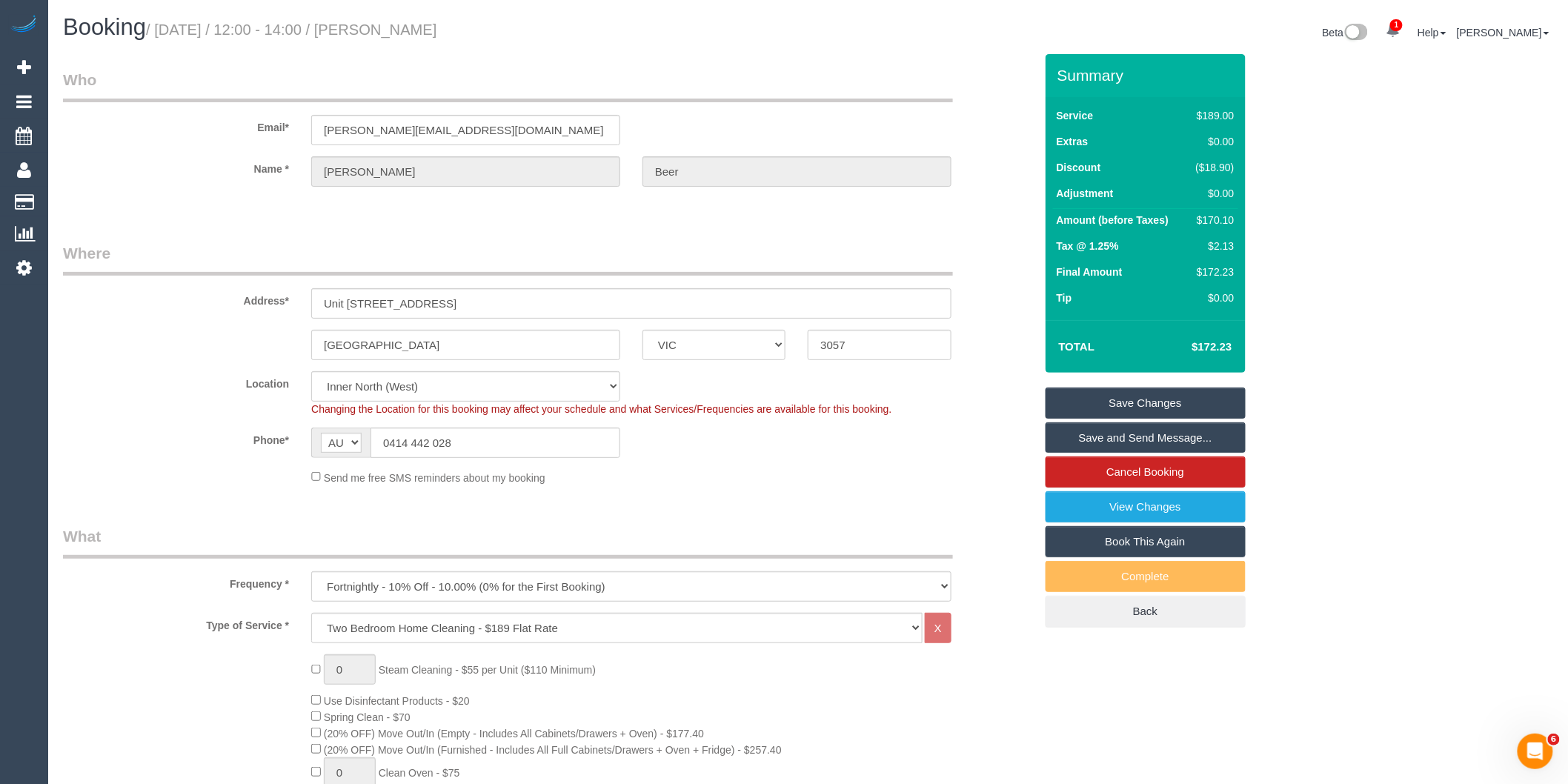
click at [1147, 404] on link "Save Changes" at bounding box center [1145, 402] width 200 height 31
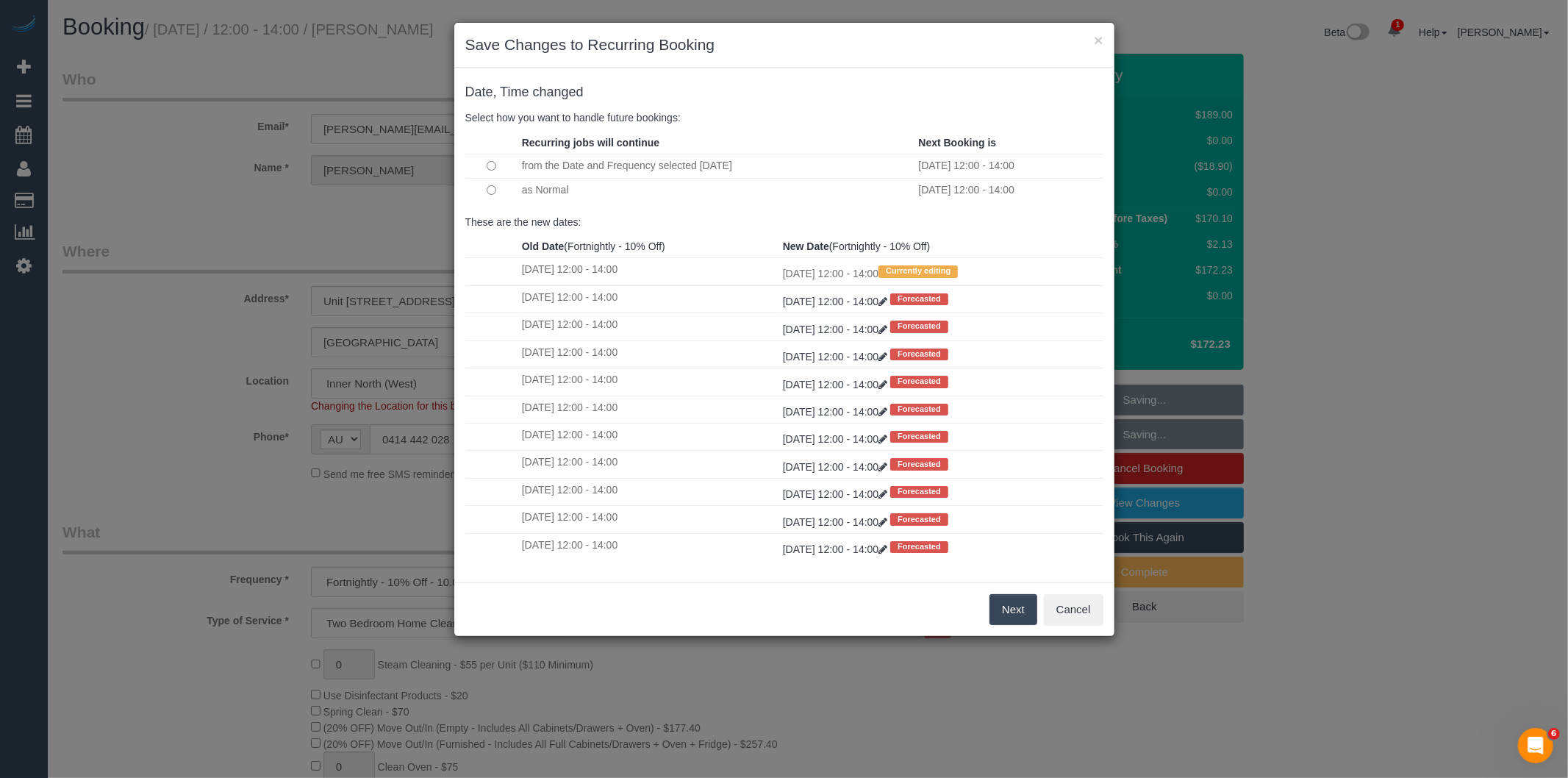
click at [996, 606] on button "Next" at bounding box center [1013, 609] width 47 height 31
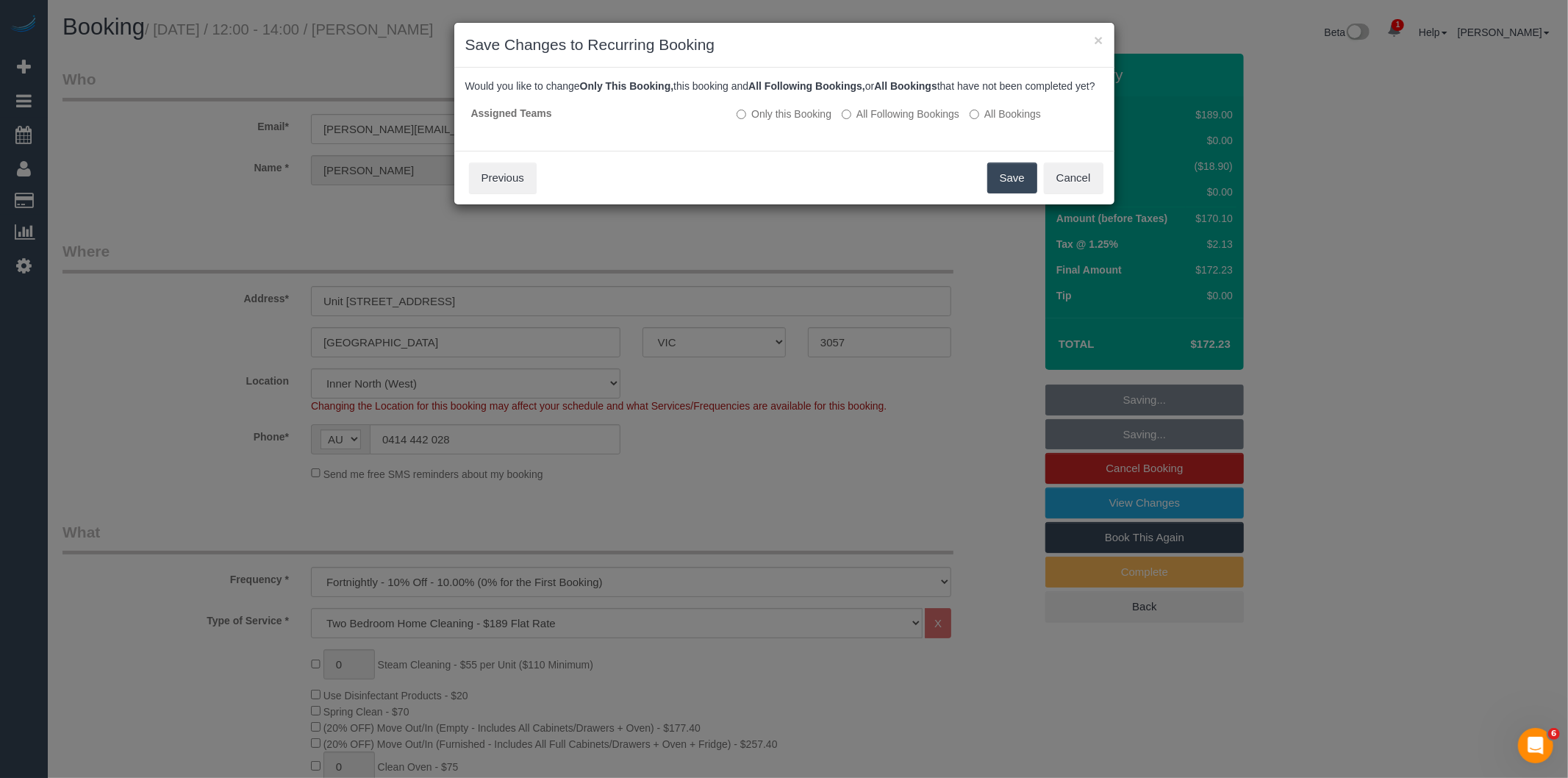
click at [1001, 189] on button "Save" at bounding box center [1011, 177] width 50 height 31
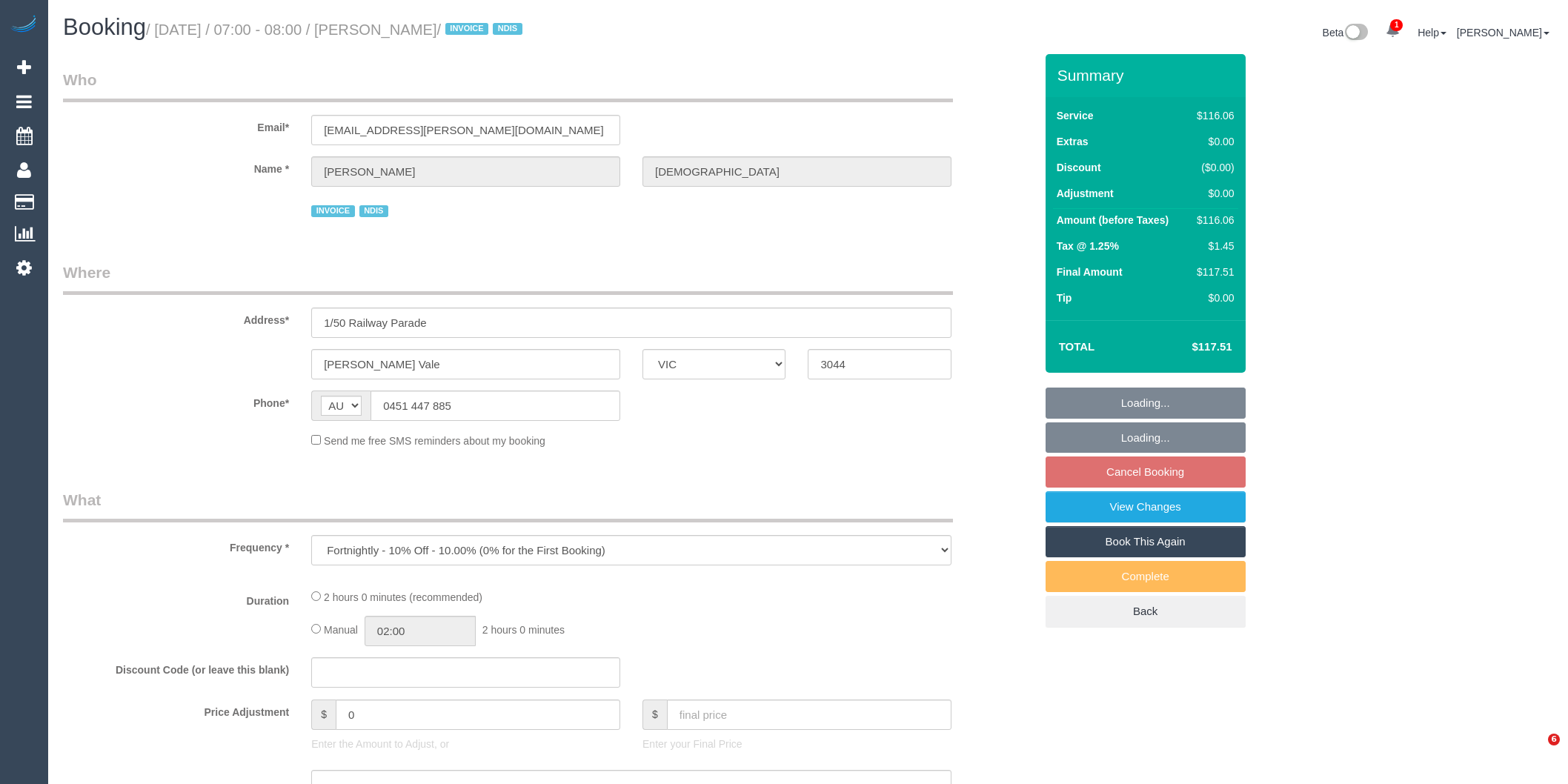
select select "VIC"
select select "number:27"
select select "number:14"
select select "number:19"
select select "number:36"
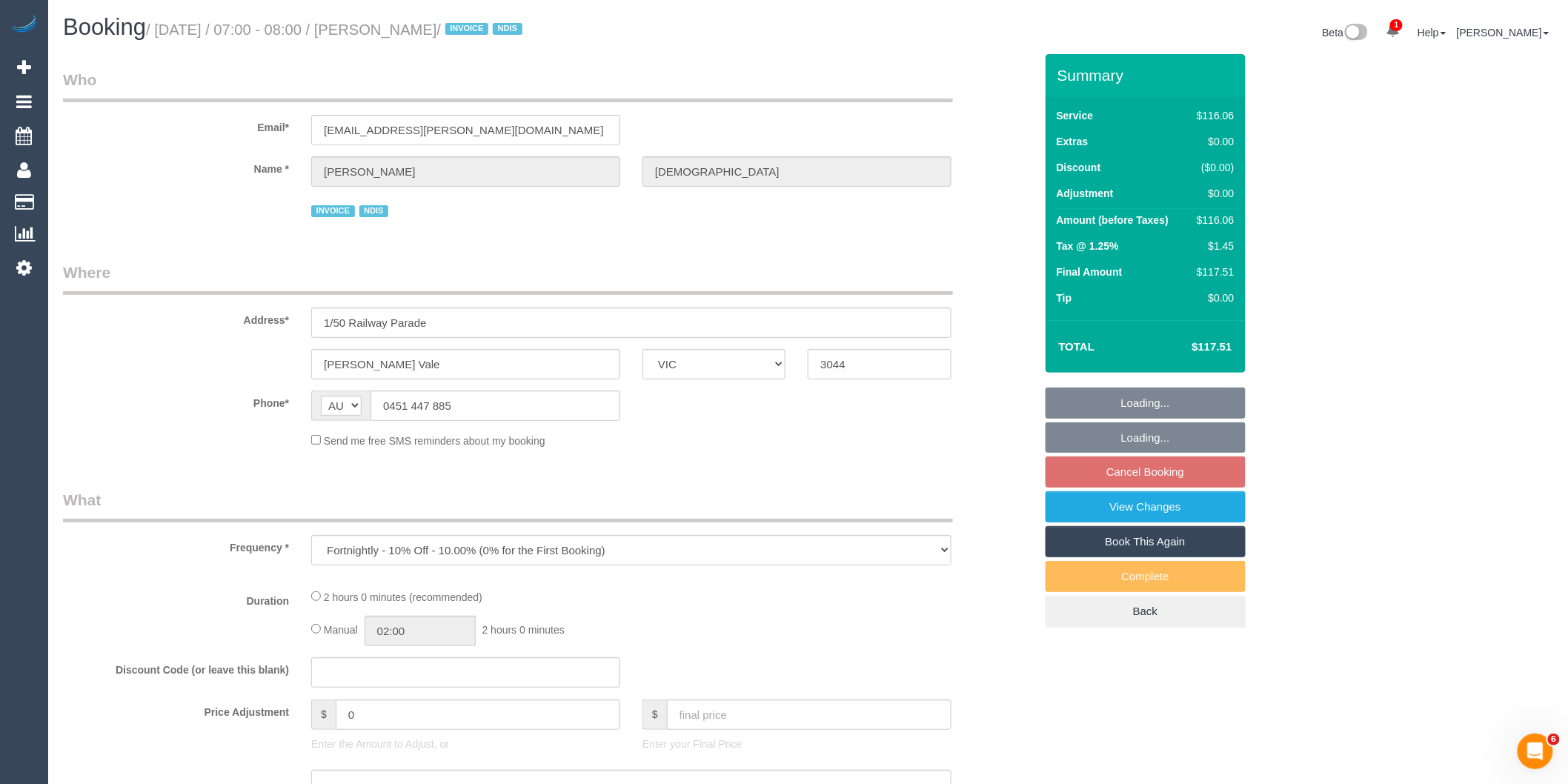
select select "number:35"
select select "number:12"
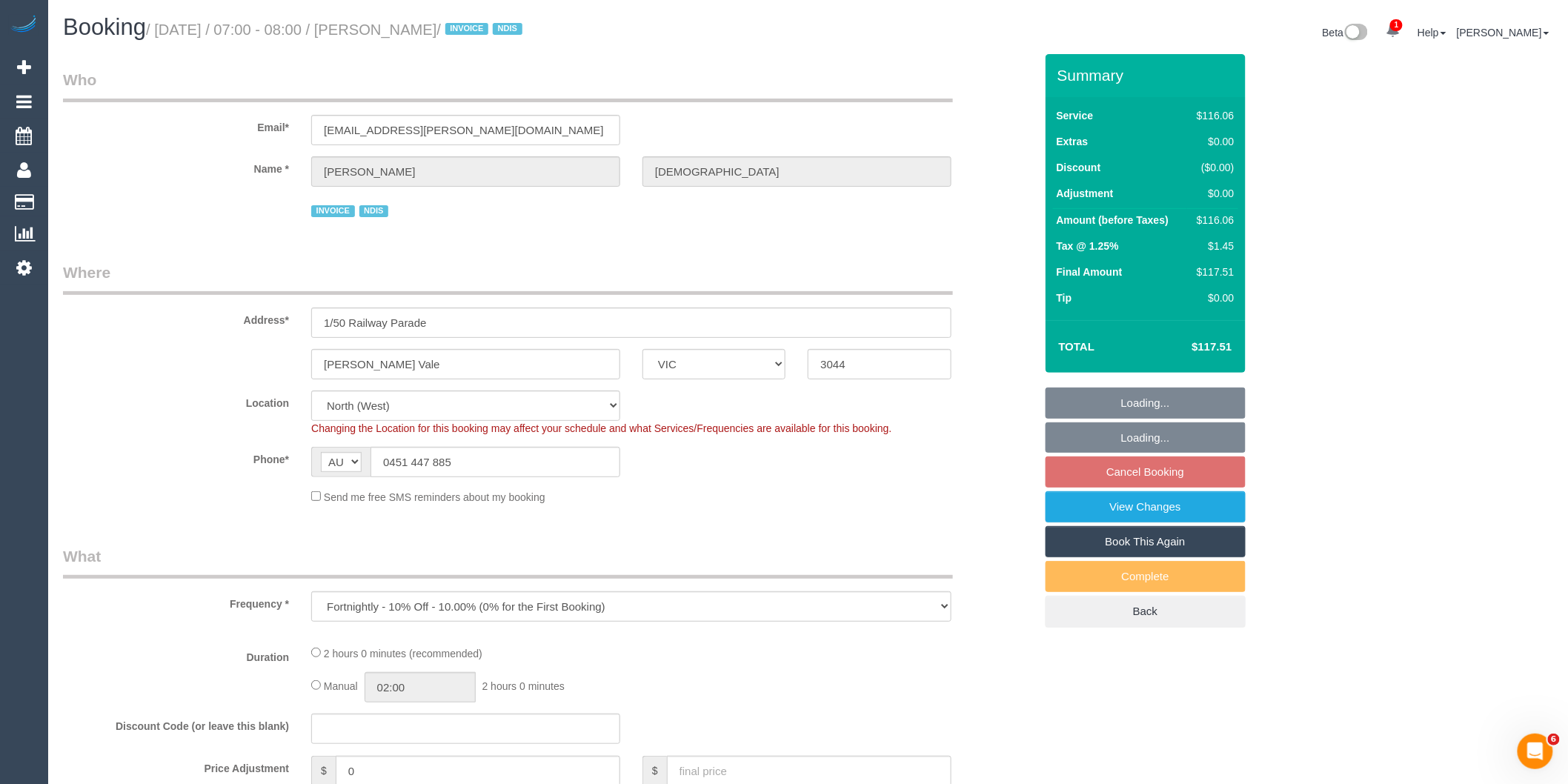
select select "object:762"
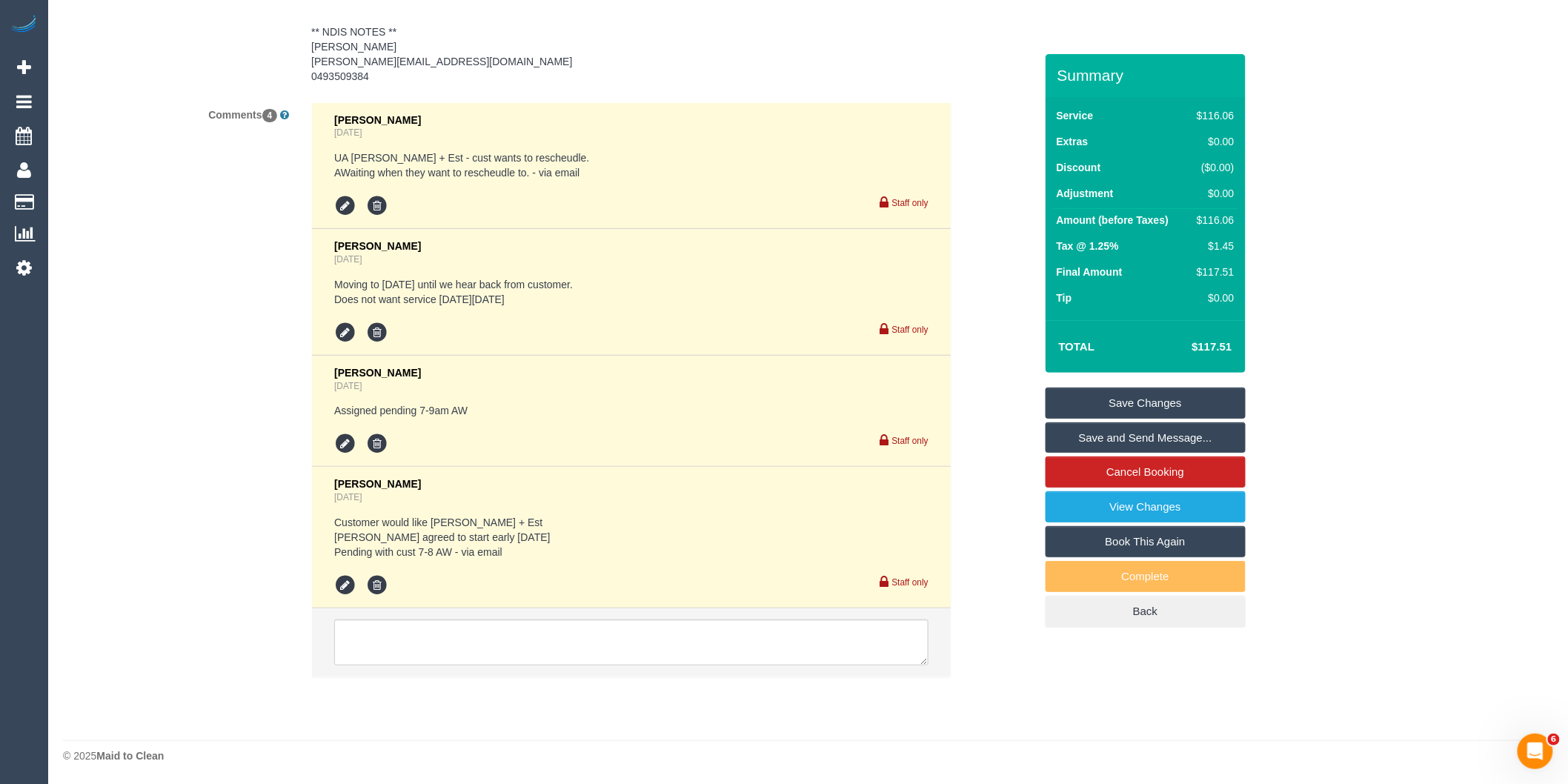
scroll to position [2446, 0]
click at [427, 651] on textarea at bounding box center [631, 642] width 594 height 46
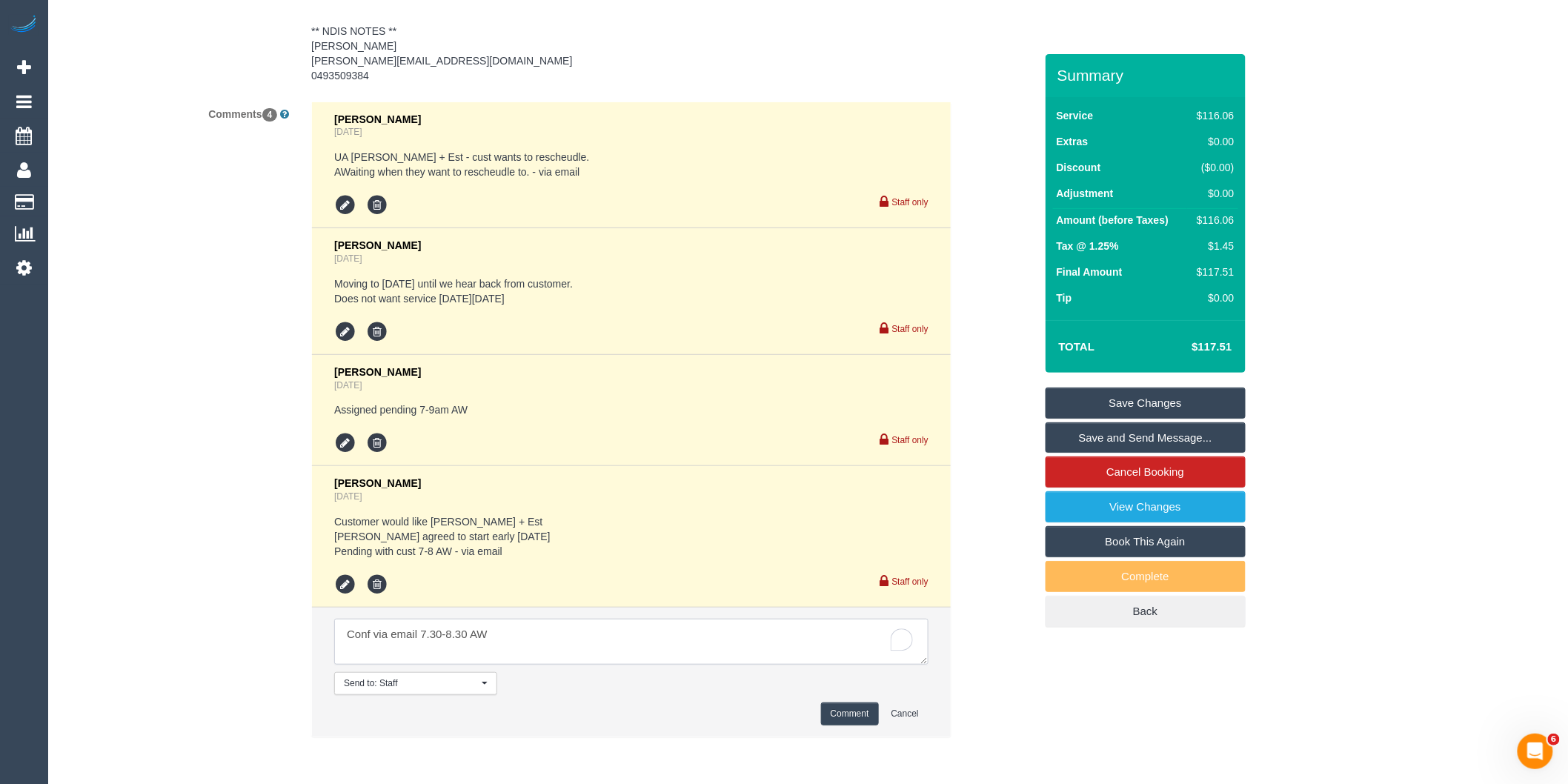
type textarea "Conf via email 7.30-8.30 AW"
click at [868, 722] on button "Comment" at bounding box center [850, 713] width 57 height 23
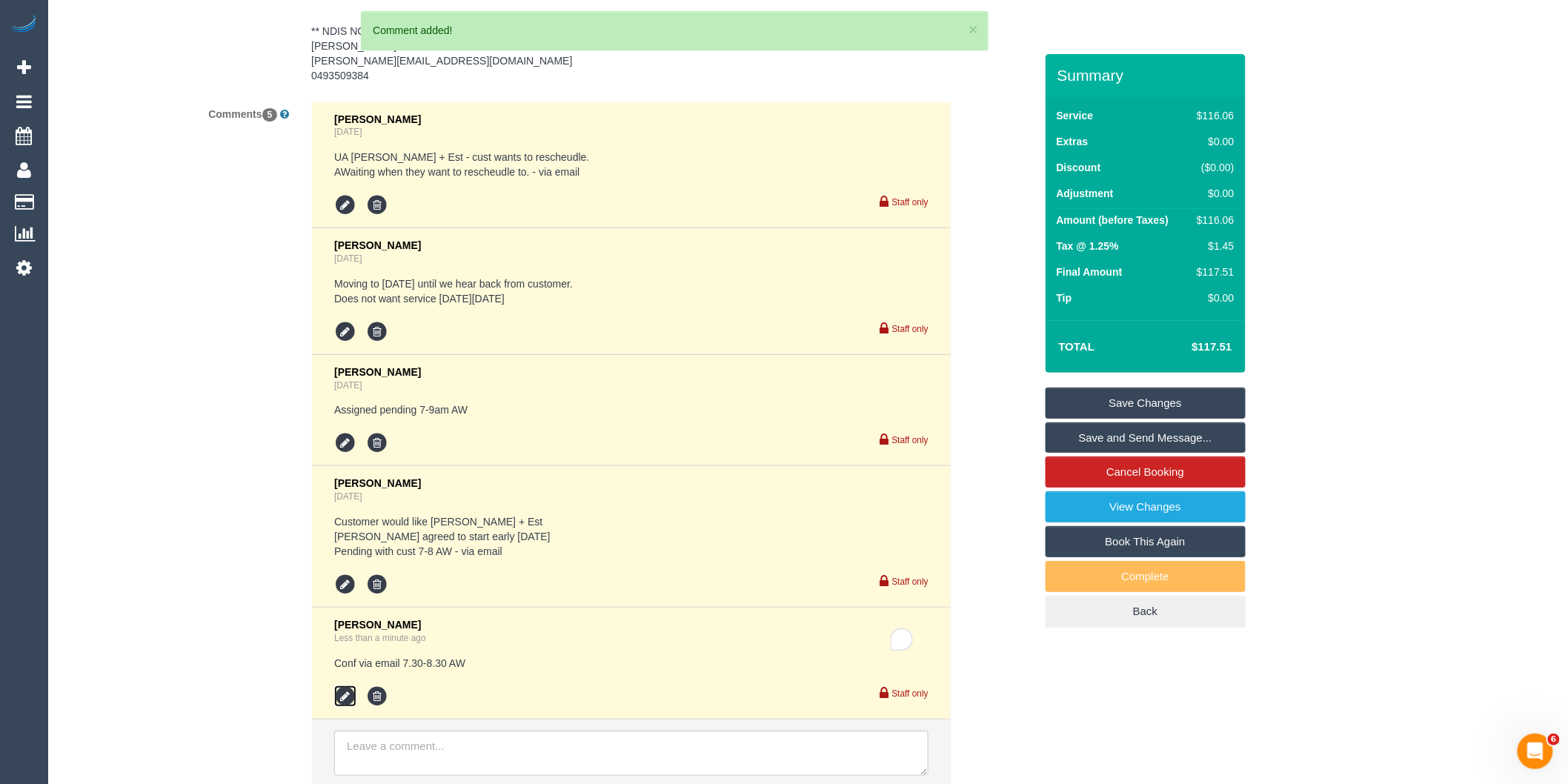
click at [343, 697] on icon at bounding box center [345, 696] width 22 height 22
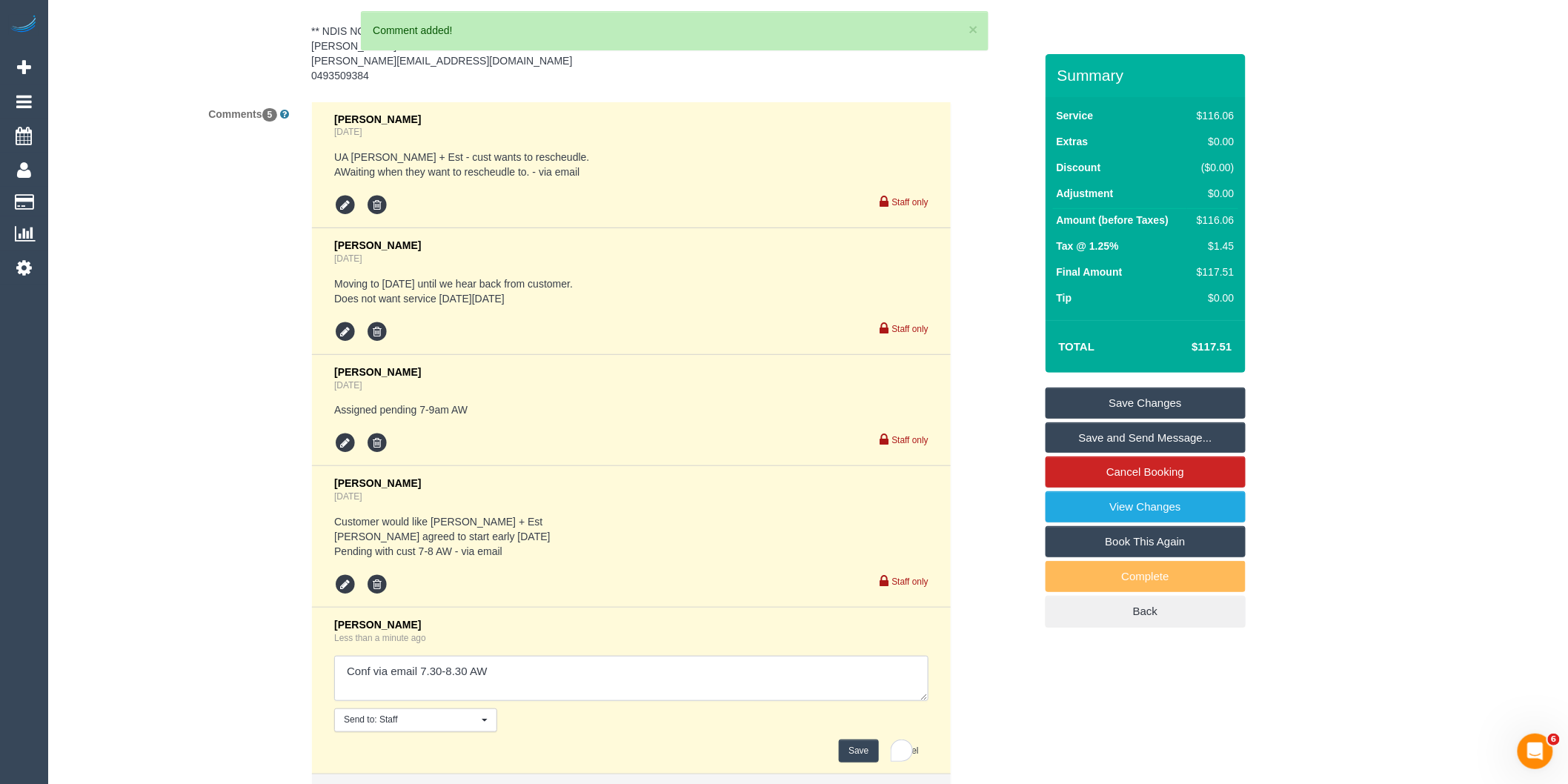
click at [532, 684] on textarea at bounding box center [631, 679] width 594 height 46
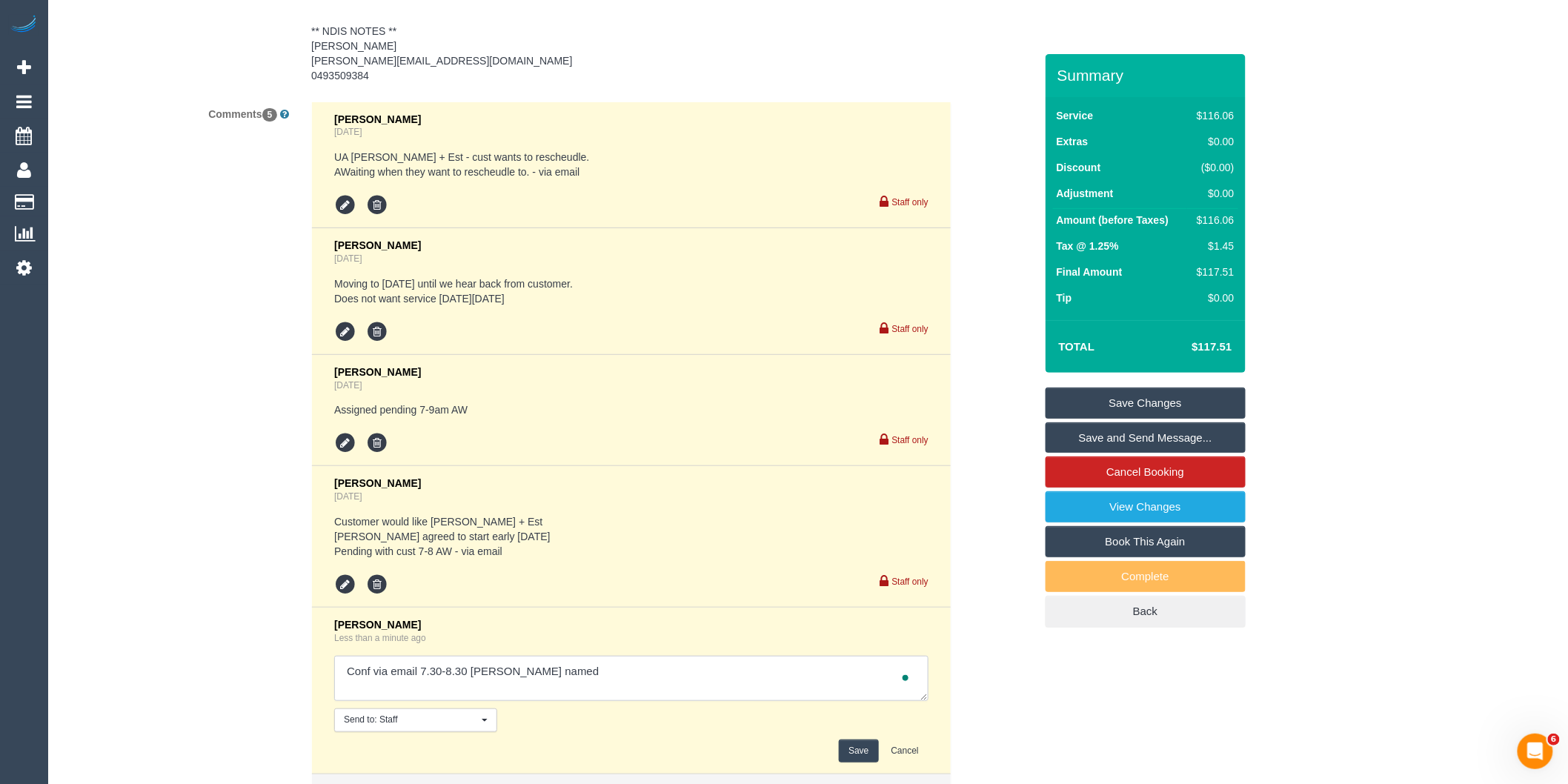
type textarea "Conf via email 7.30-8.30 AW - Juliana named"
click at [839, 759] on button "Save" at bounding box center [859, 750] width 39 height 23
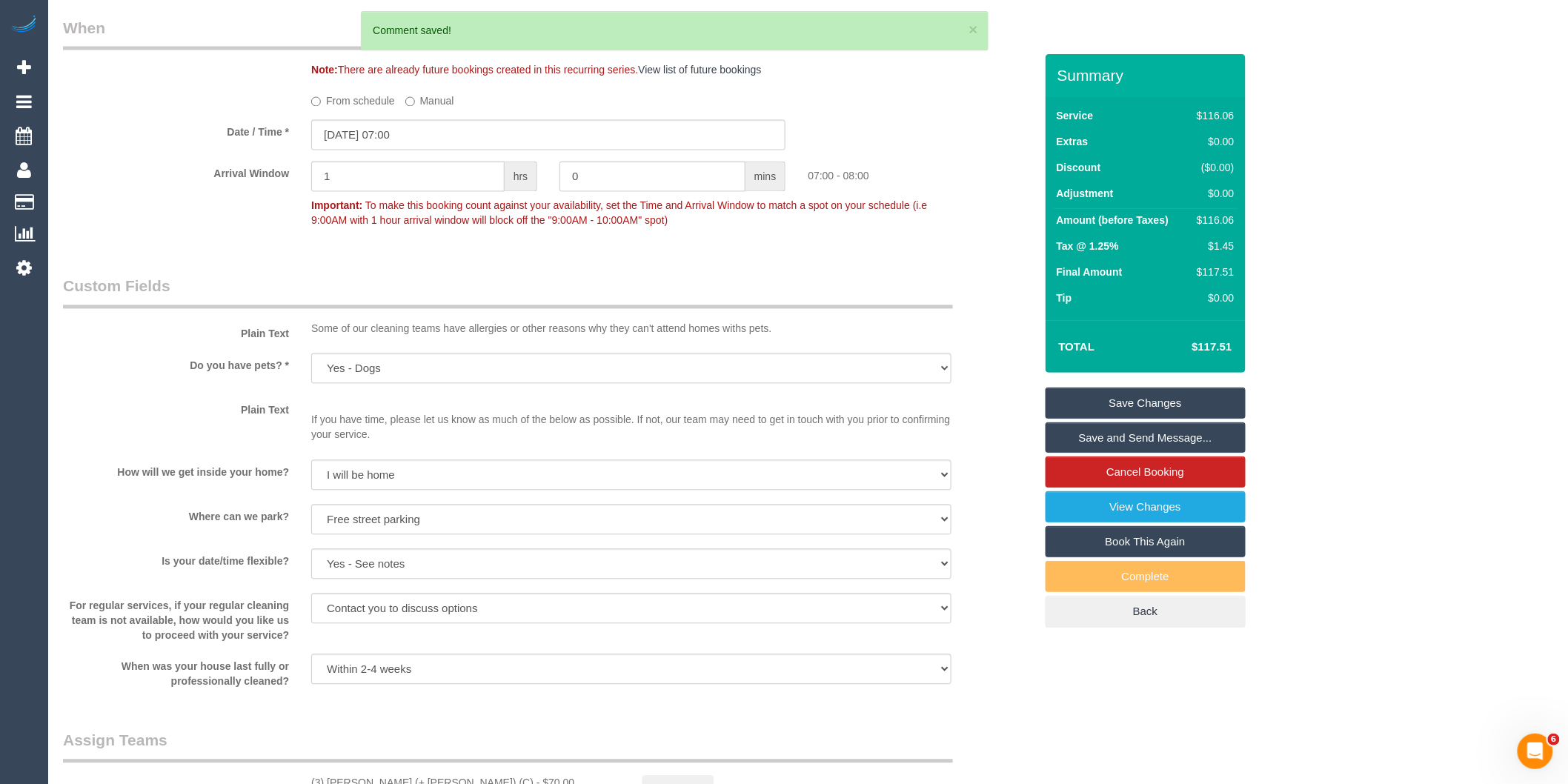
scroll to position [964, 0]
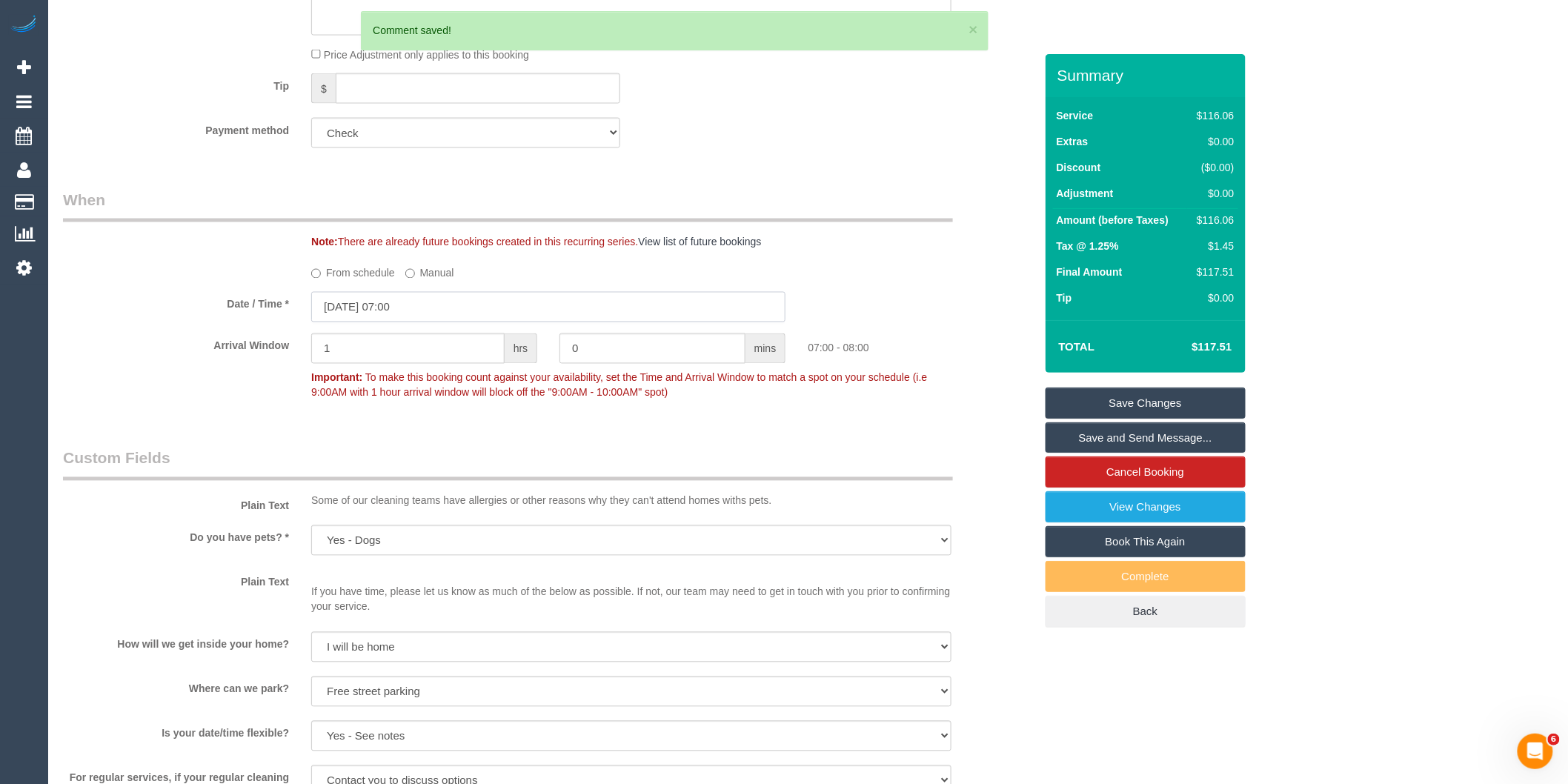
click at [425, 316] on input "16/10/2025 07:00" at bounding box center [548, 307] width 474 height 30
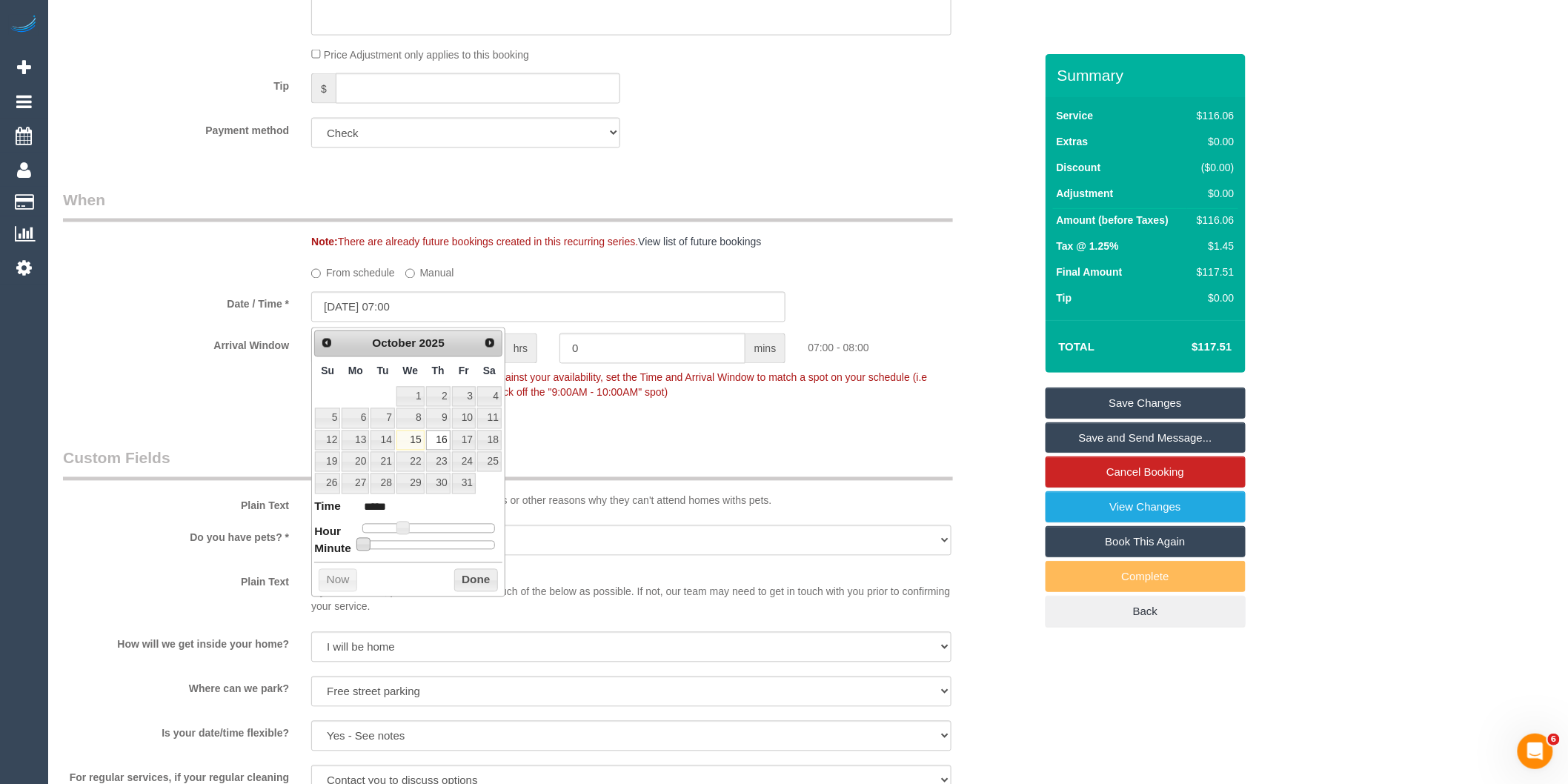
type input "16/10/2025 07:05"
type input "*****"
type input "16/10/2025 07:10"
type input "*****"
type input "16/10/2025 07:15"
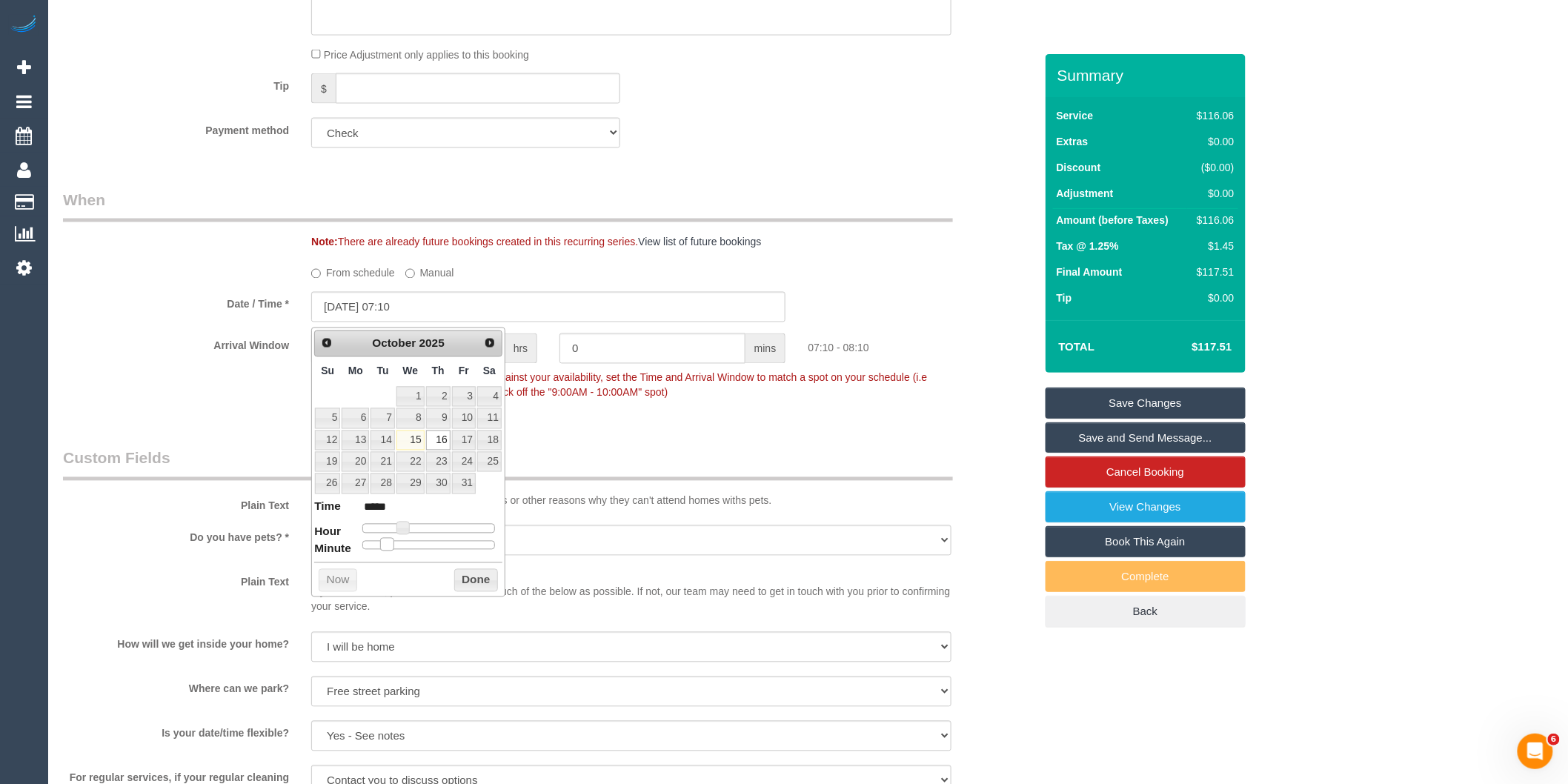
type input "*****"
type input "16/10/2025 07:20"
type input "*****"
type input "16/10/2025 07:25"
type input "*****"
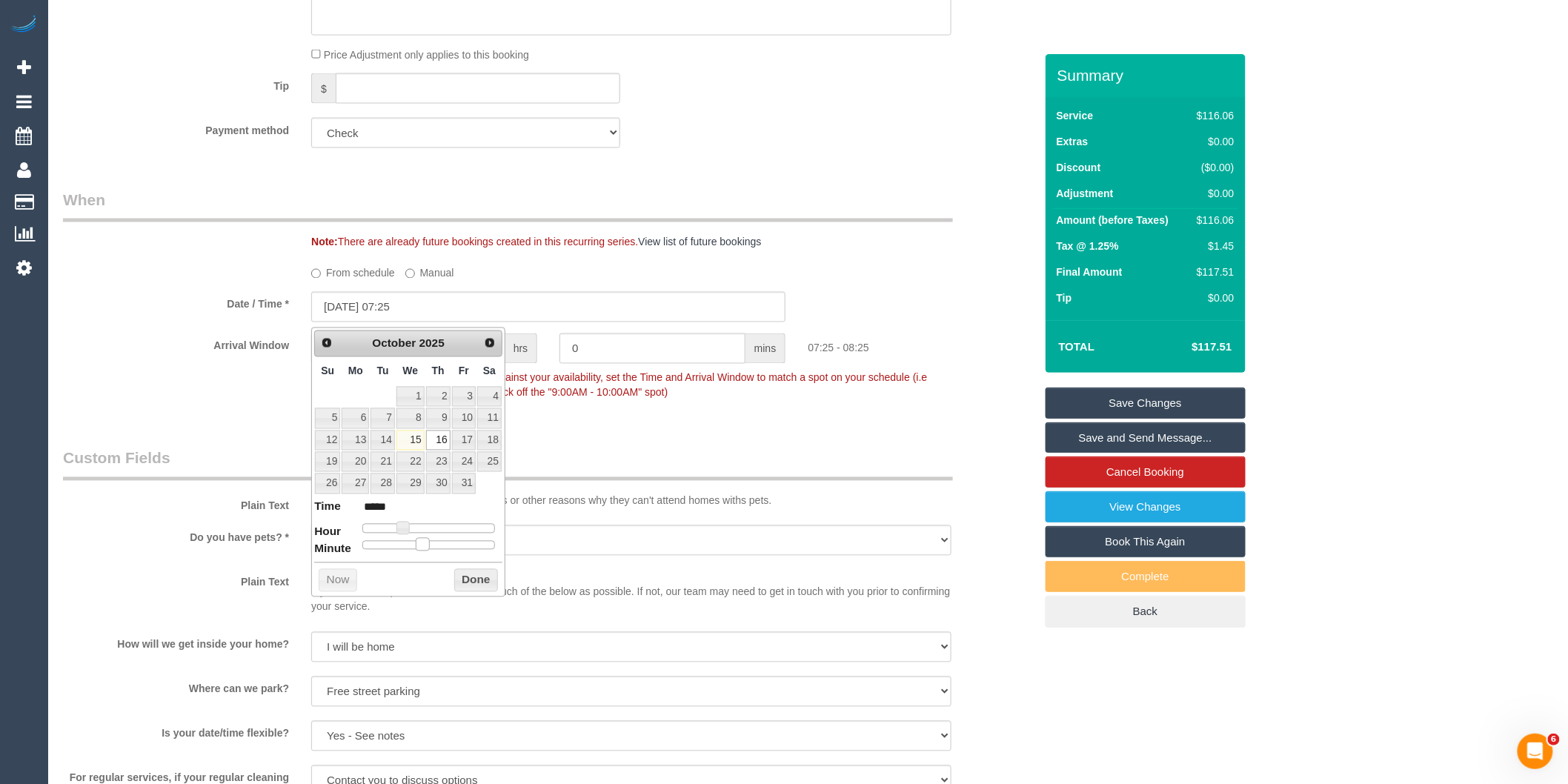
type input "16/10/2025 07:30"
type input "*****"
drag, startPoint x: 367, startPoint y: 546, endPoint x: 436, endPoint y: 551, distance: 69.2
click at [436, 551] on span at bounding box center [434, 544] width 13 height 13
click at [486, 582] on button "Done" at bounding box center [476, 581] width 43 height 24
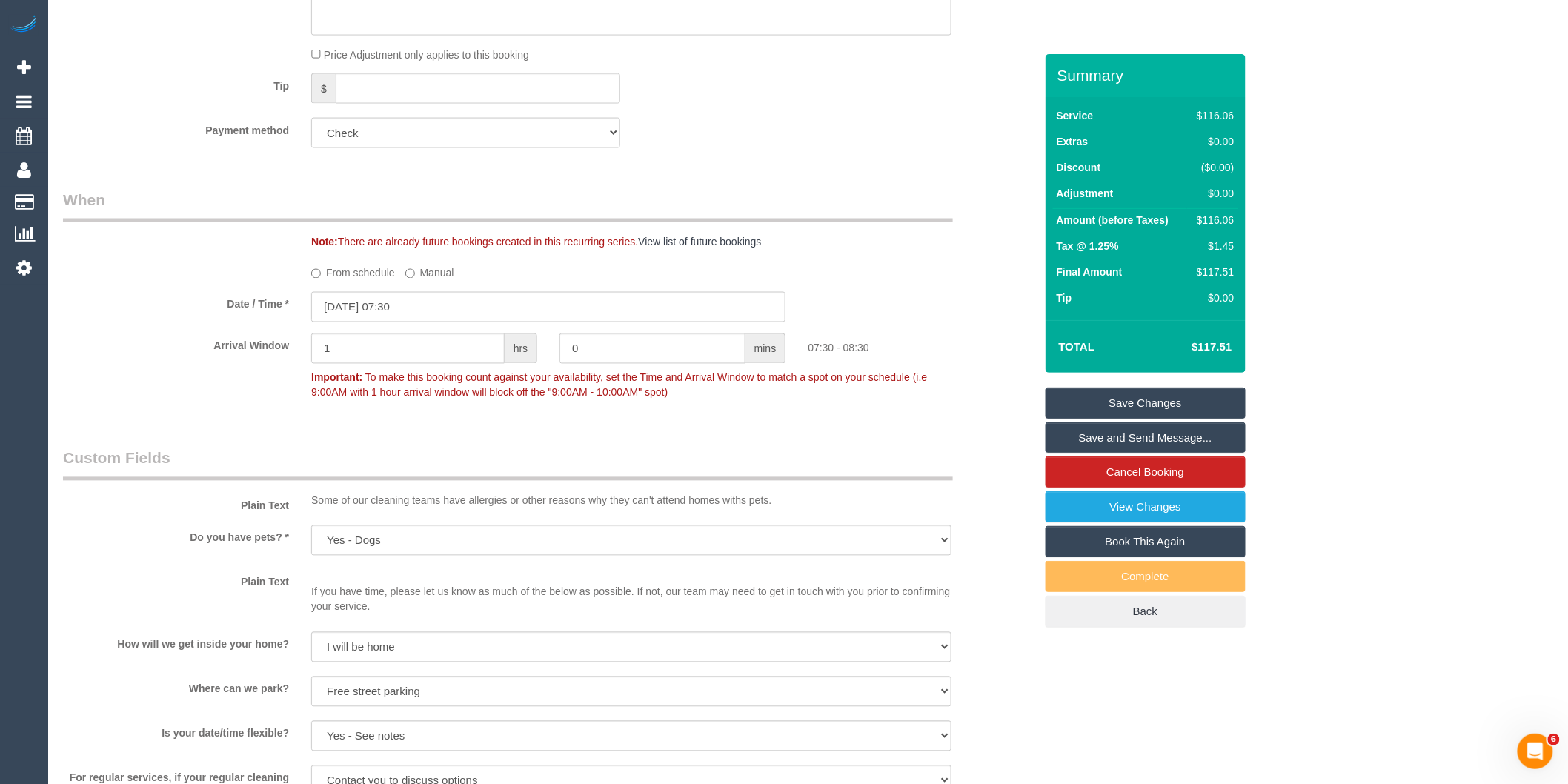
click at [1115, 437] on link "Save and Send Message..." at bounding box center [1145, 438] width 200 height 31
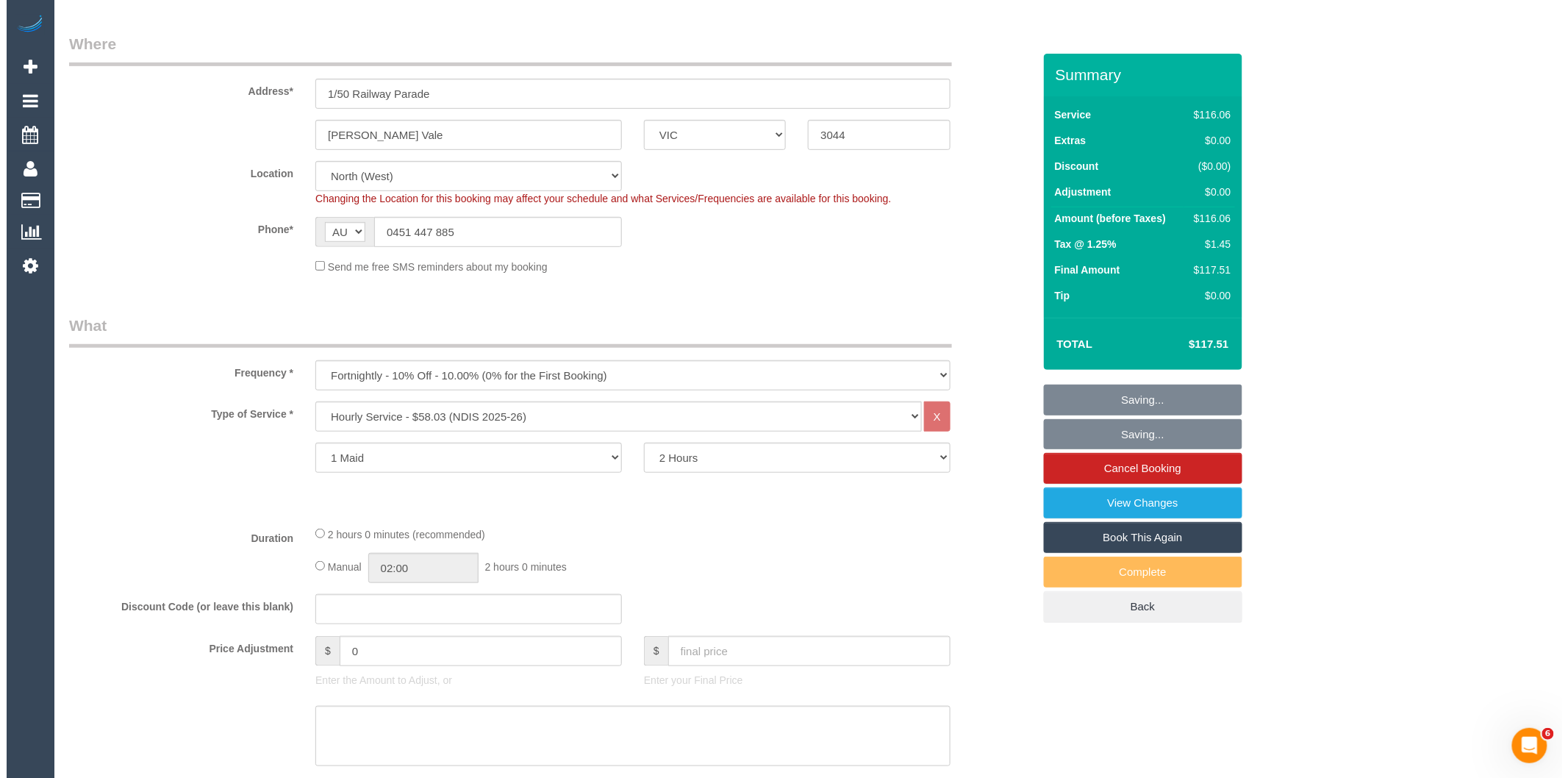
scroll to position [0, 0]
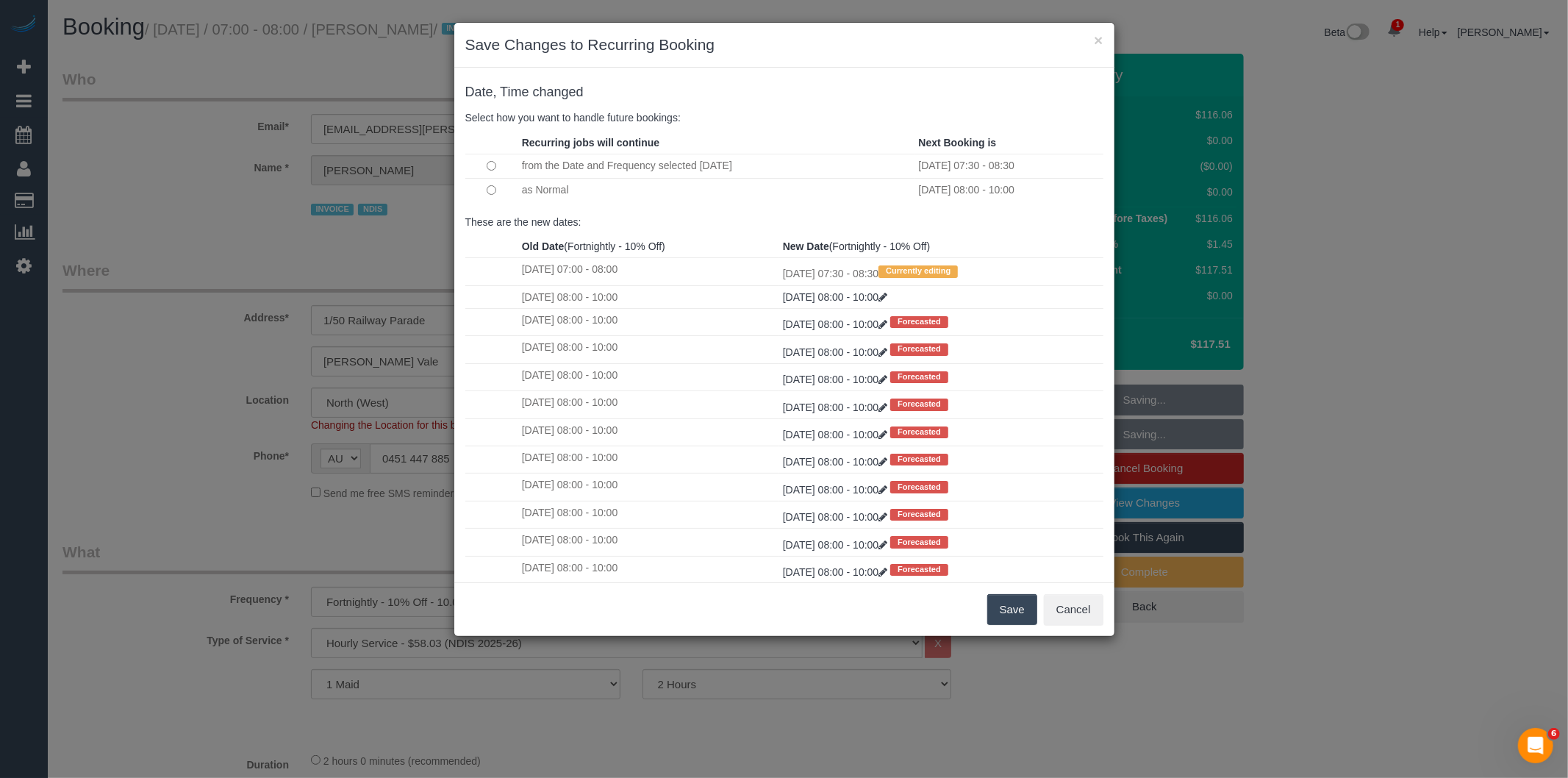
click at [1005, 607] on button "Save" at bounding box center [1011, 609] width 50 height 31
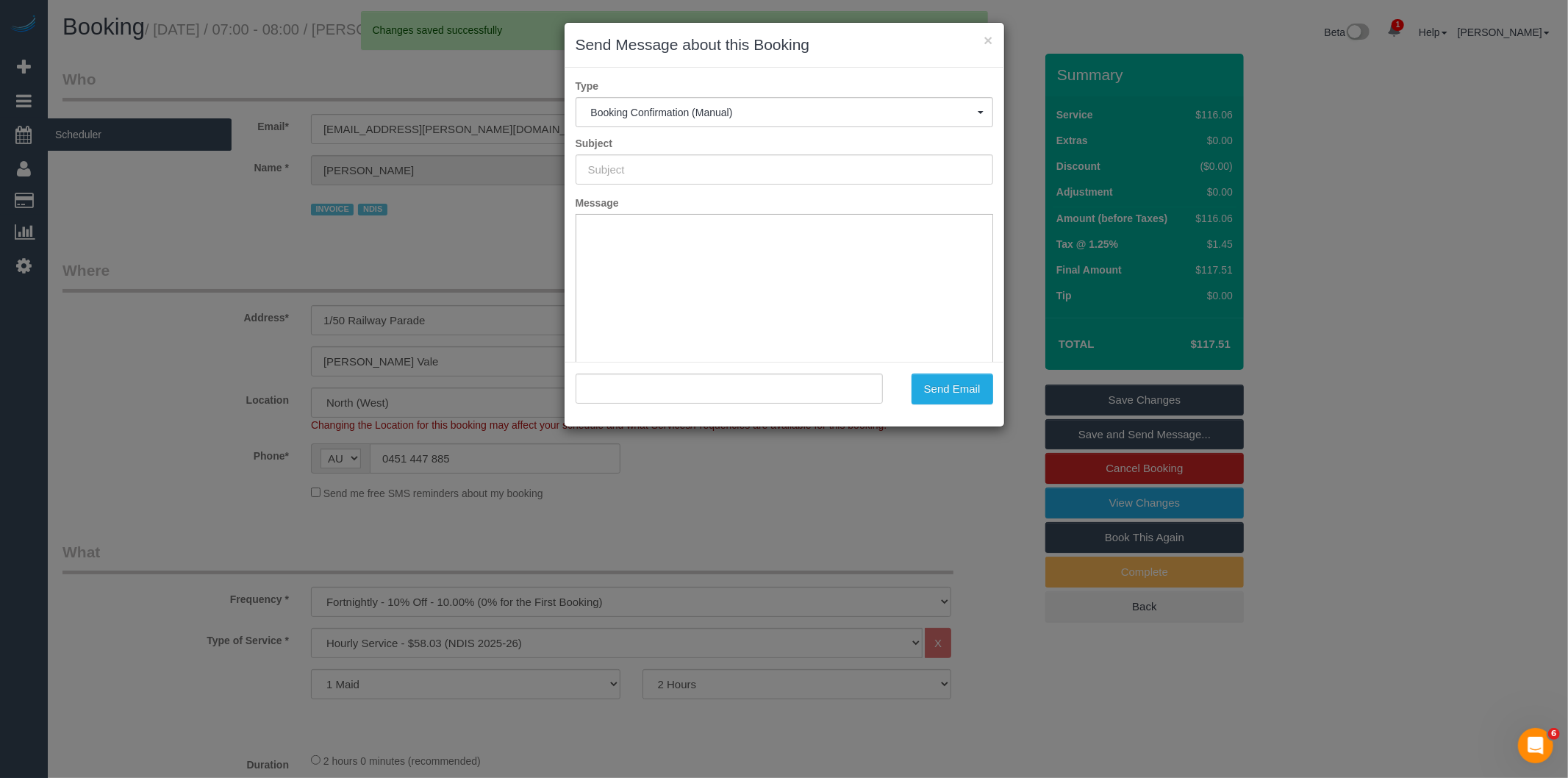
type input "Booking Confirmed"
type input ""Omar Muhammad" <cheyenne.s.rufatt@gmail.com>"
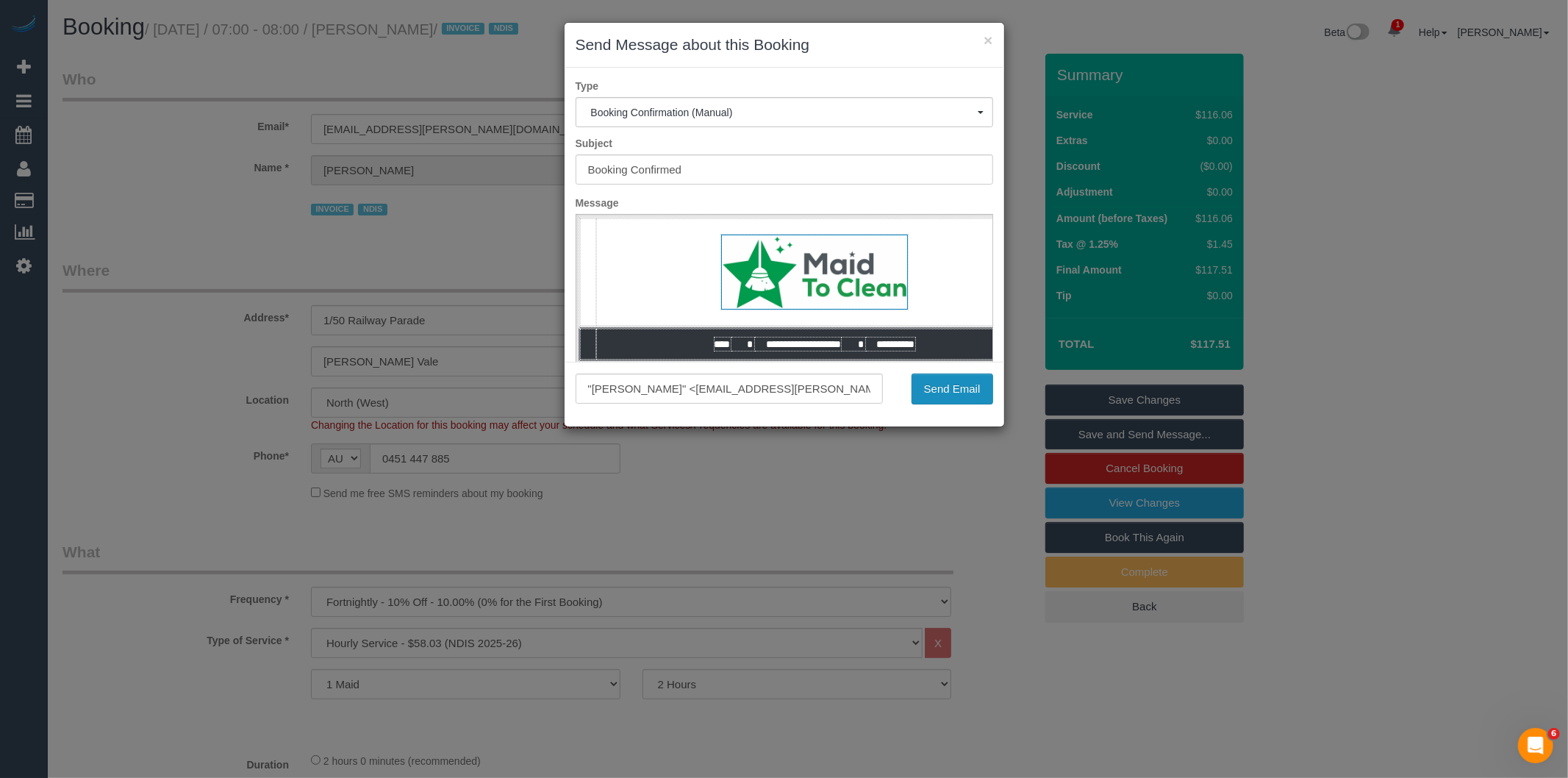
click at [938, 388] on button "Send Email" at bounding box center [951, 389] width 82 height 31
